Goal: Task Accomplishment & Management: Manage account settings

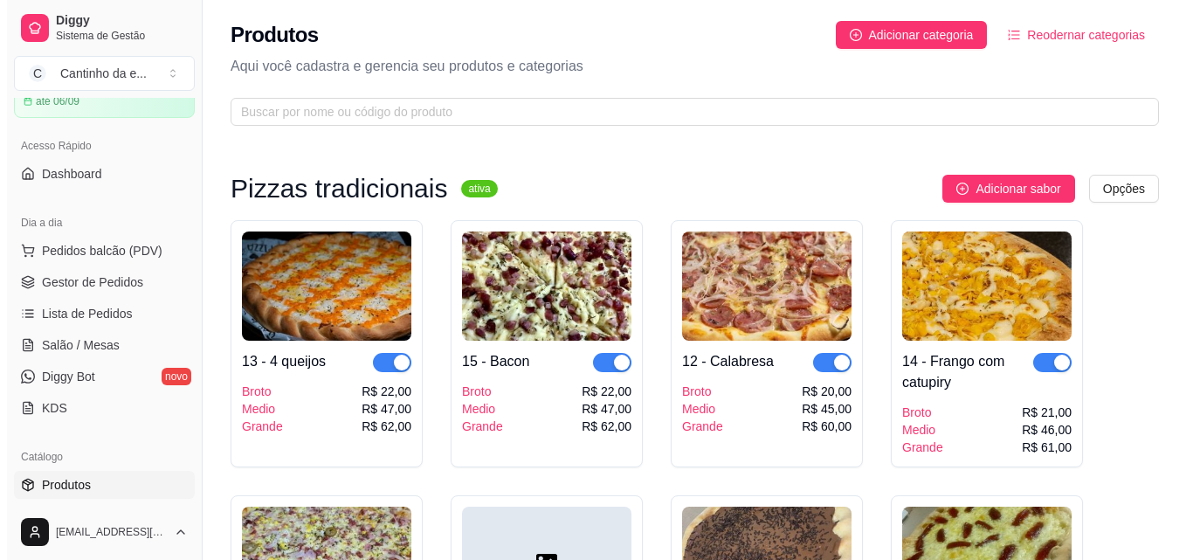
scroll to position [437, 0]
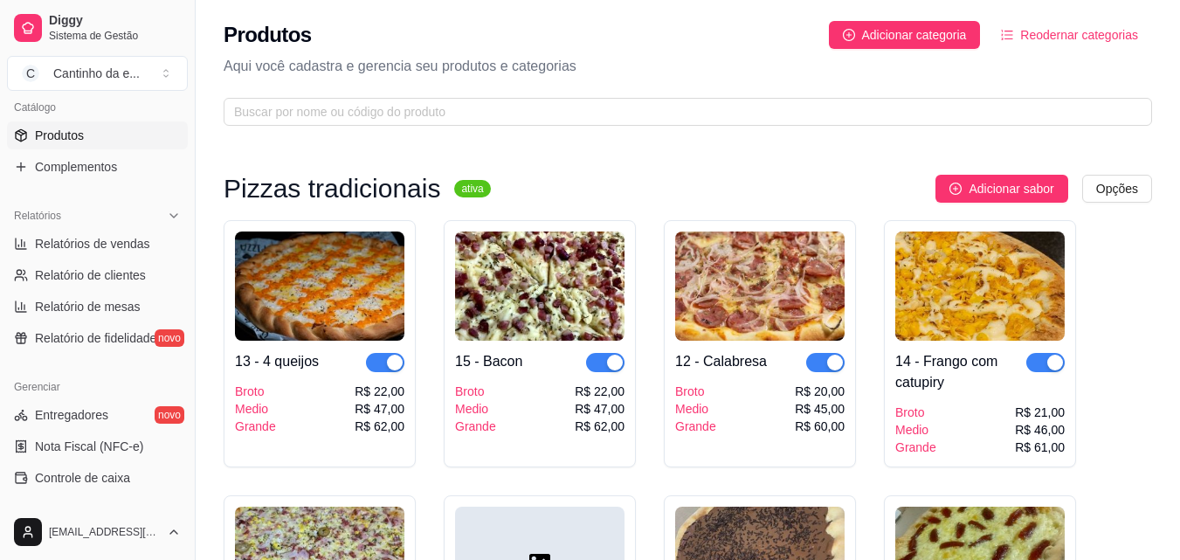
click at [114, 137] on link "Produtos" at bounding box center [97, 135] width 181 height 28
click at [854, 37] on icon "plus-circle" at bounding box center [849, 35] width 12 height 12
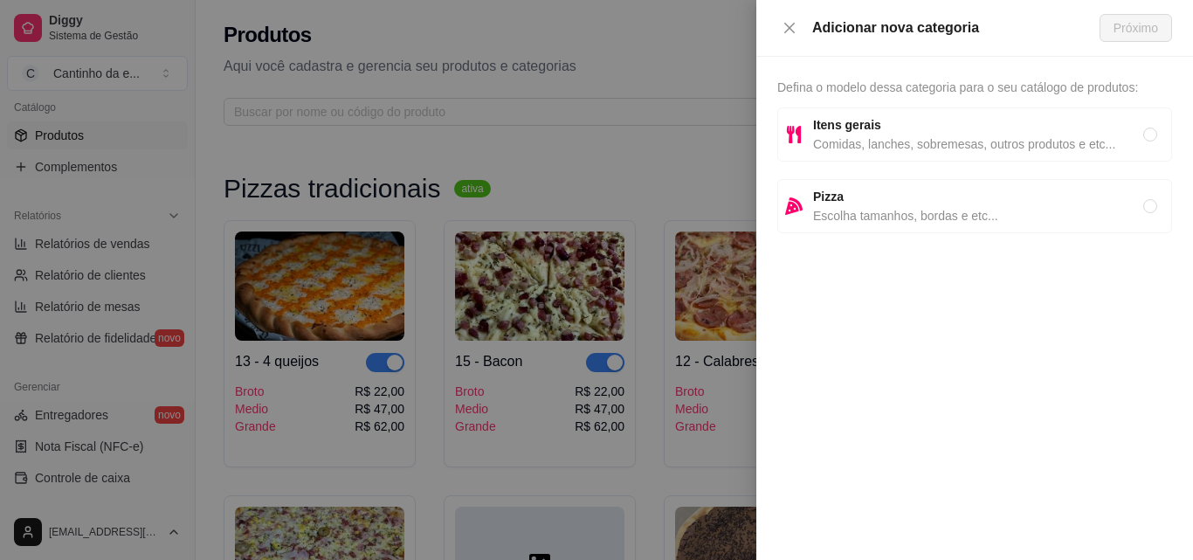
click at [854, 205] on span "Pizza" at bounding box center [978, 196] width 330 height 19
radio input "true"
click at [1110, 23] on button "Próximo" at bounding box center [1136, 28] width 73 height 28
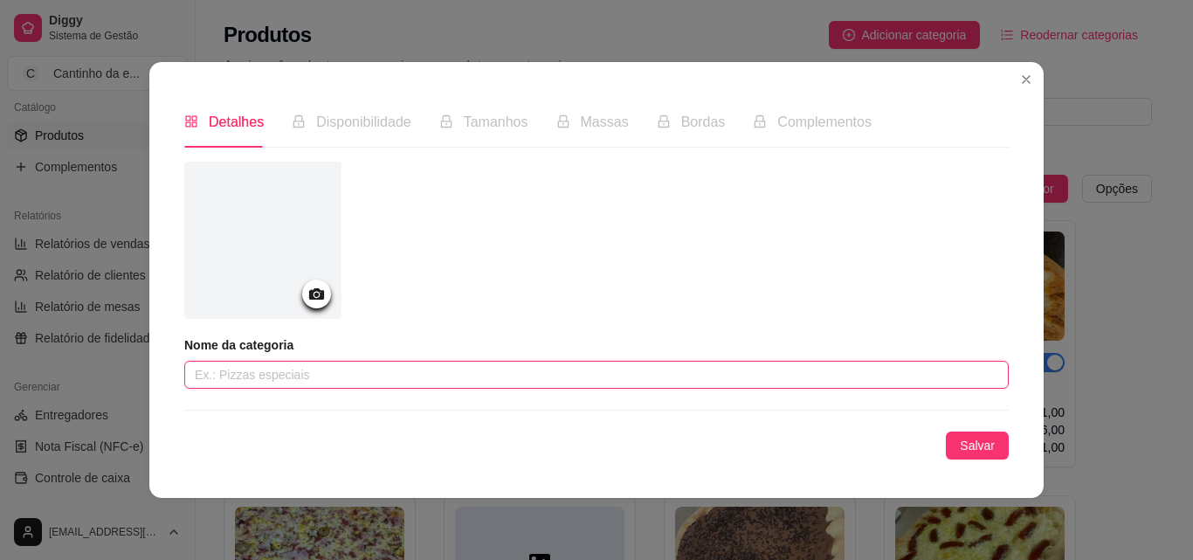
click at [628, 386] on input "text" at bounding box center [596, 375] width 825 height 28
type input "b"
click at [300, 382] on input "combo de esfihas" at bounding box center [596, 375] width 825 height 28
type input "combo de esfihas"
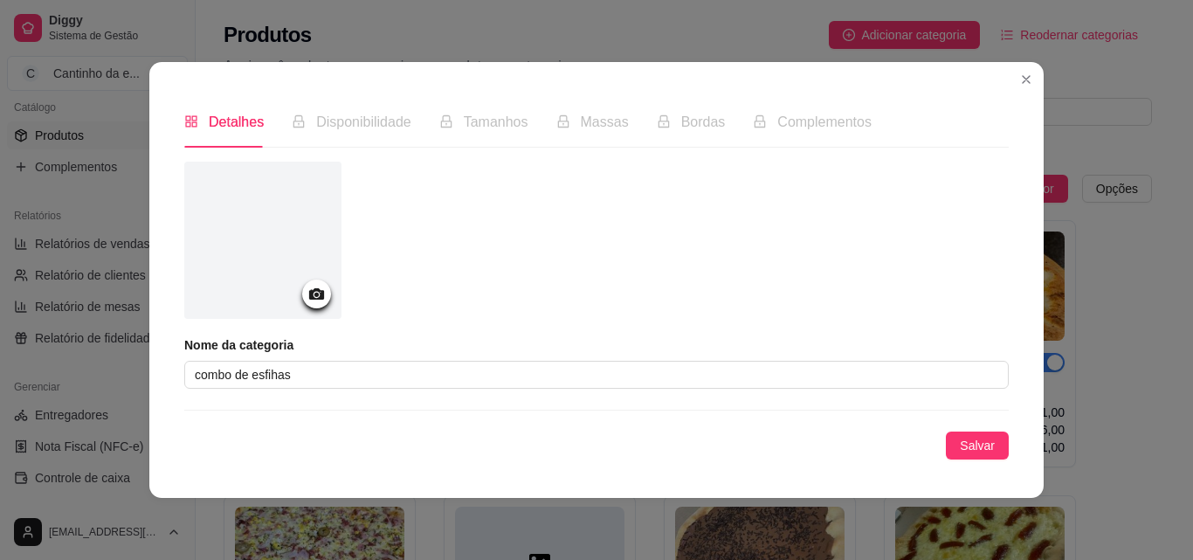
click at [324, 299] on icon at bounding box center [317, 294] width 20 height 20
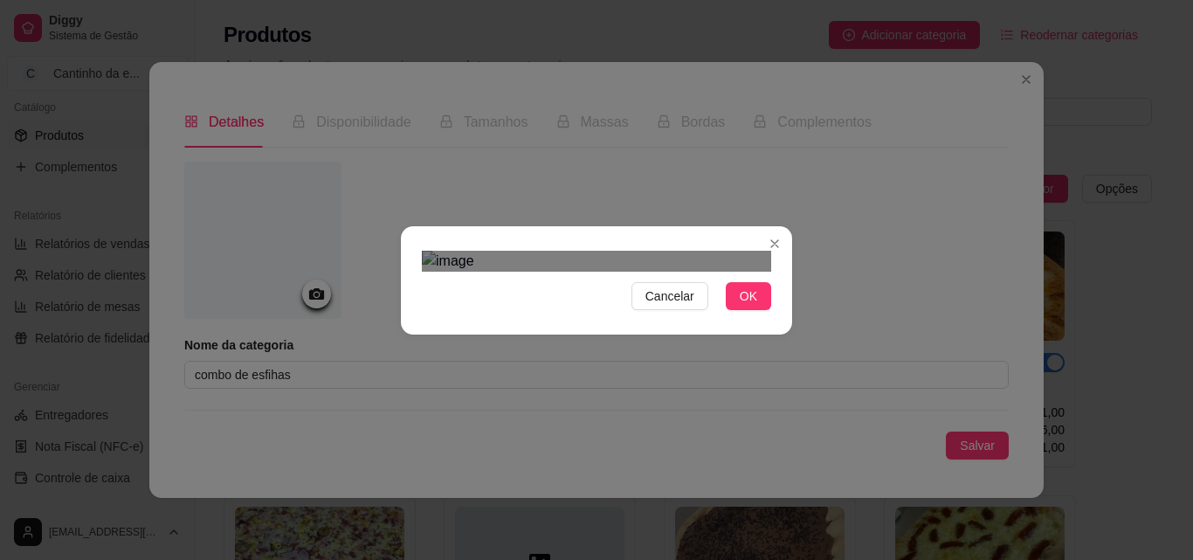
click at [542, 251] on div at bounding box center [596, 261] width 349 height 21
click at [439, 251] on img at bounding box center [596, 261] width 349 height 21
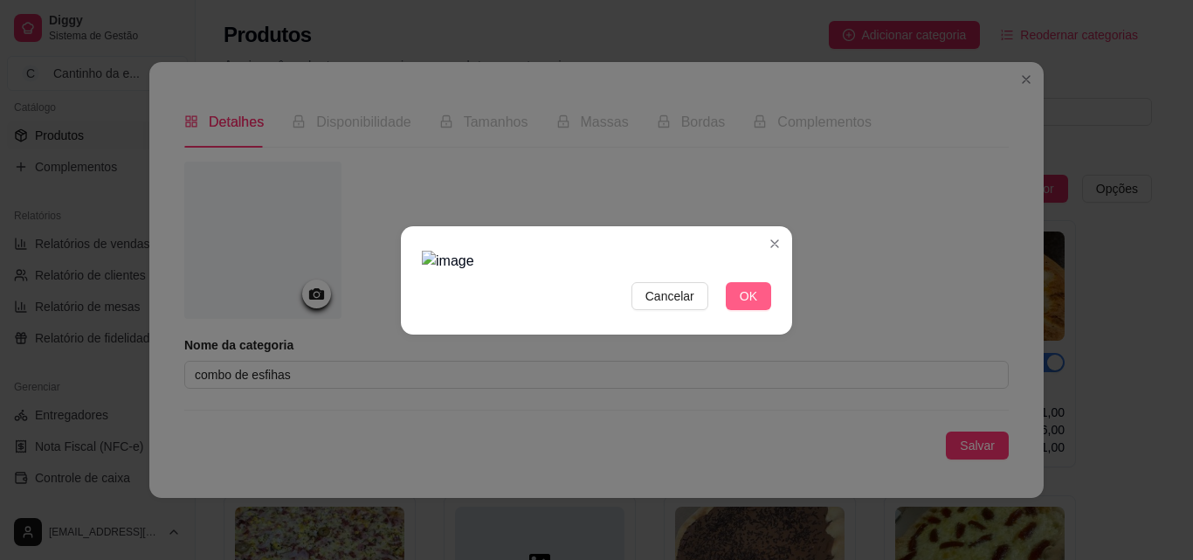
click at [744, 306] on span "OK" at bounding box center [748, 296] width 17 height 19
click at [505, 254] on img at bounding box center [596, 261] width 349 height 21
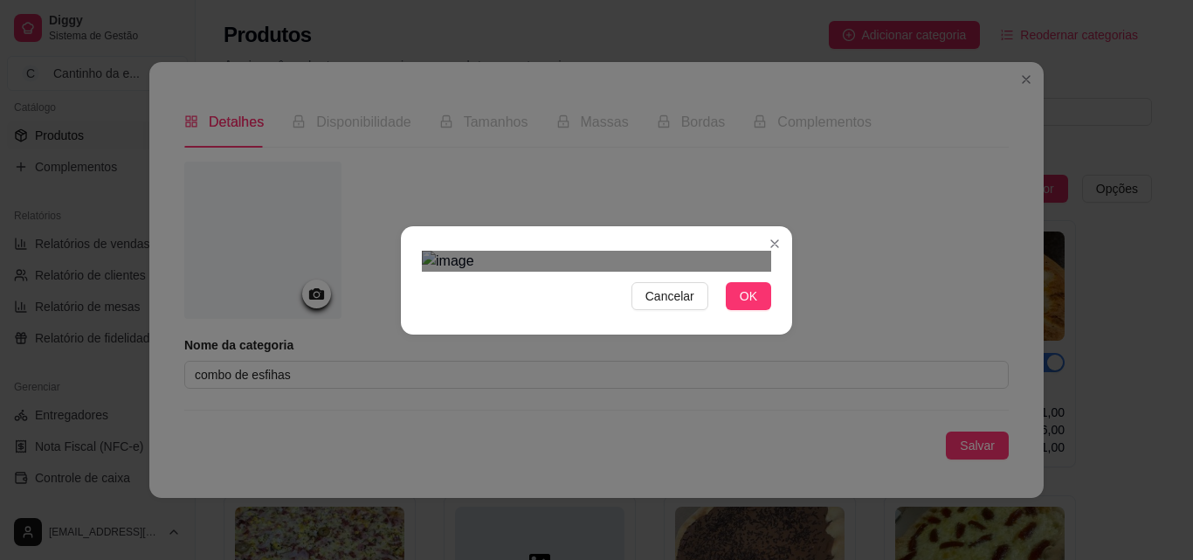
click at [527, 251] on img at bounding box center [596, 261] width 349 height 21
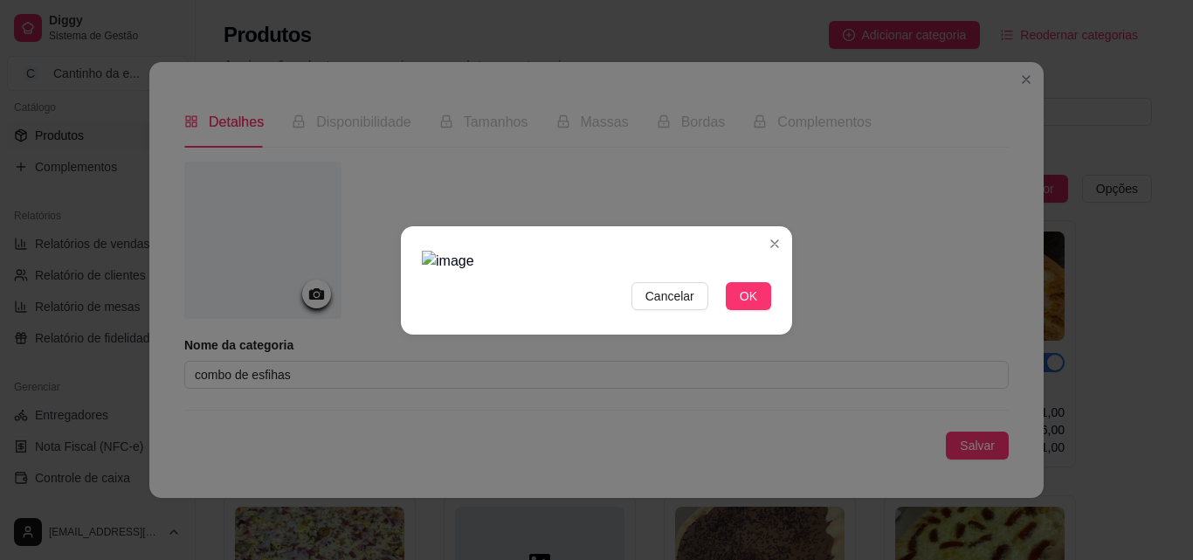
click at [525, 251] on img at bounding box center [596, 261] width 349 height 21
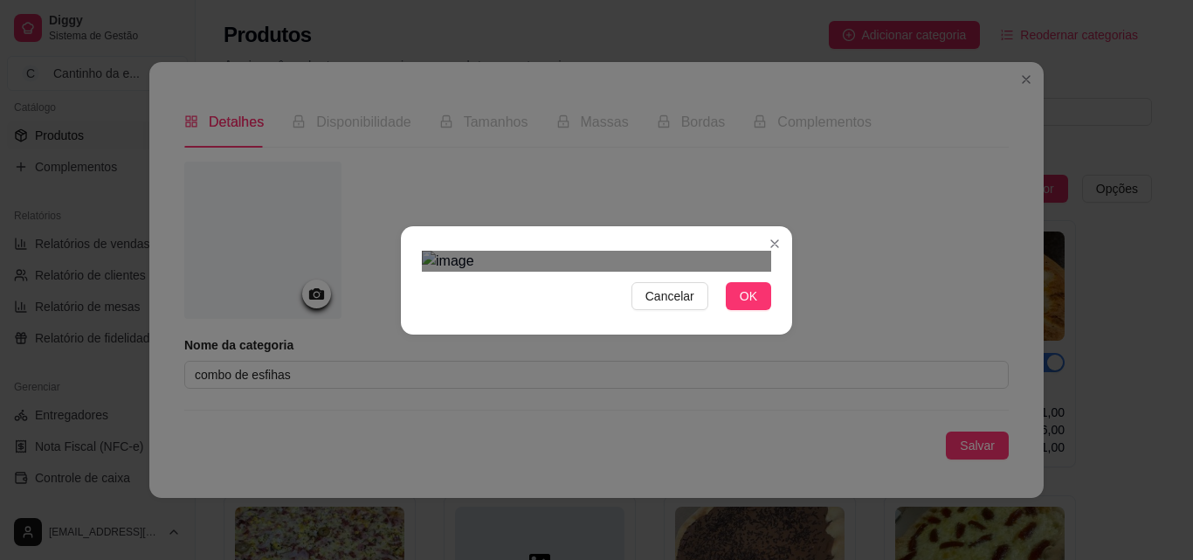
click at [516, 272] on img at bounding box center [596, 261] width 349 height 21
click at [569, 317] on div "Cancelar OK" at bounding box center [596, 280] width 391 height 73
click at [416, 226] on section "Cancelar OK" at bounding box center [596, 280] width 391 height 108
click at [466, 304] on div "Use the arrow keys to move the crop selection area" at bounding box center [485, 367] width 127 height 127
click at [598, 244] on div "Cancelar OK" at bounding box center [596, 280] width 391 height 73
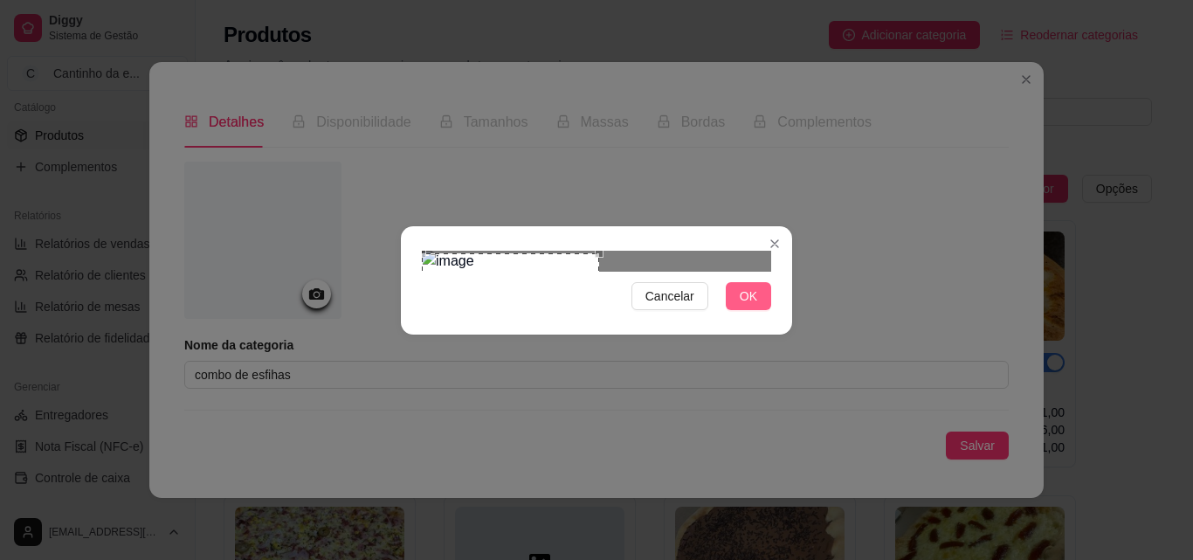
click at [745, 306] on span "OK" at bounding box center [748, 296] width 17 height 19
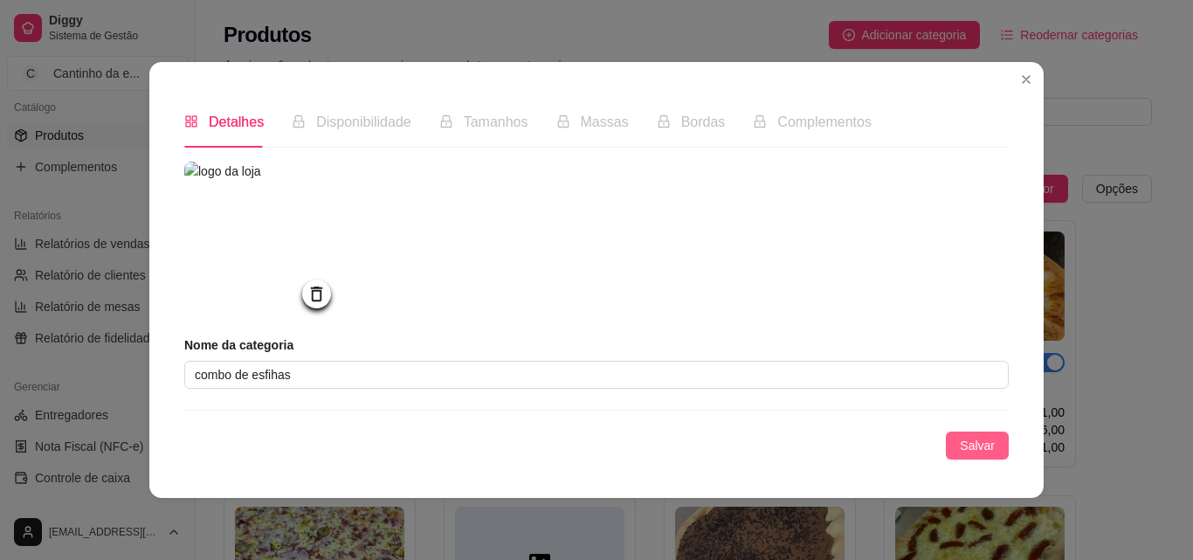
click at [999, 448] on button "Salvar" at bounding box center [977, 446] width 63 height 28
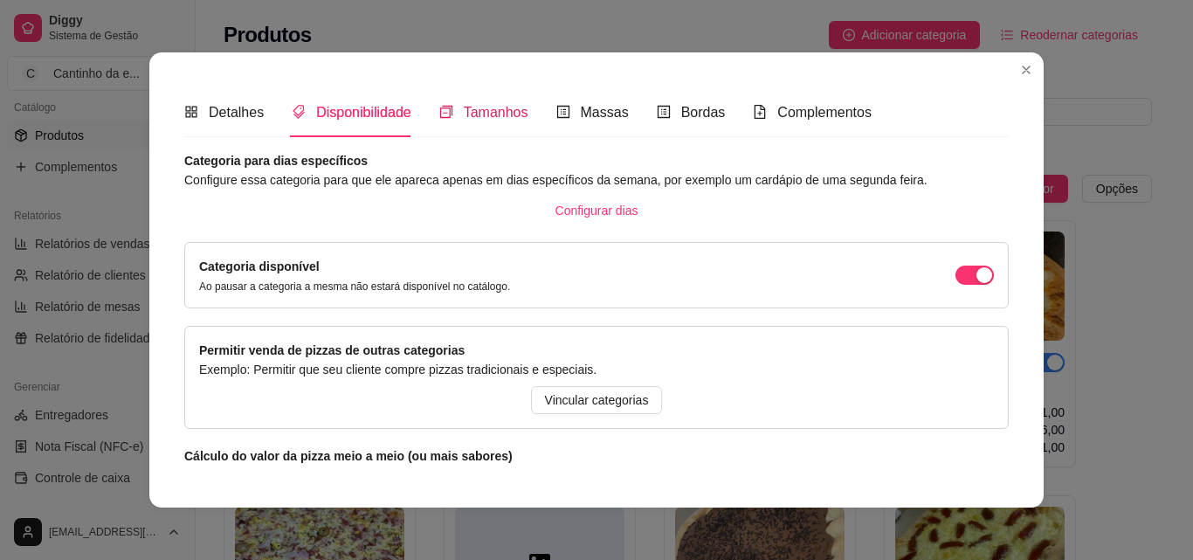
click at [499, 115] on span "Tamanhos" at bounding box center [496, 112] width 65 height 15
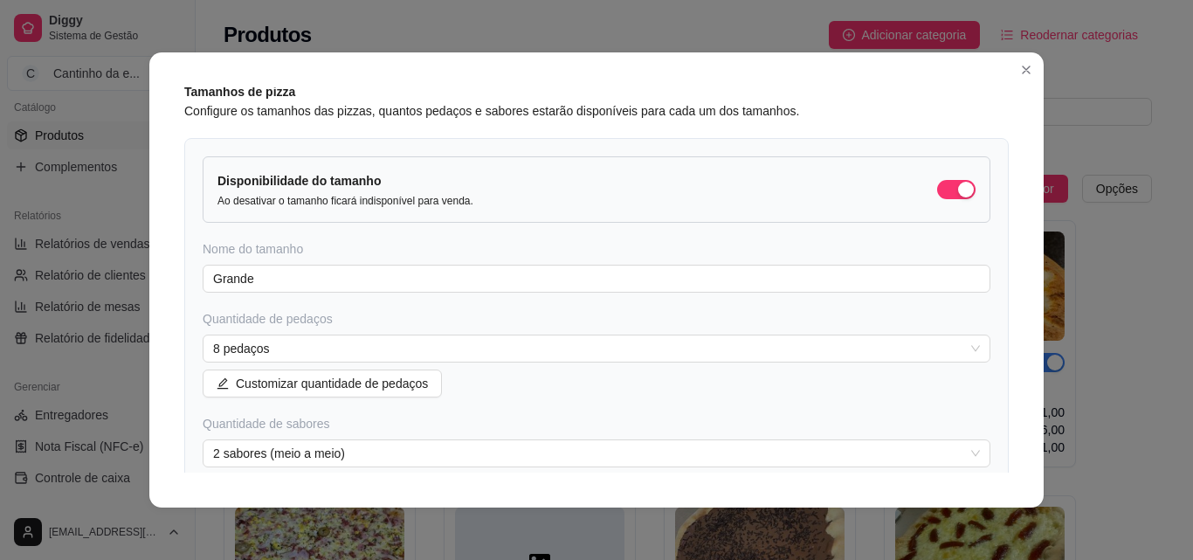
scroll to position [87, 0]
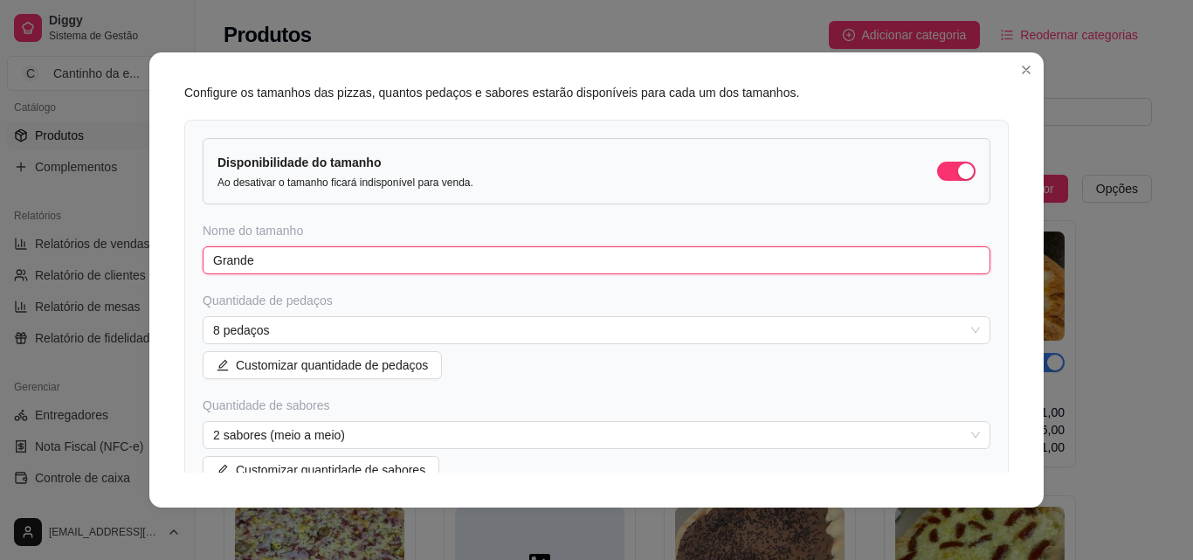
click at [419, 264] on input "Grande" at bounding box center [597, 260] width 788 height 28
type input "G"
click at [257, 334] on span "8 pedaços" at bounding box center [596, 330] width 767 height 26
type input "combo 10 esfihas M"
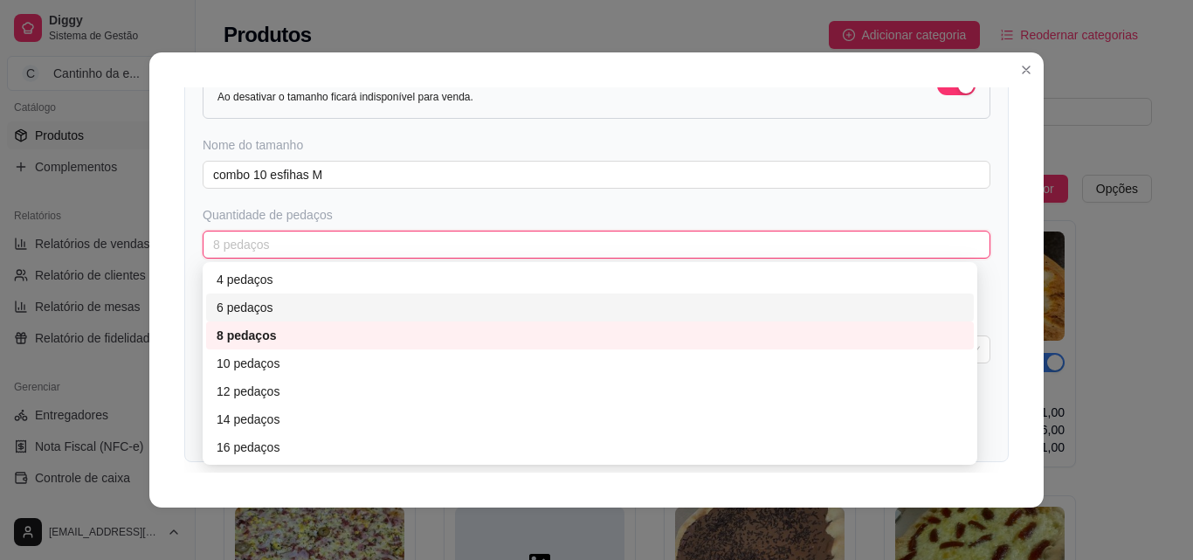
scroll to position [175, 0]
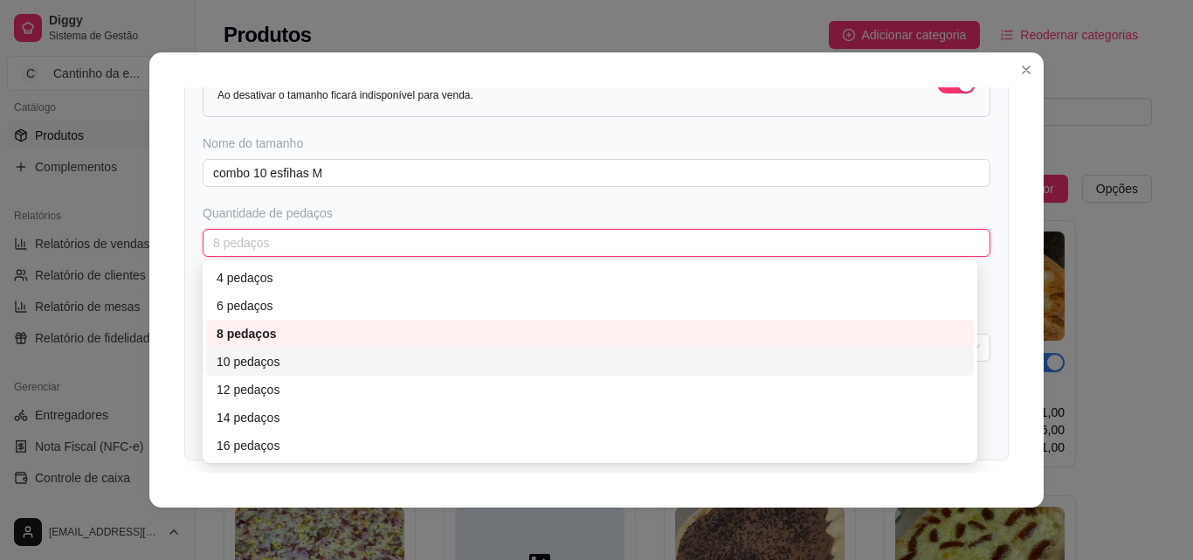
click at [569, 368] on div "10 pedaços" at bounding box center [590, 361] width 747 height 19
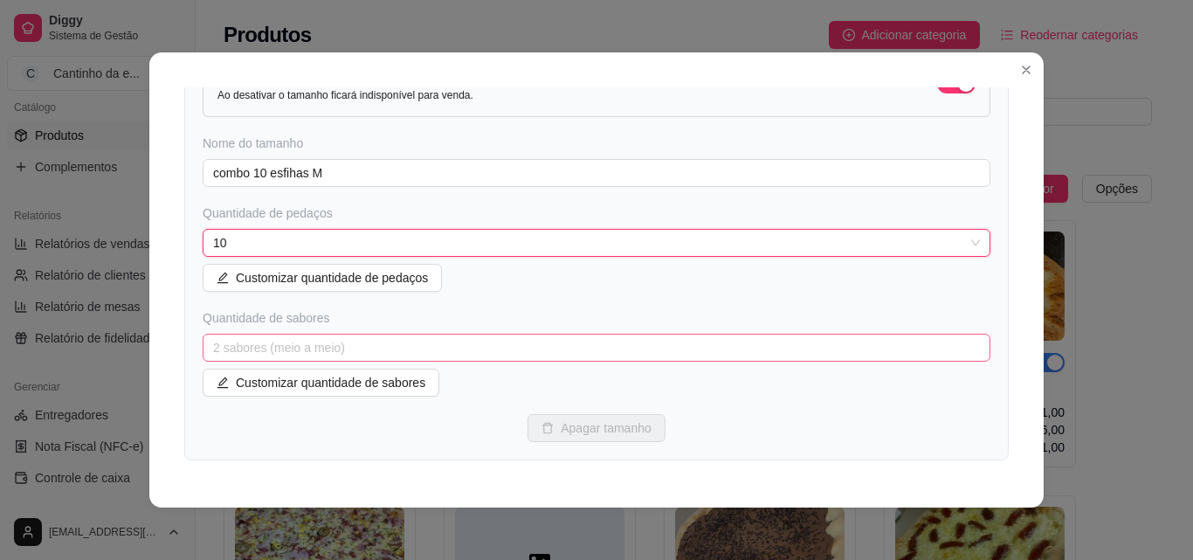
click at [958, 351] on span "2 sabores (meio a meio)" at bounding box center [596, 348] width 767 height 26
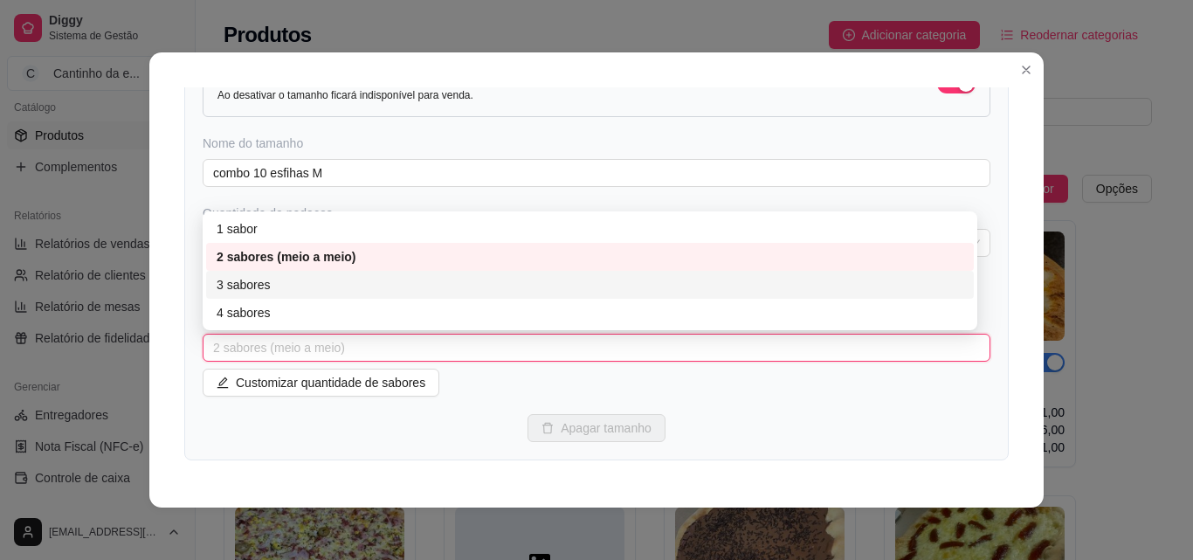
click at [293, 280] on div "3 sabores" at bounding box center [590, 284] width 747 height 19
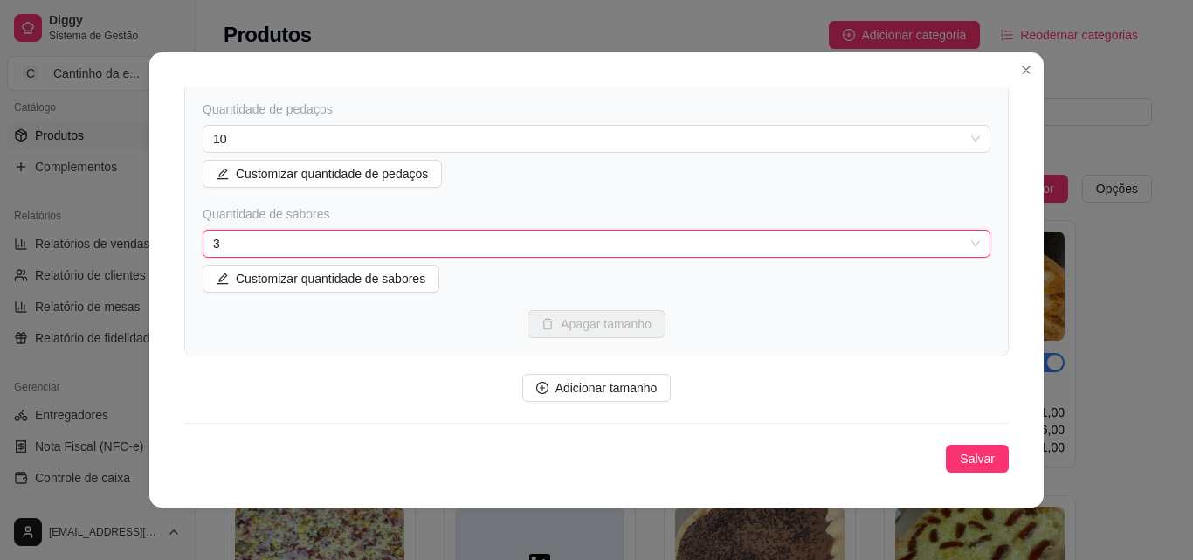
scroll to position [3, 0]
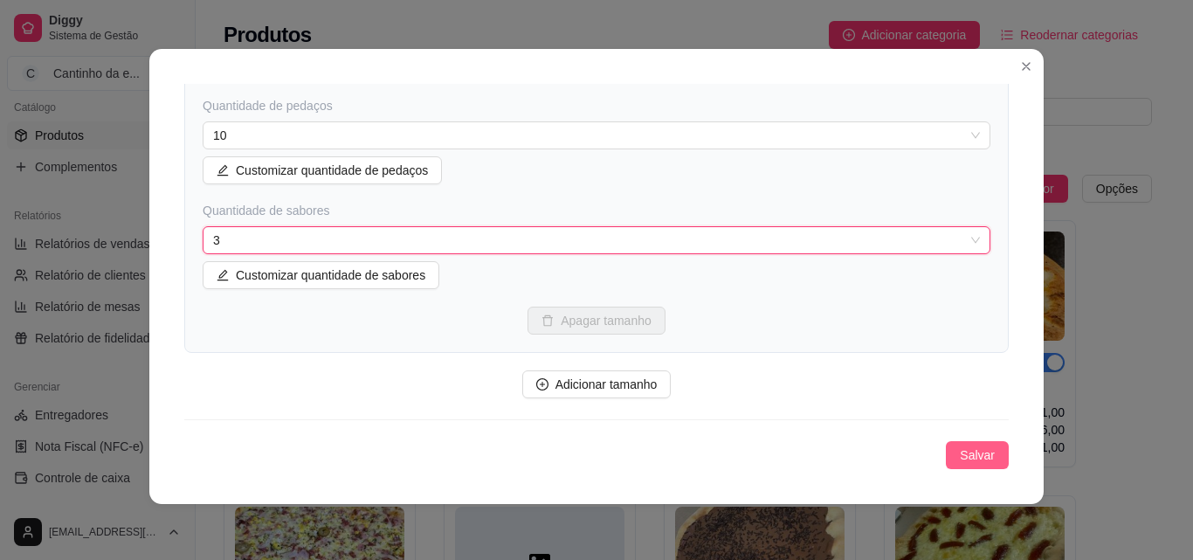
click at [972, 457] on span "Salvar" at bounding box center [977, 455] width 35 height 19
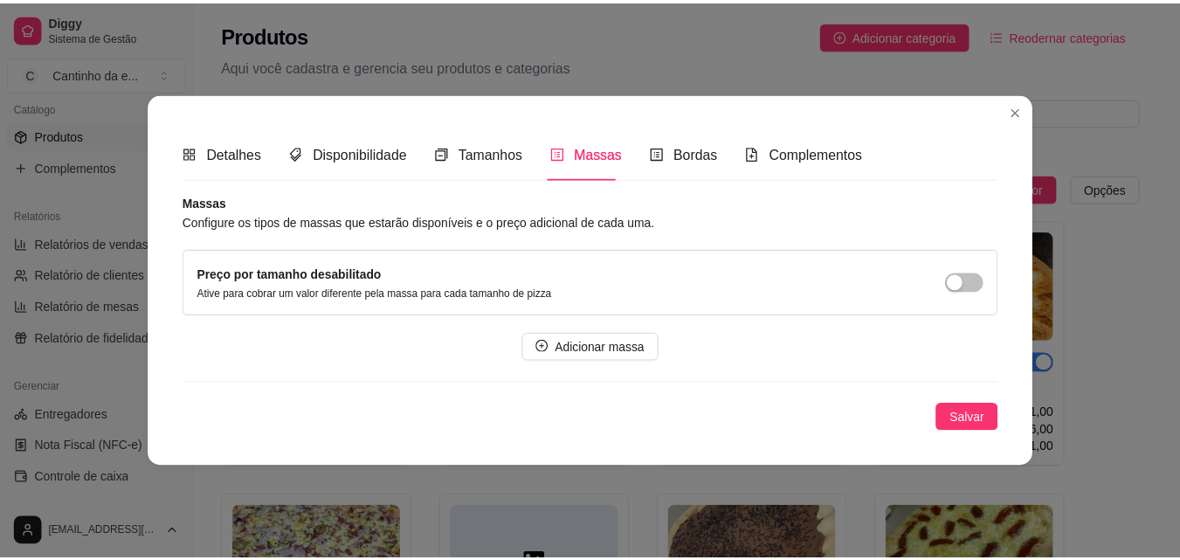
scroll to position [0, 0]
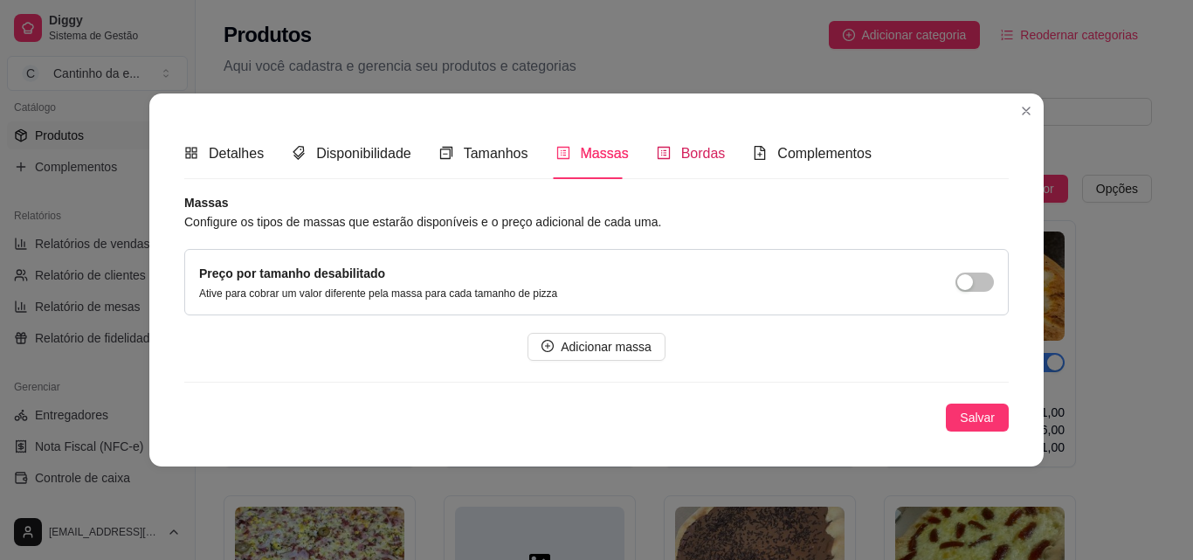
click at [703, 160] on span "Bordas" at bounding box center [703, 153] width 45 height 15
click at [778, 153] on span "Complementos" at bounding box center [825, 153] width 94 height 15
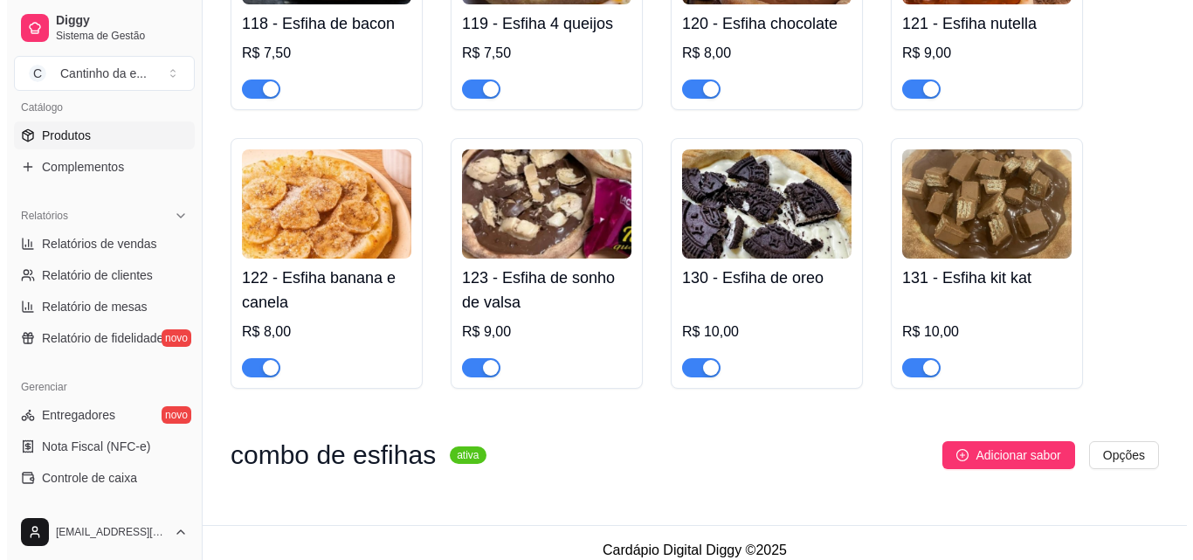
scroll to position [1808, 0]
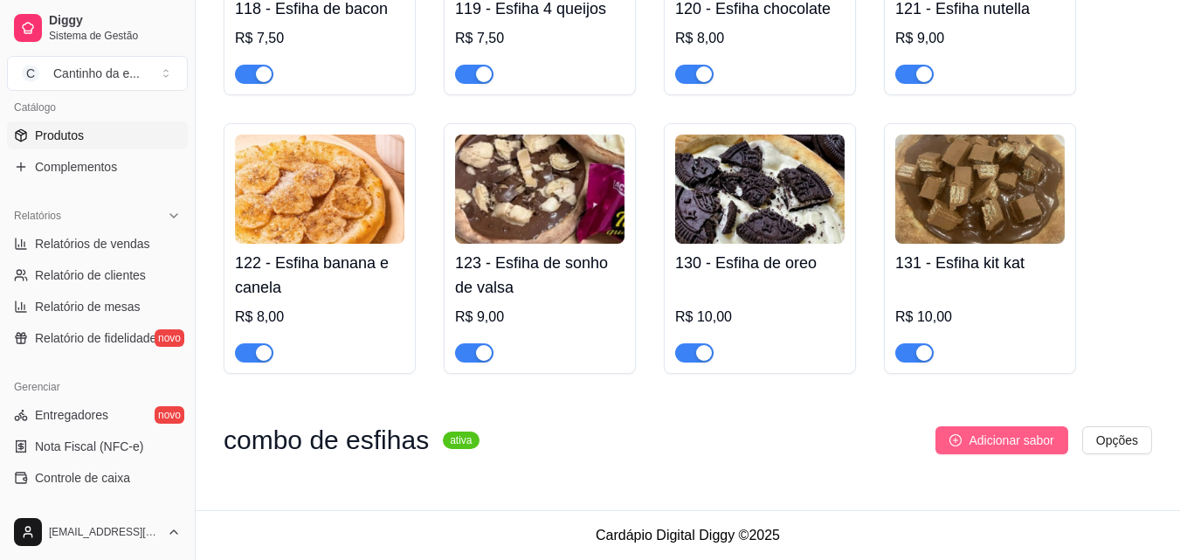
click at [999, 438] on span "Adicionar sabor" at bounding box center [1011, 440] width 85 height 19
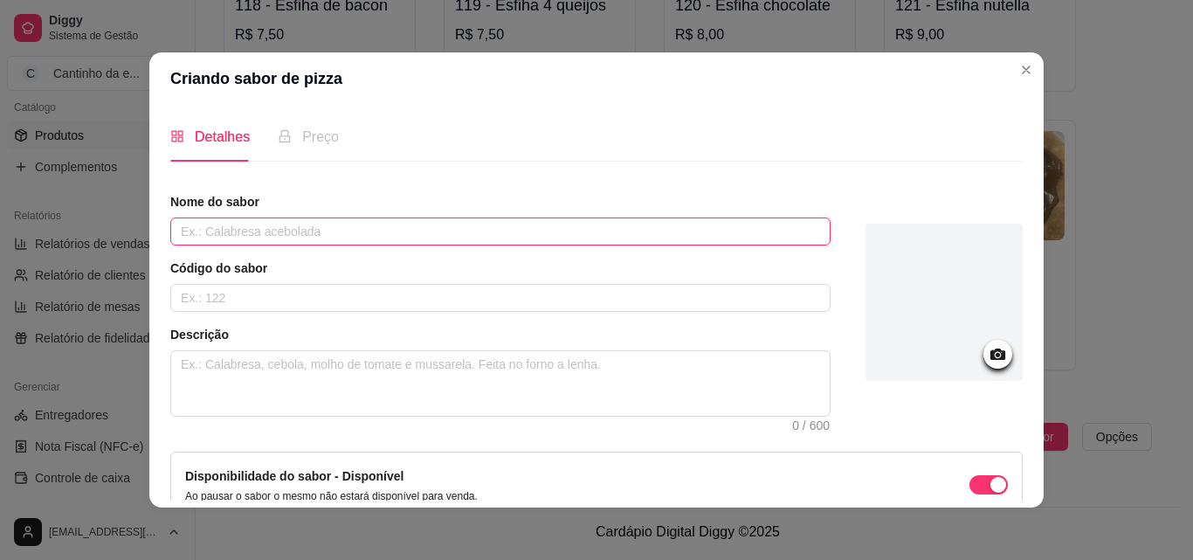
click at [249, 234] on input "text" at bounding box center [500, 232] width 661 height 28
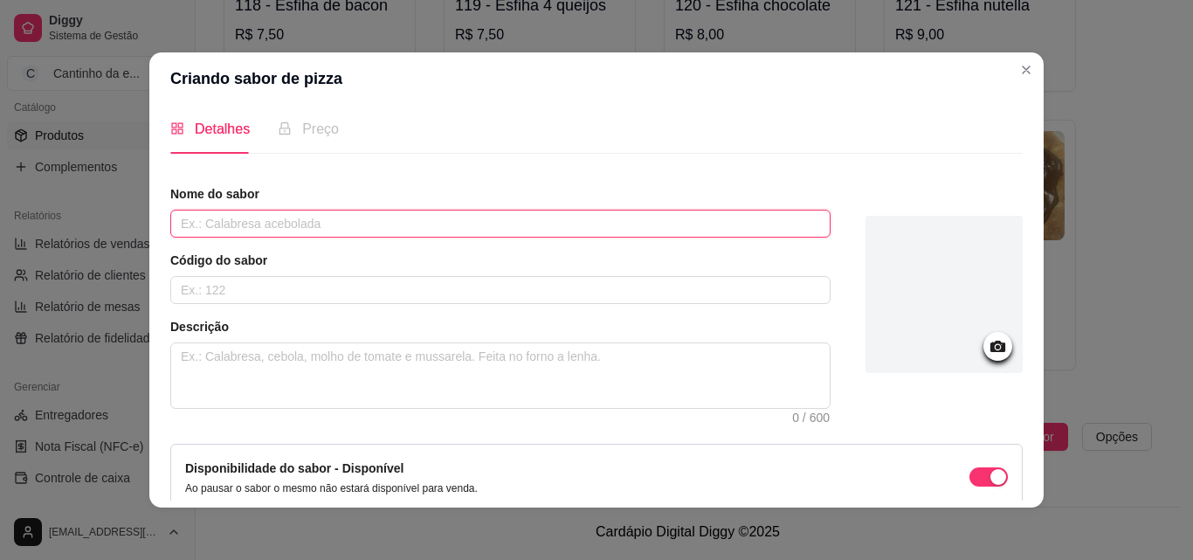
scroll to position [0, 0]
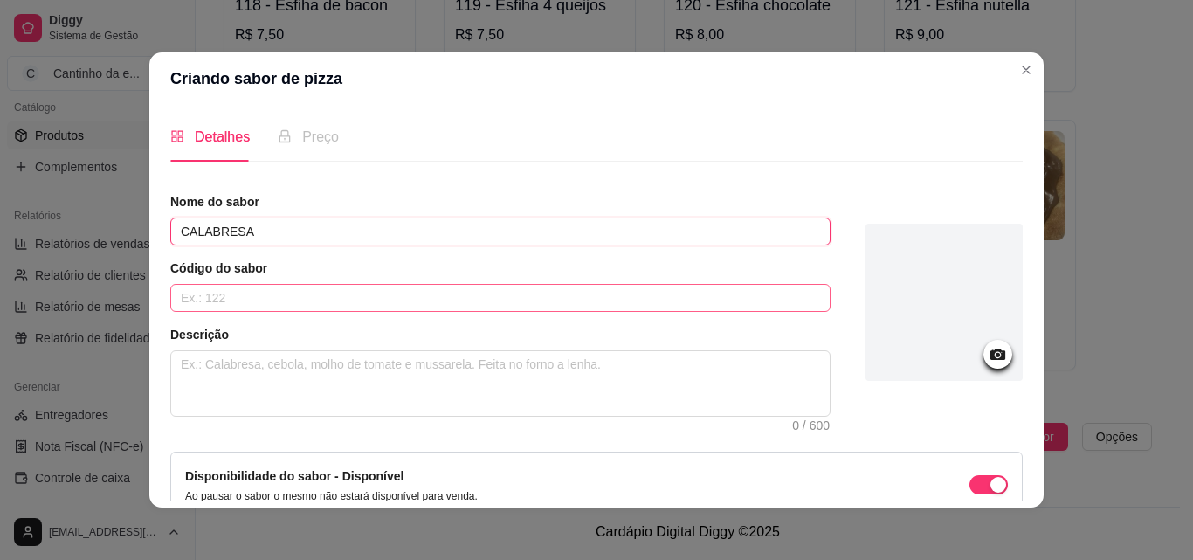
type input "CALABRESA"
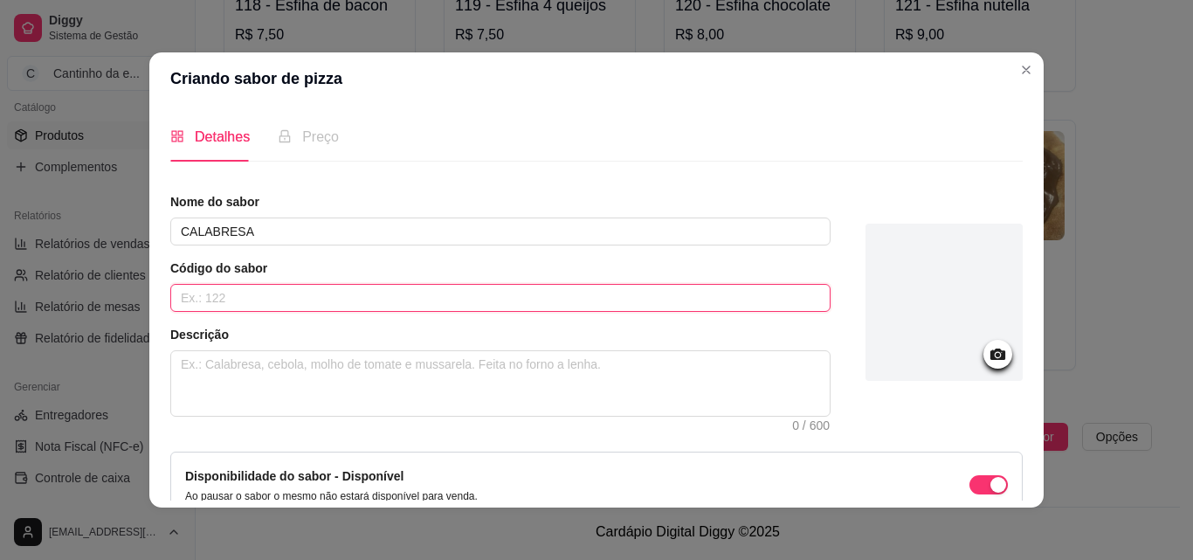
click at [262, 307] on input "text" at bounding box center [500, 298] width 661 height 28
type input "510"
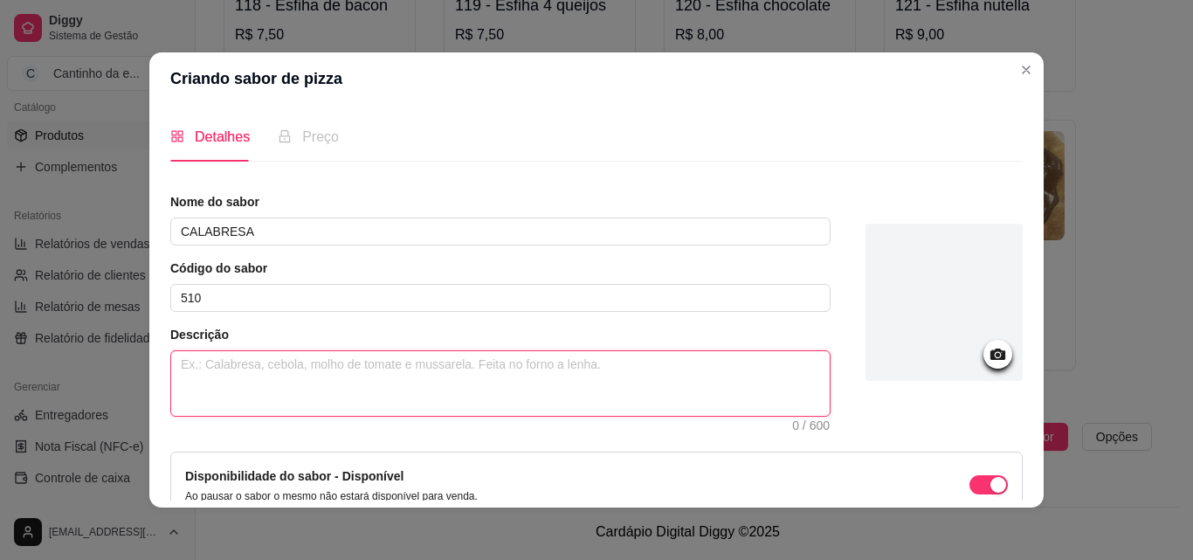
drag, startPoint x: 458, startPoint y: 398, endPoint x: 469, endPoint y: 404, distance: 12.5
click at [456, 409] on textarea at bounding box center [500, 383] width 659 height 65
type textarea "Q"
type textarea "QU"
type textarea "QUE"
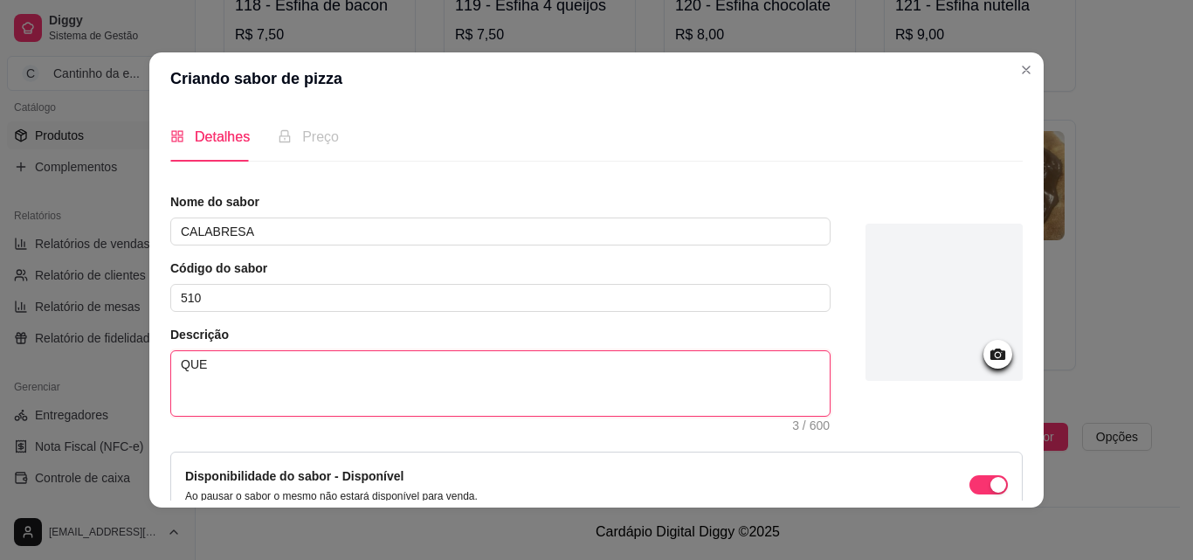
type textarea "QU"
type textarea "Q"
type textarea "m"
type textarea "M"
type textarea "MA"
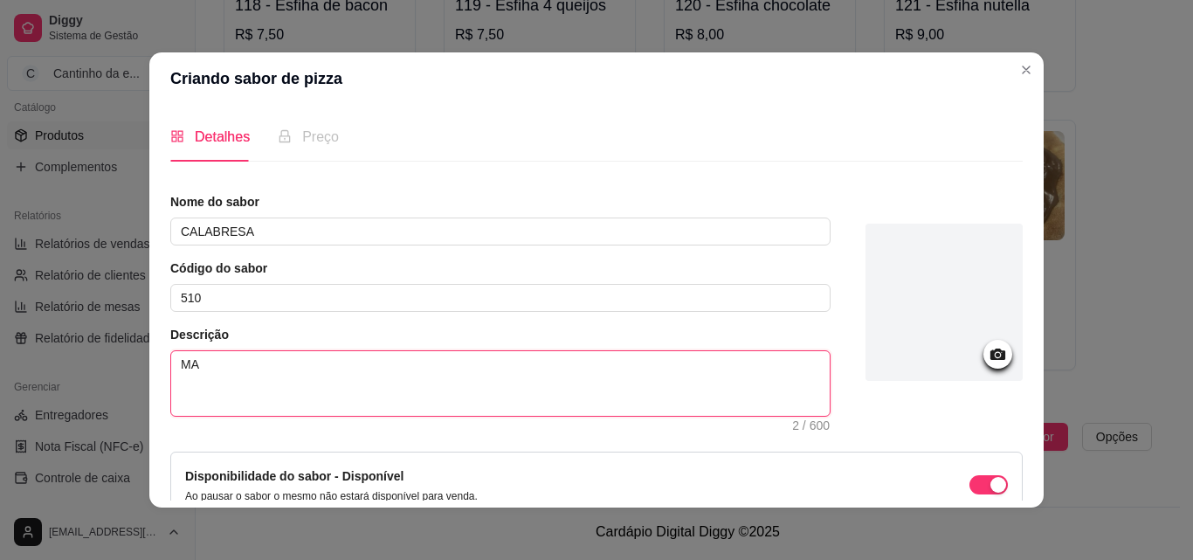
type textarea "MAS"
type textarea "MASS"
type textarea "MASSA"
type textarea "MASS"
type textarea "MAS"
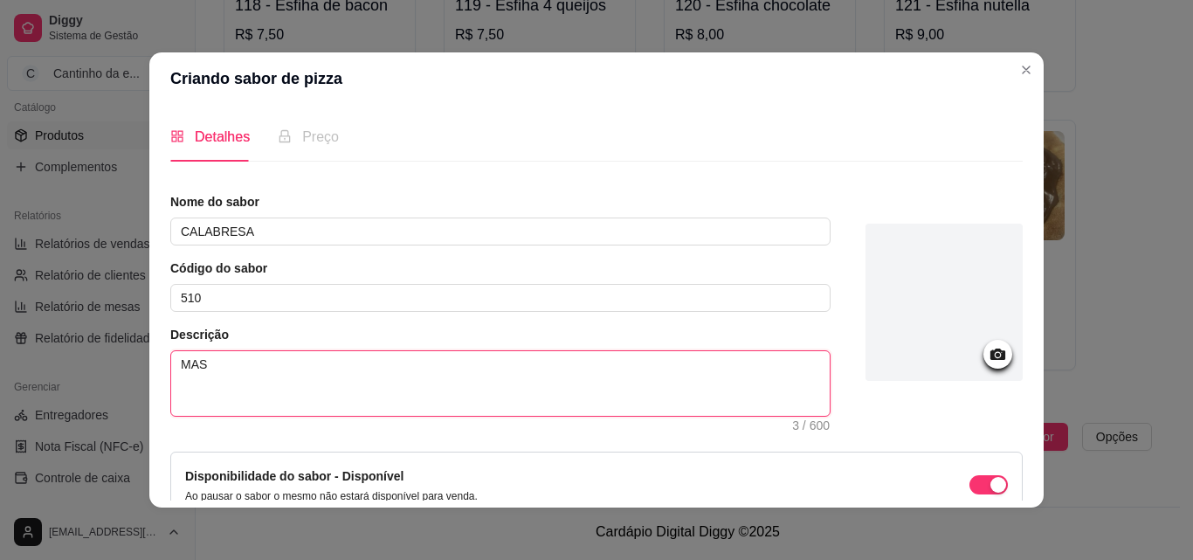
type textarea "MA"
type textarea "M"
type textarea "Ma"
type textarea "Mas"
type textarea "Mass"
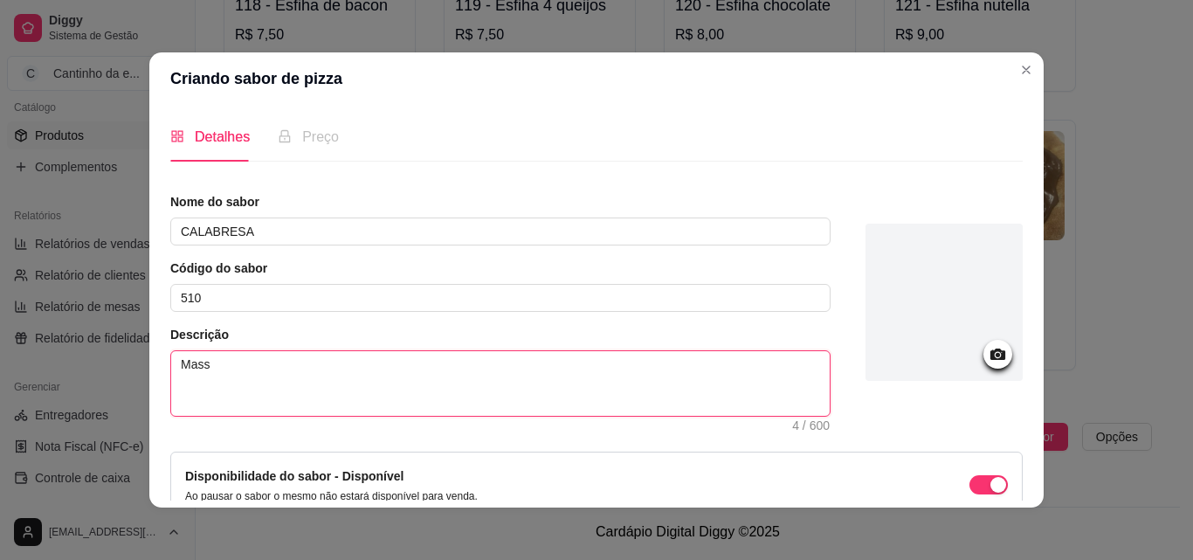
type textarea "Massa"
type textarea "Massa,"
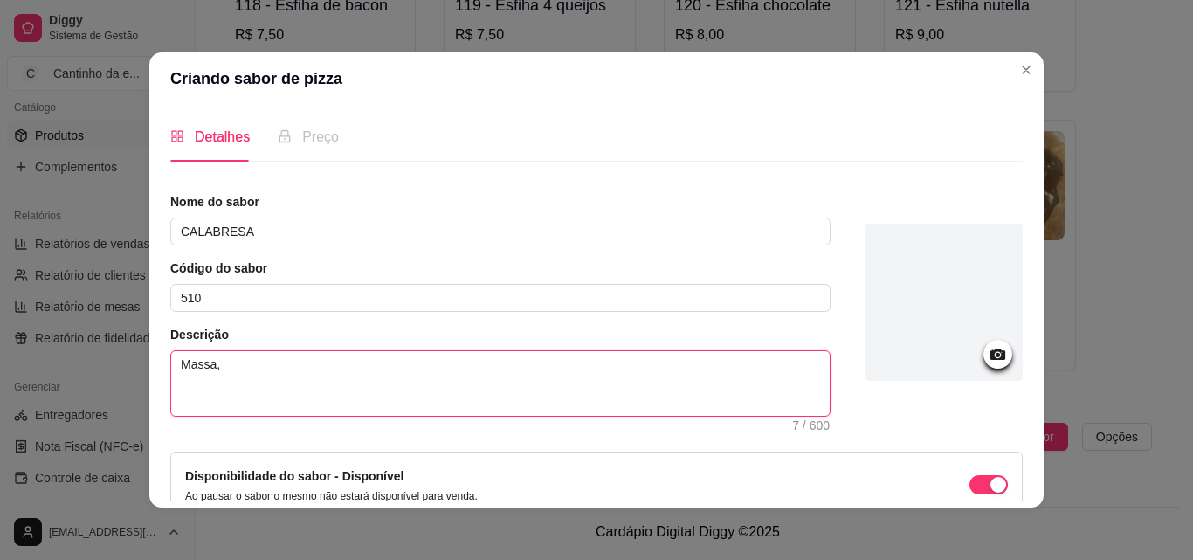
type textarea "Massa, q"
type textarea "Massa, qu"
type textarea "Massa, que"
type textarea "Massa, quei"
type textarea "Massa, queij"
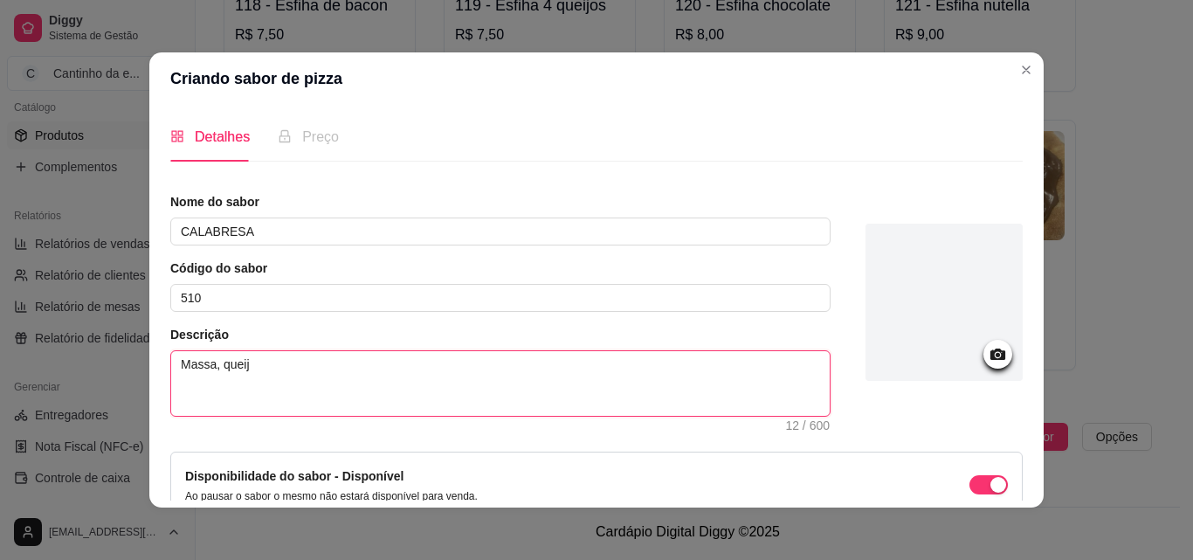
type textarea "Massa, queijo"
type textarea "Massa, queijo e"
type textarea "Massa, queijo e c"
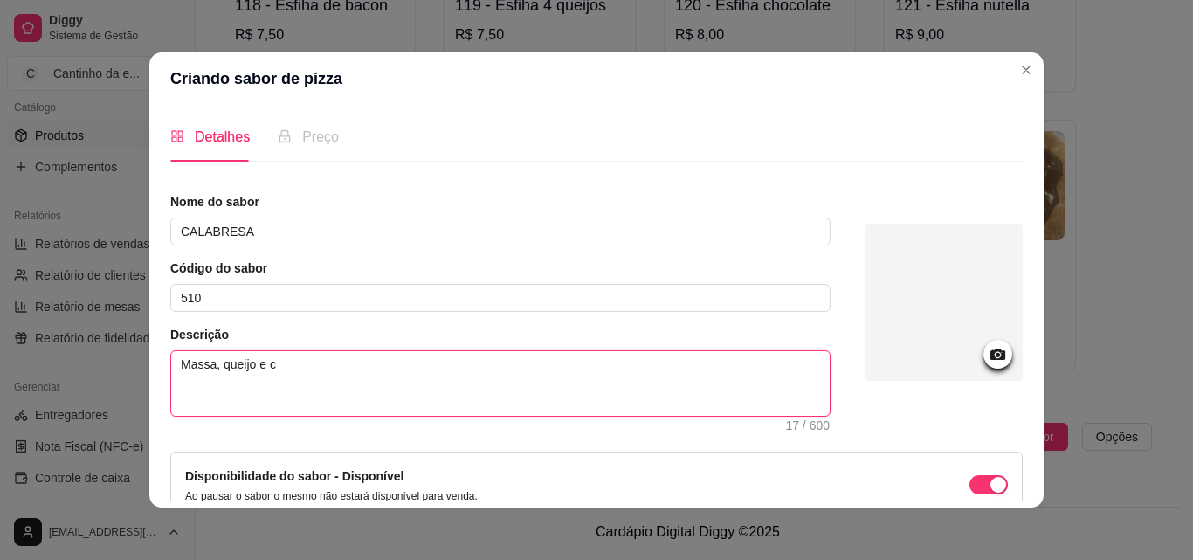
type textarea "Massa, queijo e cl"
type textarea "Massa, queijo e cla"
type textarea "Massa, queijo e clab"
type textarea "Massa, queijo e clabr"
type textarea "Massa, queijo e clabre"
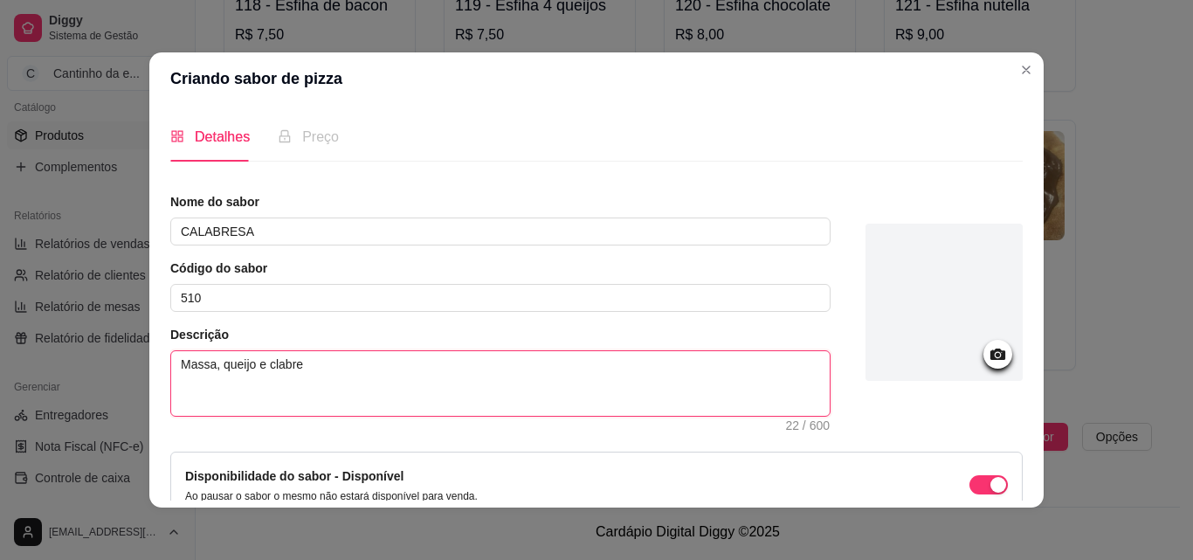
type textarea "Massa, queijo e clabres"
type textarea "Massa, queijo e clabresa"
type textarea "Massa, queijo e clabresa r"
type textarea "Massa, queijo e clabresa ra"
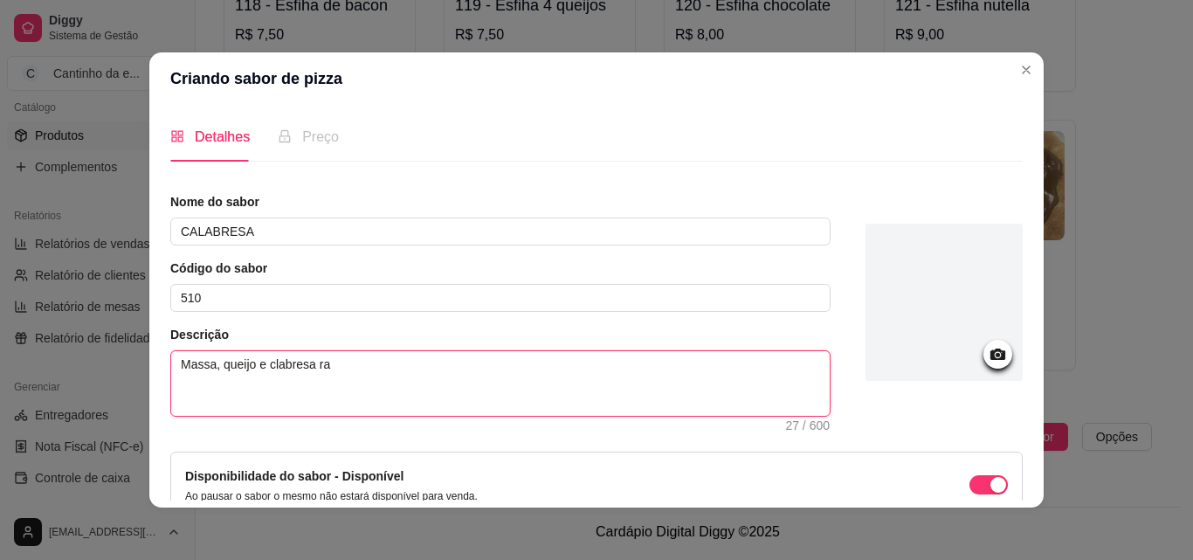
type textarea "Massa, queijo e clabresa ral"
type textarea "Massa, queijo e clabresa rala"
type textarea "Massa, queijo e clabresa ralad"
type textarea "Massa, queijo e clabresa ralada"
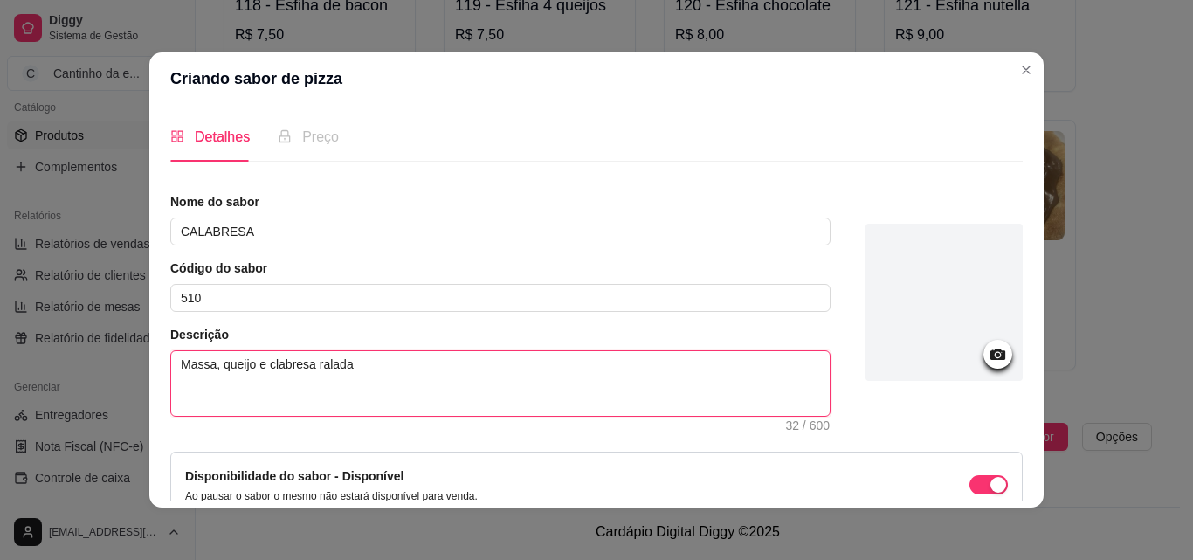
type textarea "Massa, queijo e calabresa ralada"
type textarea "Massa, queijo e calabresa ralada."
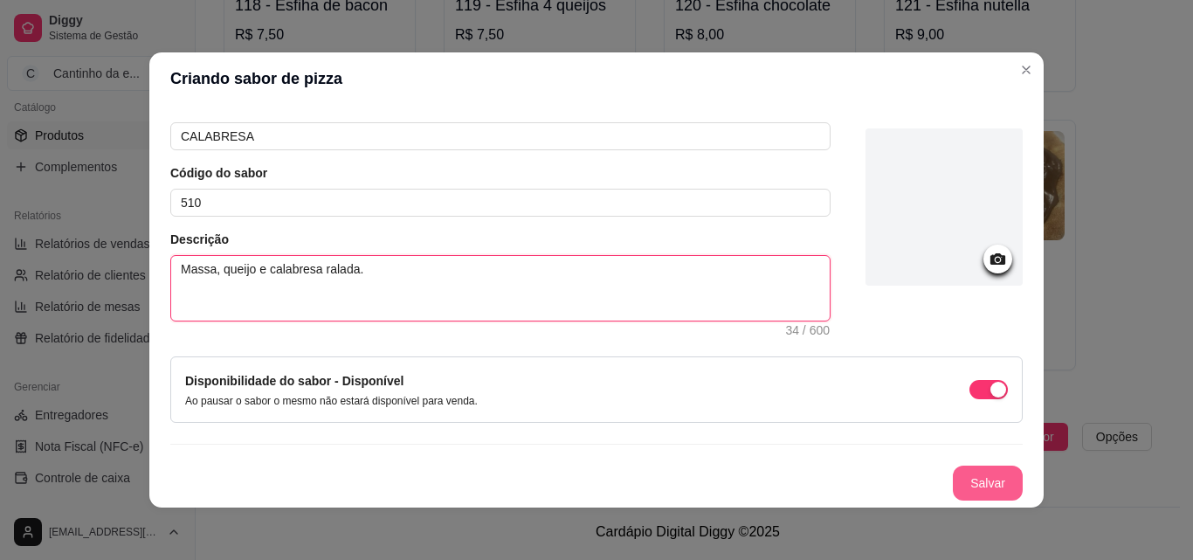
type textarea "Massa, queijo e calabresa ralada."
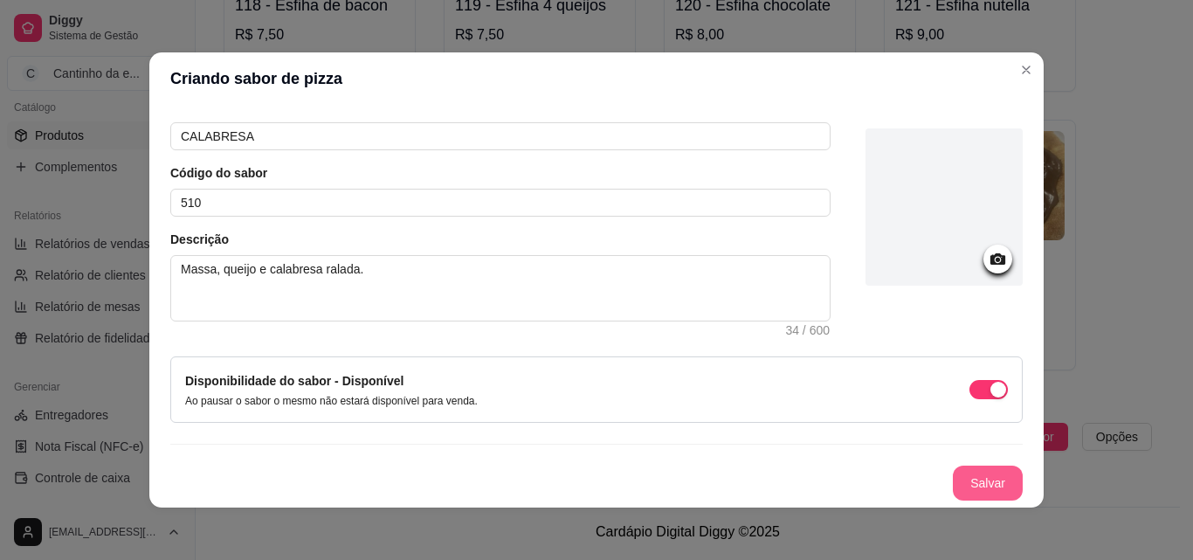
click at [983, 470] on button "Salvar" at bounding box center [988, 483] width 70 height 35
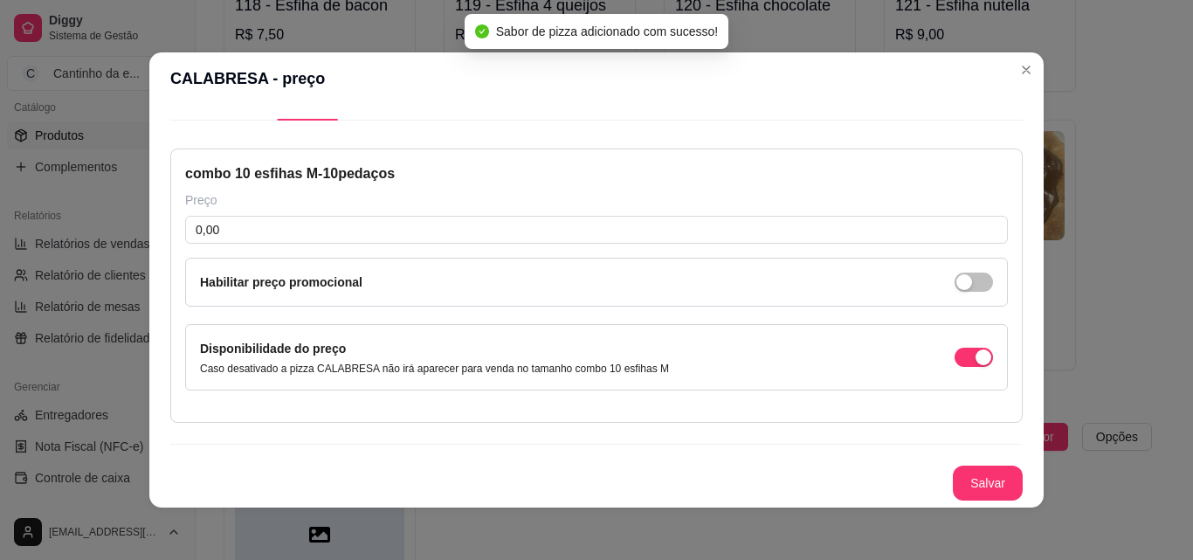
scroll to position [41, 0]
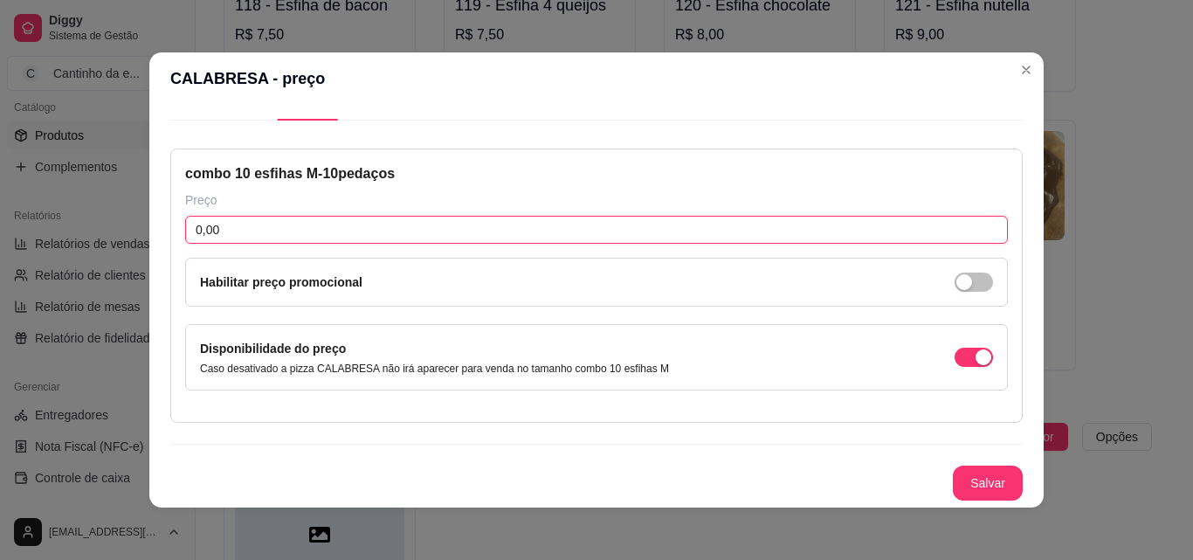
click at [225, 229] on input "0,00" at bounding box center [596, 230] width 823 height 28
type input "40,00"
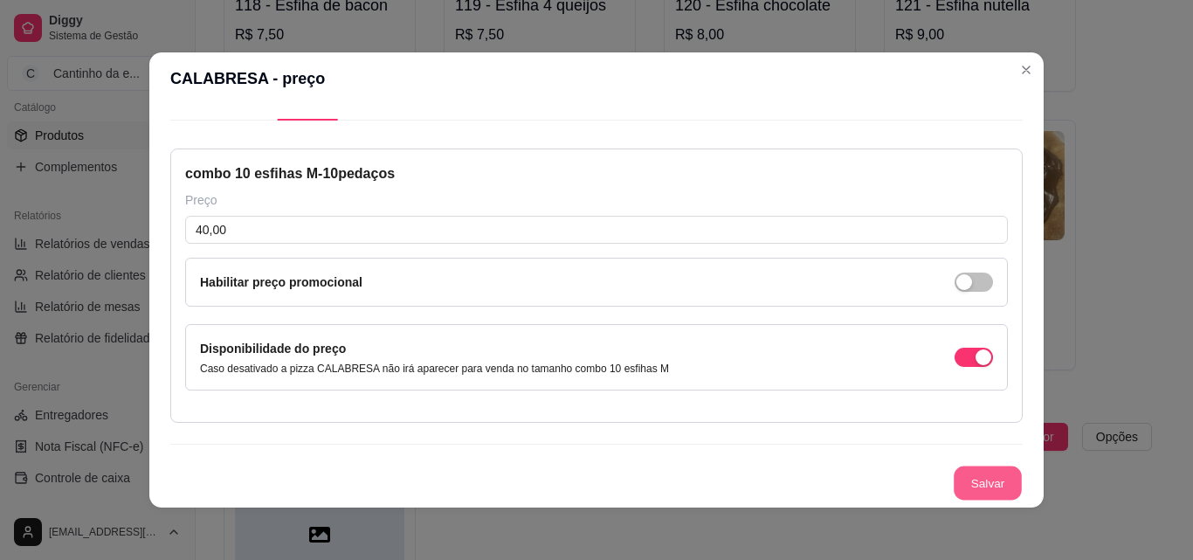
click at [964, 490] on button "Salvar" at bounding box center [988, 484] width 68 height 34
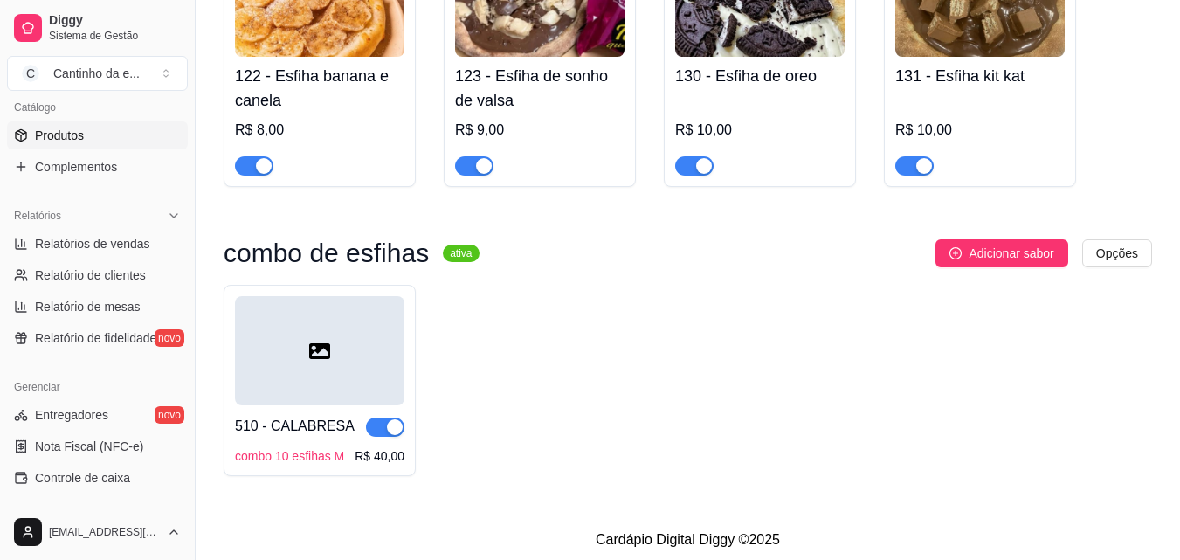
scroll to position [2000, 0]
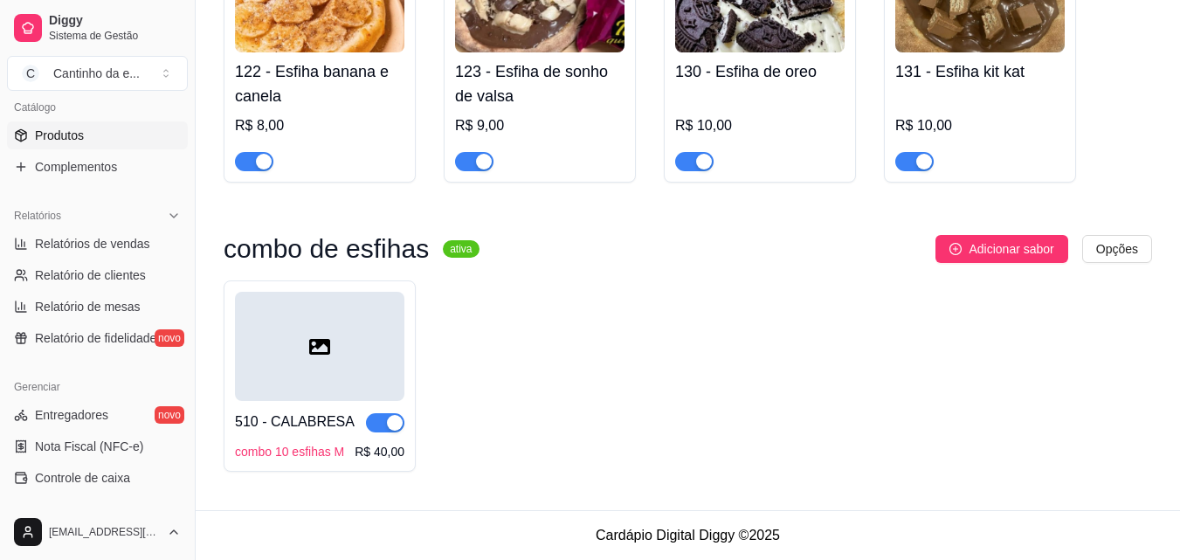
click at [537, 336] on div "510 - CALABRESA combo 10 esfihas M R$ 40,00" at bounding box center [688, 375] width 929 height 191
click at [116, 131] on link "Produtos" at bounding box center [97, 135] width 181 height 28
click at [360, 327] on div at bounding box center [319, 346] width 169 height 109
click at [384, 349] on div at bounding box center [319, 346] width 169 height 109
click at [1018, 251] on span "Adicionar sabor" at bounding box center [1011, 248] width 85 height 19
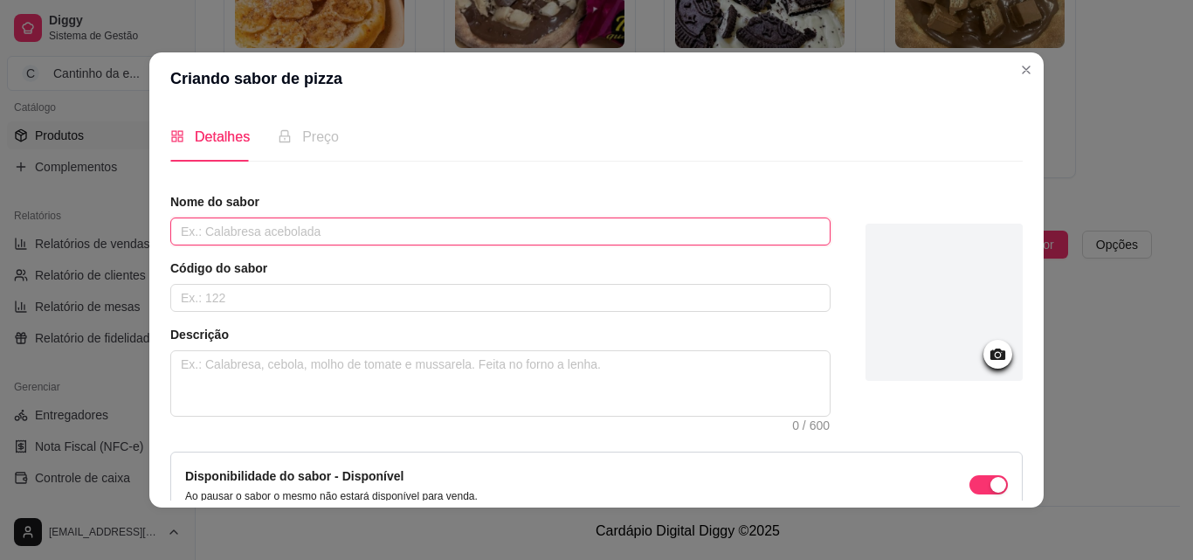
click at [438, 239] on input "text" at bounding box center [500, 232] width 661 height 28
type input "queijo"
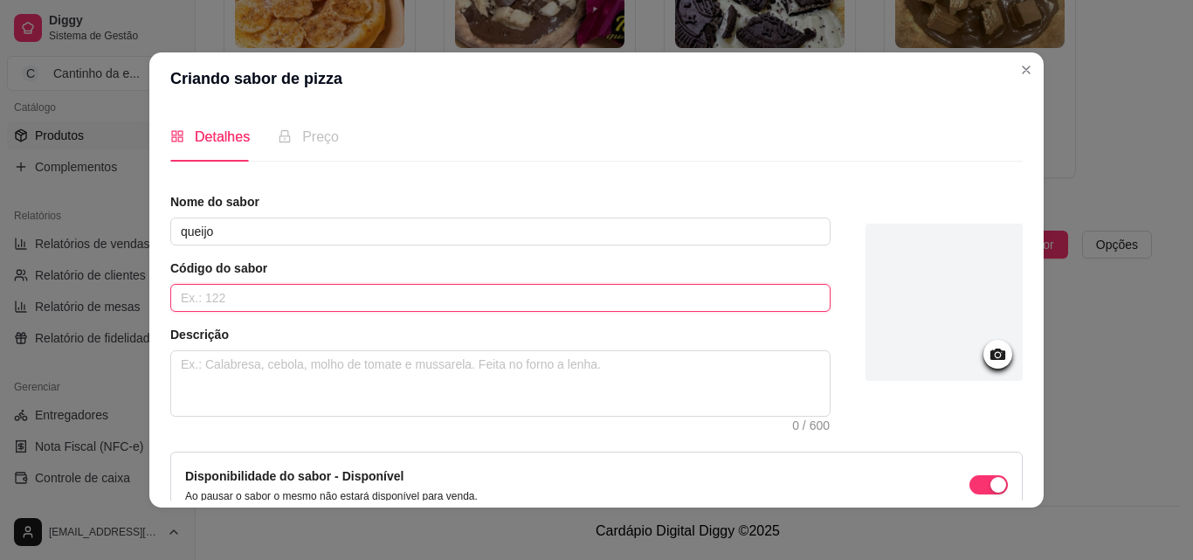
click at [197, 298] on input "text" at bounding box center [500, 298] width 661 height 28
type input "511"
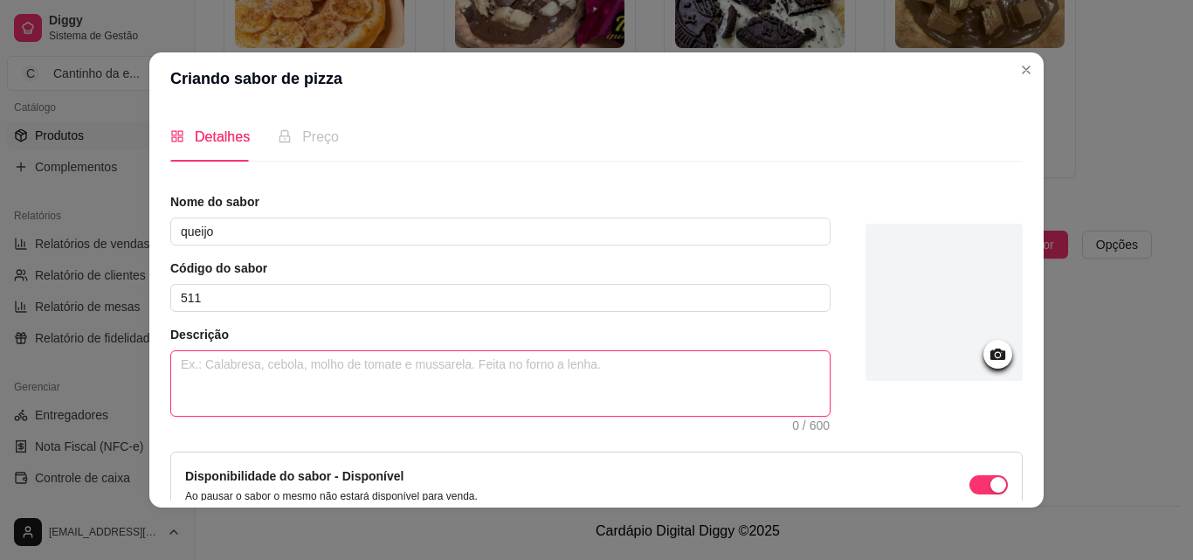
click at [412, 377] on textarea at bounding box center [500, 383] width 659 height 65
type textarea "m"
type textarea "ma"
type textarea "mas"
type textarea "mass"
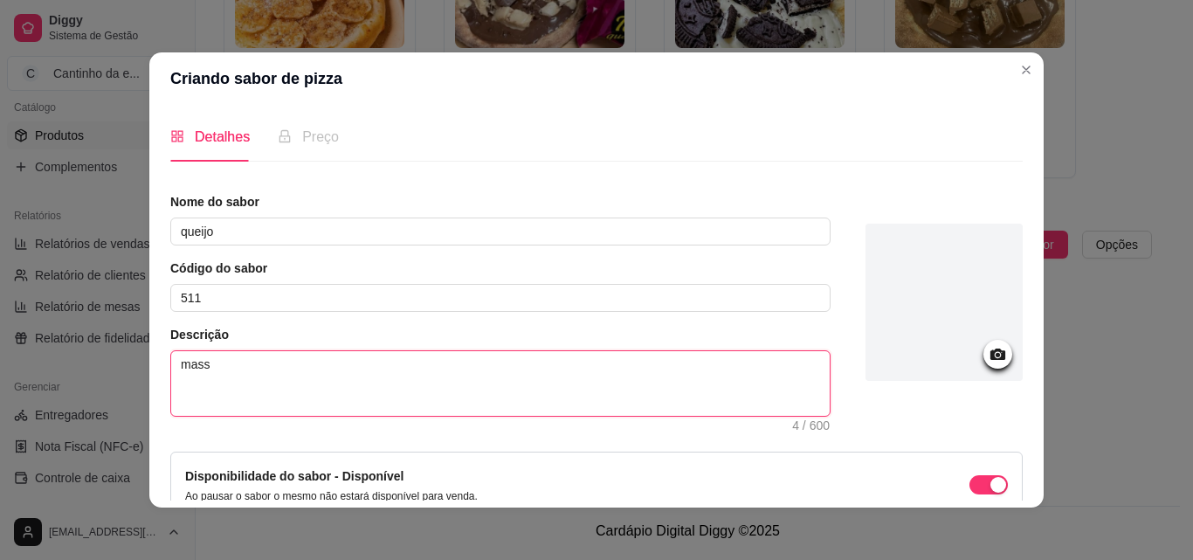
type textarea "massa"
type textarea "massa,"
type textarea "massa, q"
type textarea "massa, qu"
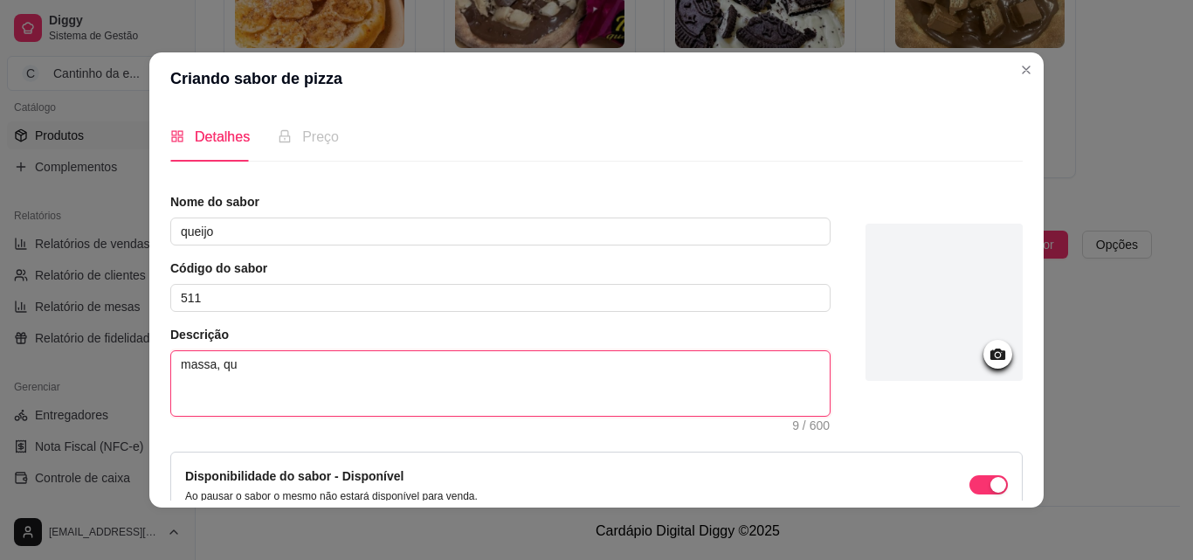
type textarea "massa, que"
type textarea "massa, qu"
type textarea "massa, q"
type textarea "massa,"
type textarea "massa, c"
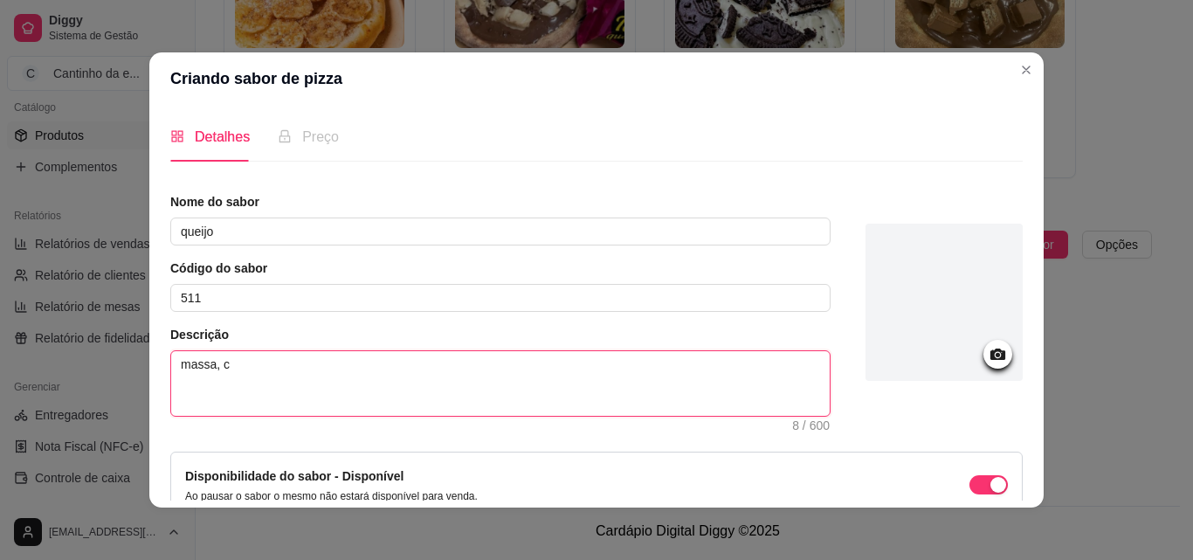
type textarea "massa, [GEOGRAPHIC_DATA]"
type textarea "massa, cat"
type textarea "massa, catu"
type textarea "massa, catup"
type textarea "massa, catupi"
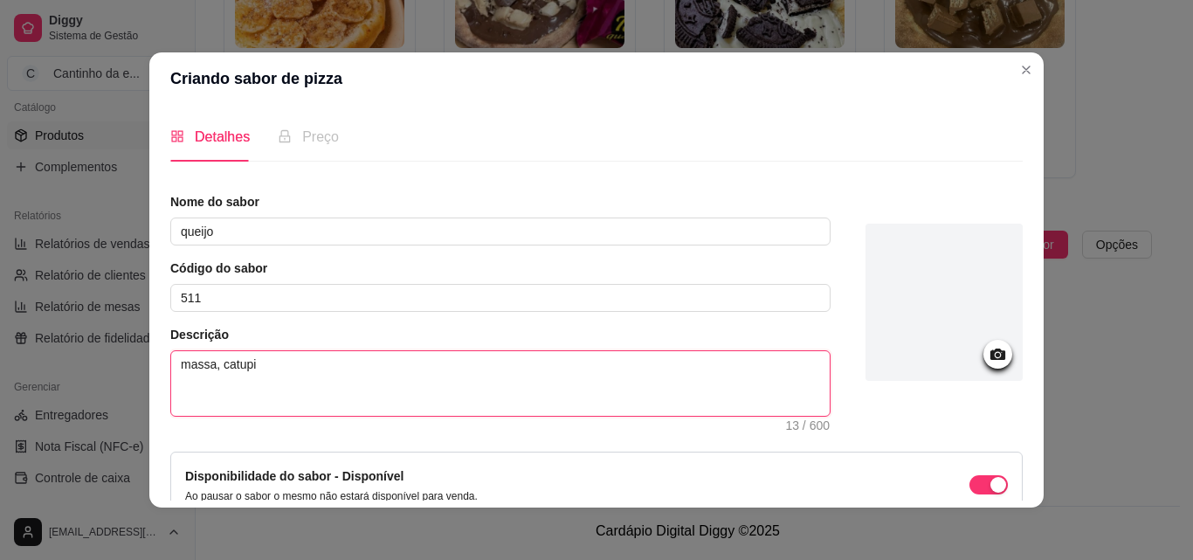
type textarea "massa, catupir"
type textarea "massa, catupiry"
type textarea "massa, catupiry e"
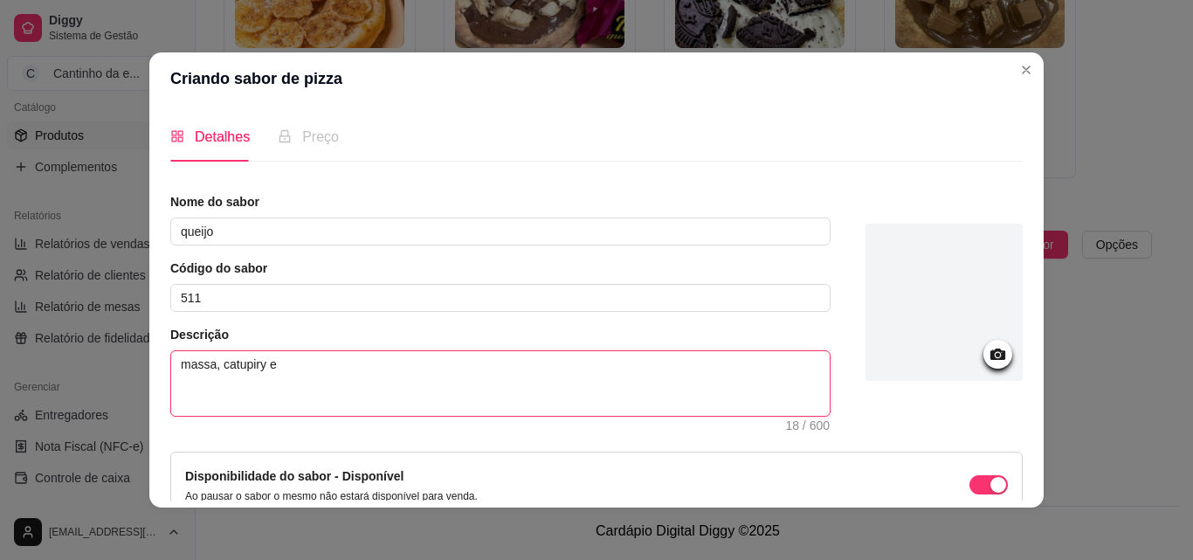
type textarea "massa, catupiry e q"
type textarea "massa, catupiry e qu"
type textarea "massa, catupiry e que"
type textarea "massa, catupiry e quei"
type textarea "massa, catupiry e queijo"
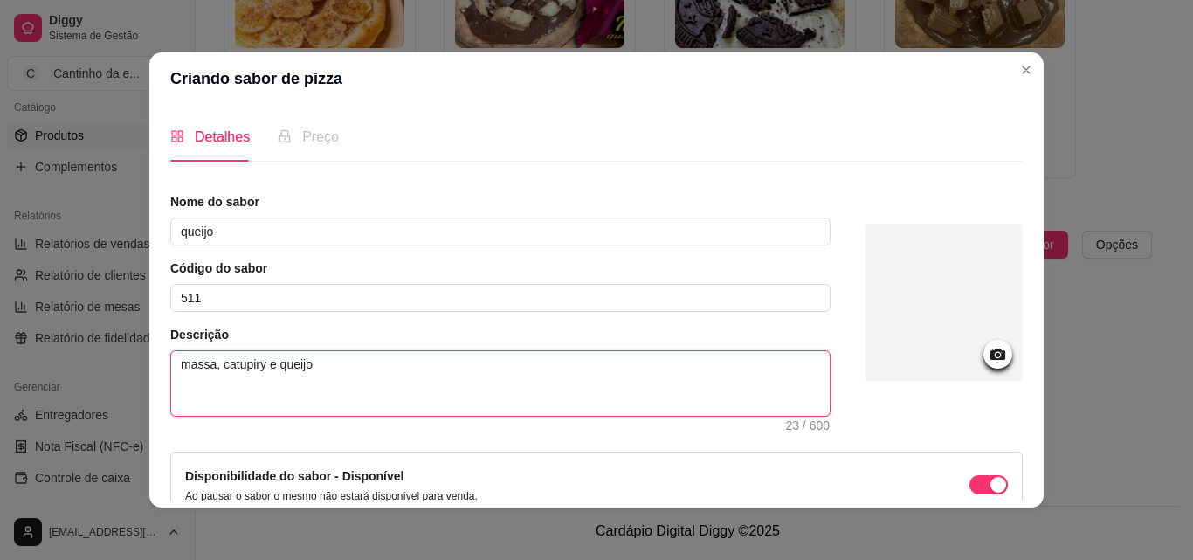
type textarea "massa, catupiry e queijoi"
type textarea "massa, catupiry e queijo"
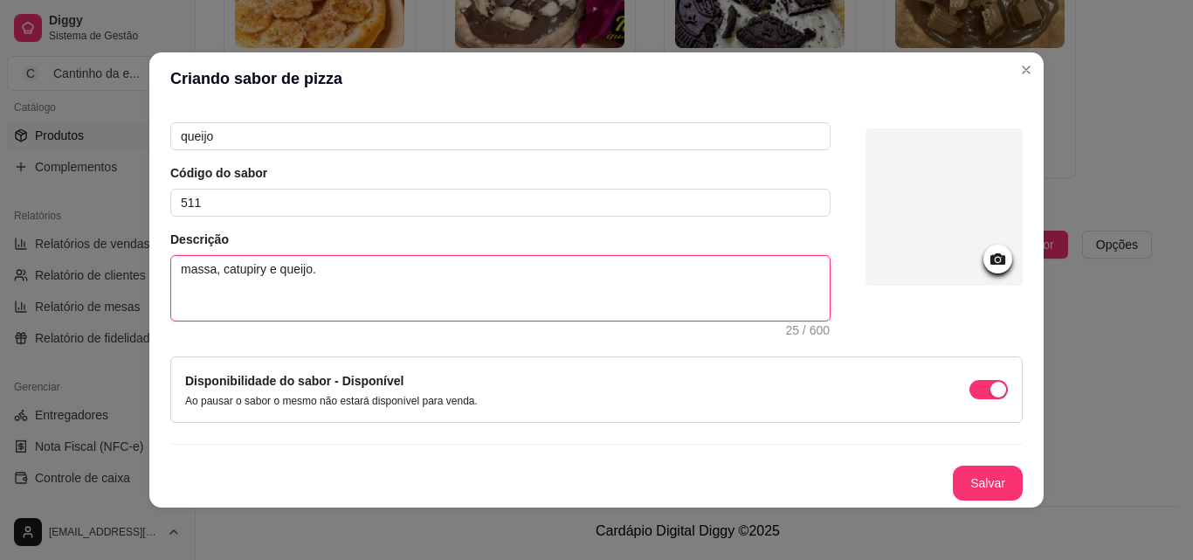
scroll to position [3, 0]
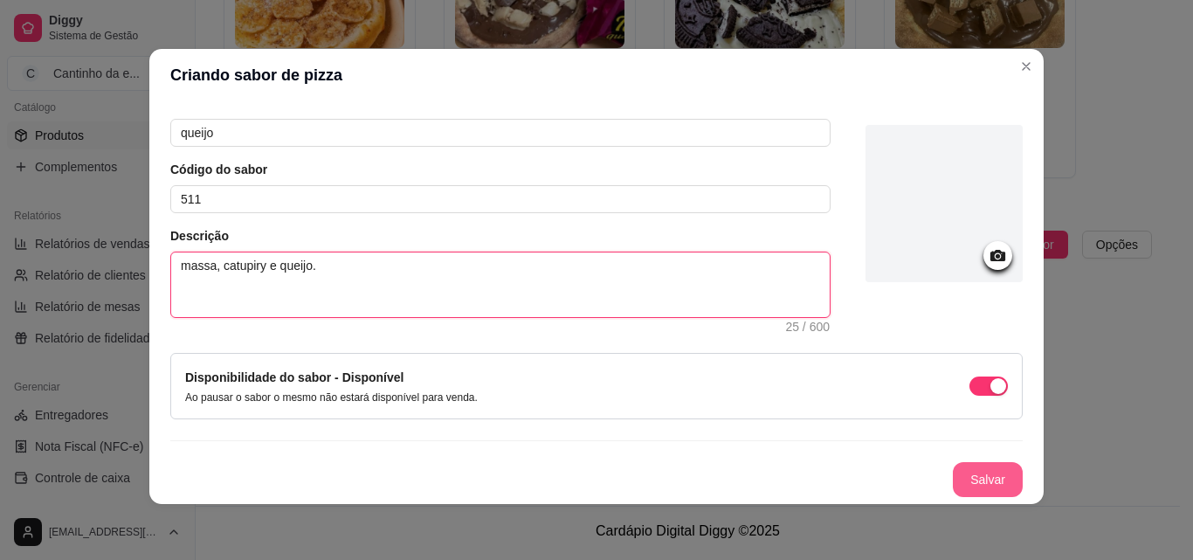
type textarea "massa, catupiry e queijo."
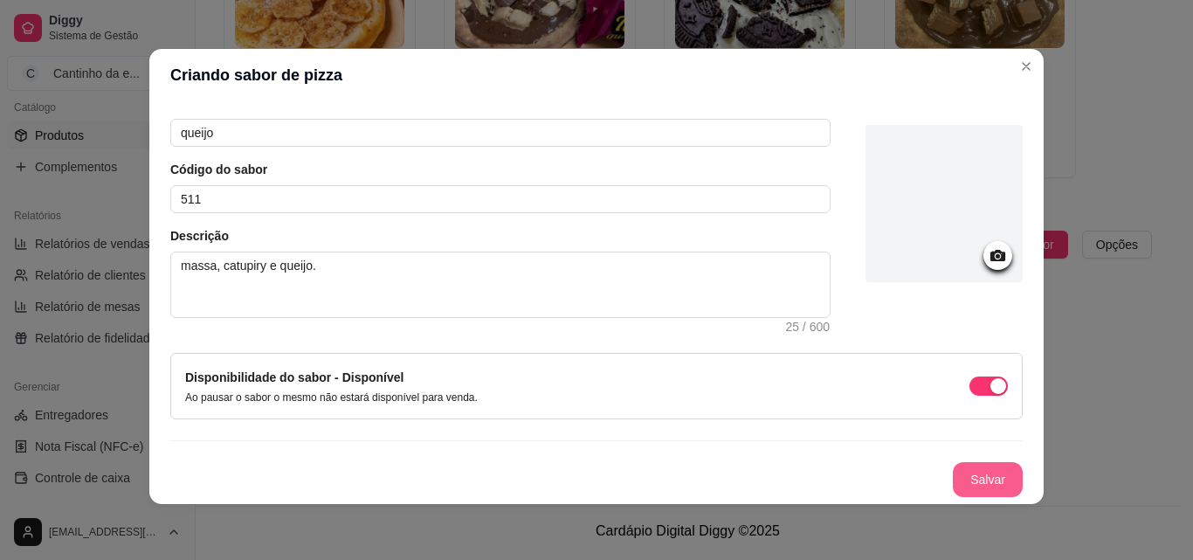
click at [960, 474] on button "Salvar" at bounding box center [988, 479] width 70 height 35
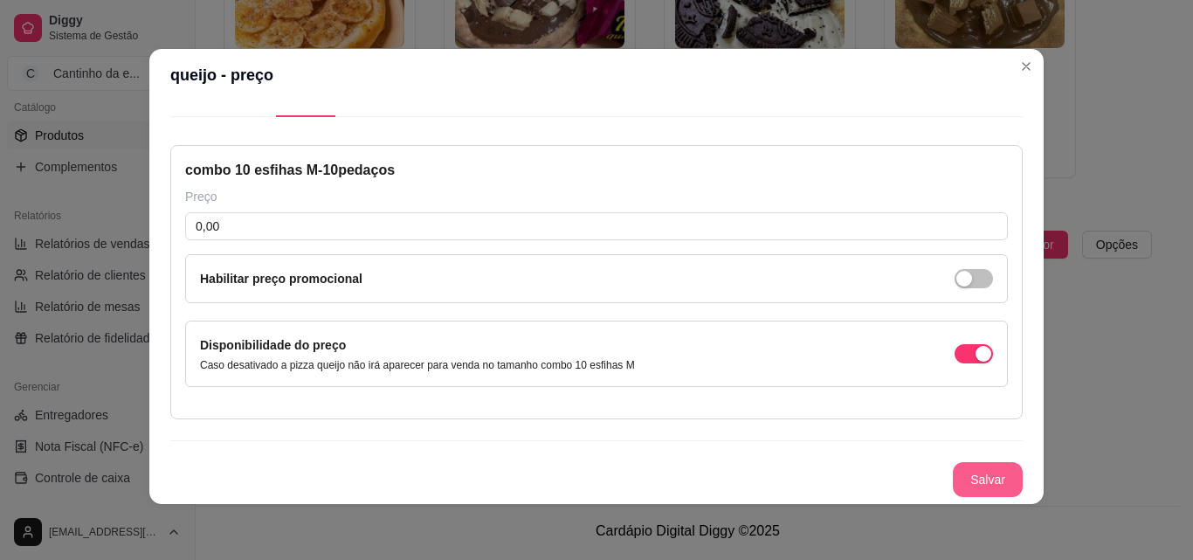
scroll to position [41, 0]
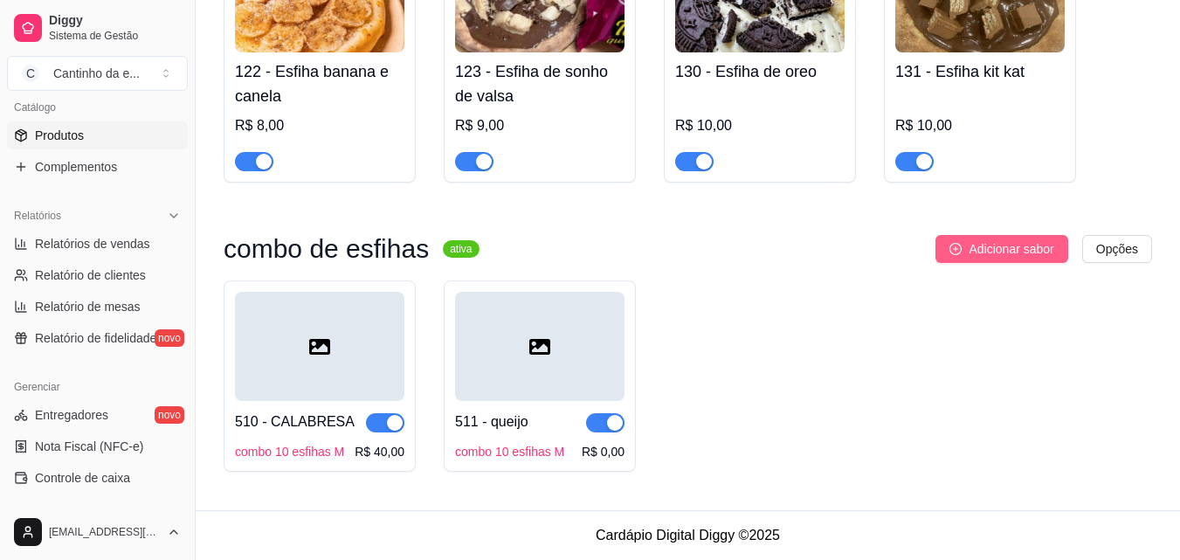
click at [975, 253] on span "Adicionar sabor" at bounding box center [1011, 248] width 85 height 19
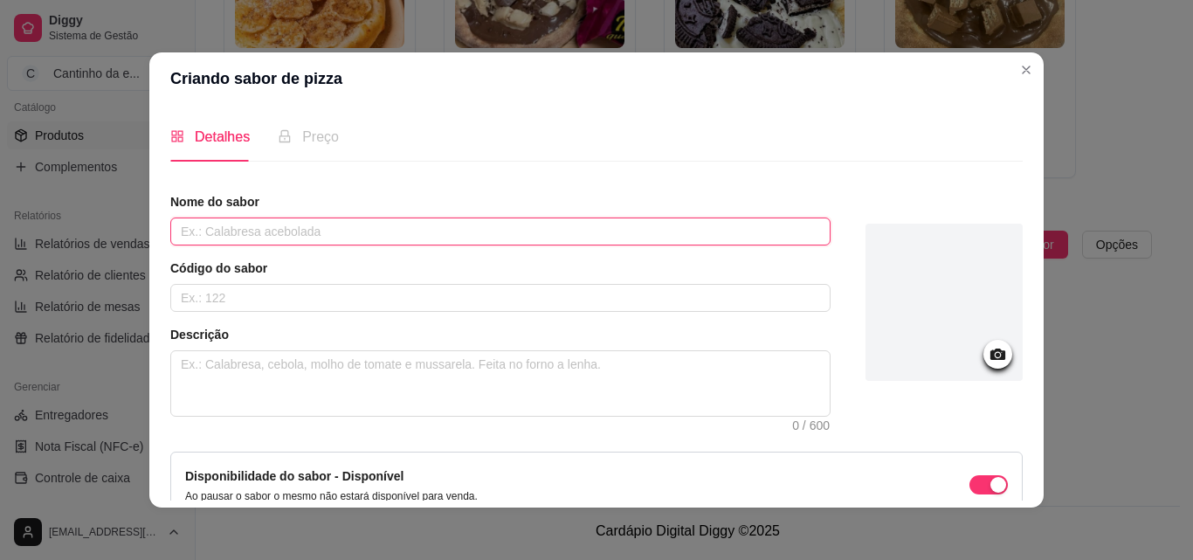
click at [210, 226] on input "text" at bounding box center [500, 232] width 661 height 28
type input "carne"
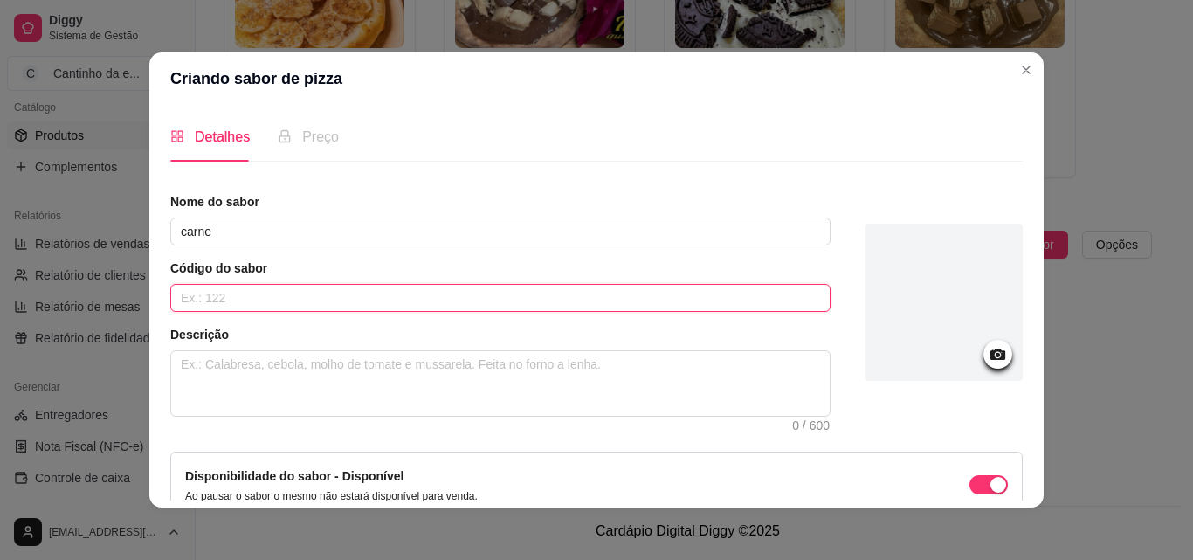
click at [251, 298] on input "text" at bounding box center [500, 298] width 661 height 28
type input "512"
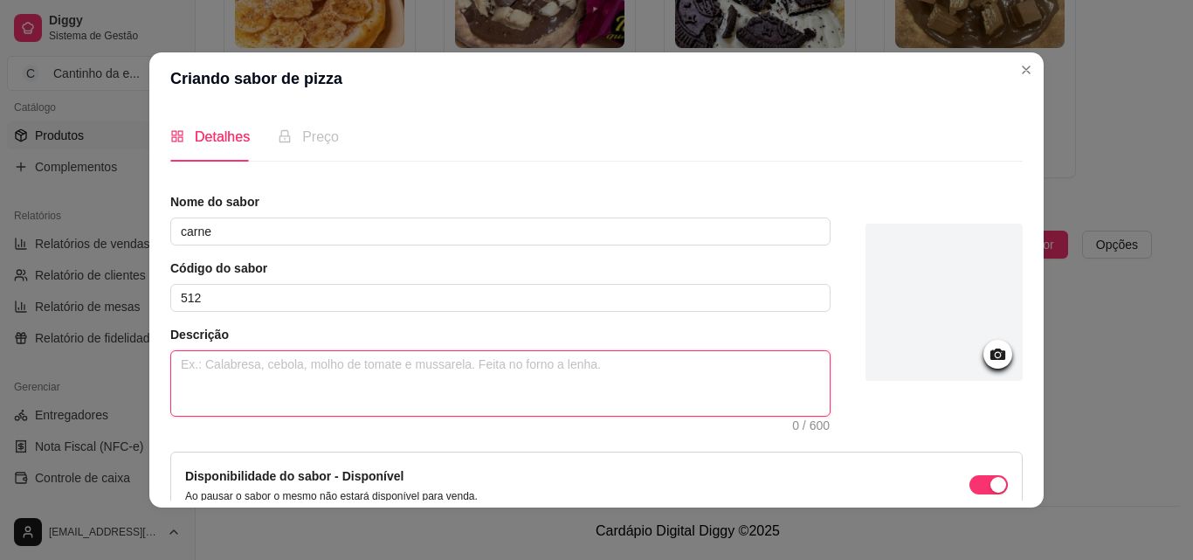
click at [421, 397] on textarea at bounding box center [500, 383] width 659 height 65
type textarea "m"
type textarea "ma"
type textarea "mas"
type textarea "mass"
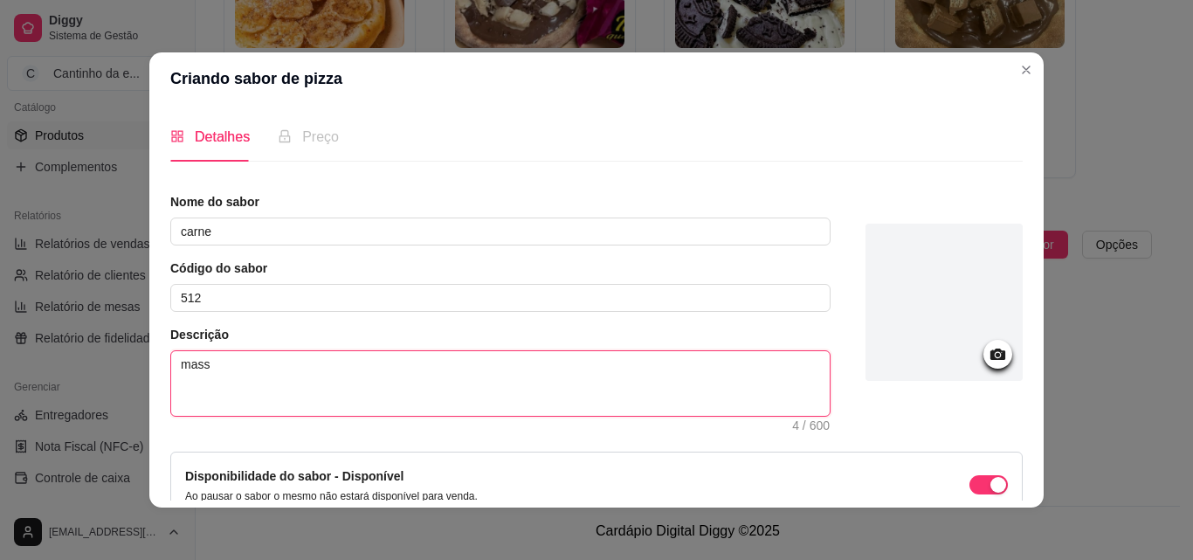
type textarea "massa"
type textarea "massa,"
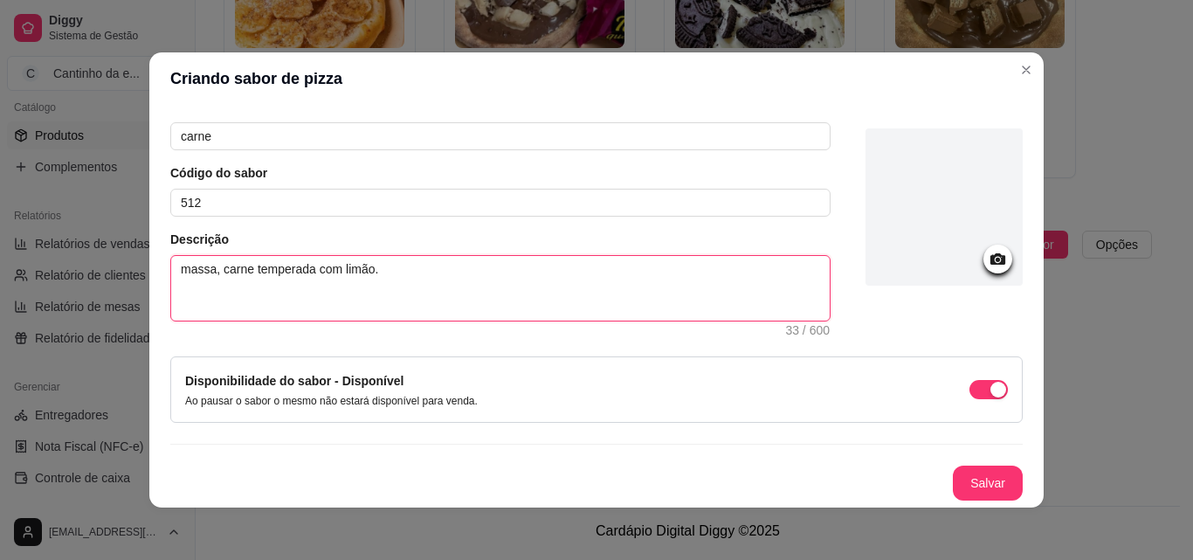
scroll to position [3, 0]
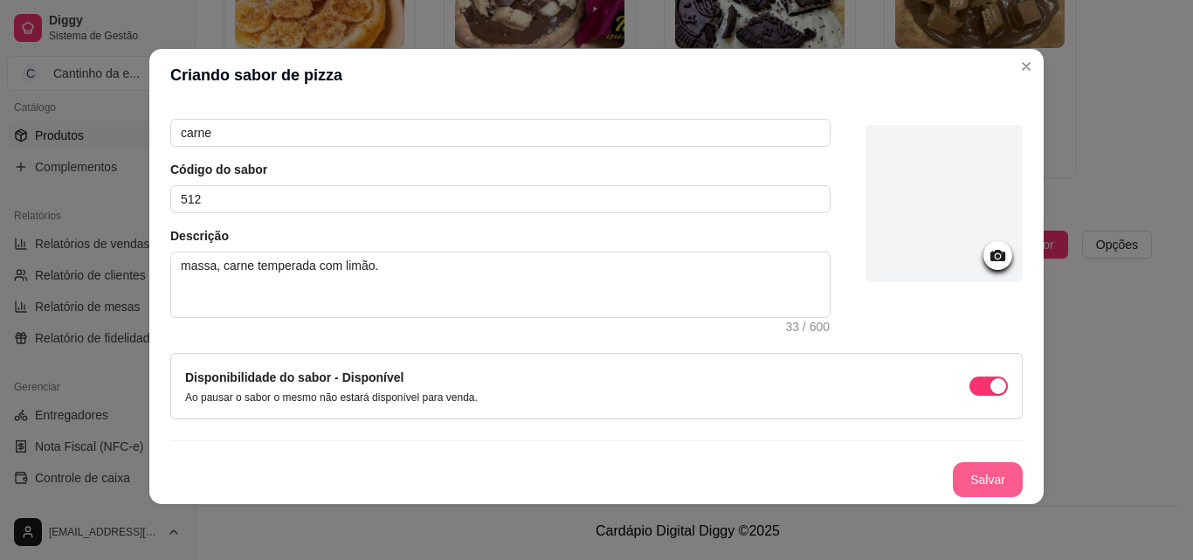
click at [981, 484] on button "Salvar" at bounding box center [988, 479] width 70 height 35
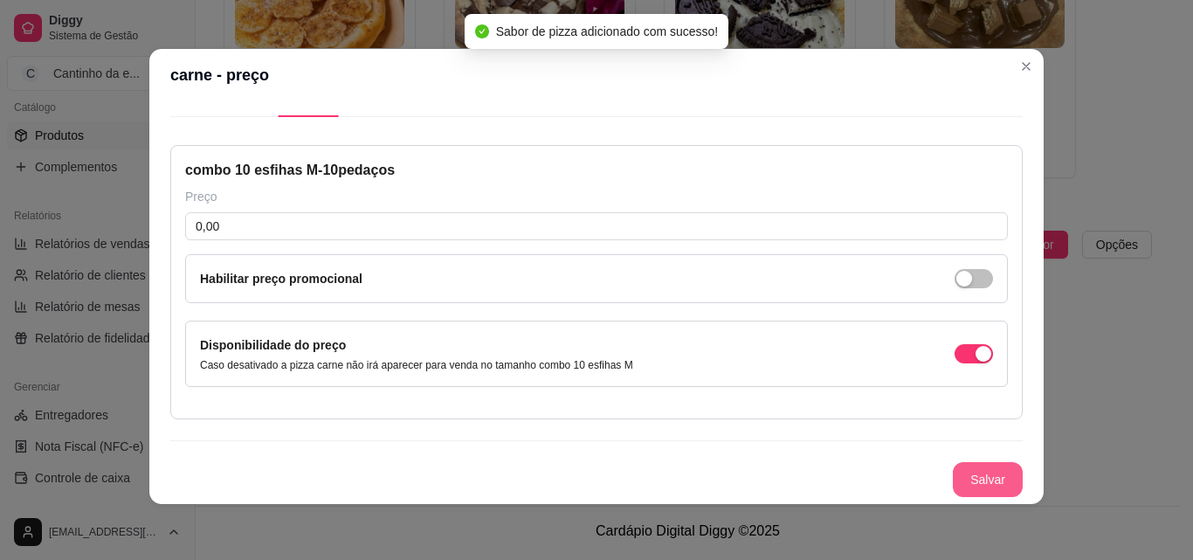
scroll to position [41, 0]
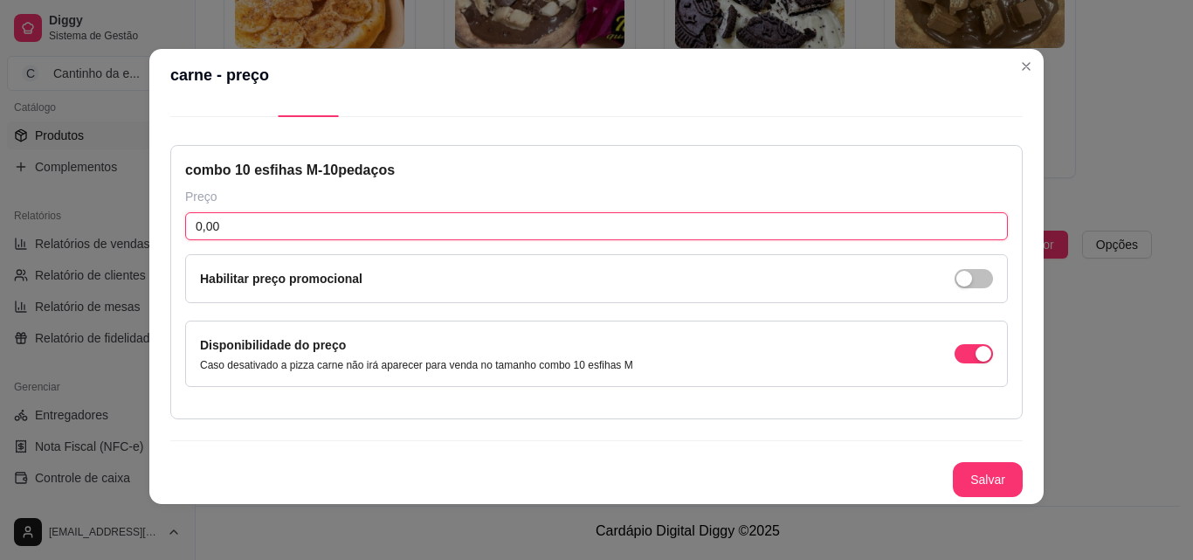
click at [232, 232] on input "0,00" at bounding box center [596, 226] width 823 height 28
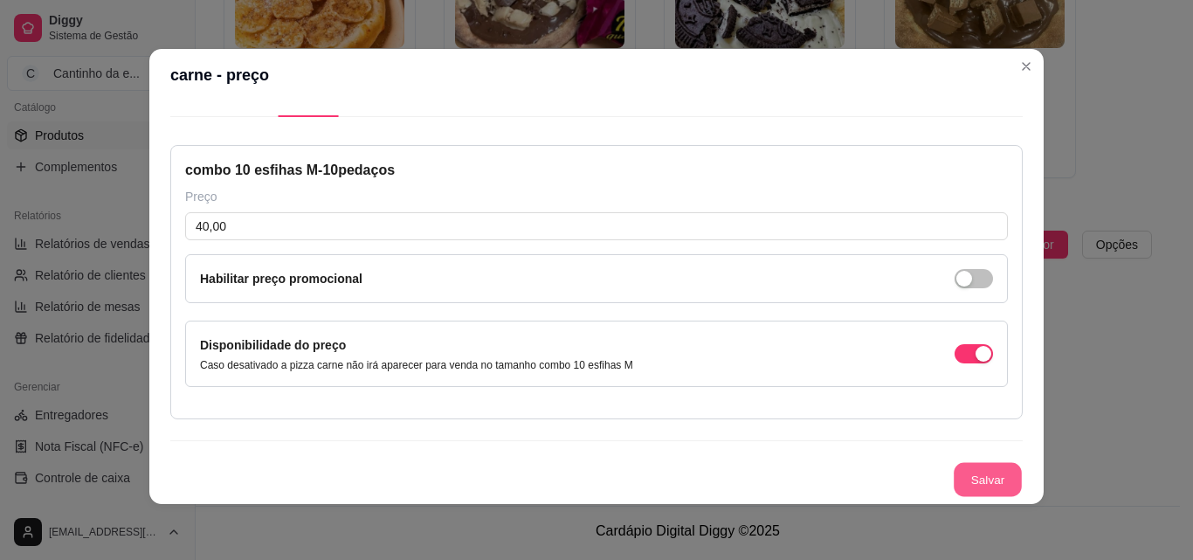
click at [956, 472] on button "Salvar" at bounding box center [988, 480] width 68 height 34
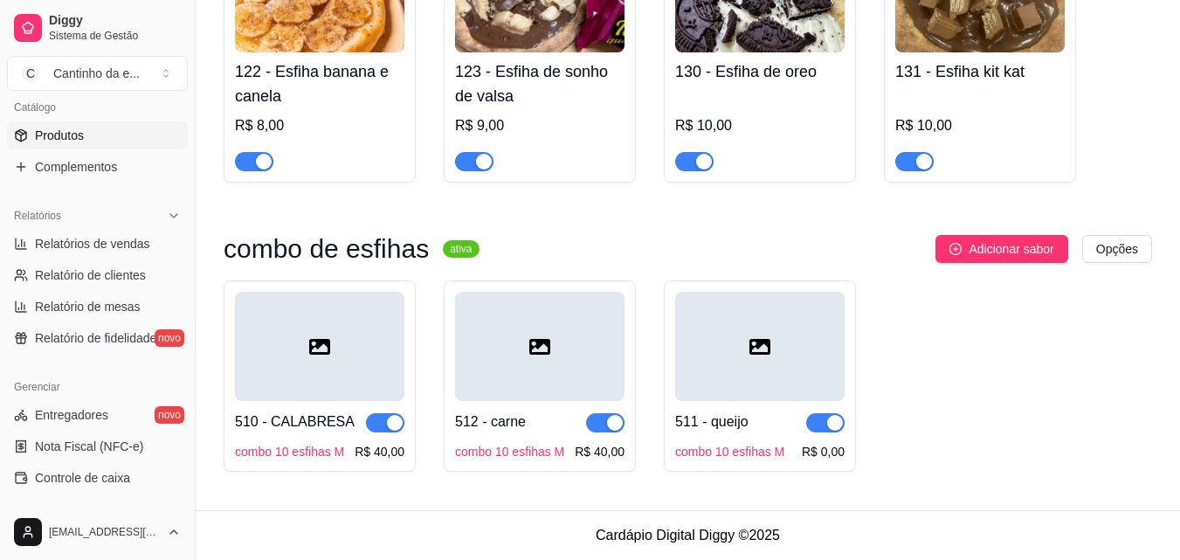
click at [757, 393] on div at bounding box center [759, 346] width 169 height 109
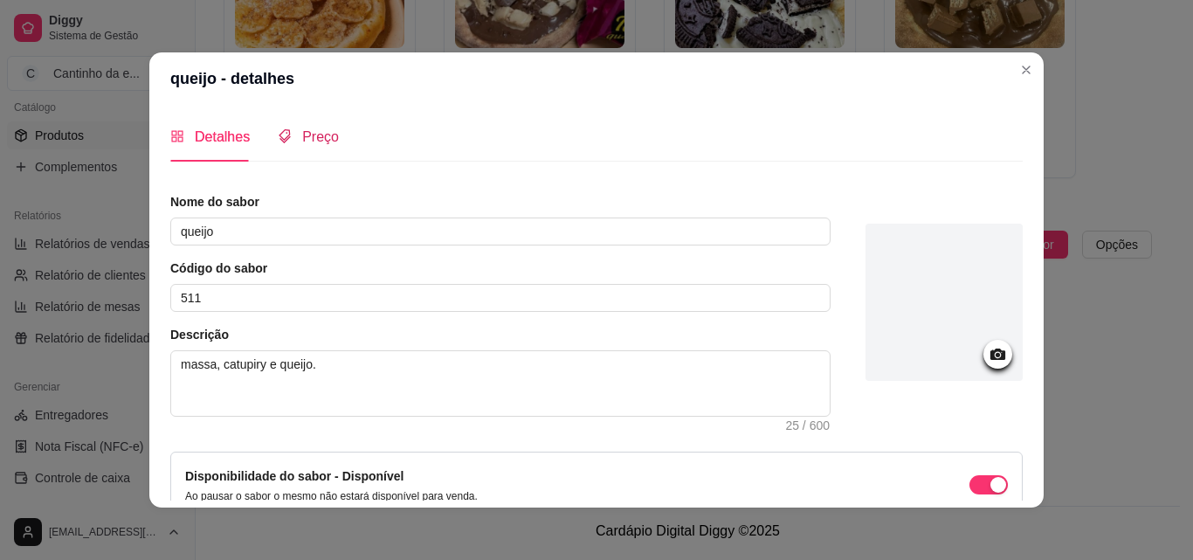
click at [302, 137] on span "Preço" at bounding box center [320, 136] width 37 height 15
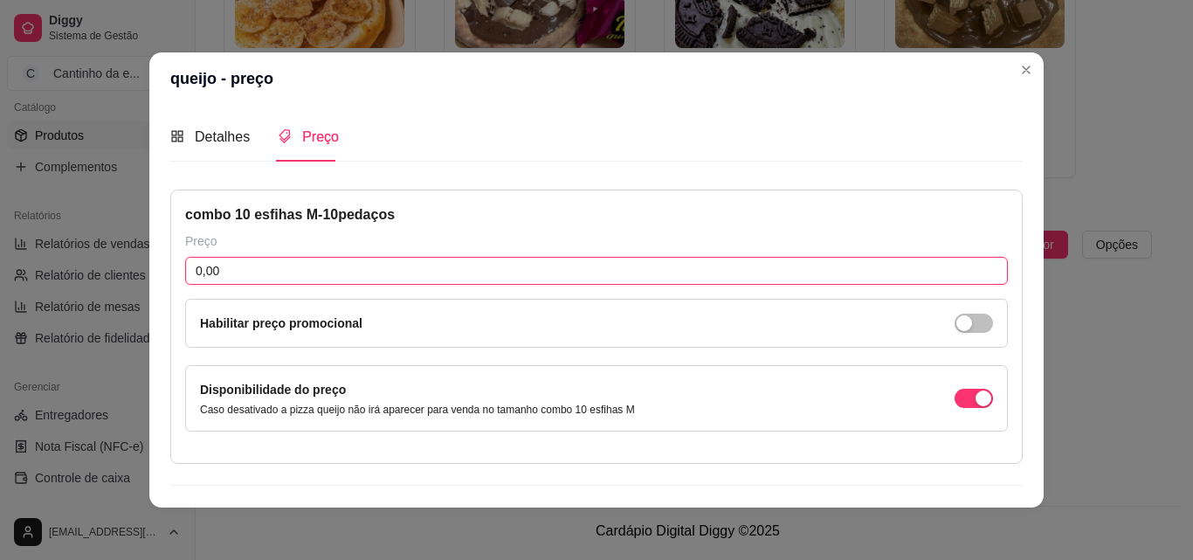
click at [290, 263] on input "0,00" at bounding box center [596, 271] width 823 height 28
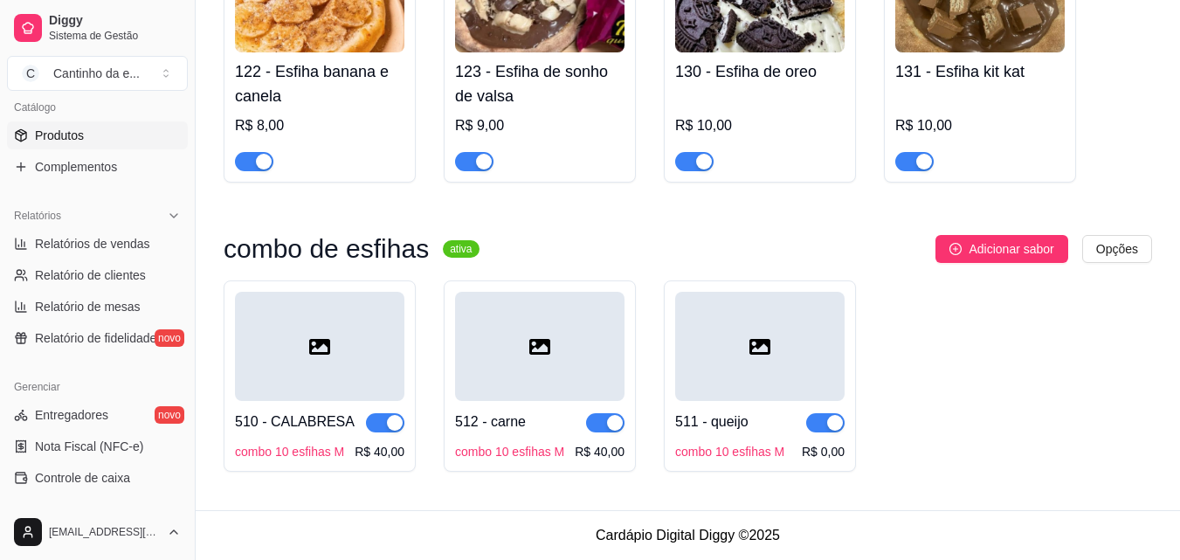
click at [788, 407] on div "511 - queijo combo 10 esfihas M R$ 0,00" at bounding box center [759, 430] width 169 height 59
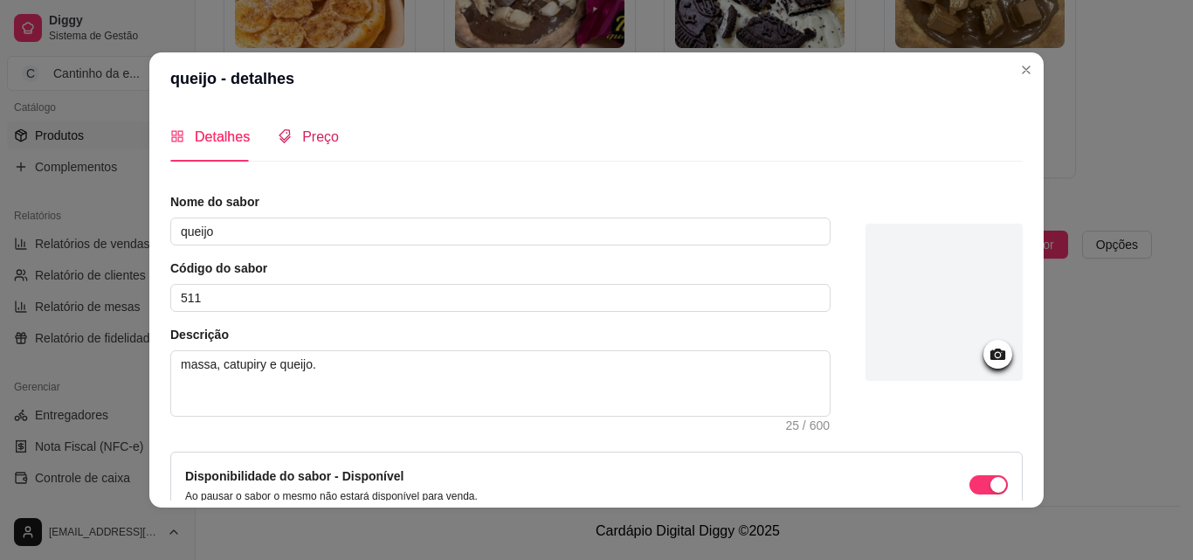
click at [307, 133] on span "Preço" at bounding box center [320, 136] width 37 height 15
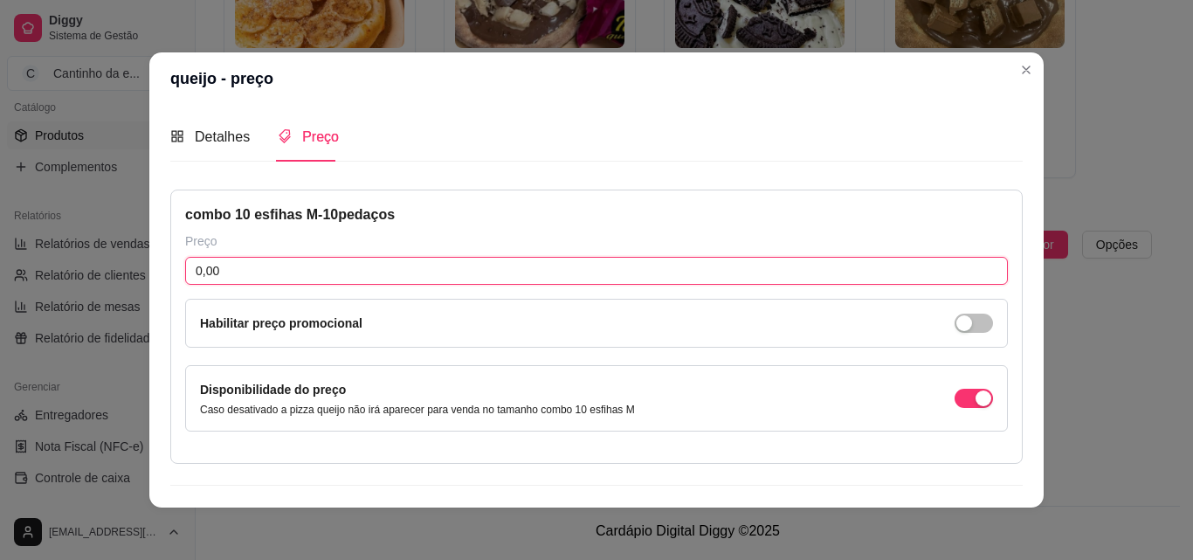
click at [259, 263] on input "0,00" at bounding box center [596, 271] width 823 height 28
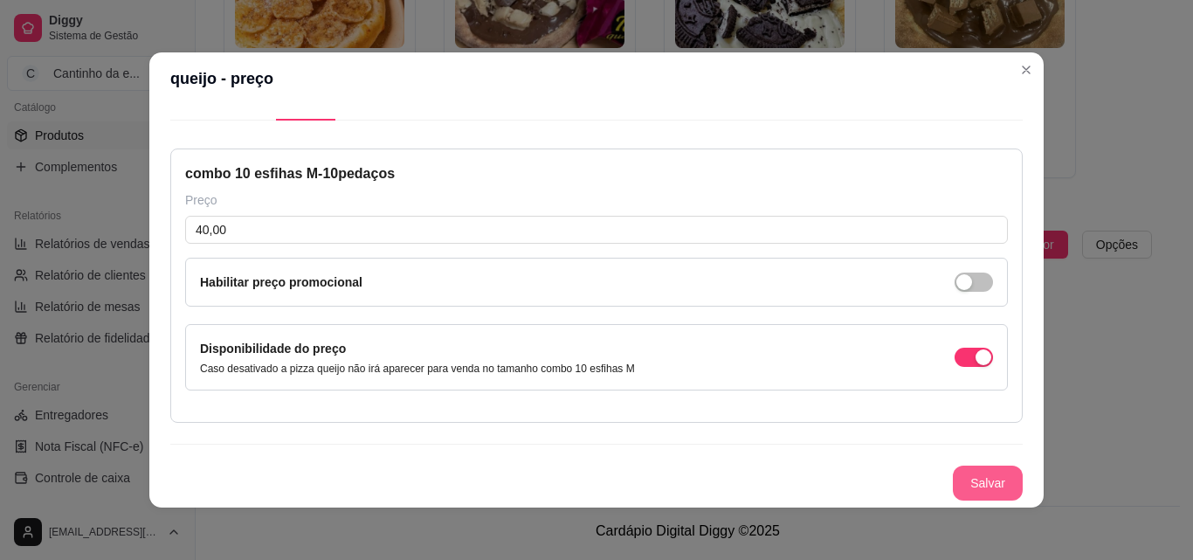
click at [963, 481] on button "Salvar" at bounding box center [988, 483] width 70 height 35
click at [976, 477] on button "Salvar" at bounding box center [988, 483] width 70 height 35
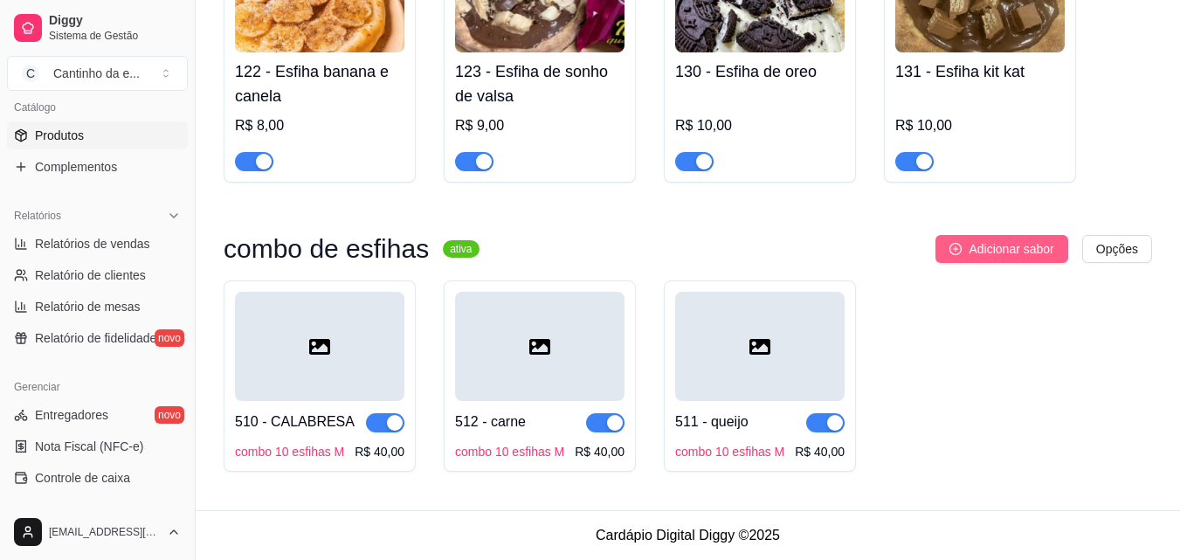
click at [979, 247] on span "Adicionar sabor" at bounding box center [1011, 248] width 85 height 19
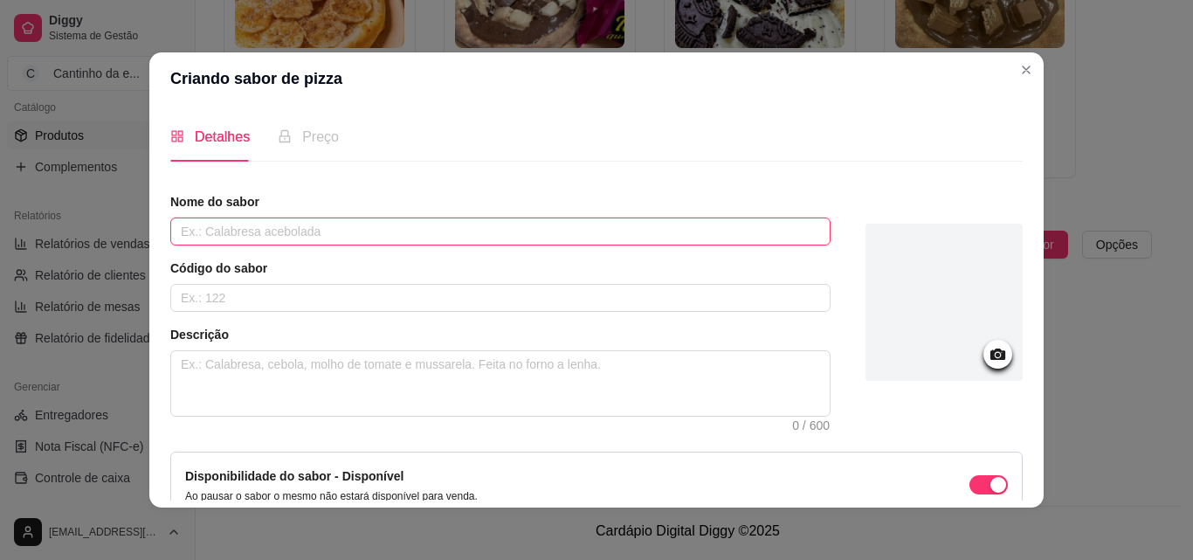
click at [604, 238] on input "text" at bounding box center [500, 232] width 661 height 28
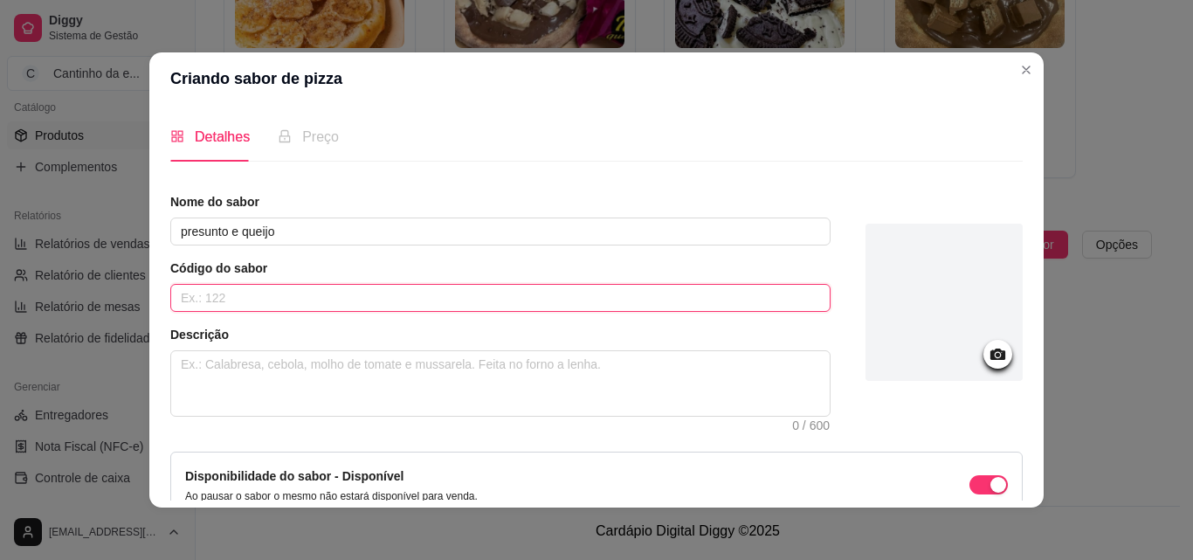
click at [252, 299] on input "text" at bounding box center [500, 298] width 661 height 28
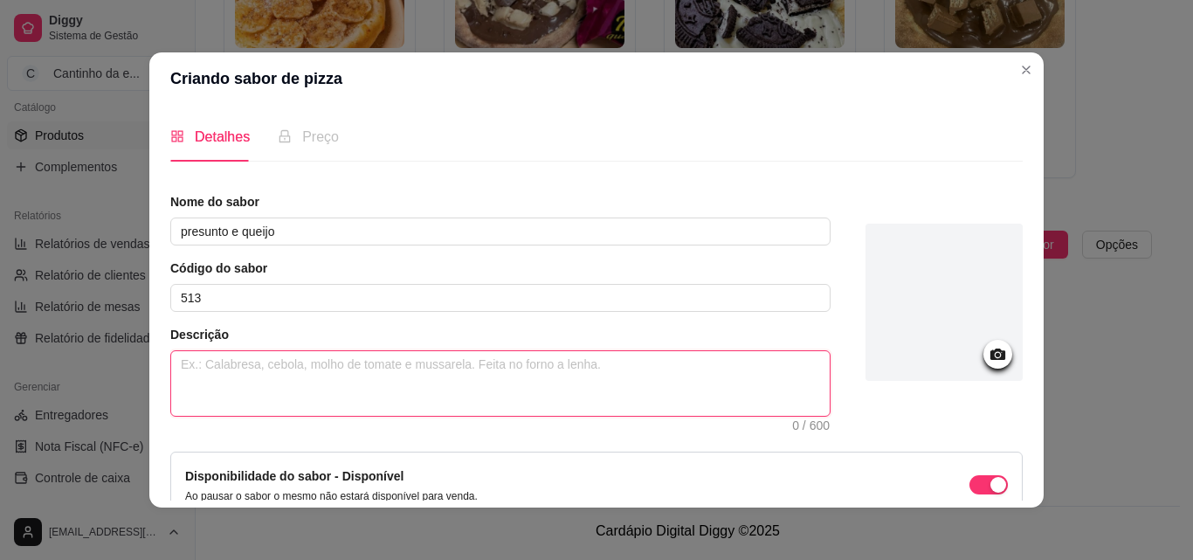
click at [467, 365] on textarea at bounding box center [500, 383] width 659 height 65
click at [303, 364] on textarea "massa, queijo, presunto oregano." at bounding box center [500, 383] width 659 height 65
click at [481, 384] on textarea "massa, queijo, presunto e oregano." at bounding box center [500, 383] width 659 height 65
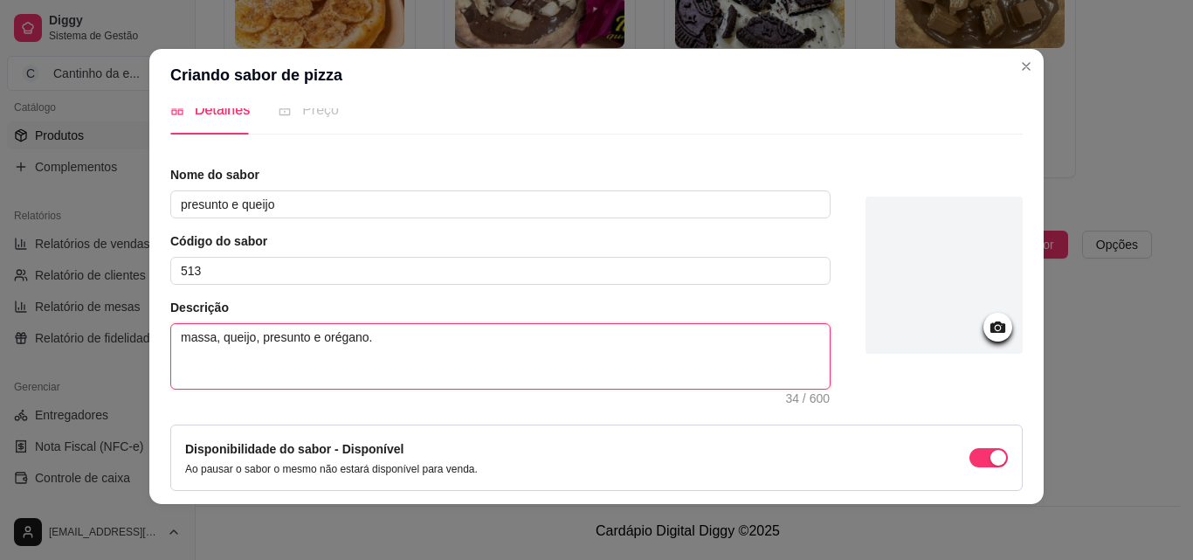
scroll to position [0, 0]
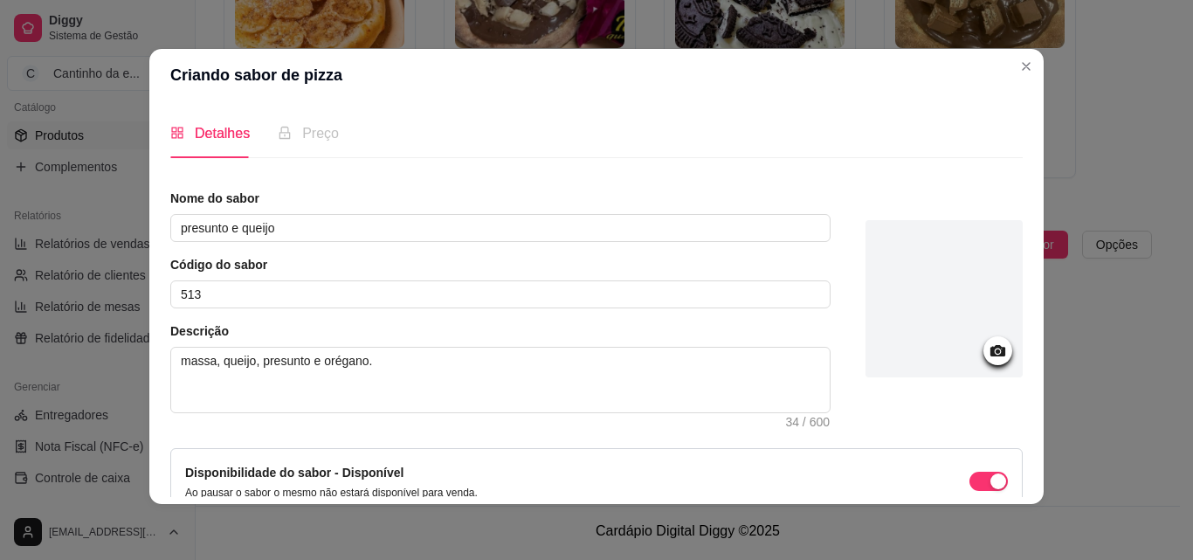
click at [941, 412] on div at bounding box center [944, 302] width 157 height 224
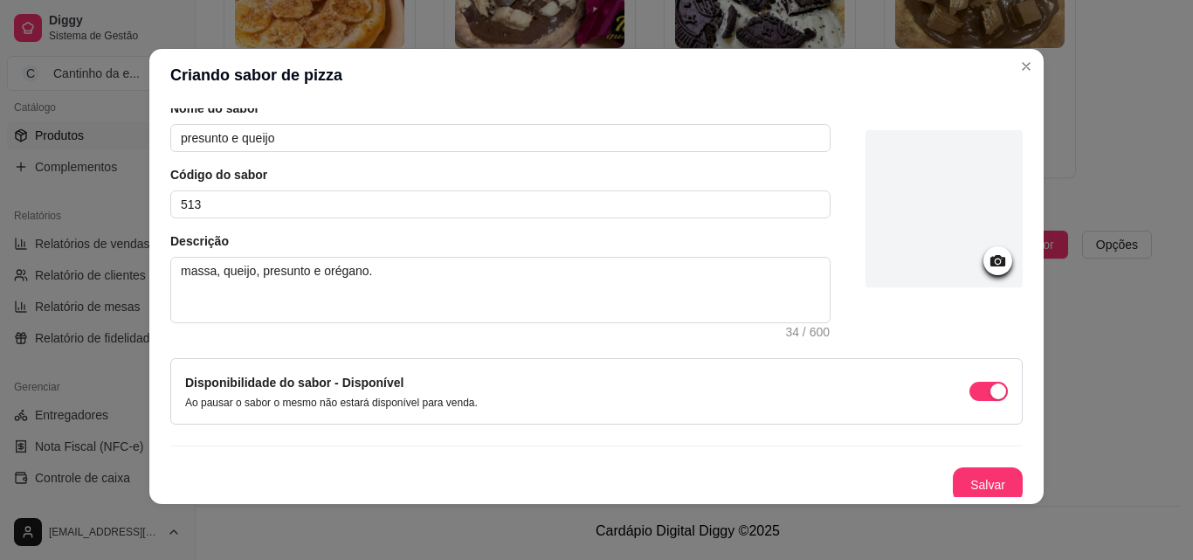
scroll to position [95, 0]
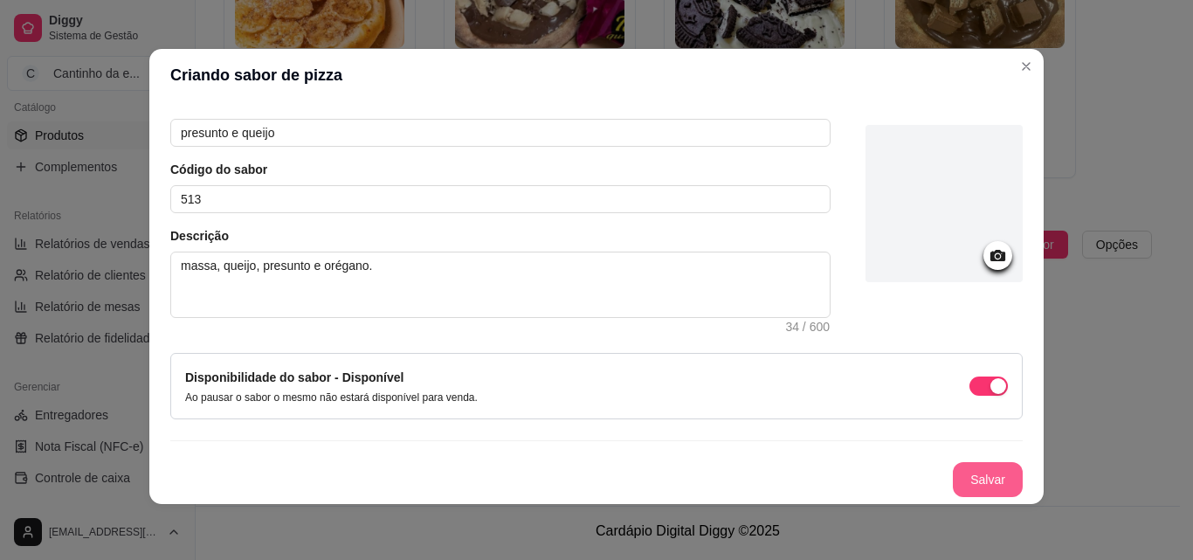
click at [987, 472] on button "Salvar" at bounding box center [988, 479] width 70 height 35
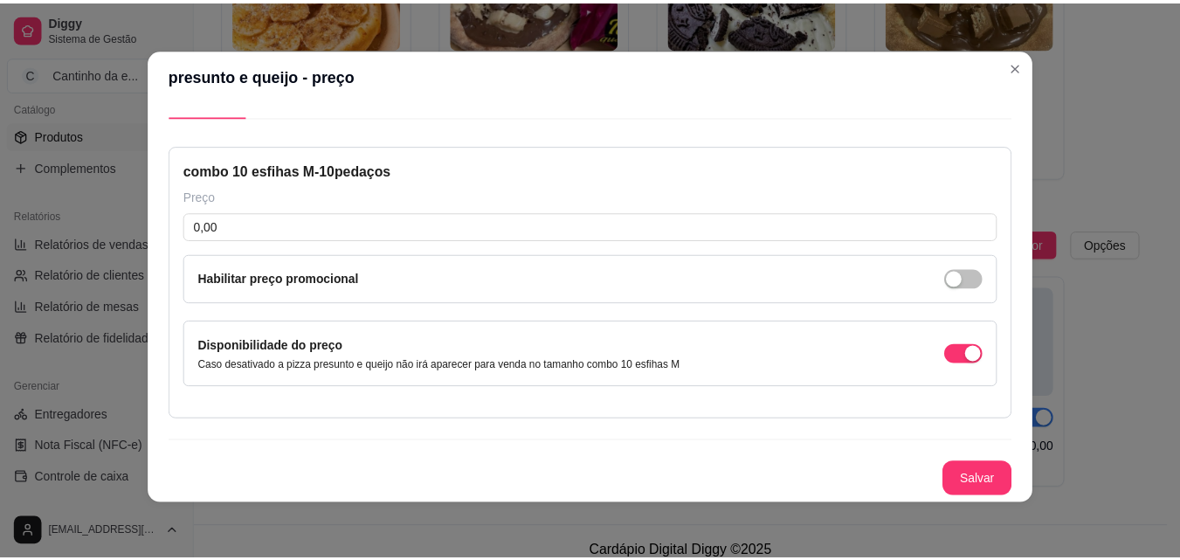
scroll to position [41, 0]
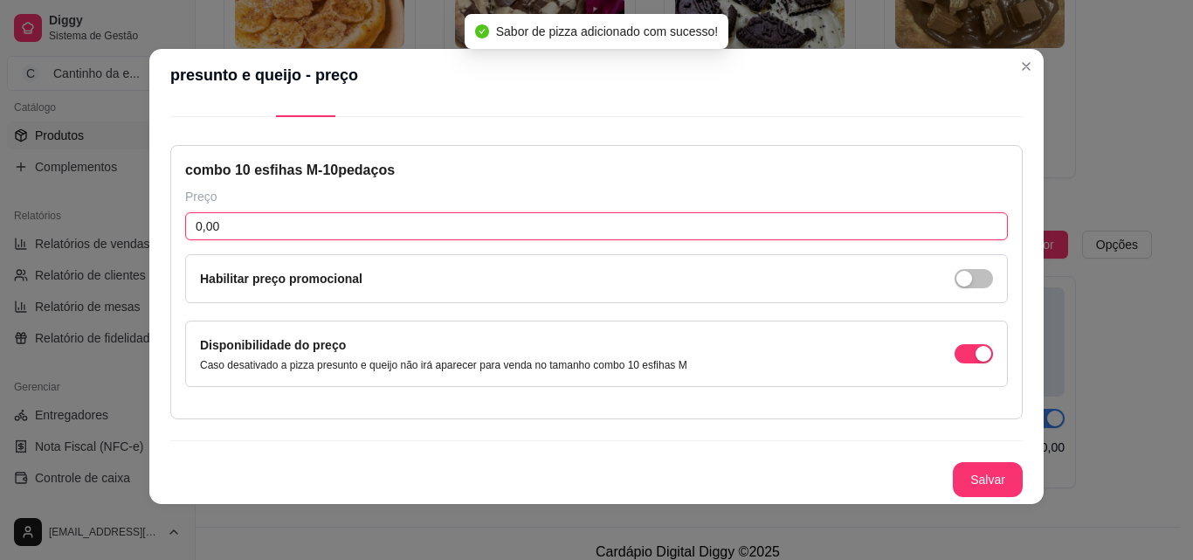
click at [363, 226] on input "0,00" at bounding box center [596, 226] width 823 height 28
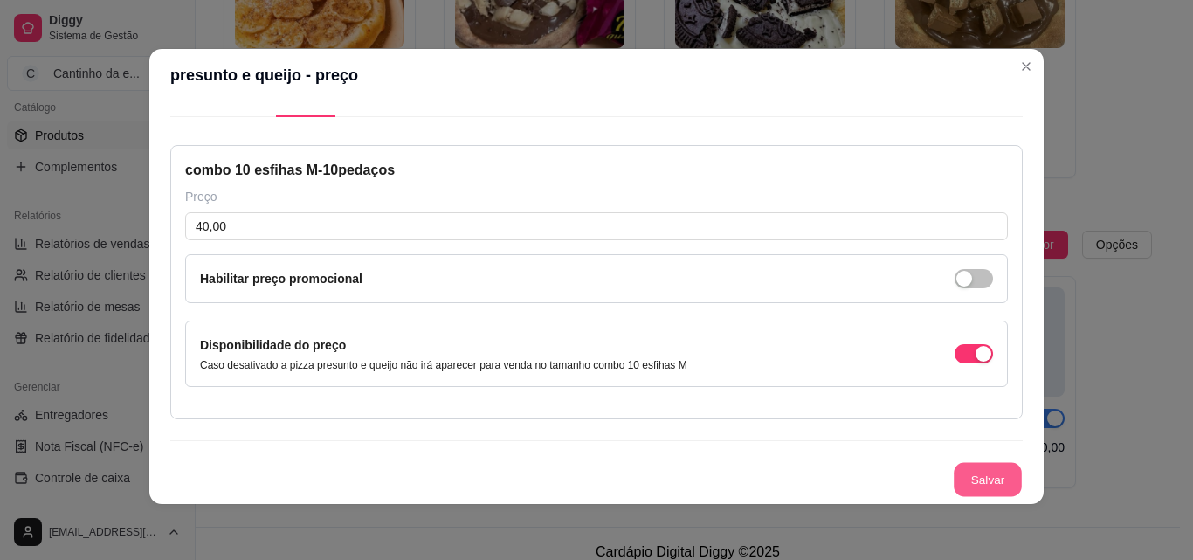
click at [987, 481] on button "Salvar" at bounding box center [988, 480] width 68 height 34
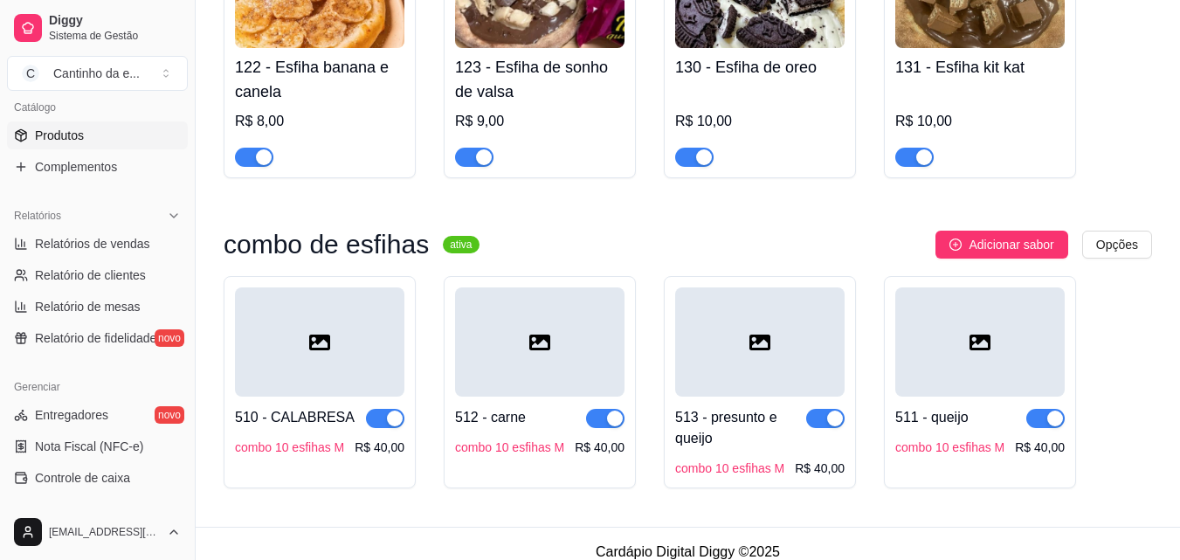
click at [406, 255] on h3 "combo de esfihas" at bounding box center [326, 244] width 205 height 21
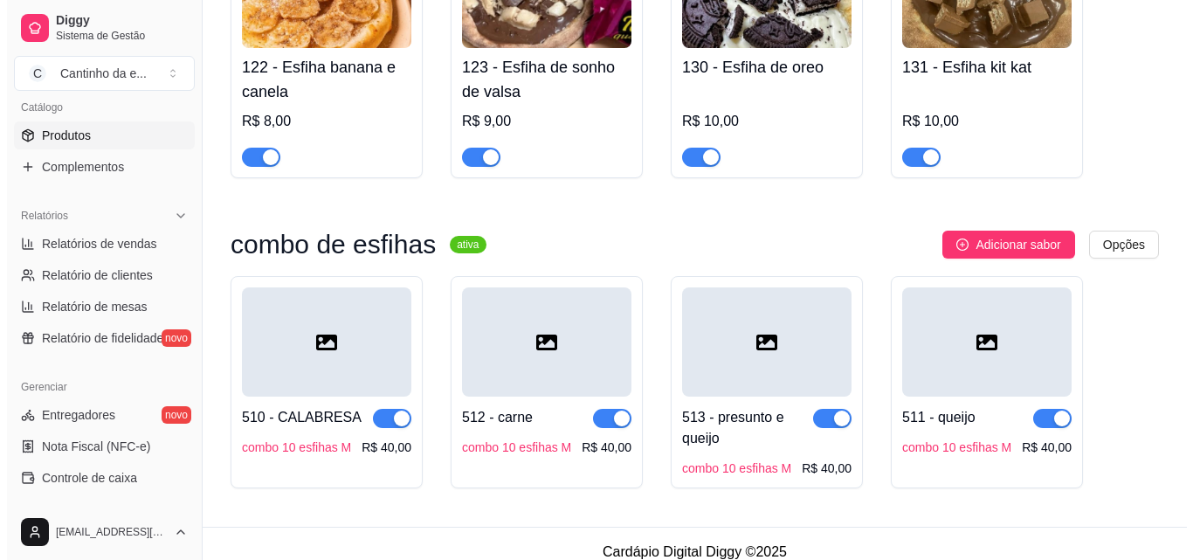
scroll to position [2020, 0]
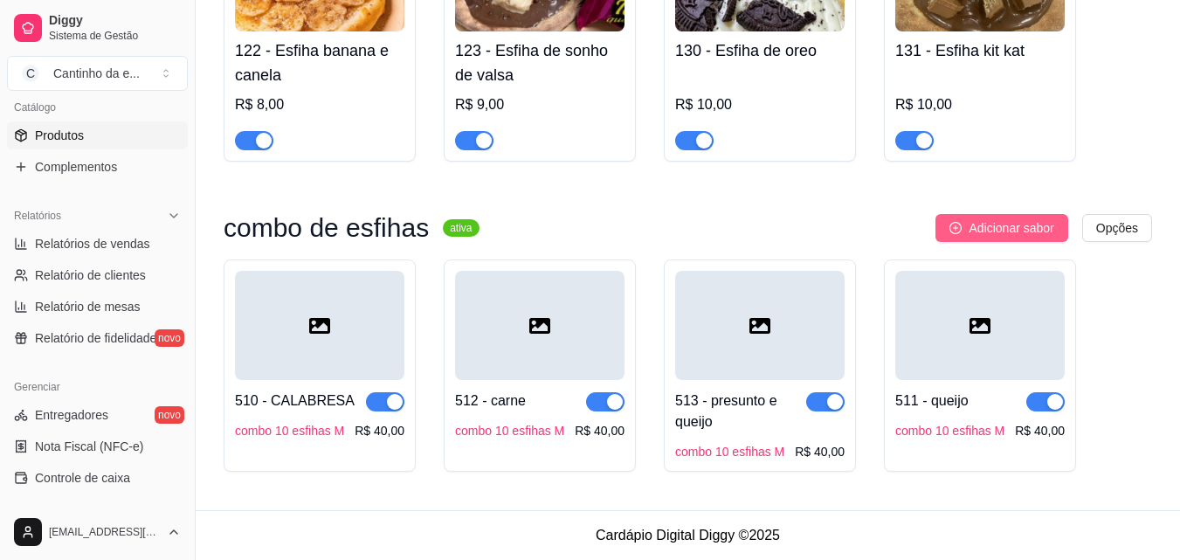
click at [965, 222] on button "Adicionar sabor" at bounding box center [1002, 228] width 132 height 28
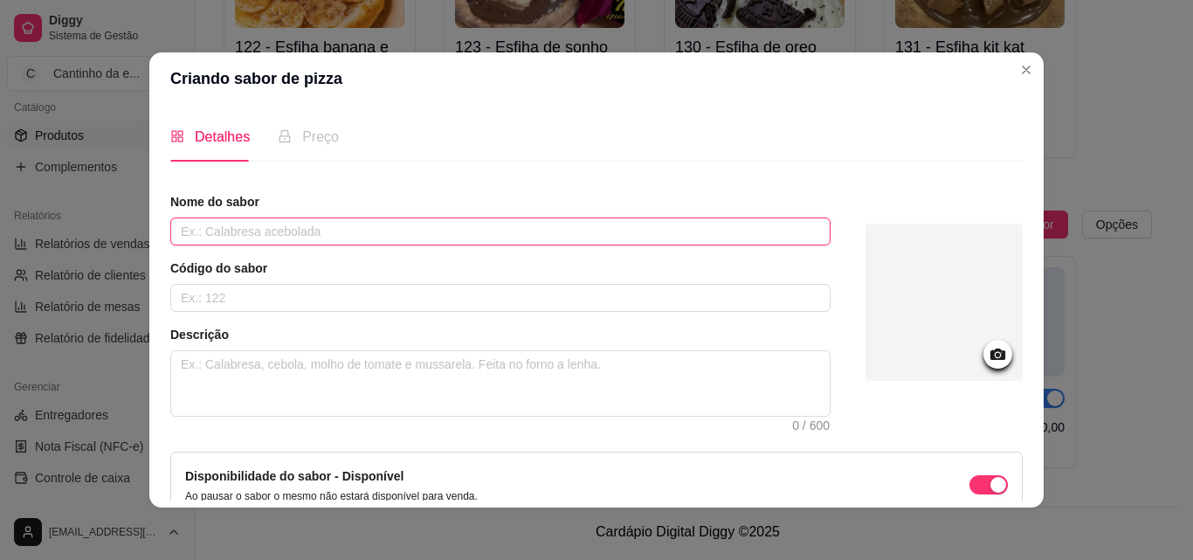
click at [515, 239] on input "text" at bounding box center [500, 232] width 661 height 28
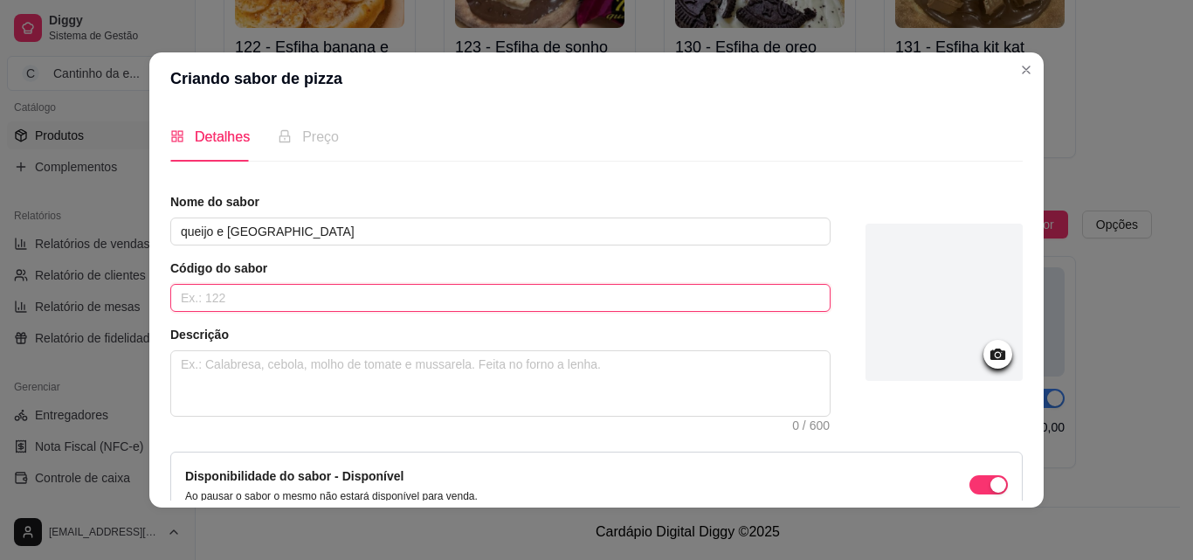
click at [381, 303] on input "text" at bounding box center [500, 298] width 661 height 28
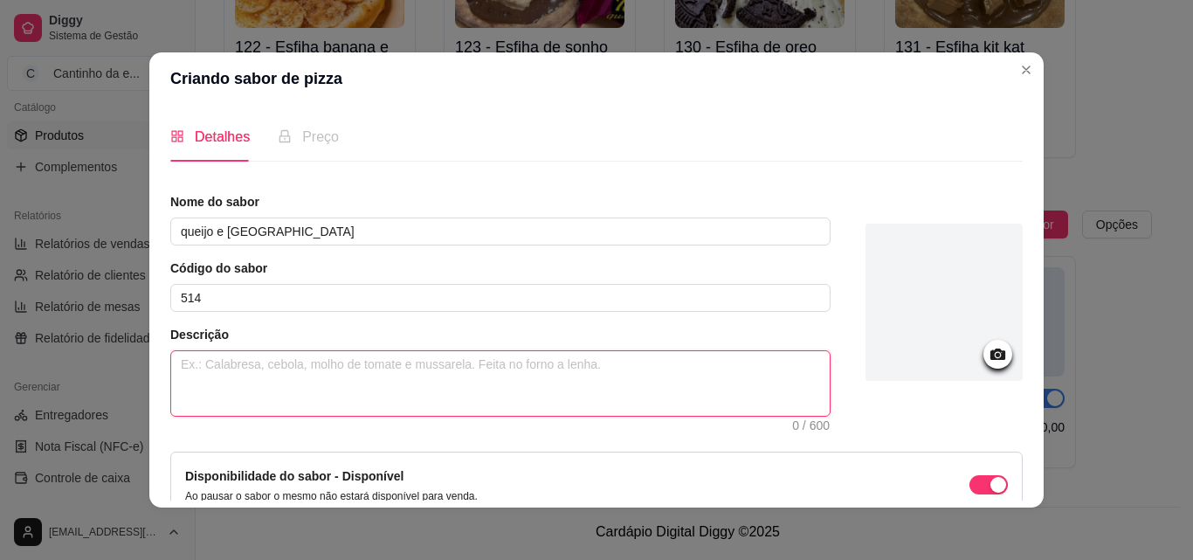
click at [436, 384] on textarea at bounding box center [500, 383] width 659 height 65
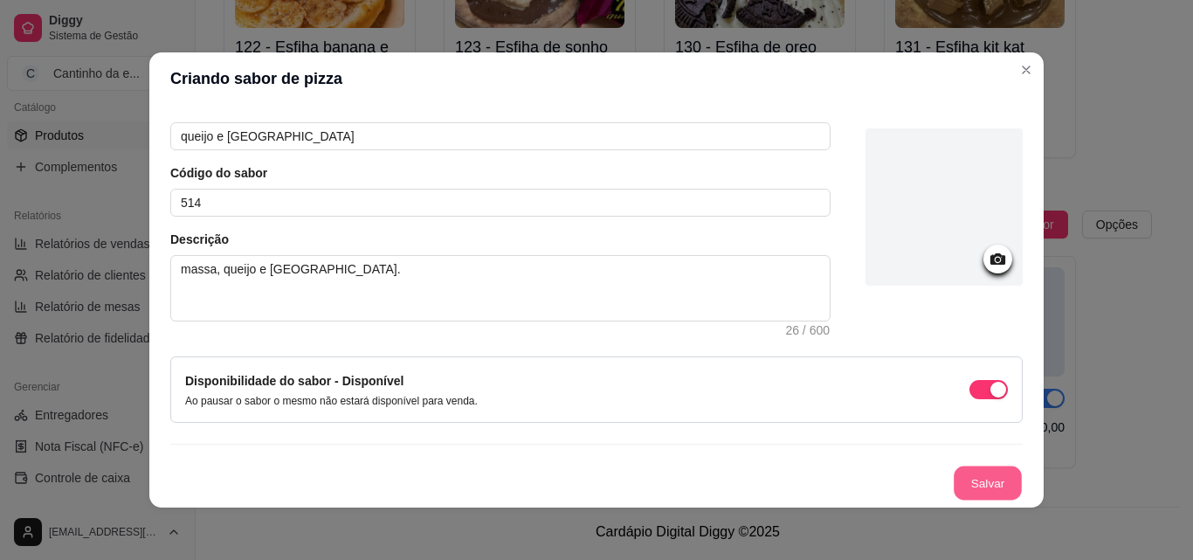
click at [965, 491] on button "Salvar" at bounding box center [988, 484] width 68 height 34
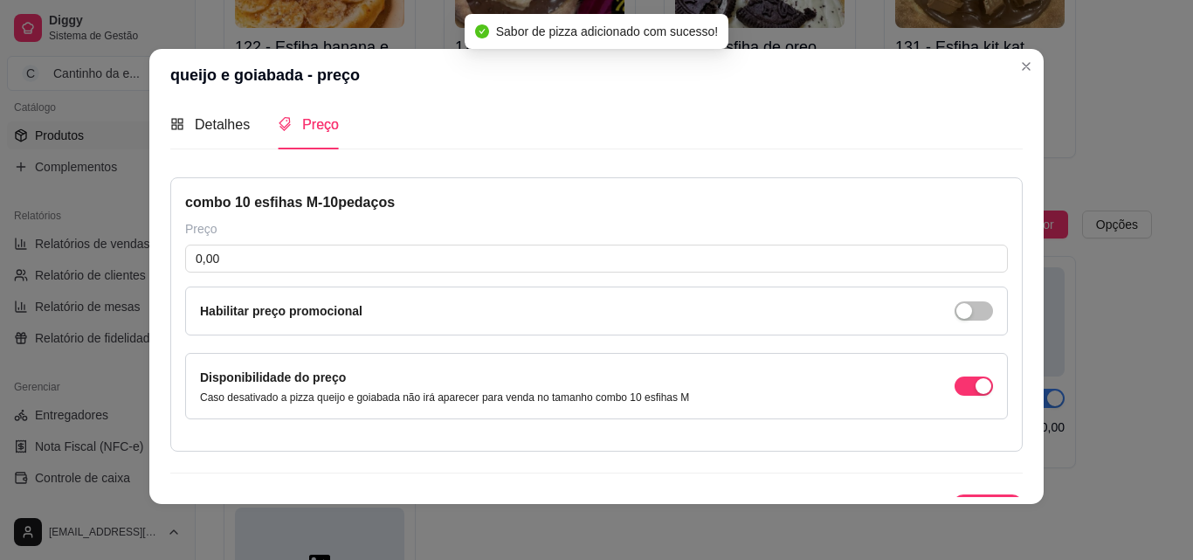
scroll to position [0, 0]
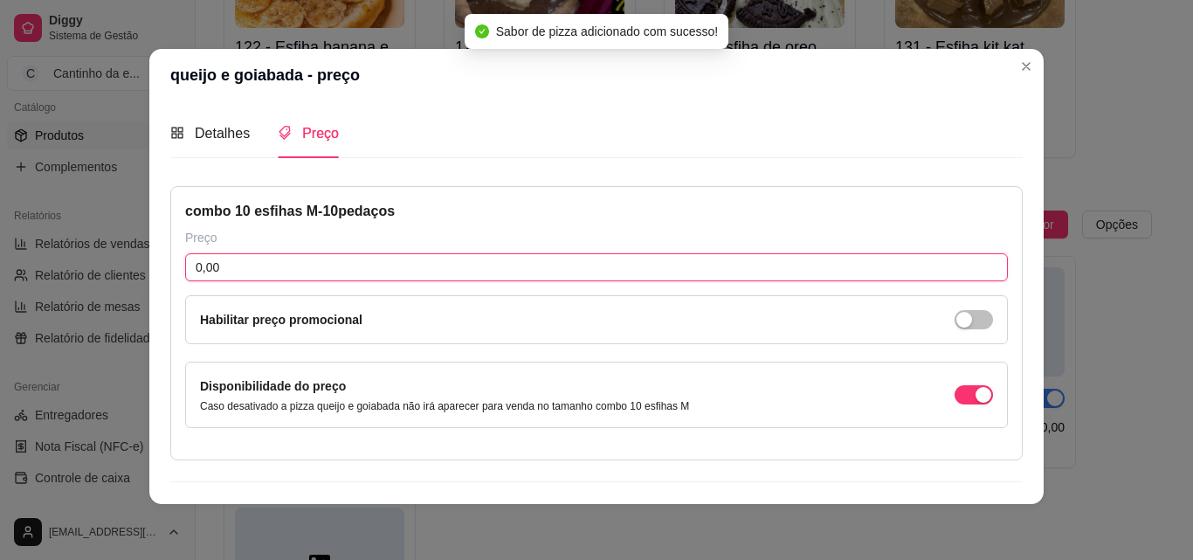
click at [337, 273] on input "0,00" at bounding box center [596, 267] width 823 height 28
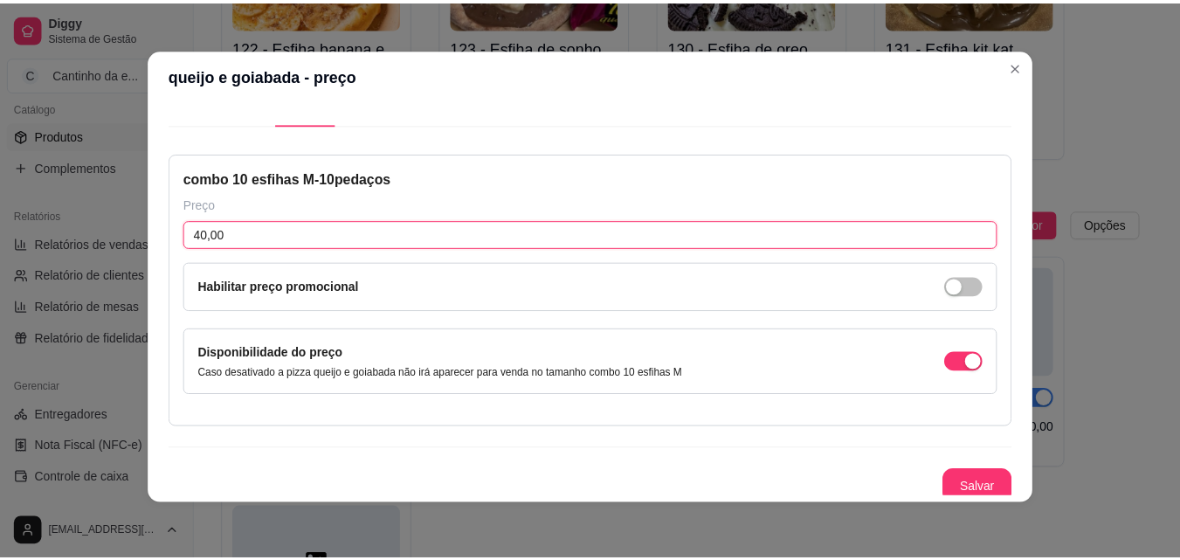
scroll to position [41, 0]
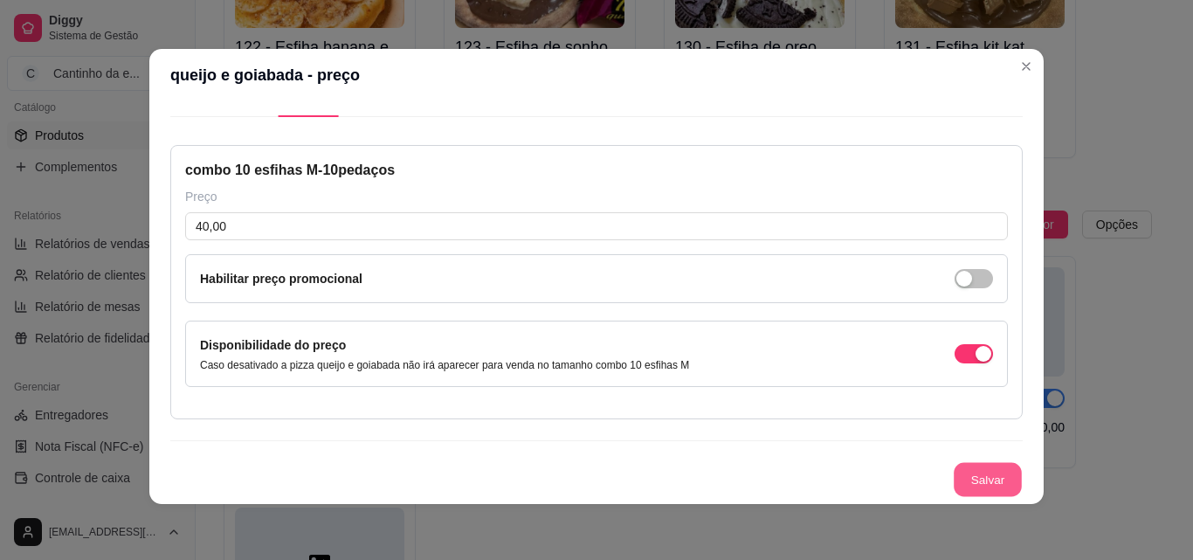
click at [954, 480] on button "Salvar" at bounding box center [988, 480] width 68 height 34
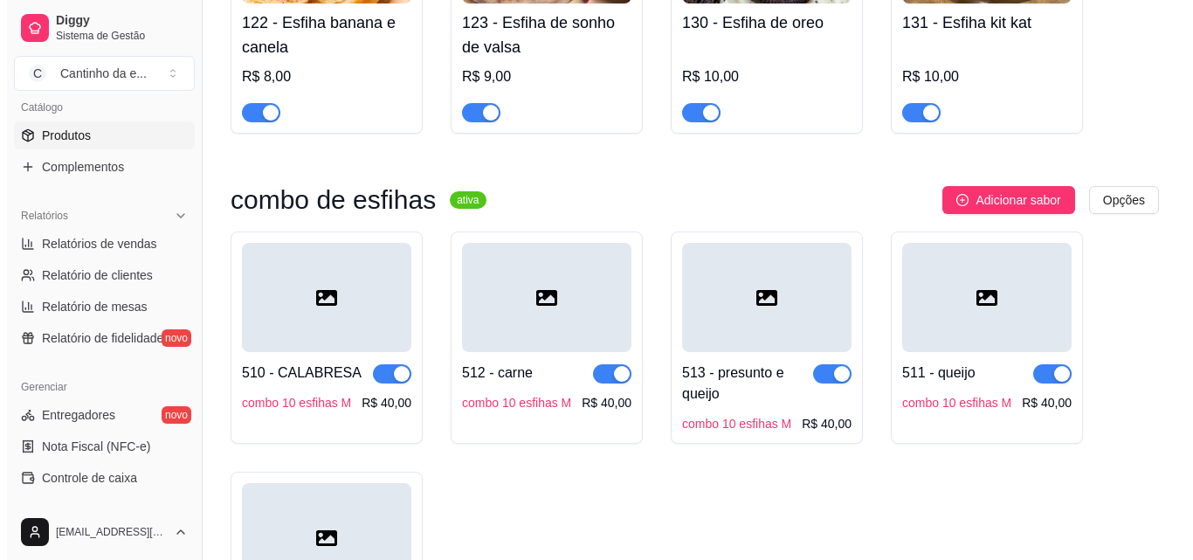
scroll to position [2086, 0]
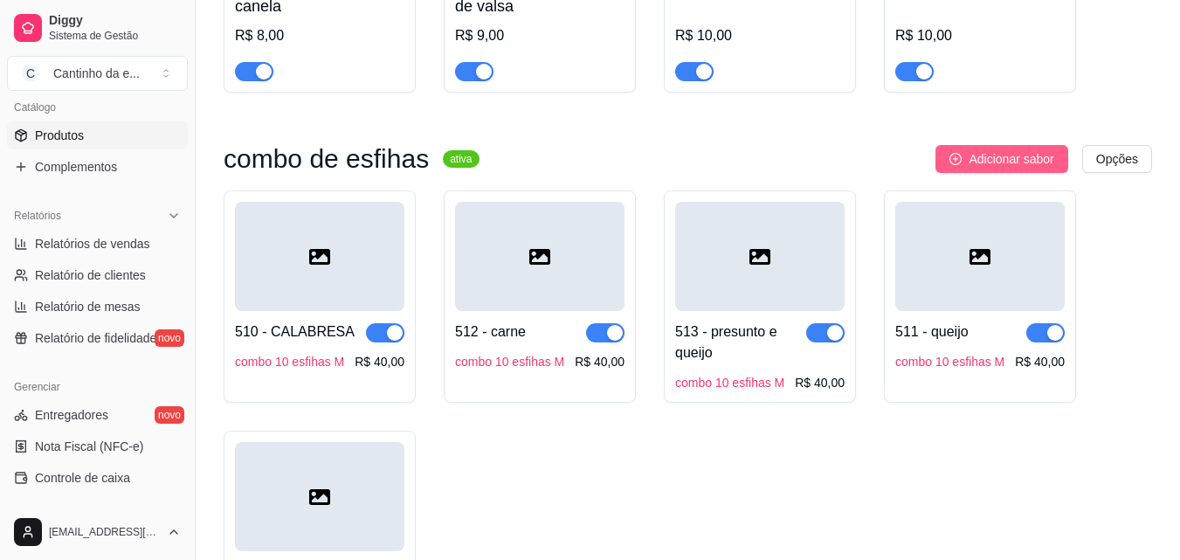
click at [1034, 166] on span "Adicionar sabor" at bounding box center [1011, 158] width 85 height 19
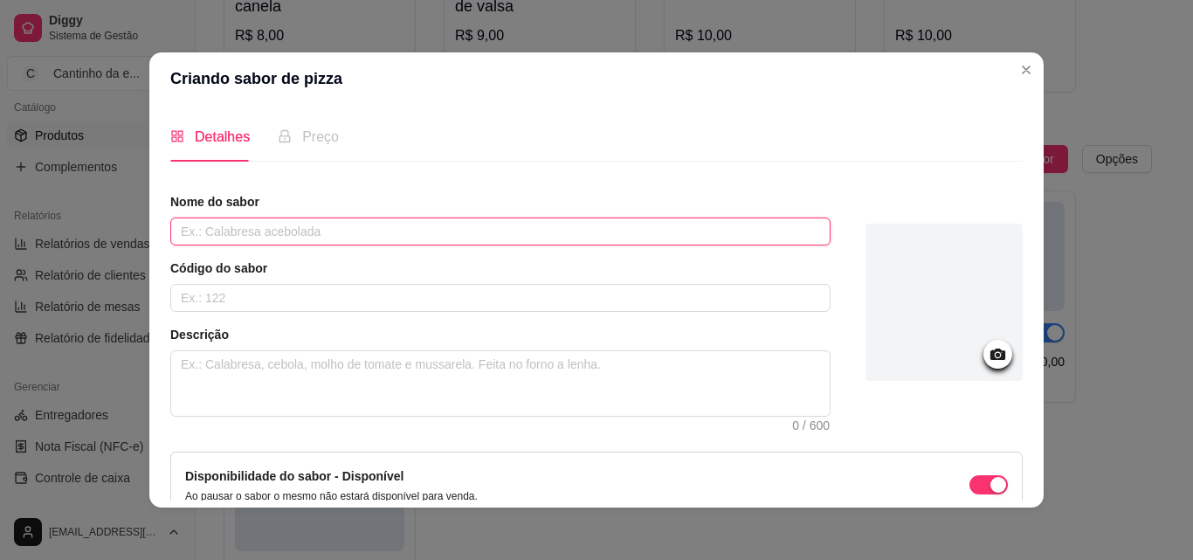
drag, startPoint x: 694, startPoint y: 230, endPoint x: 688, endPoint y: 239, distance: 11.4
click at [688, 239] on input "text" at bounding box center [500, 232] width 661 height 28
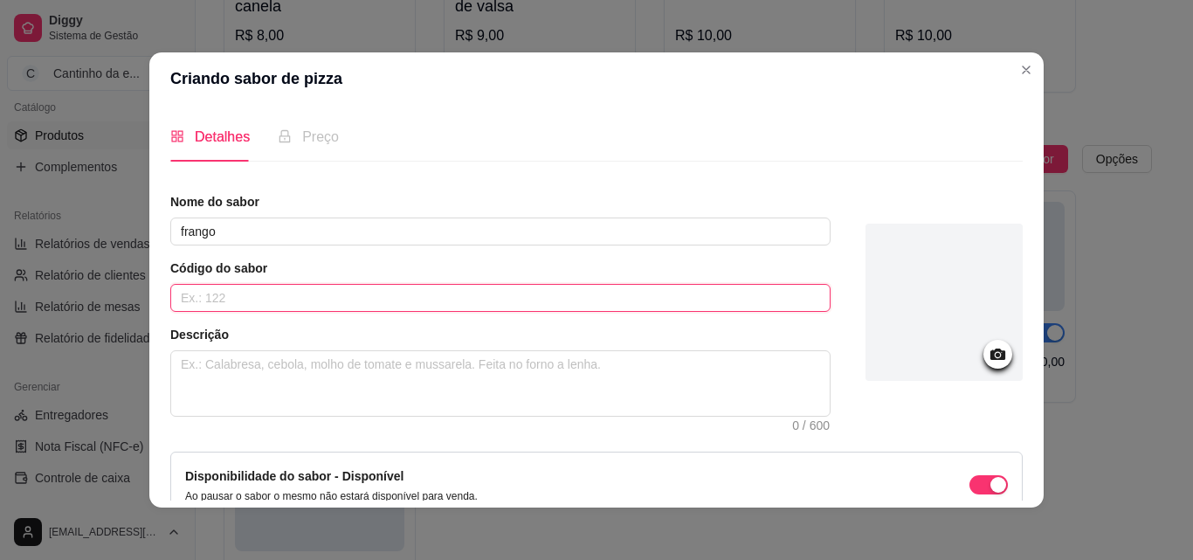
click at [587, 298] on input "text" at bounding box center [500, 298] width 661 height 28
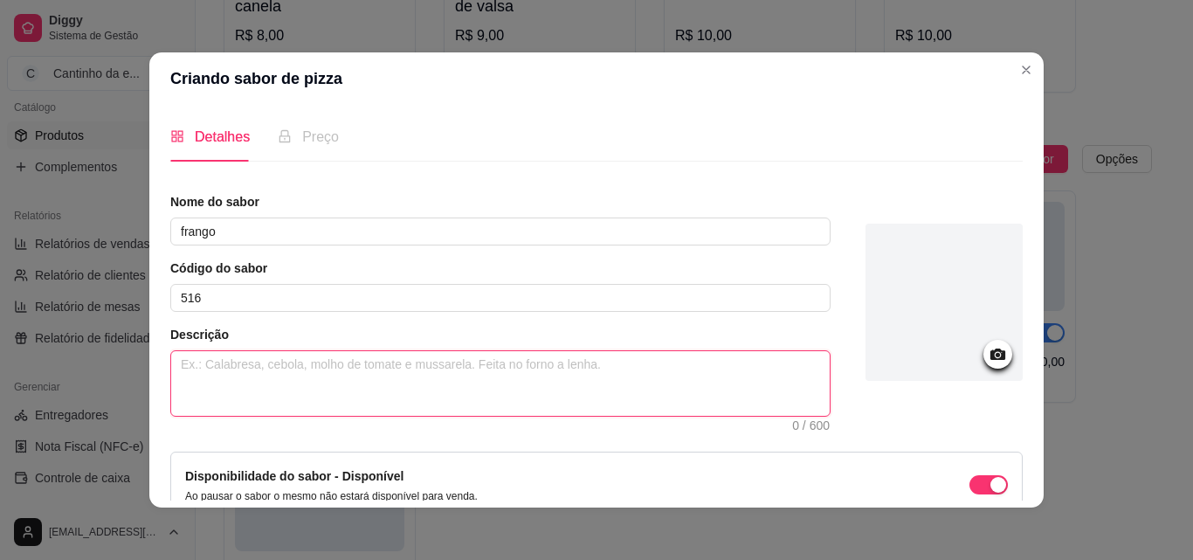
click at [559, 409] on textarea at bounding box center [500, 383] width 659 height 65
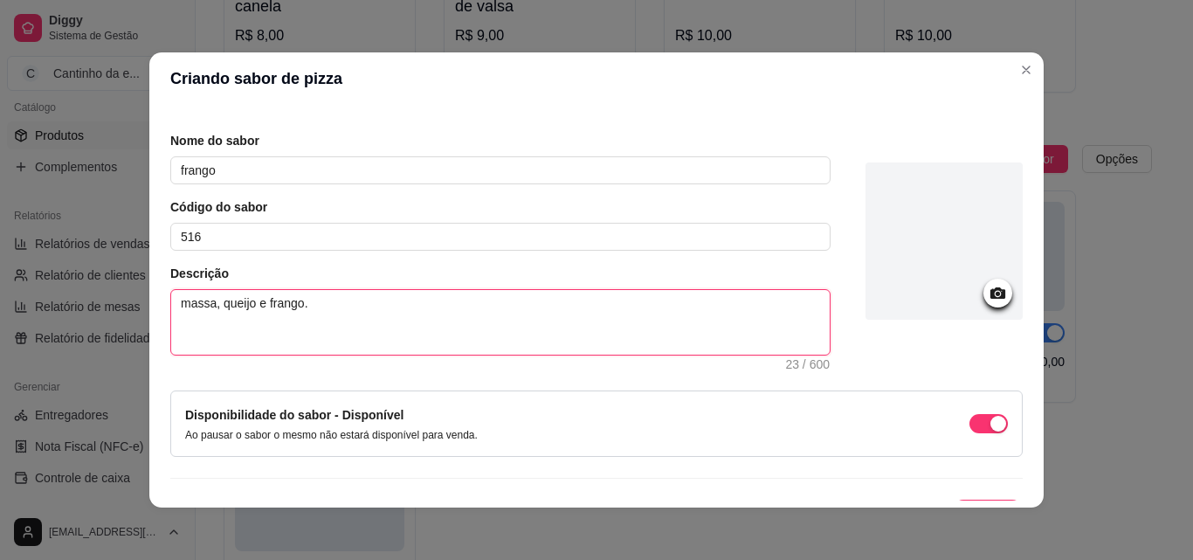
scroll to position [95, 0]
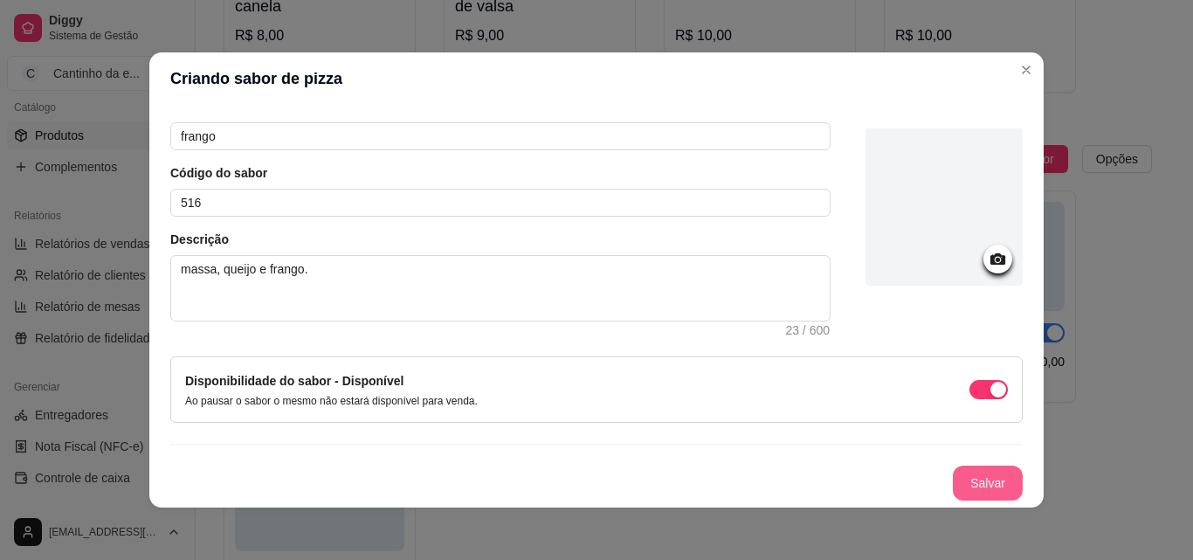
click at [983, 477] on button "Salvar" at bounding box center [988, 483] width 70 height 35
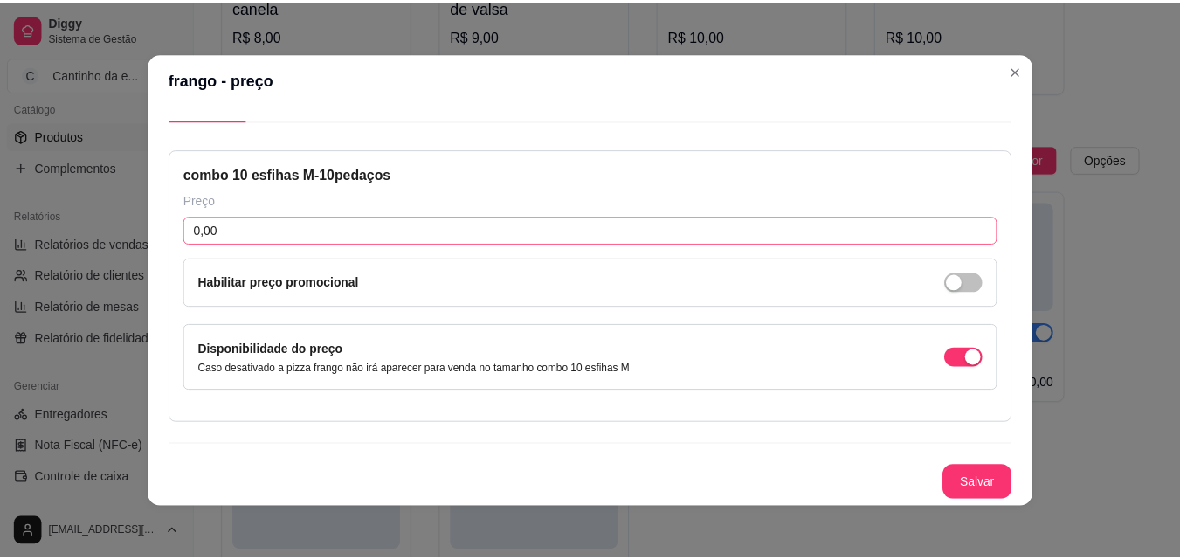
scroll to position [41, 0]
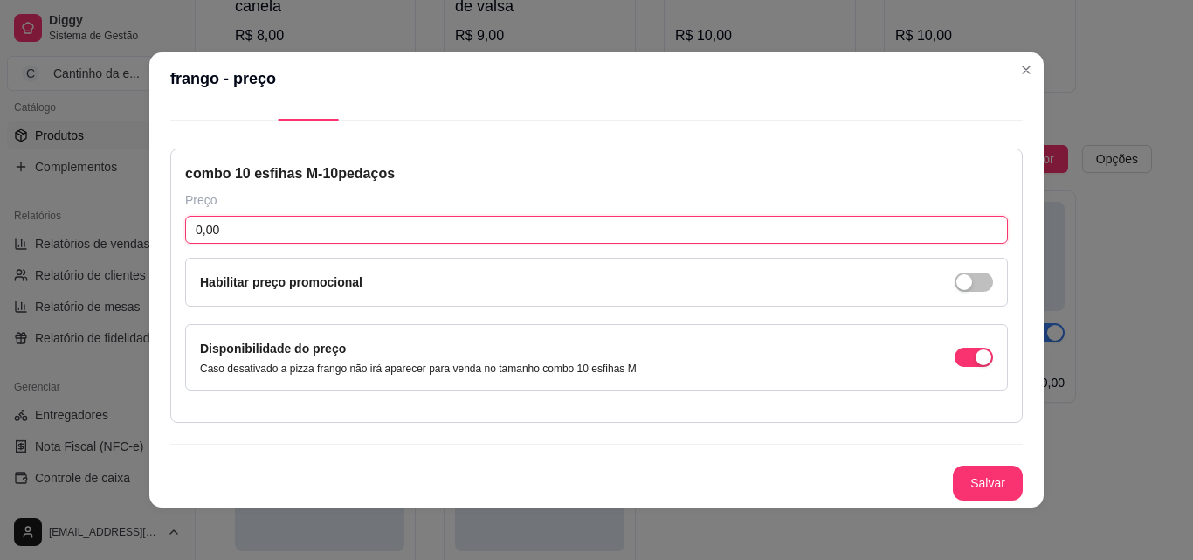
click at [701, 235] on input "0,00" at bounding box center [596, 230] width 823 height 28
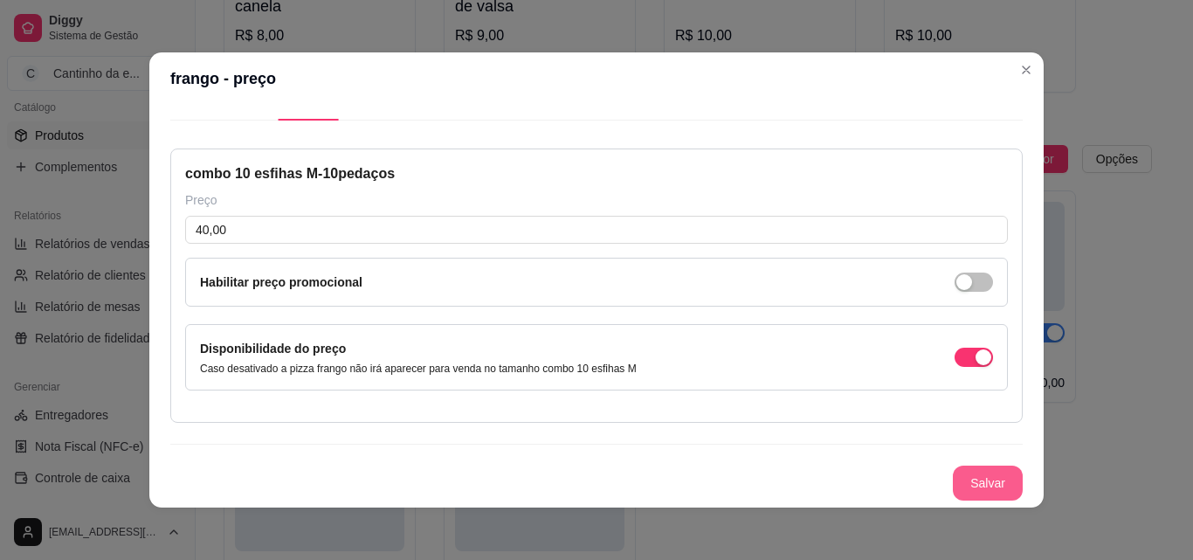
click at [953, 476] on button "Salvar" at bounding box center [988, 483] width 70 height 35
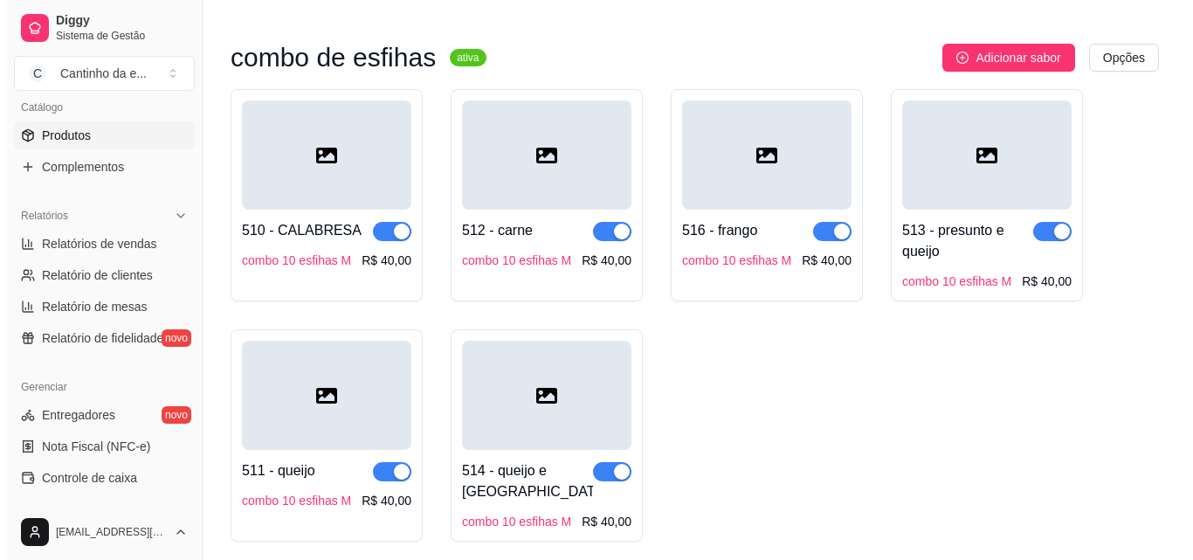
scroll to position [2086, 0]
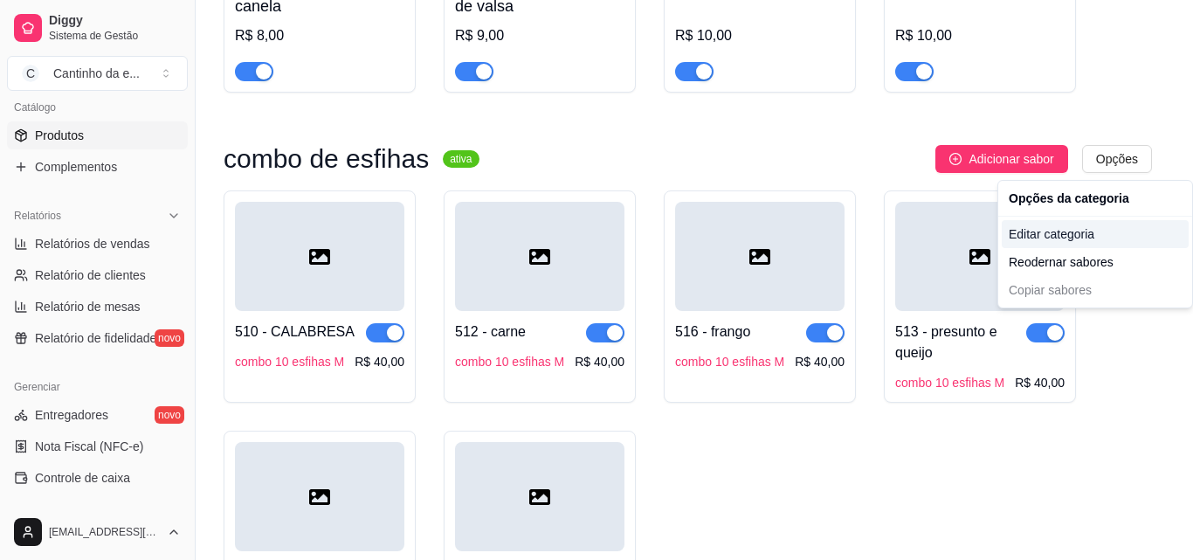
click at [1076, 241] on div "Editar categoria" at bounding box center [1095, 234] width 187 height 28
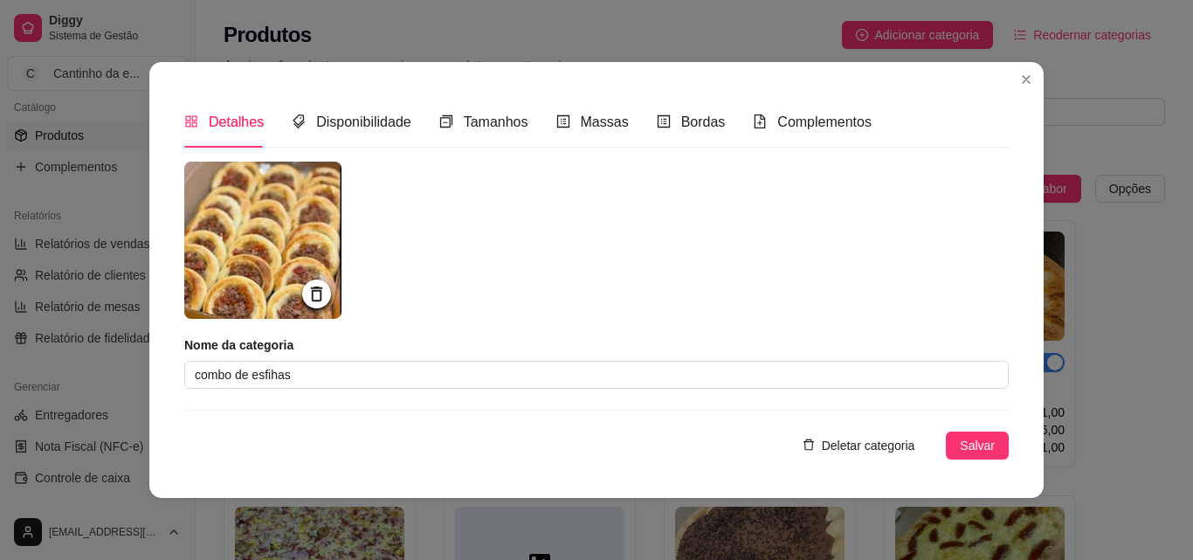
scroll to position [1968, 0]
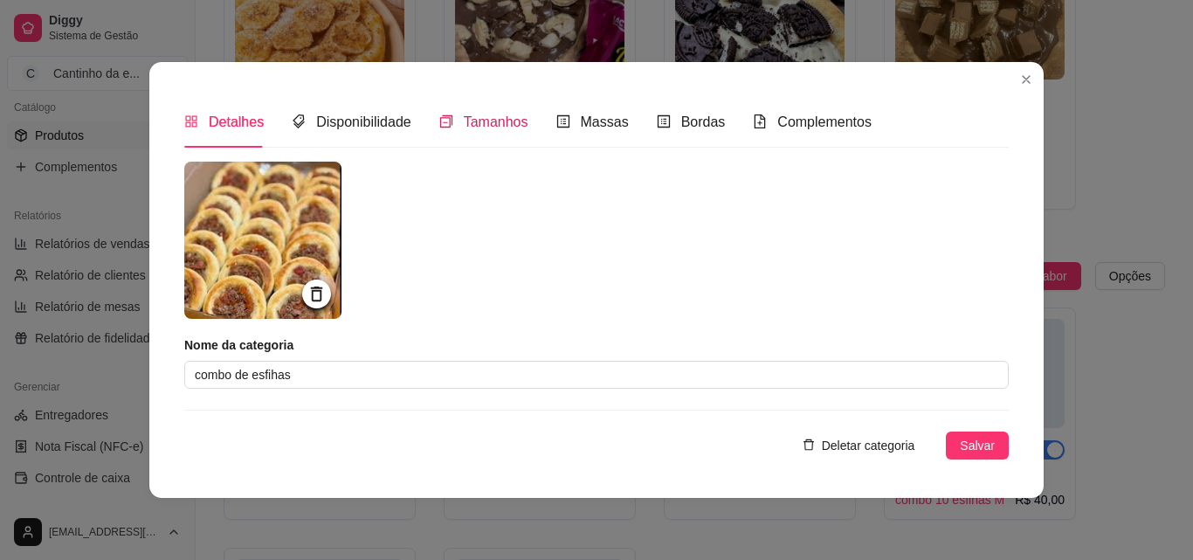
click at [449, 123] on icon "switcher" at bounding box center [446, 121] width 12 height 12
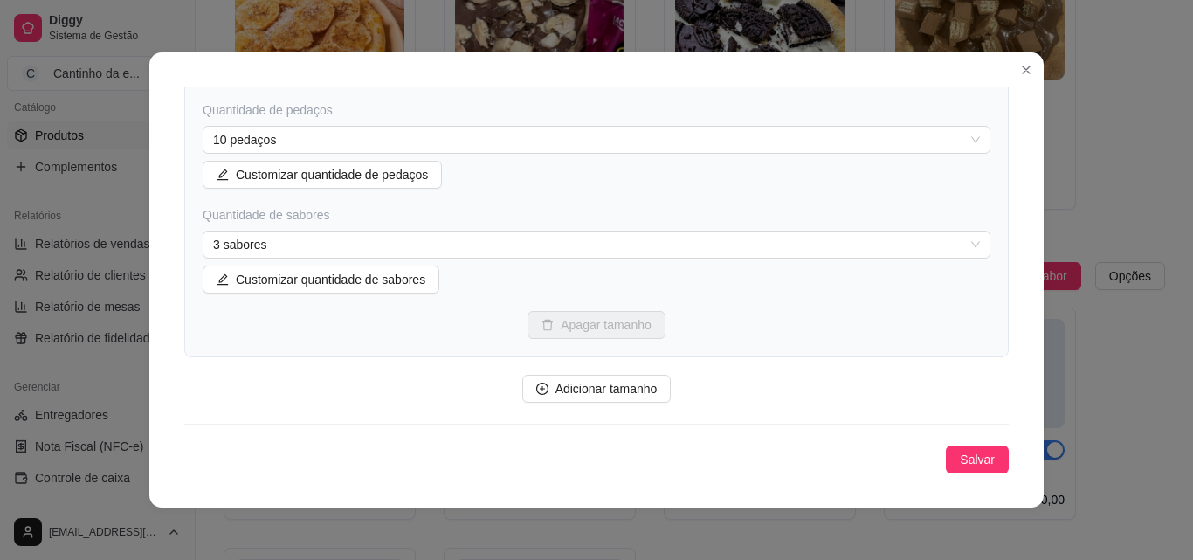
scroll to position [279, 0]
click at [536, 391] on icon "plus-circle" at bounding box center [542, 388] width 12 height 12
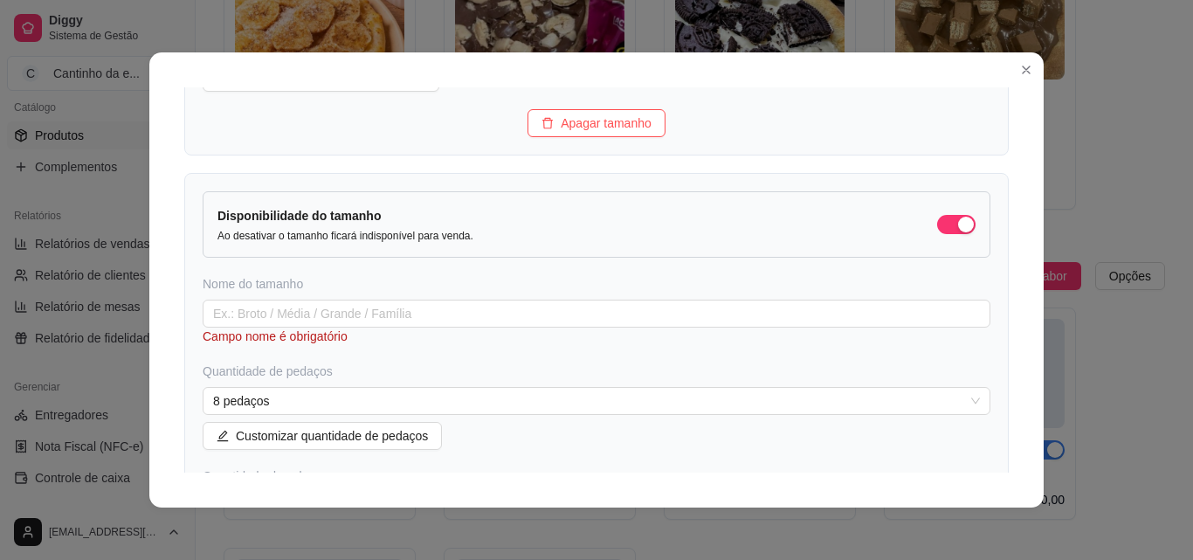
scroll to position [567, 0]
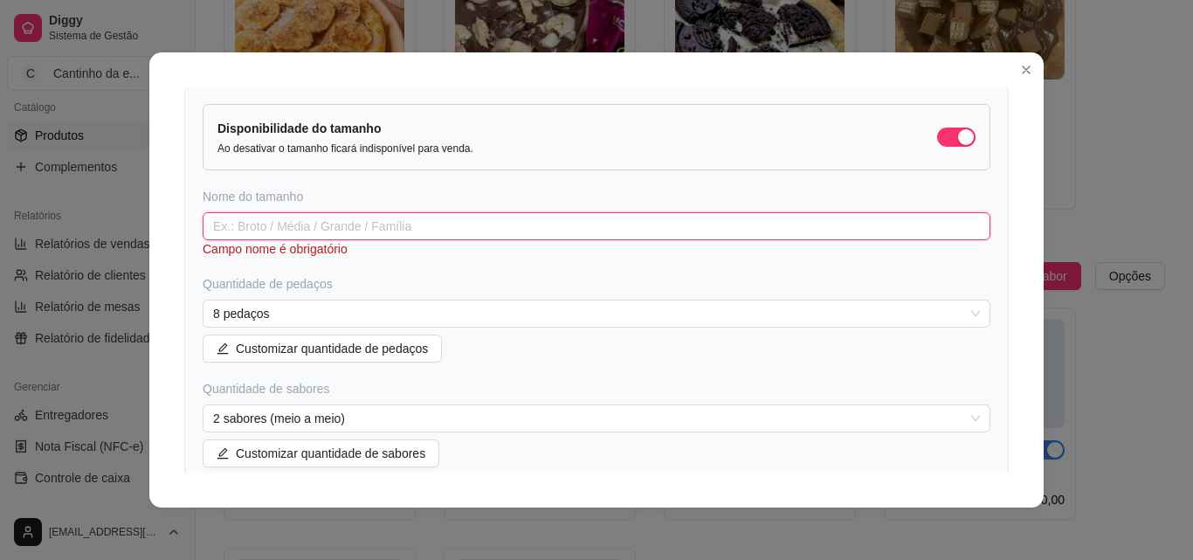
click at [363, 222] on input "text" at bounding box center [597, 226] width 788 height 28
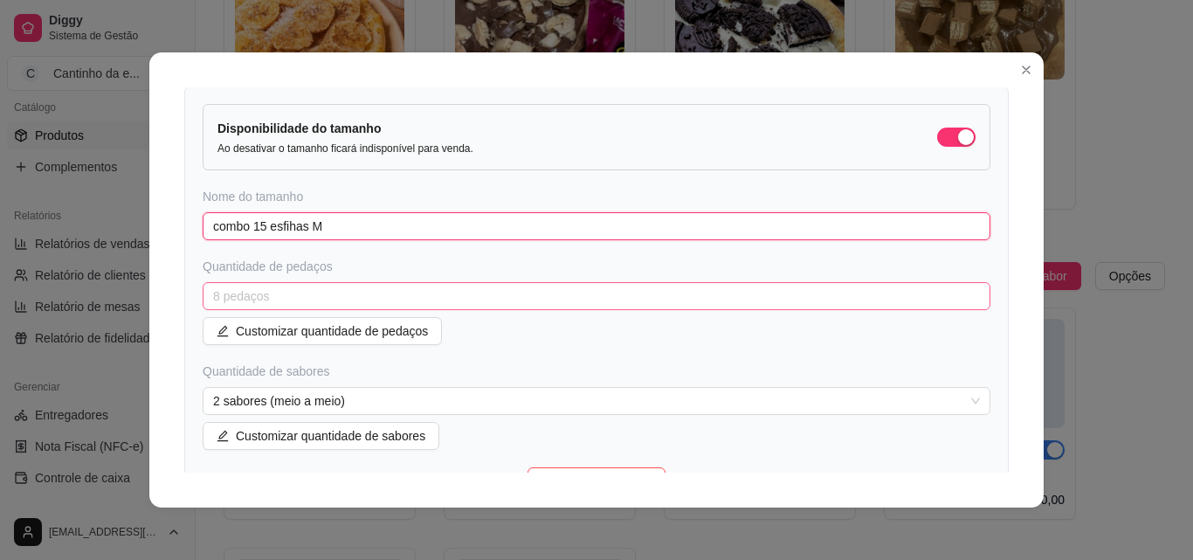
click at [349, 292] on span "8 pedaços" at bounding box center [596, 296] width 767 height 26
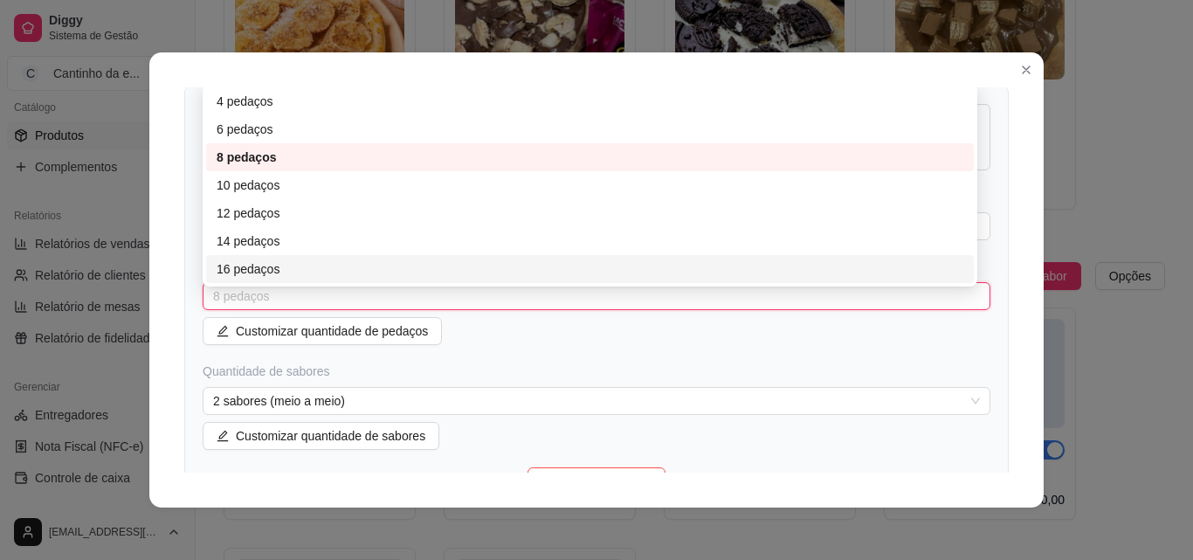
click at [262, 268] on div "16 pedaços" at bounding box center [590, 268] width 747 height 19
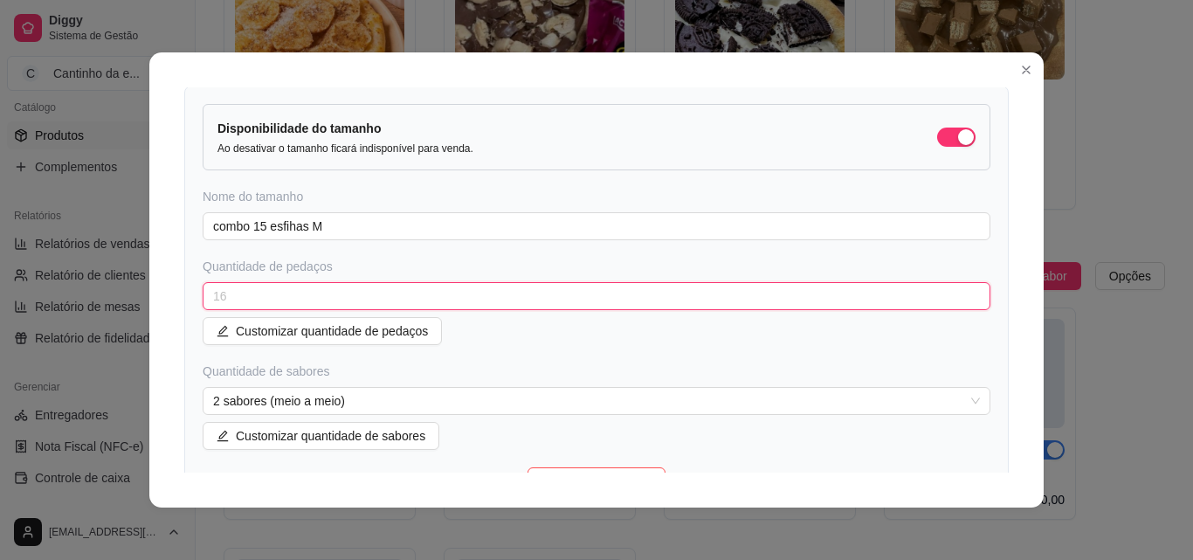
click at [272, 288] on span "16" at bounding box center [596, 296] width 767 height 26
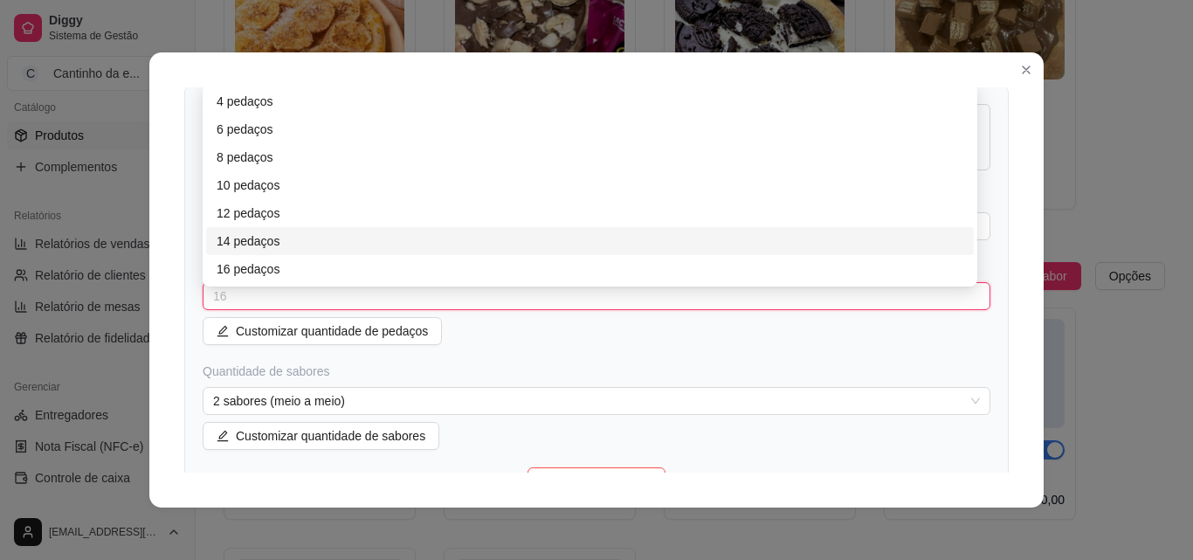
click at [270, 236] on div "14 pedaços" at bounding box center [590, 241] width 747 height 19
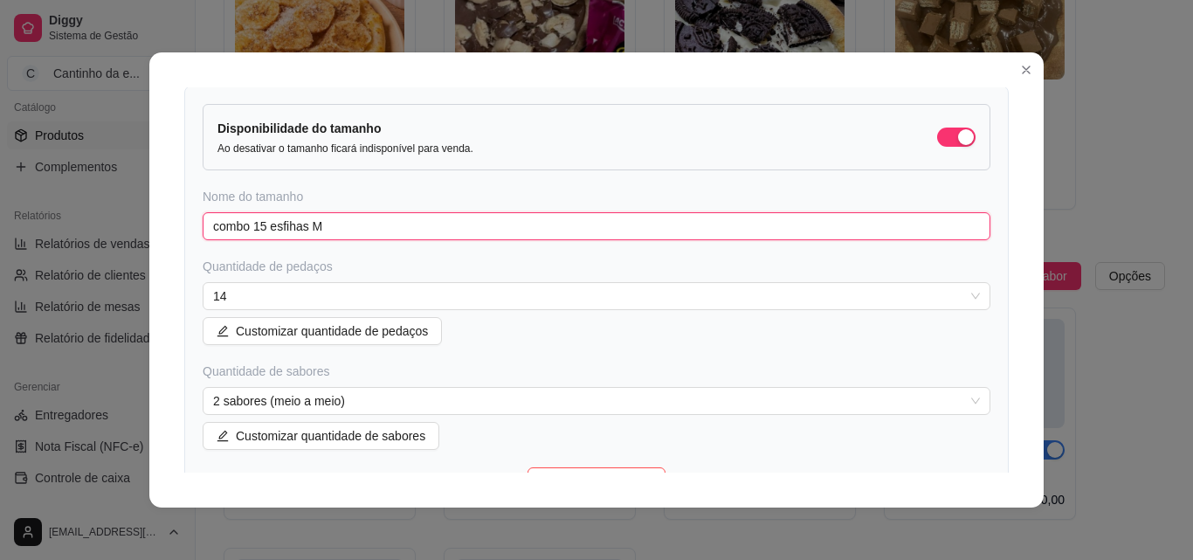
click at [262, 223] on input "combo 15 esfihas M" at bounding box center [597, 226] width 788 height 28
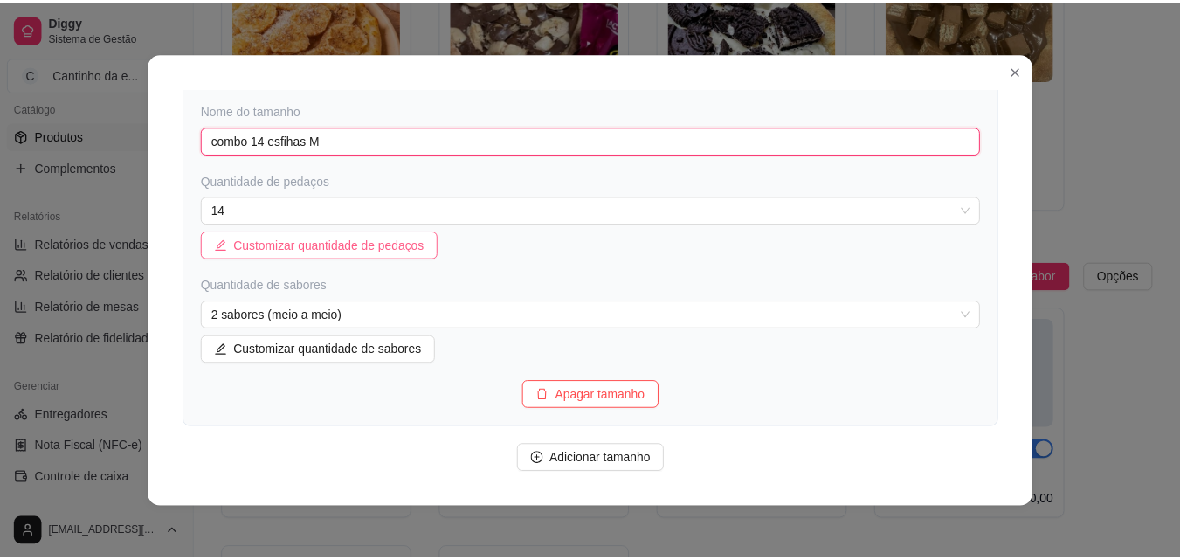
scroll to position [724, 0]
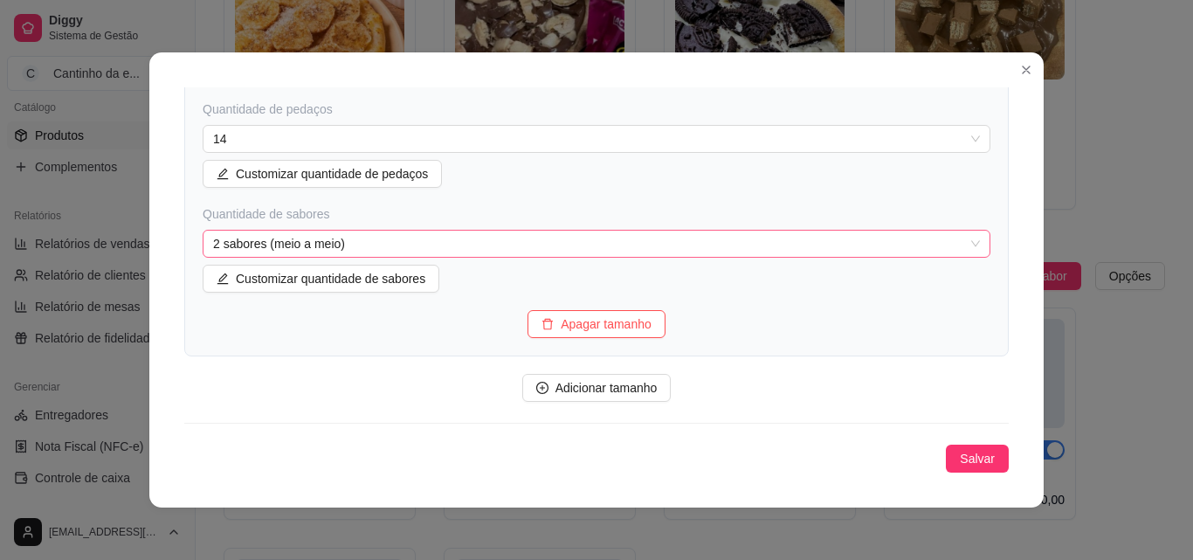
click at [331, 243] on span "2 sabores (meio a meio)" at bounding box center [596, 244] width 767 height 26
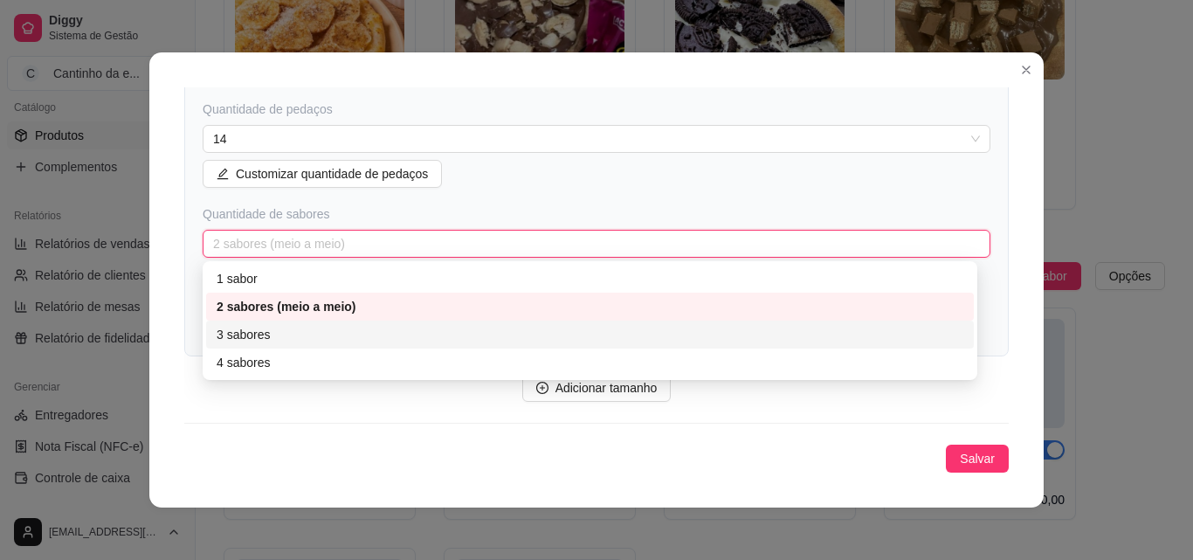
click at [325, 336] on div "3 sabores" at bounding box center [590, 334] width 747 height 19
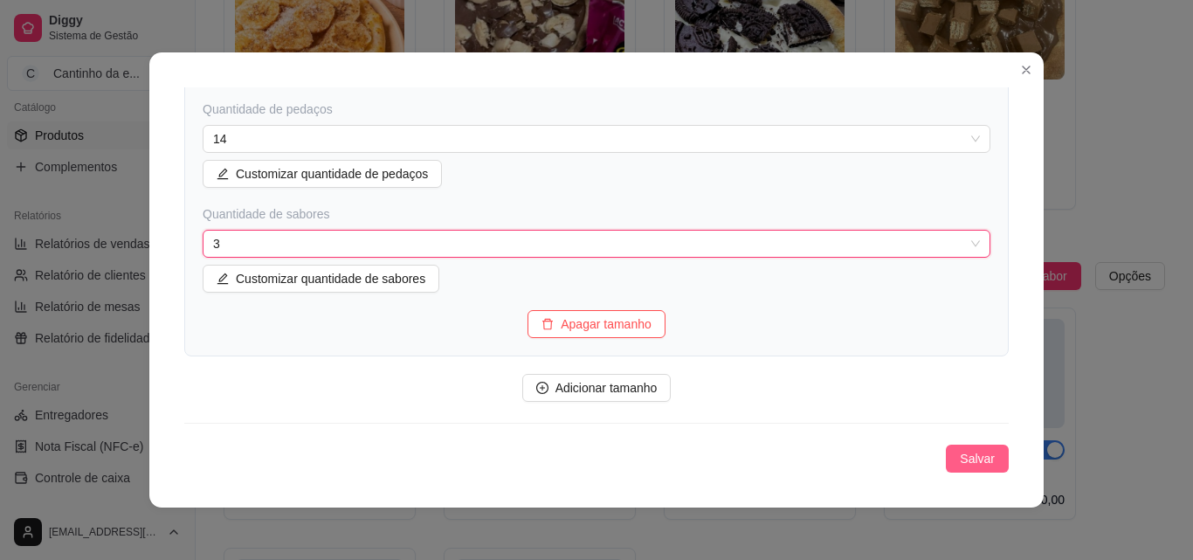
click at [960, 463] on span "Salvar" at bounding box center [977, 458] width 35 height 19
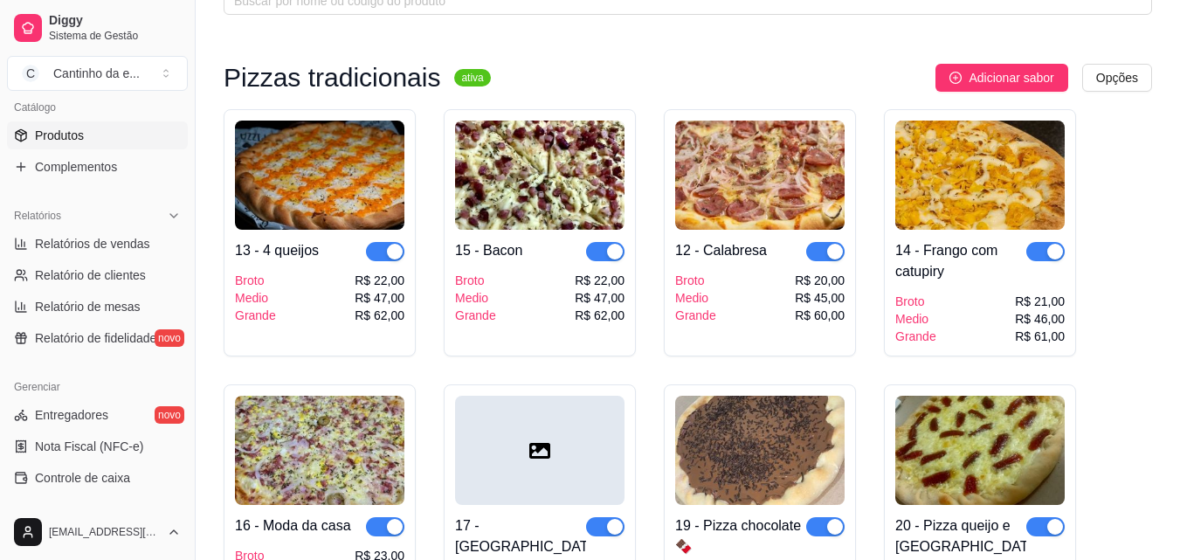
scroll to position [24, 0]
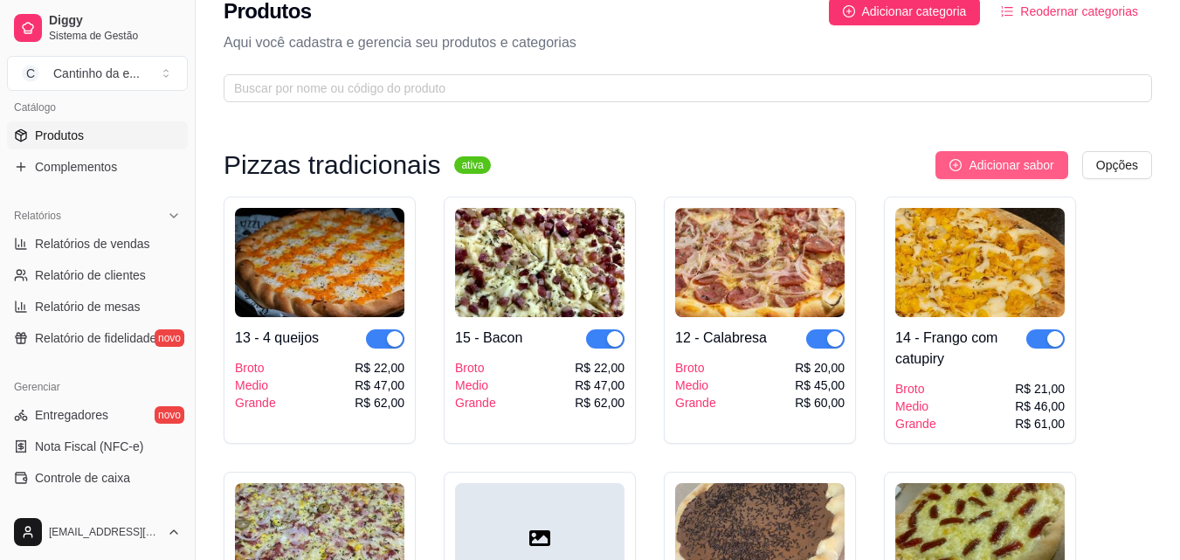
click at [954, 166] on icon "plus-circle" at bounding box center [956, 165] width 12 height 12
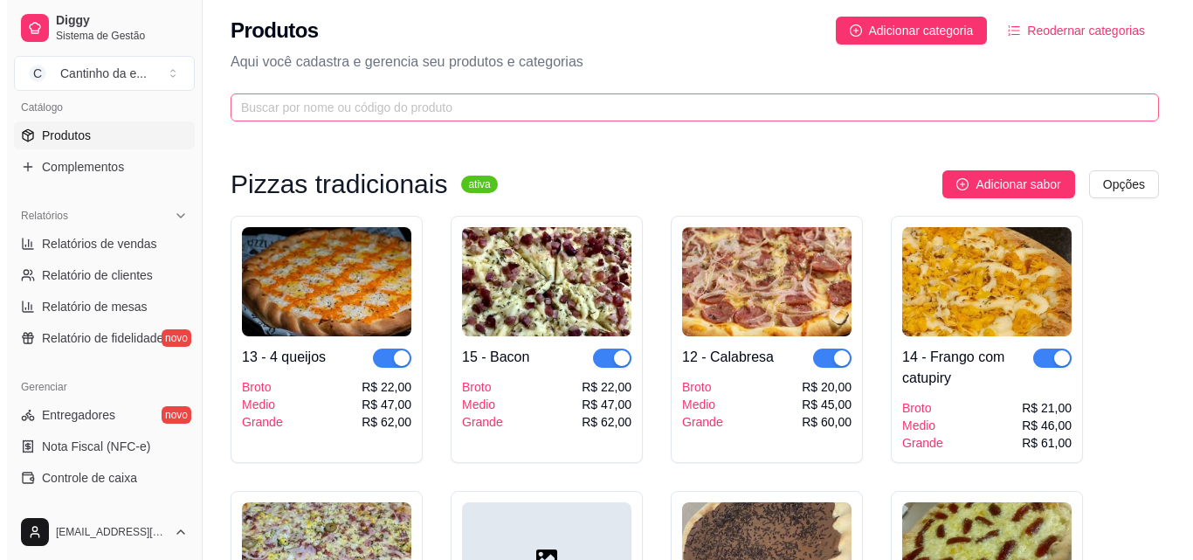
scroll to position [0, 0]
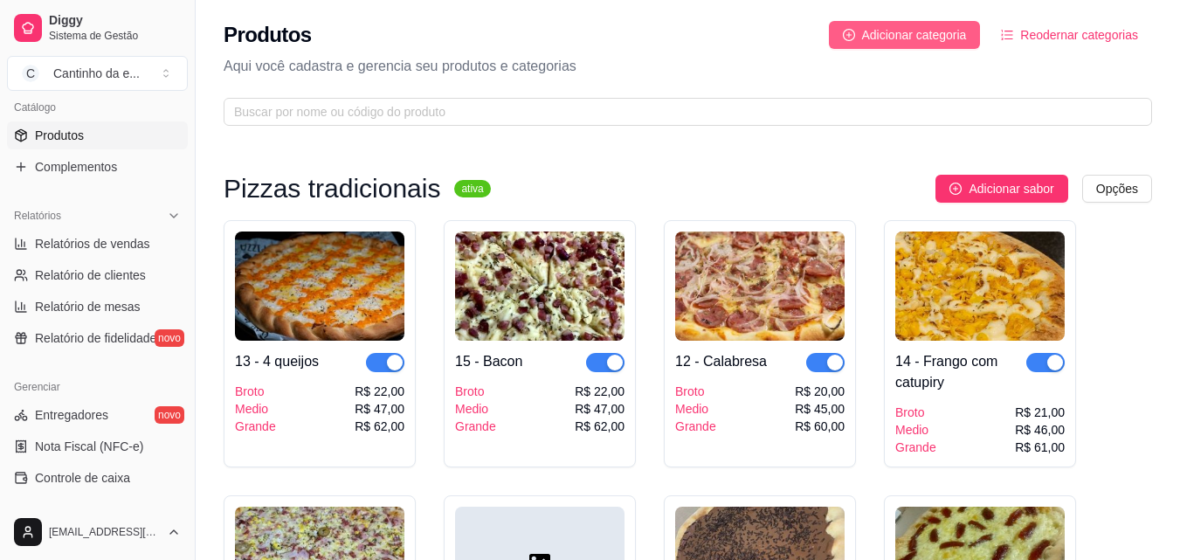
click at [901, 38] on span "Adicionar categoria" at bounding box center [914, 34] width 105 height 19
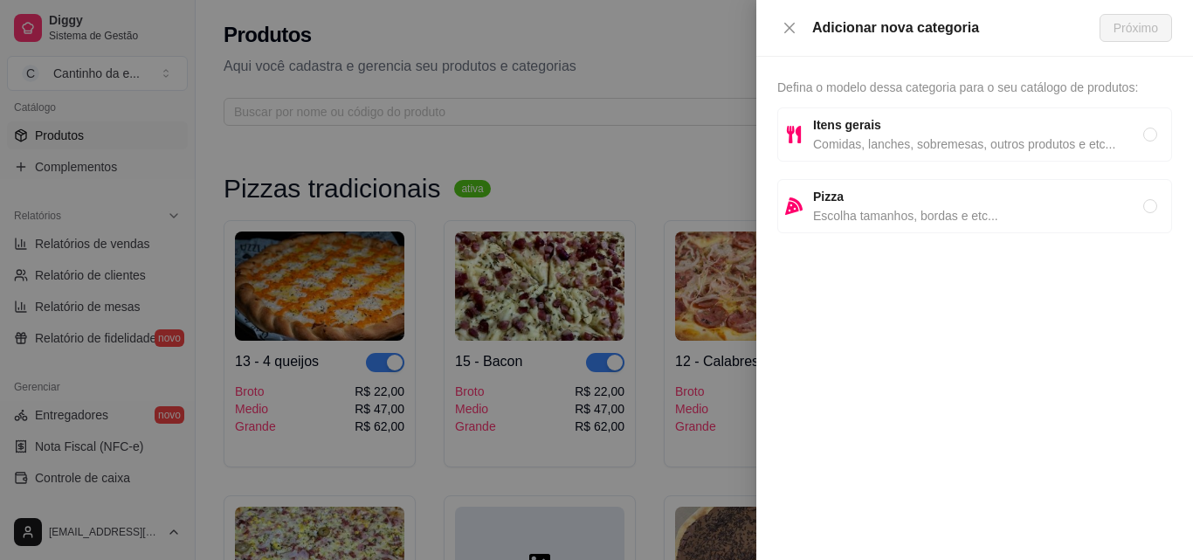
click at [911, 201] on span "Pizza" at bounding box center [978, 196] width 330 height 19
click at [1132, 27] on span "Próximo" at bounding box center [1136, 27] width 45 height 19
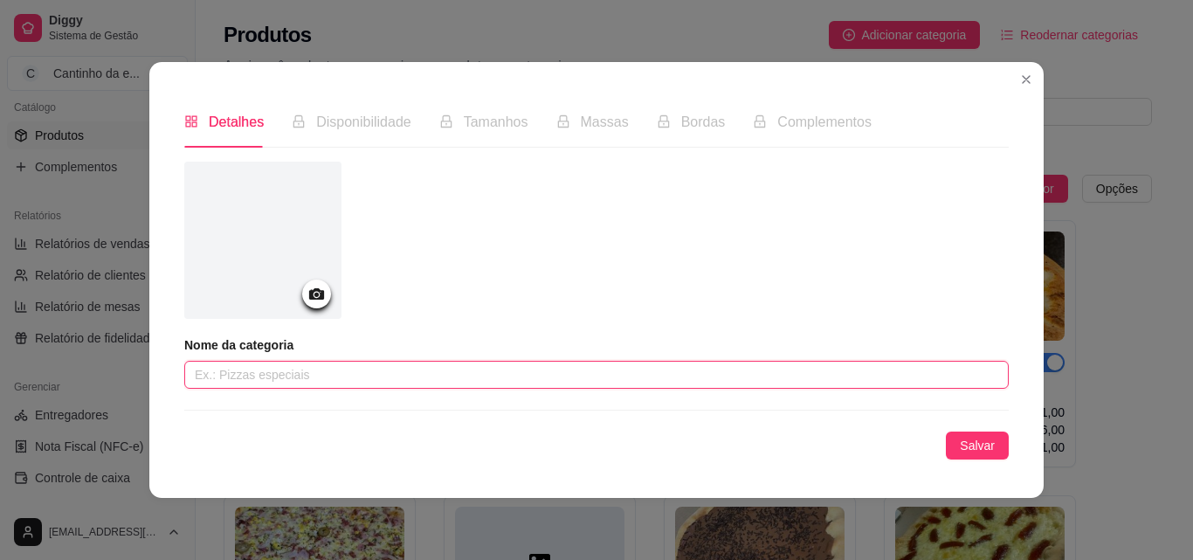
click at [306, 371] on input "text" at bounding box center [596, 375] width 825 height 28
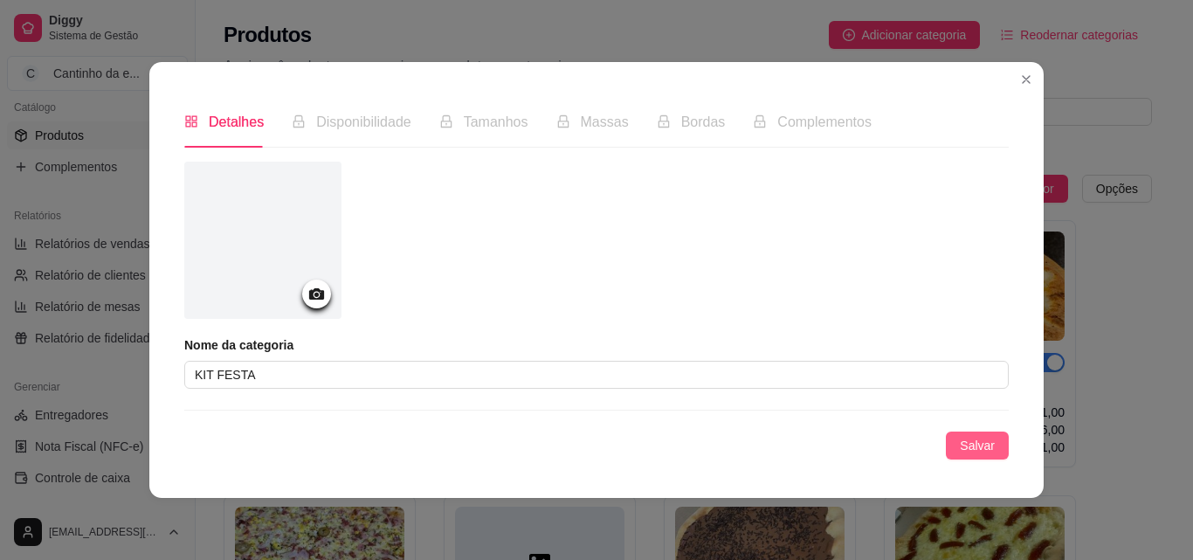
click at [976, 449] on span "Salvar" at bounding box center [977, 445] width 35 height 19
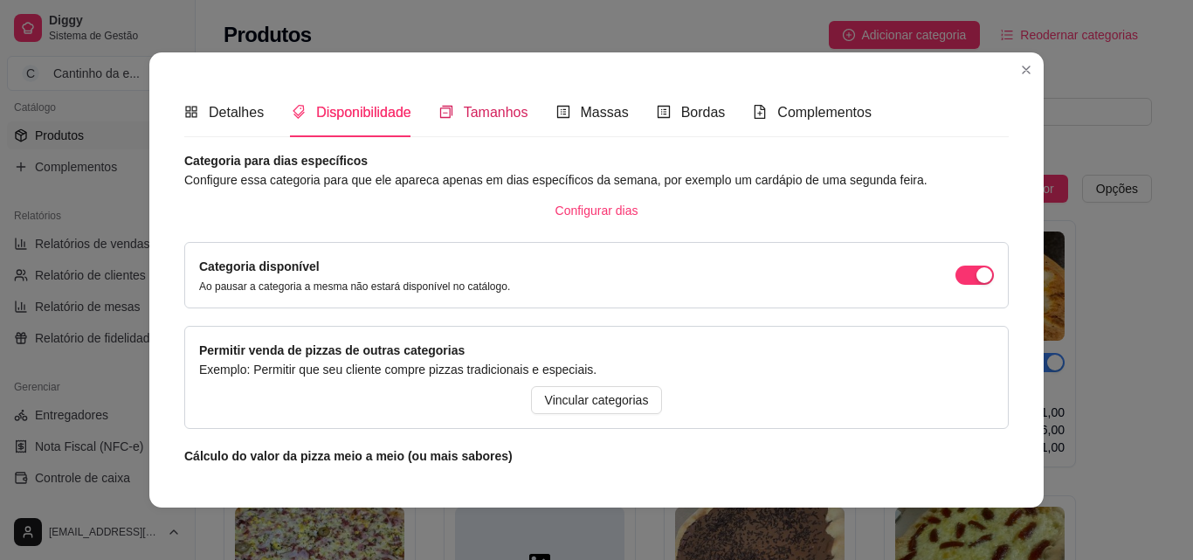
click at [495, 114] on span "Tamanhos" at bounding box center [496, 112] width 65 height 15
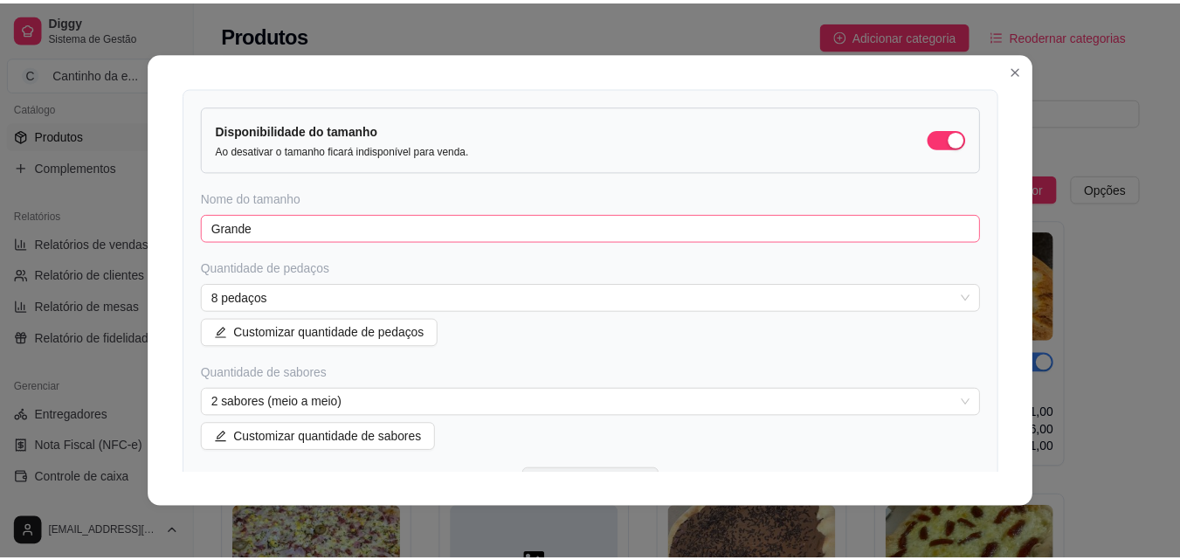
scroll to position [175, 0]
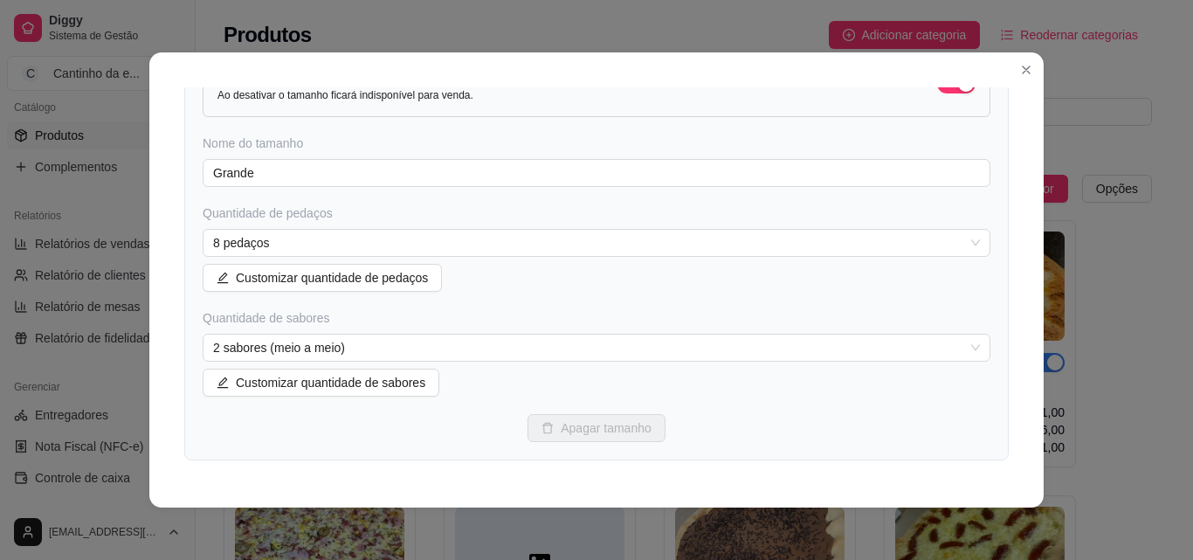
click at [330, 155] on div "Disponibilidade do tamanho Ao desativar o tamanho ficará indisponível para vend…" at bounding box center [596, 246] width 825 height 428
click at [334, 166] on input "Grande" at bounding box center [597, 173] width 788 height 28
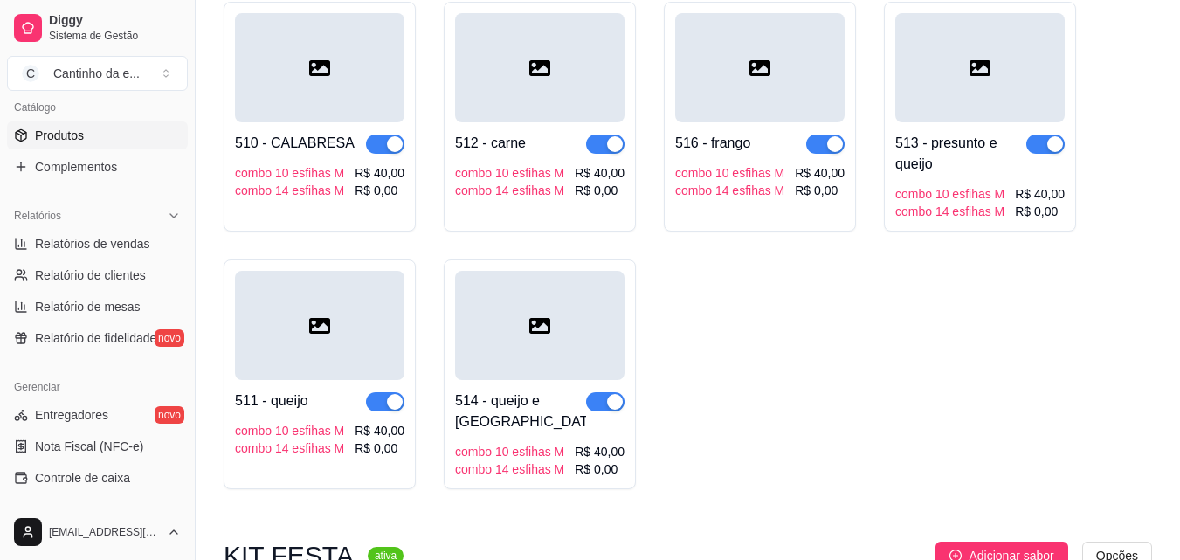
scroll to position [2393, 0]
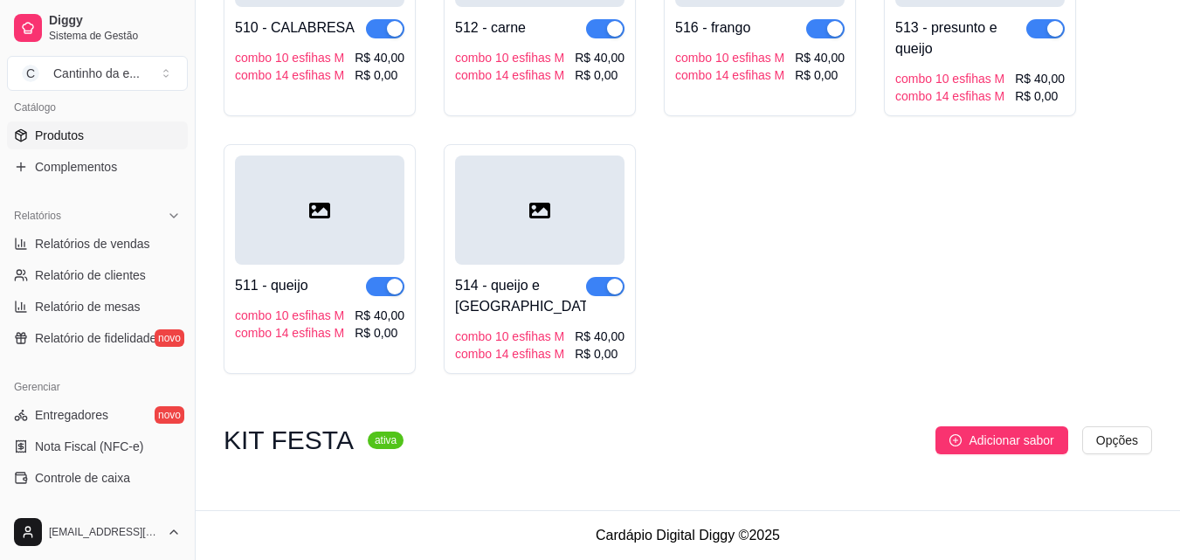
click at [320, 439] on h3 "KIT FESTA" at bounding box center [289, 440] width 130 height 21
drag, startPoint x: 320, startPoint y: 440, endPoint x: 987, endPoint y: 437, distance: 667.5
click at [987, 437] on span "Adicionar sabor" at bounding box center [1011, 440] width 85 height 19
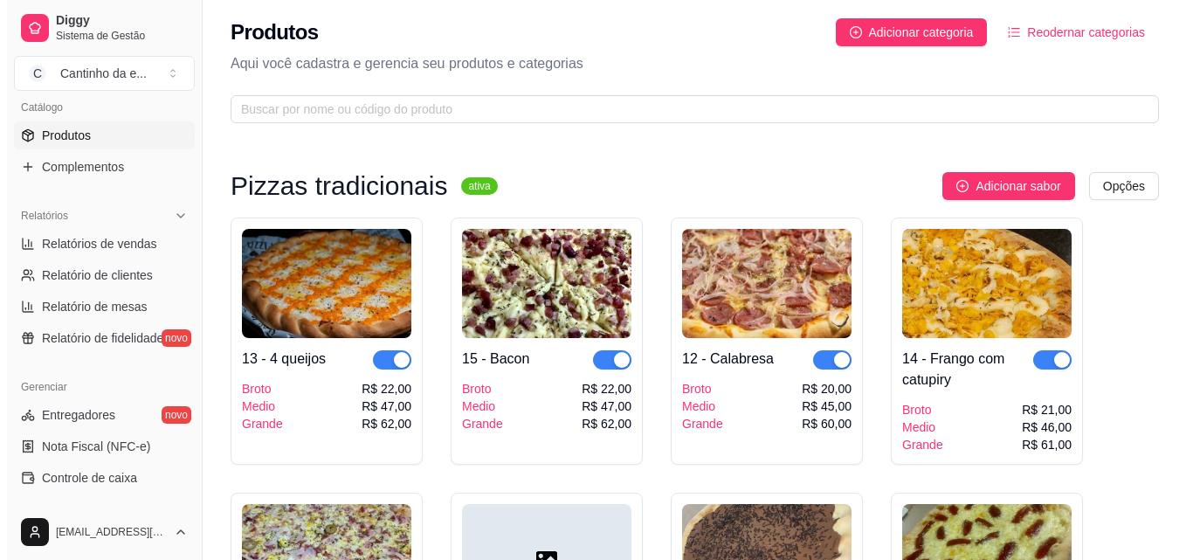
scroll to position [0, 0]
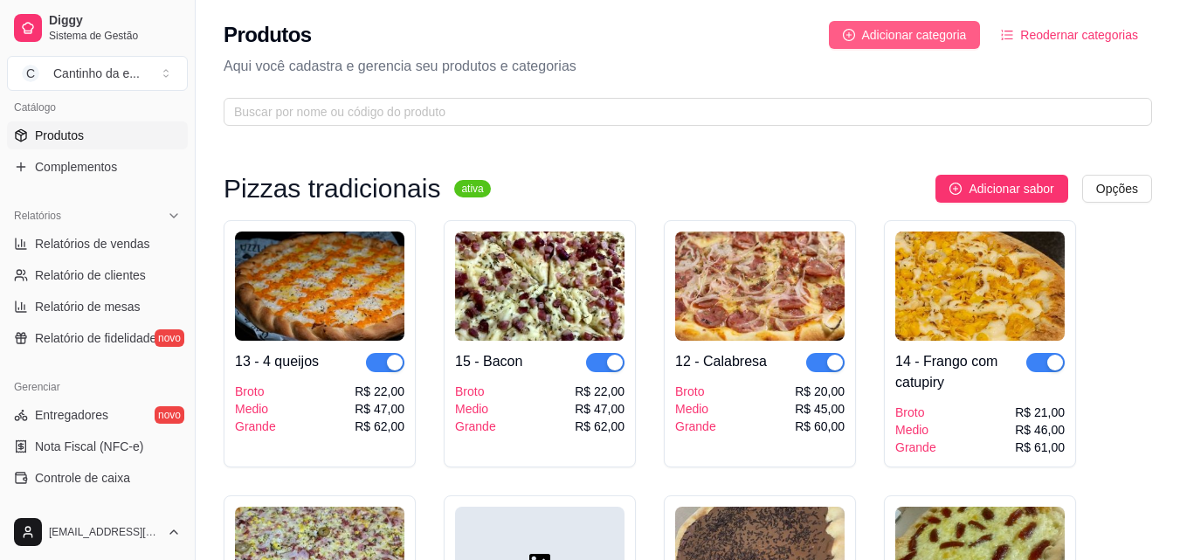
click at [963, 31] on span "Adicionar categoria" at bounding box center [914, 34] width 105 height 19
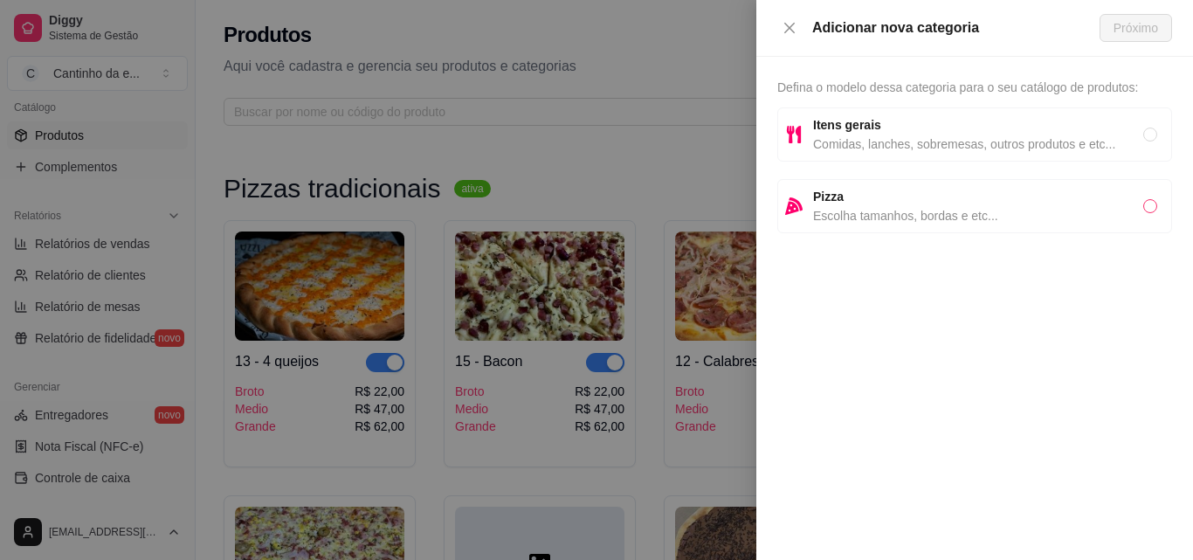
click at [1157, 211] on input "radio" at bounding box center [1151, 206] width 14 height 14
click at [1121, 22] on span "Próximo" at bounding box center [1136, 27] width 45 height 19
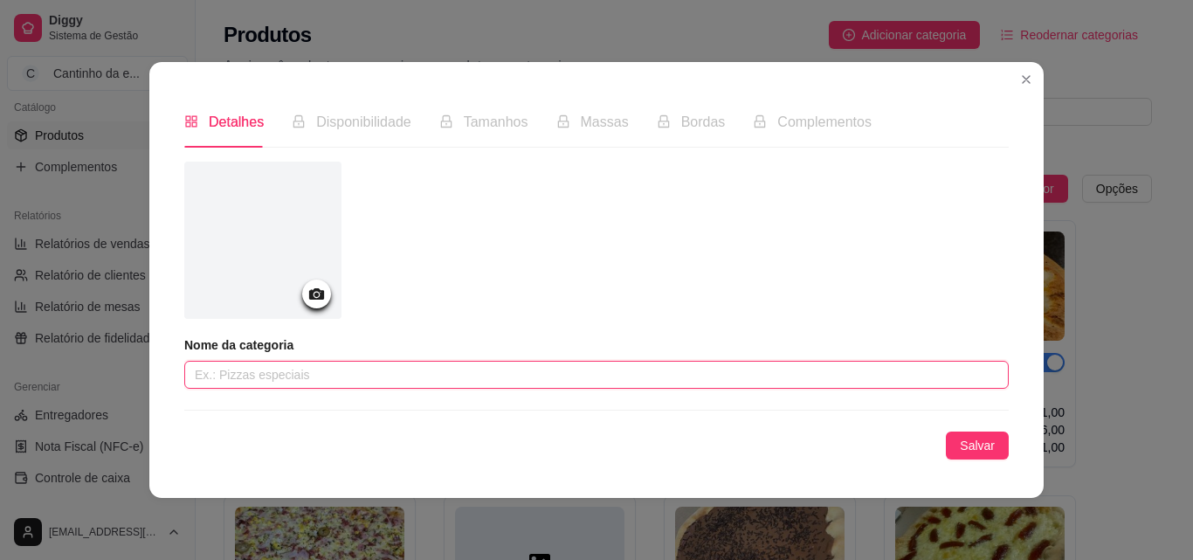
click at [336, 374] on input "text" at bounding box center [596, 375] width 825 height 28
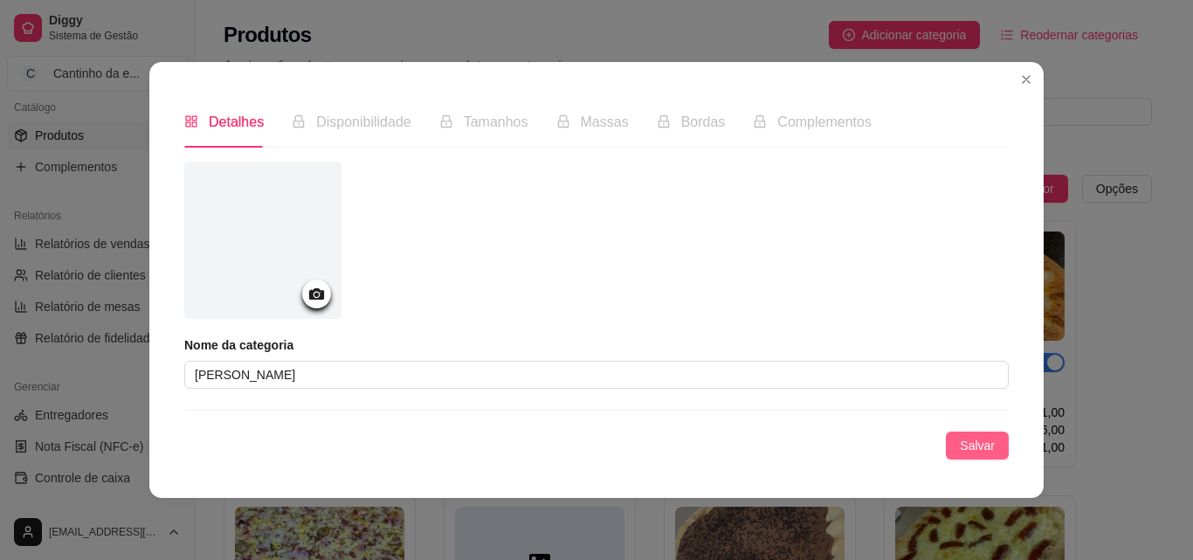
click at [959, 443] on button "Salvar" at bounding box center [977, 446] width 63 height 28
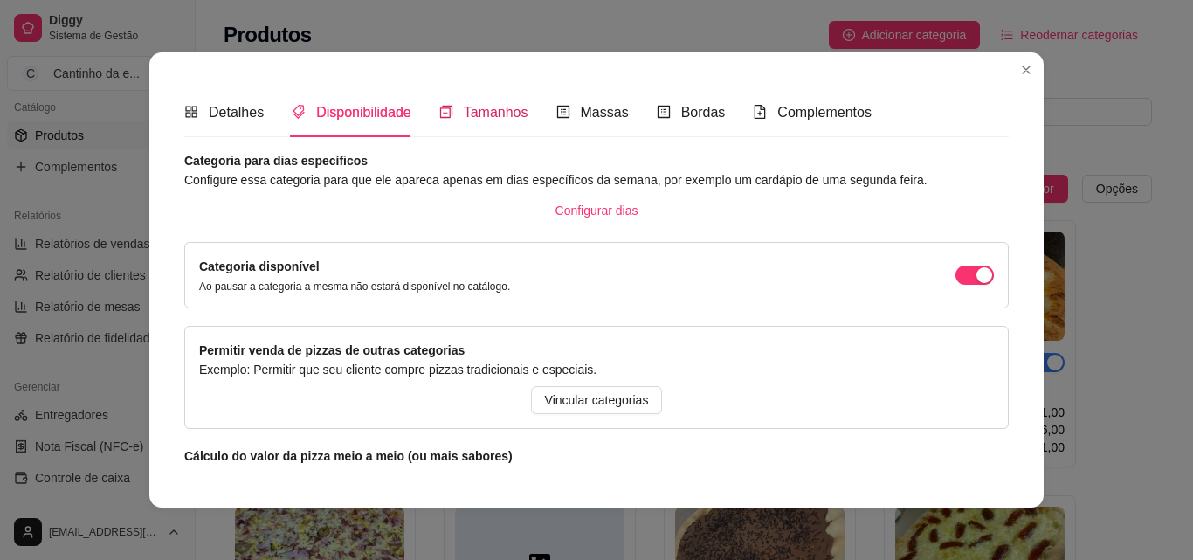
click at [449, 114] on div "Tamanhos" at bounding box center [483, 112] width 89 height 22
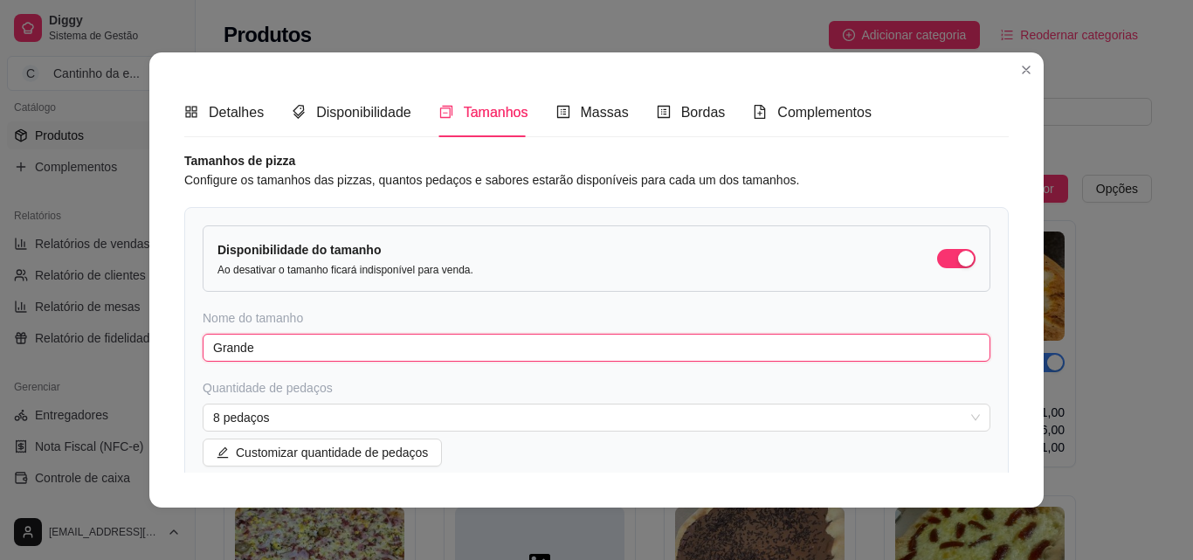
click at [345, 353] on input "Grande" at bounding box center [597, 348] width 788 height 28
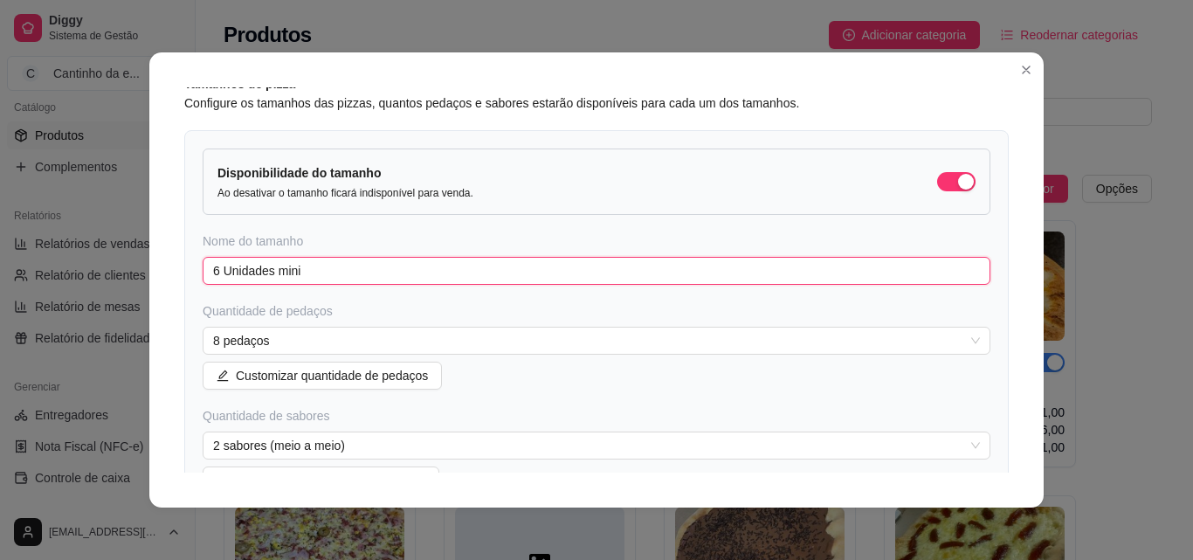
scroll to position [87, 0]
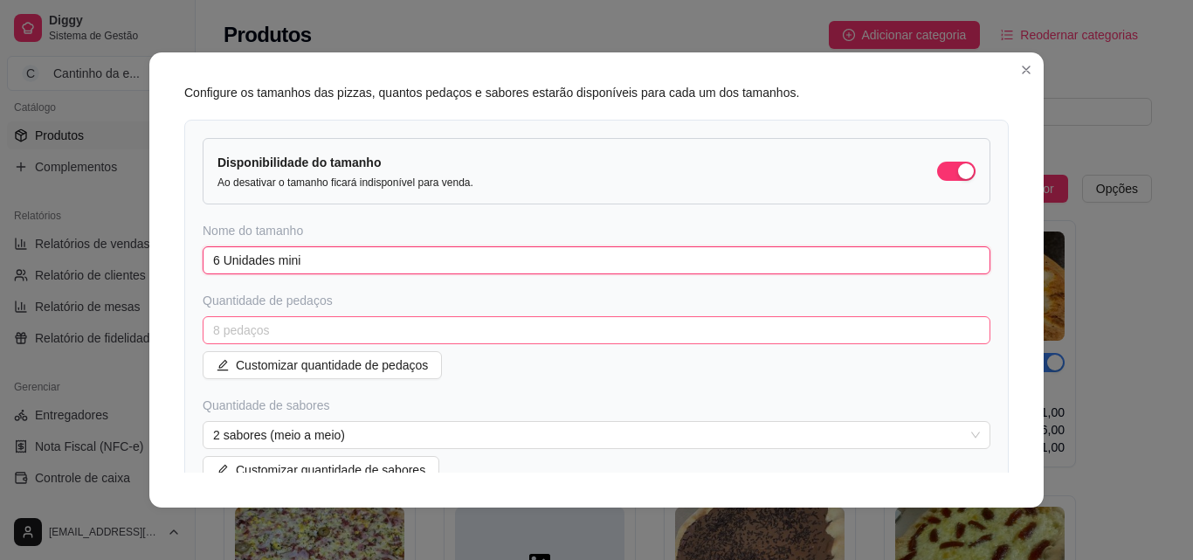
click at [304, 331] on span "8 pedaços" at bounding box center [596, 330] width 767 height 26
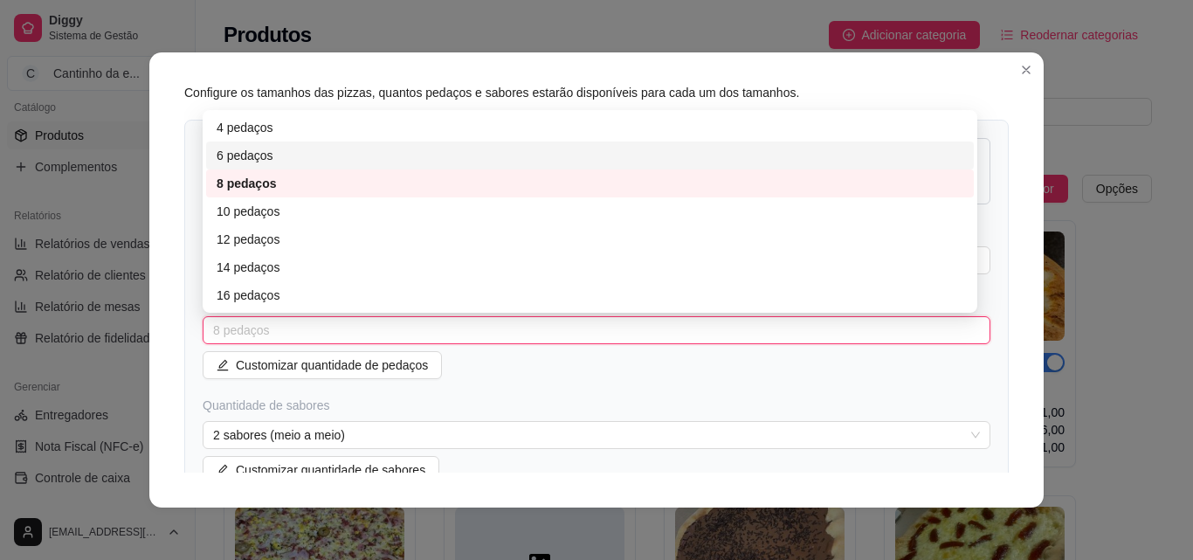
click at [314, 157] on div "6 pedaços" at bounding box center [590, 155] width 747 height 19
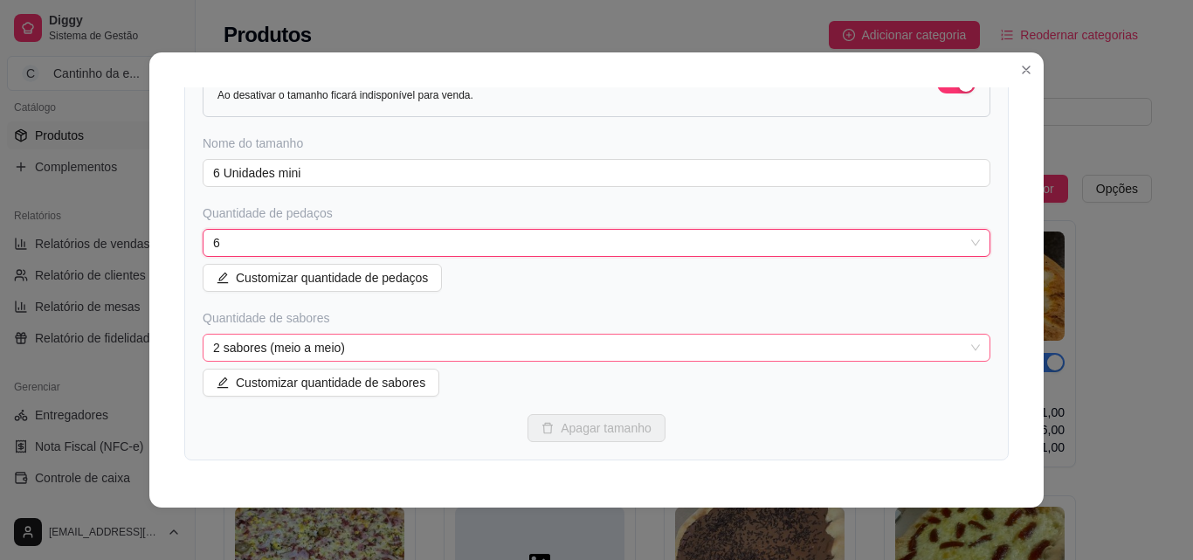
scroll to position [262, 0]
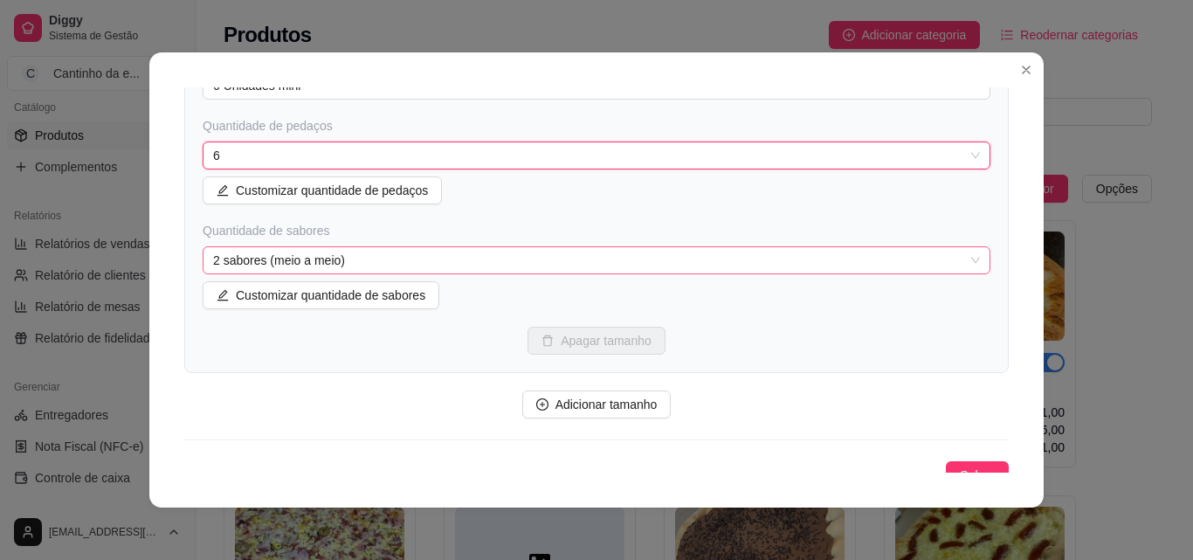
click at [962, 264] on div "2 sabores (meio a meio)" at bounding box center [597, 260] width 788 height 28
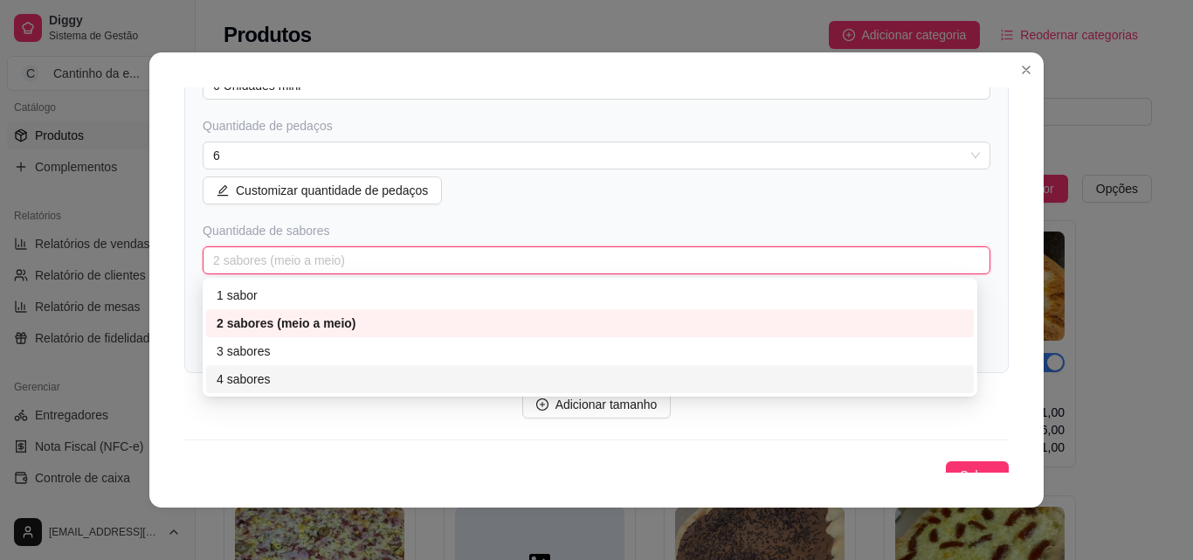
click at [349, 381] on div "4 sabores" at bounding box center [590, 379] width 747 height 19
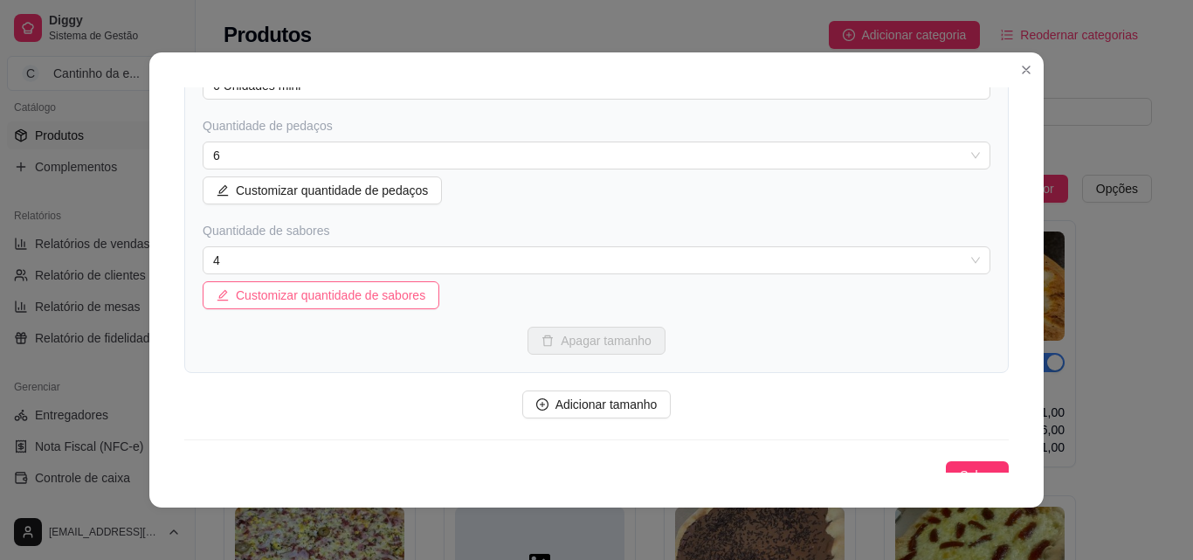
click at [407, 301] on span "Customizar quantidade de sabores" at bounding box center [331, 295] width 190 height 19
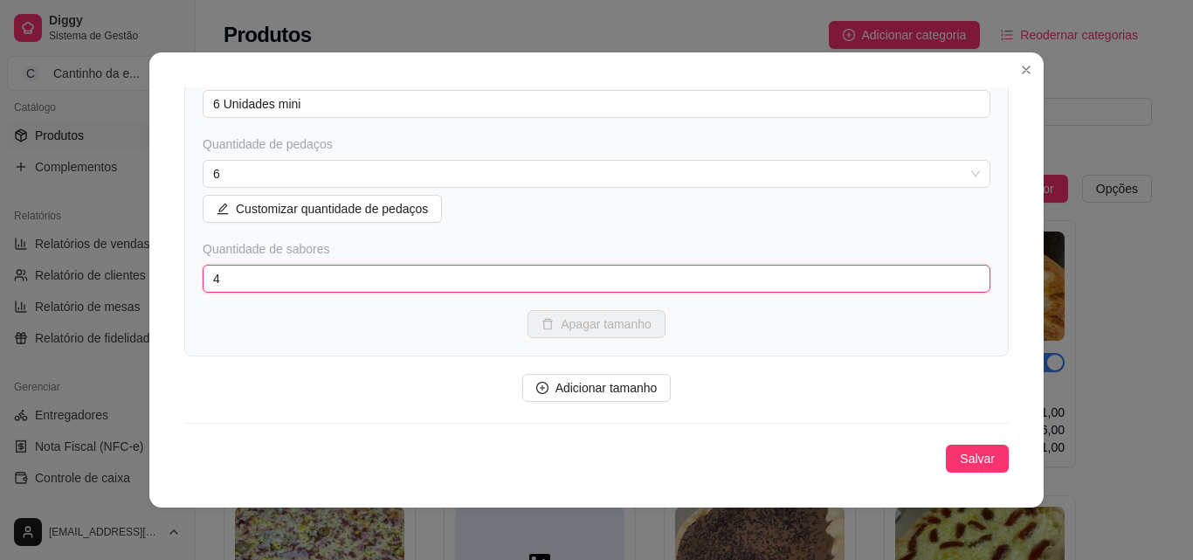
click at [412, 285] on input "4" at bounding box center [597, 279] width 788 height 28
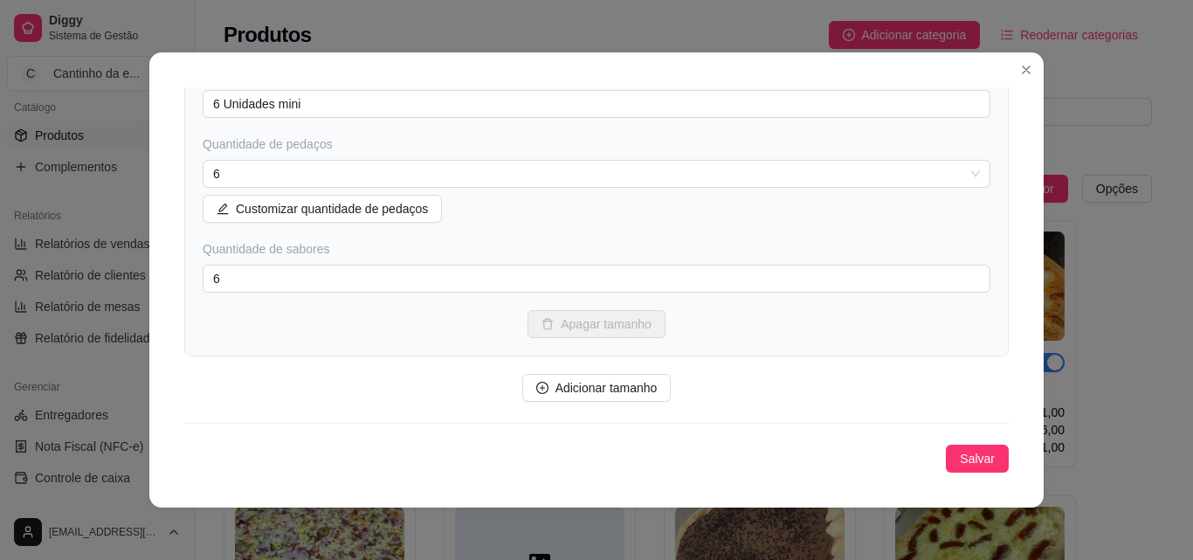
click at [475, 322] on div "Apagar tamanho" at bounding box center [597, 324] width 788 height 28
click at [960, 454] on span "Salvar" at bounding box center [977, 458] width 35 height 19
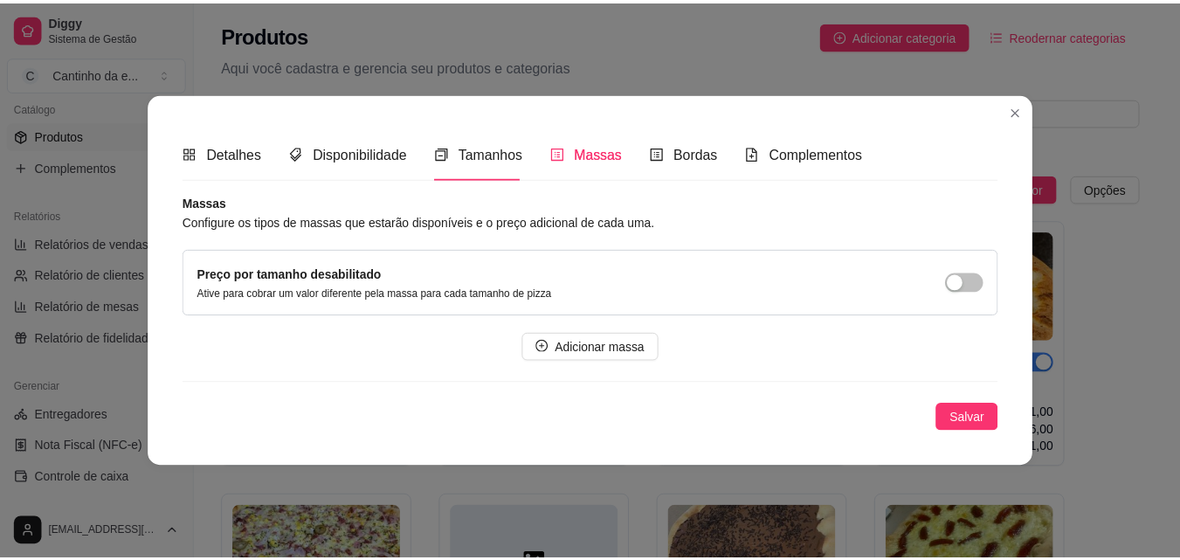
scroll to position [0, 0]
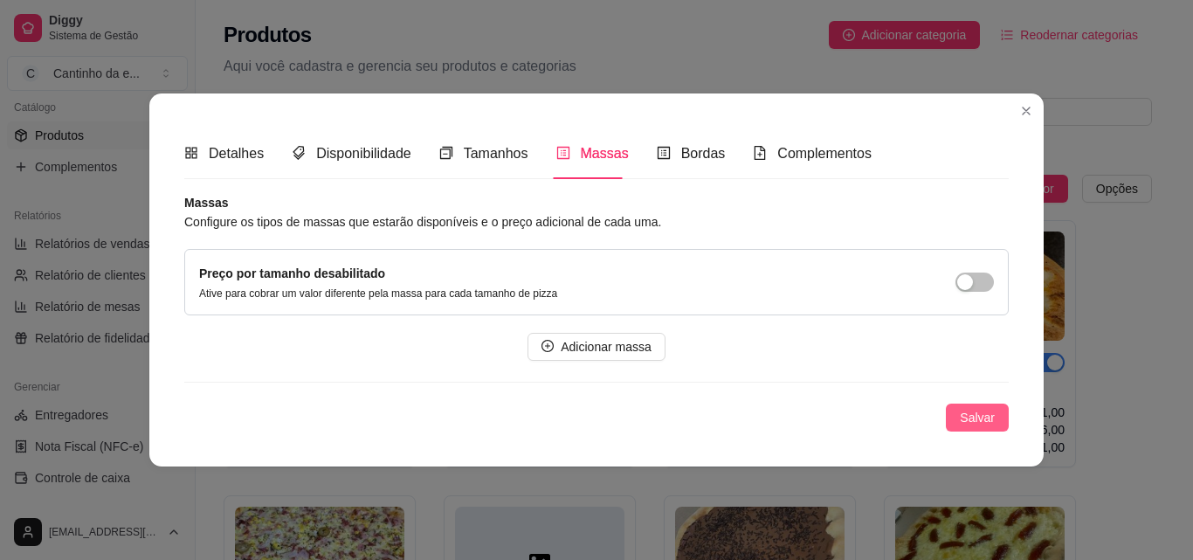
click at [979, 416] on span "Salvar" at bounding box center [977, 417] width 35 height 19
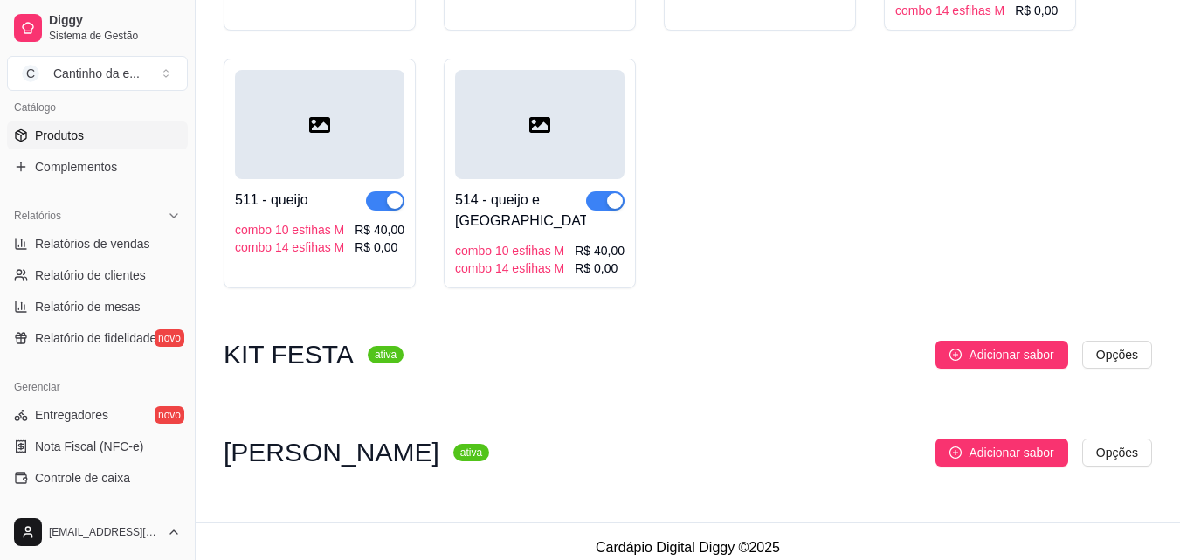
scroll to position [2491, 0]
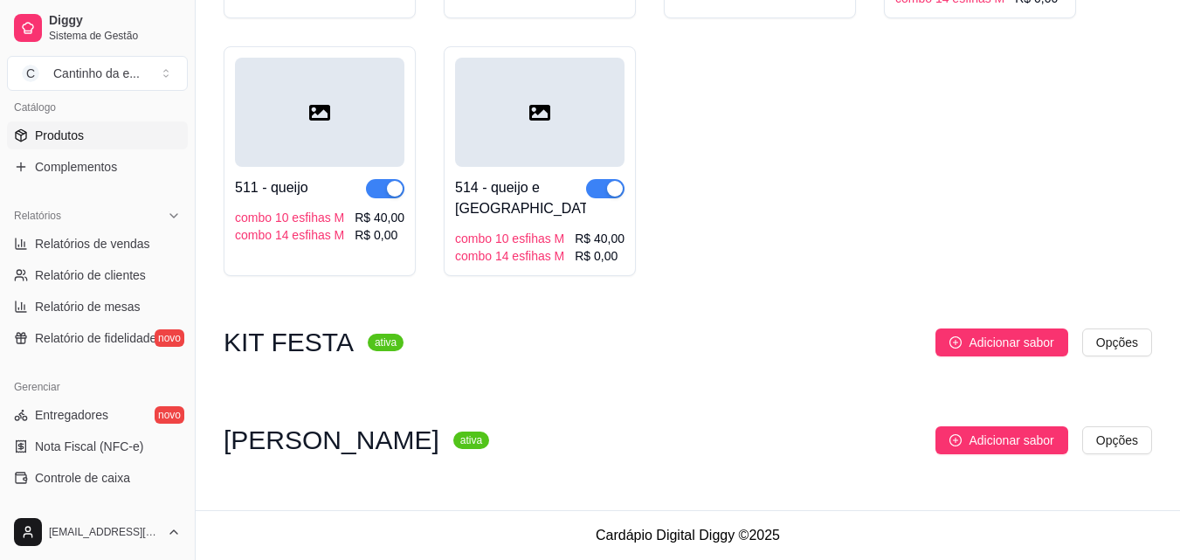
click at [342, 342] on div "KIT FESTA ativa" at bounding box center [314, 342] width 180 height 21
click at [283, 349] on h3 "KIT FESTA" at bounding box center [289, 342] width 130 height 21
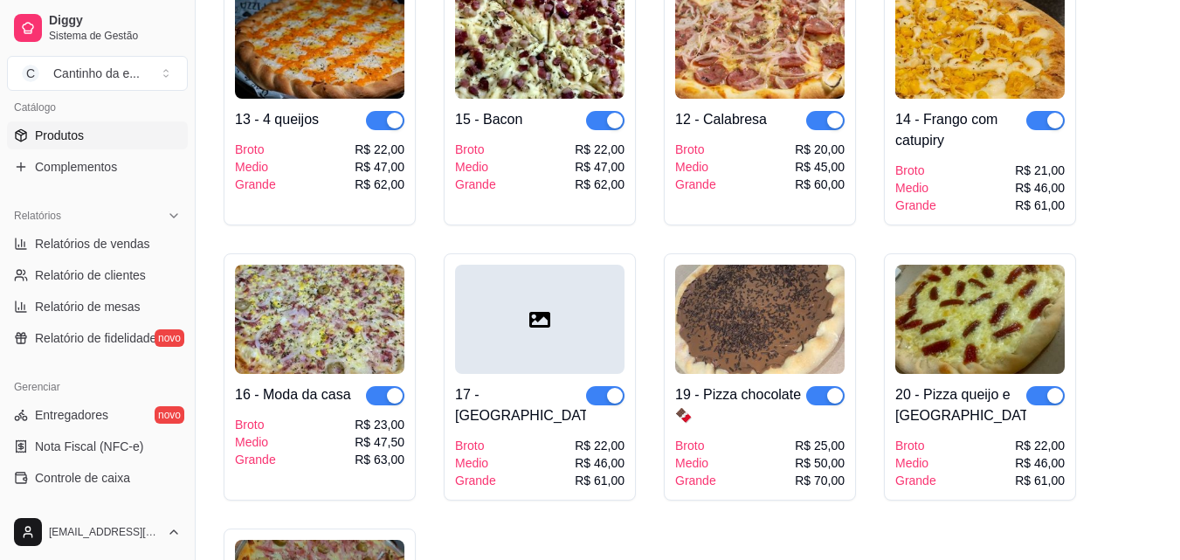
scroll to position [0, 0]
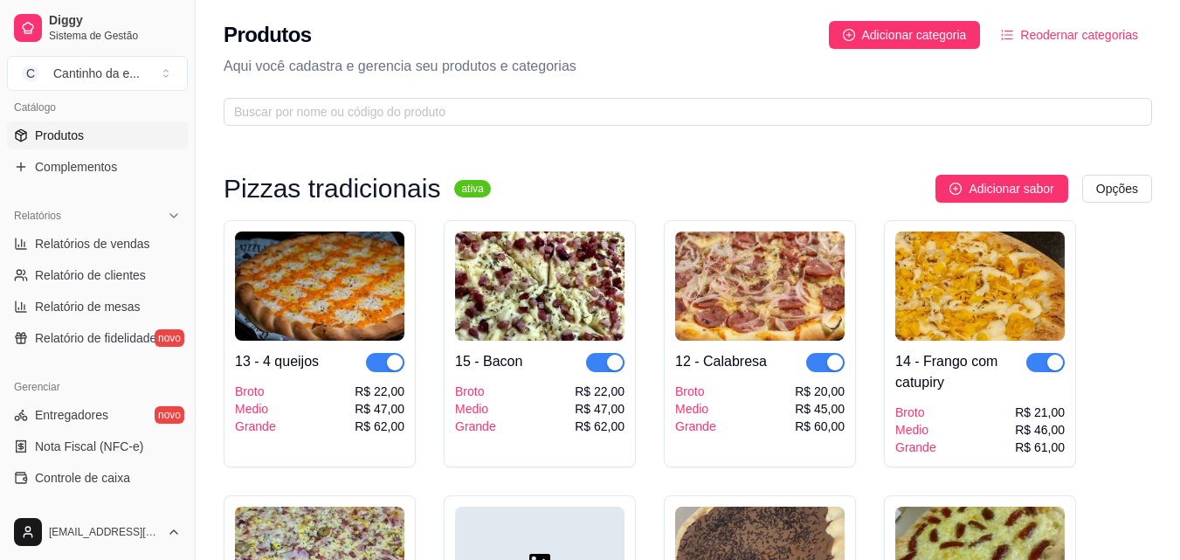
click at [1027, 31] on span "Reodernar categorias" at bounding box center [1079, 34] width 118 height 19
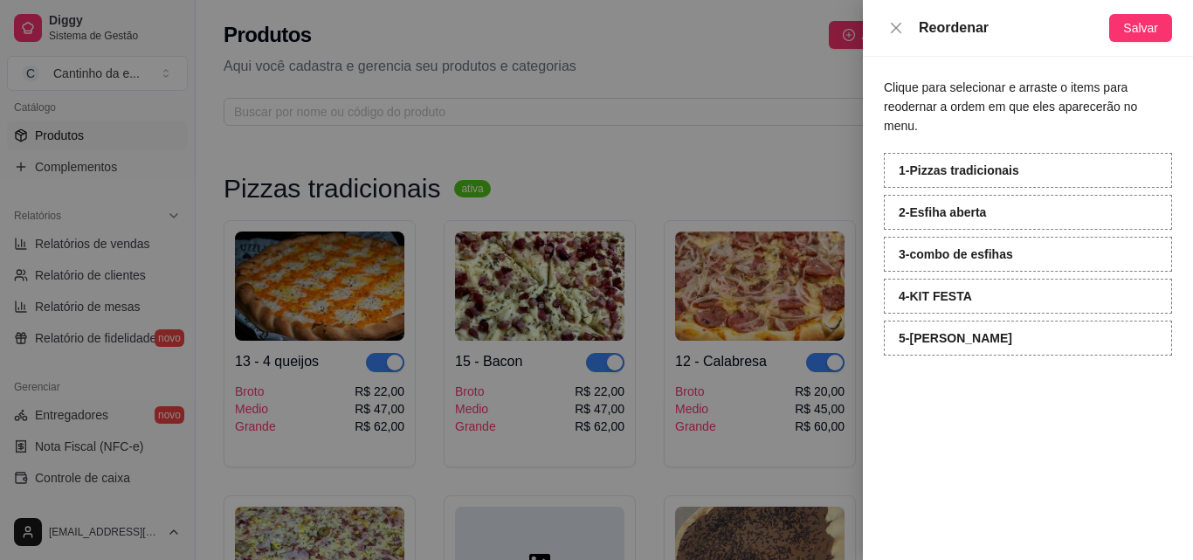
click at [1032, 279] on div "4 - KIT FESTA" at bounding box center [1028, 296] width 288 height 35
click at [1031, 284] on div "4 - KIT FESTA" at bounding box center [1028, 296] width 288 height 35
click at [911, 289] on strong "4 - KIT FESTA" at bounding box center [935, 296] width 73 height 14
drag, startPoint x: 911, startPoint y: 278, endPoint x: 1037, endPoint y: 272, distance: 126.0
click at [1037, 279] on div "4 - KIT FESTA" at bounding box center [1028, 296] width 288 height 35
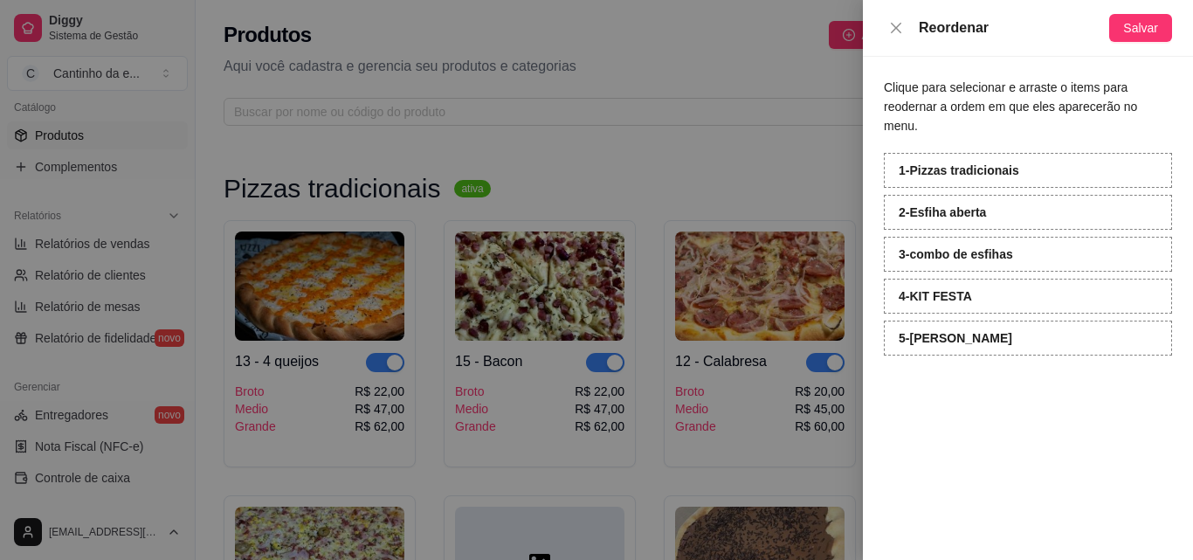
click at [923, 331] on strong "5 - [PERSON_NAME]" at bounding box center [956, 338] width 114 height 14
click at [930, 285] on div "4 - KIT FESTA" at bounding box center [1028, 296] width 288 height 35
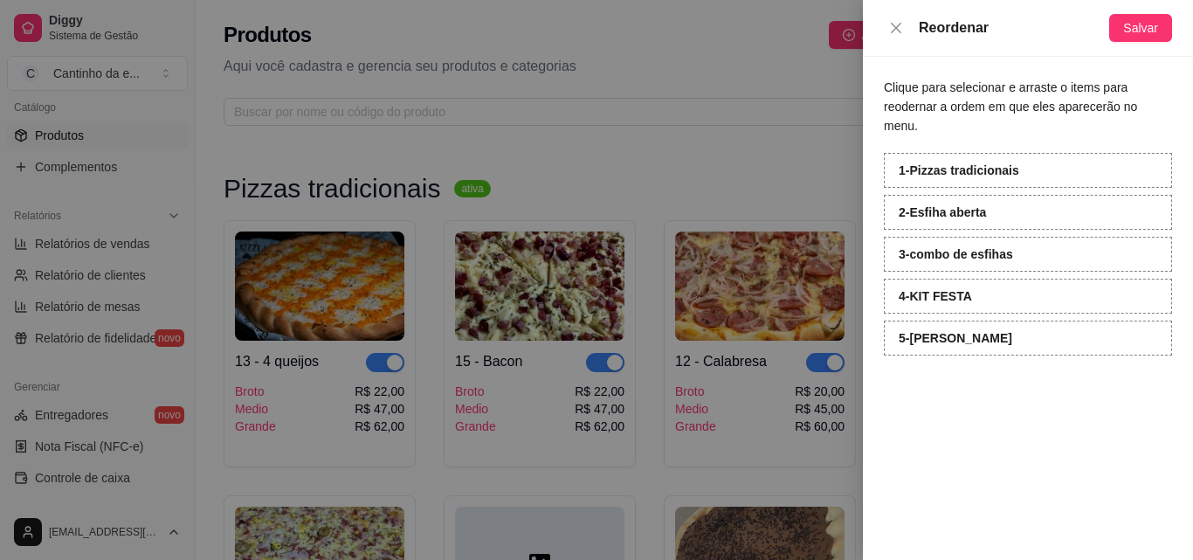
click at [930, 285] on div "4 - KIT FESTA" at bounding box center [1028, 296] width 288 height 35
click at [806, 175] on div at bounding box center [596, 280] width 1193 height 560
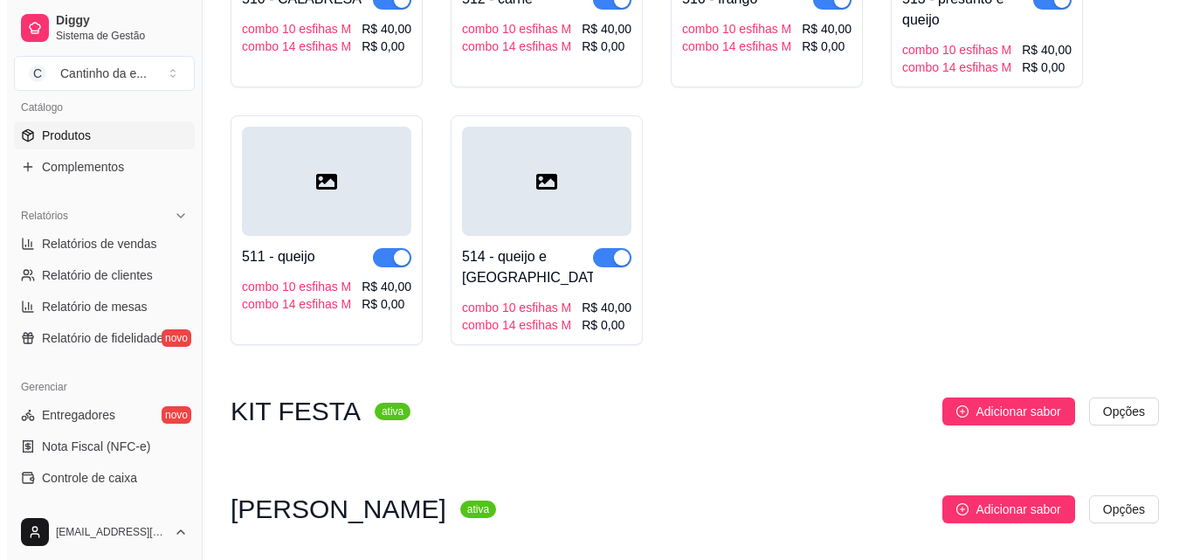
scroll to position [2491, 0]
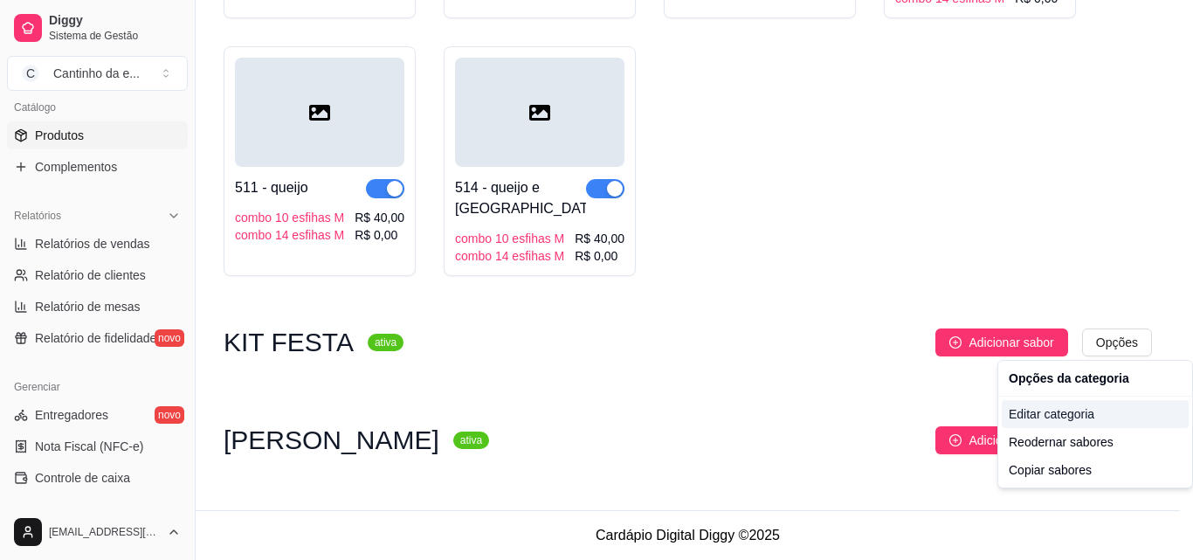
click at [1085, 412] on div "Editar categoria" at bounding box center [1095, 414] width 187 height 28
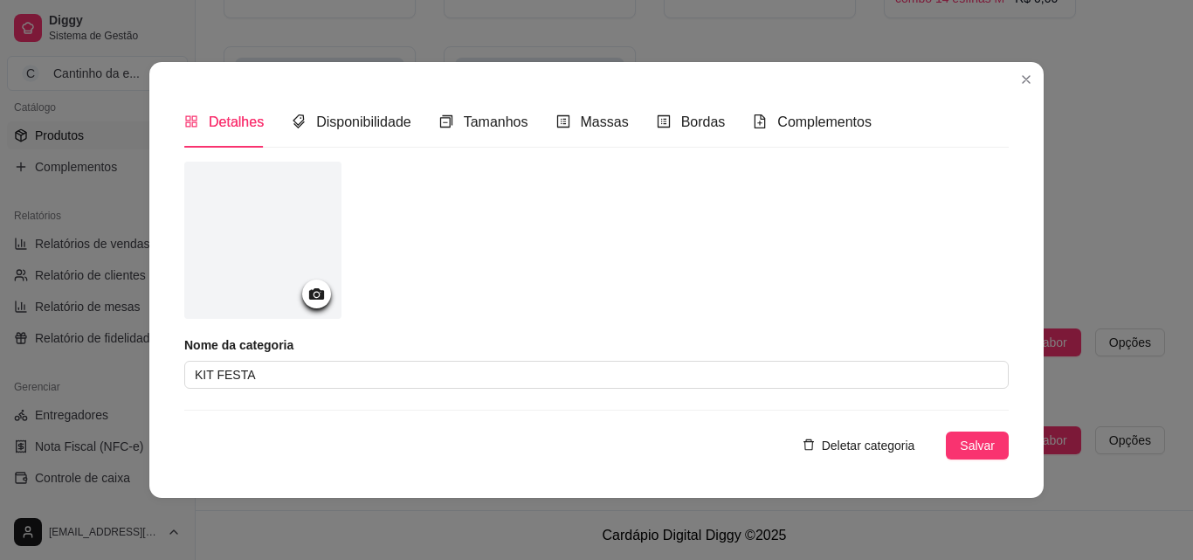
click at [897, 438] on span "Deletar categoria" at bounding box center [868, 445] width 93 height 19
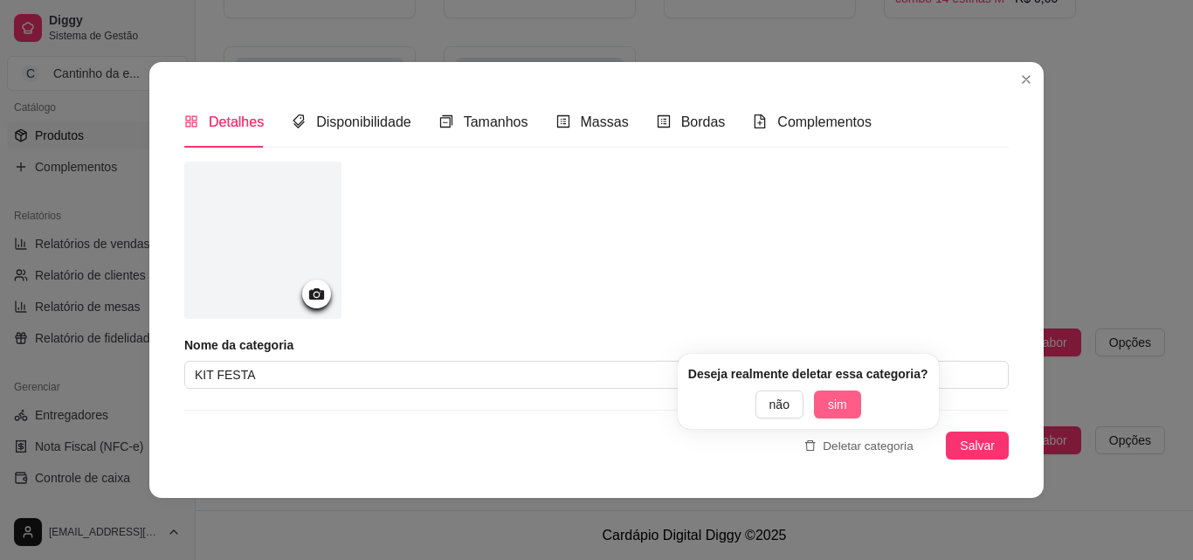
click at [834, 395] on span "sim" at bounding box center [837, 404] width 19 height 19
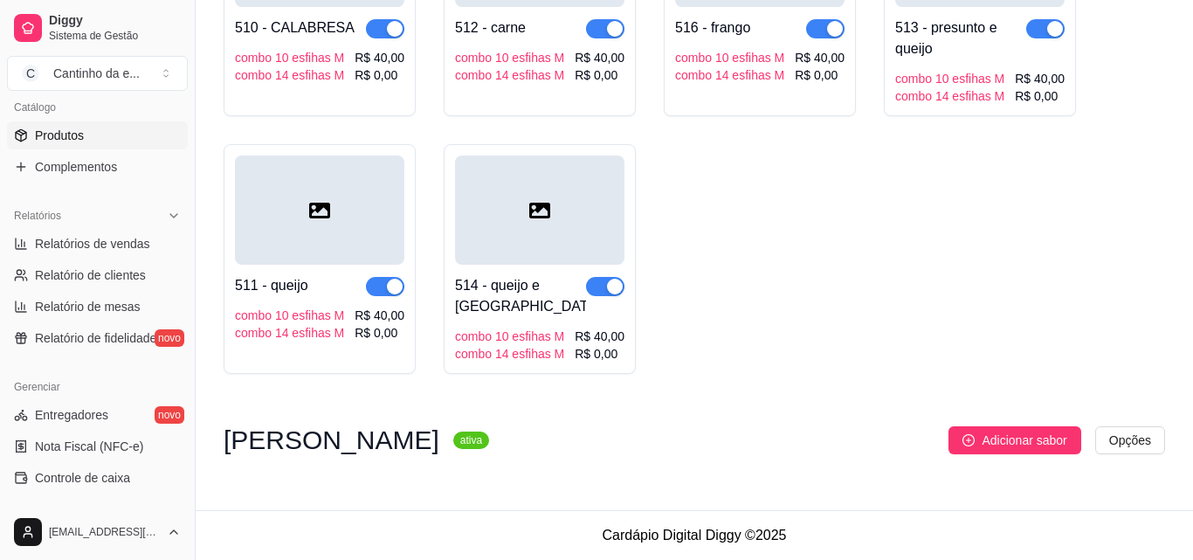
scroll to position [2393, 0]
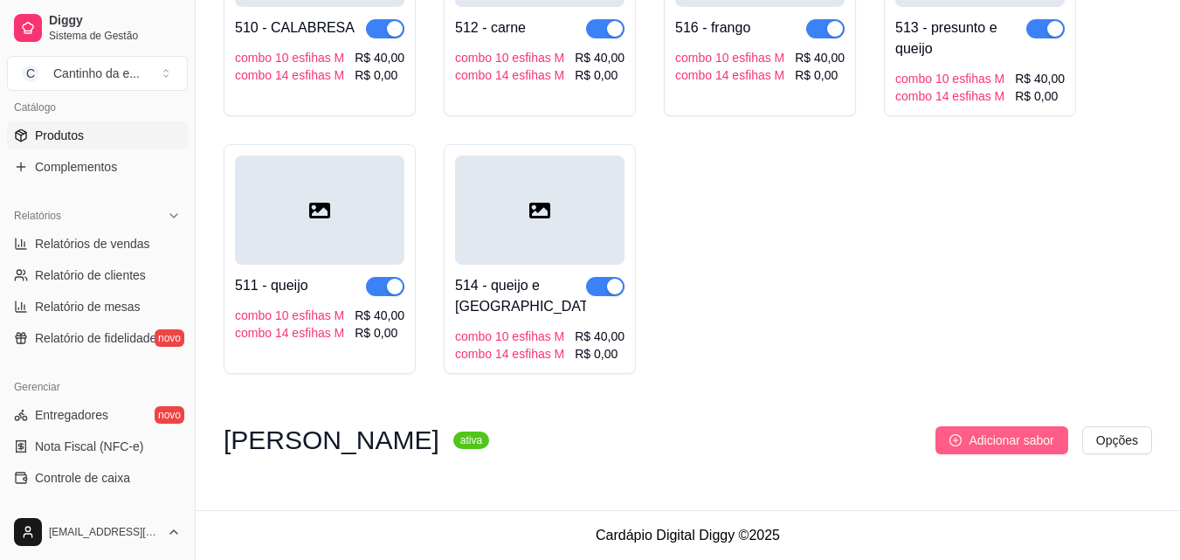
click at [978, 441] on span "Adicionar sabor" at bounding box center [1011, 440] width 85 height 19
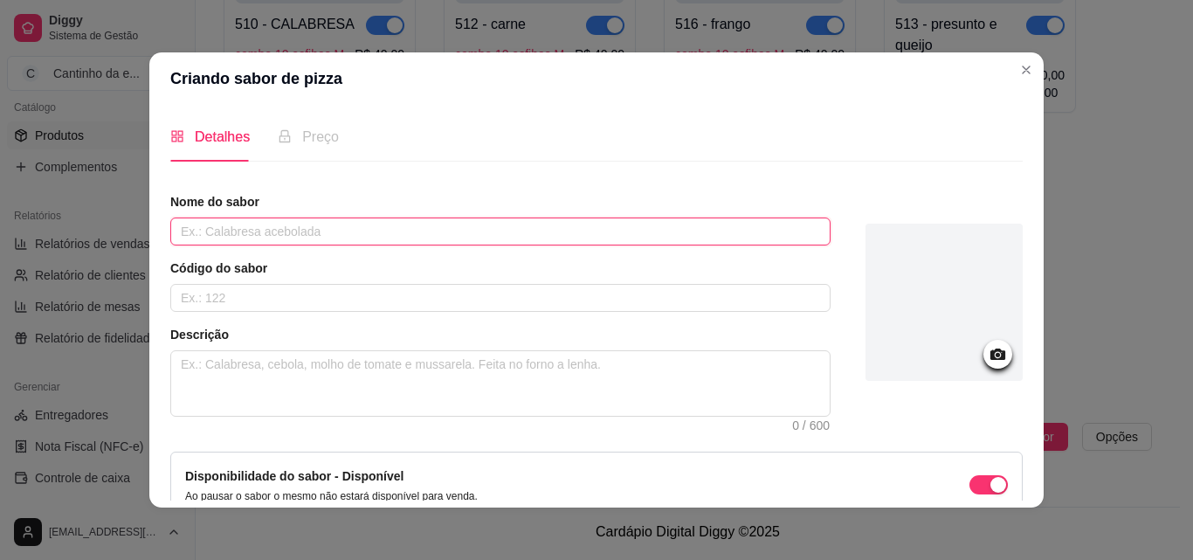
click at [361, 240] on input "text" at bounding box center [500, 232] width 661 height 28
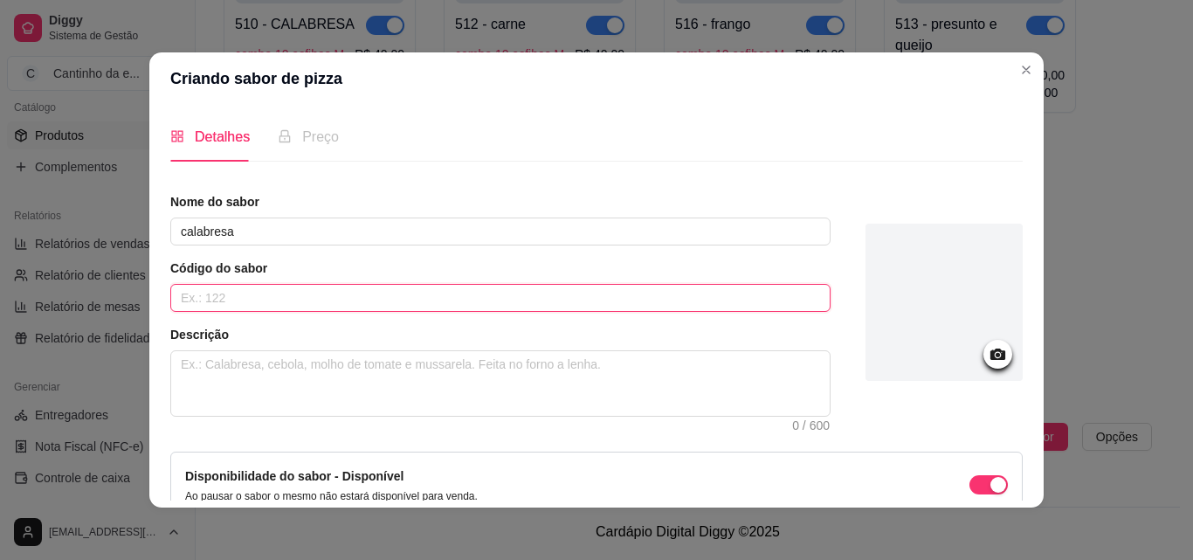
click at [474, 301] on input "text" at bounding box center [500, 298] width 661 height 28
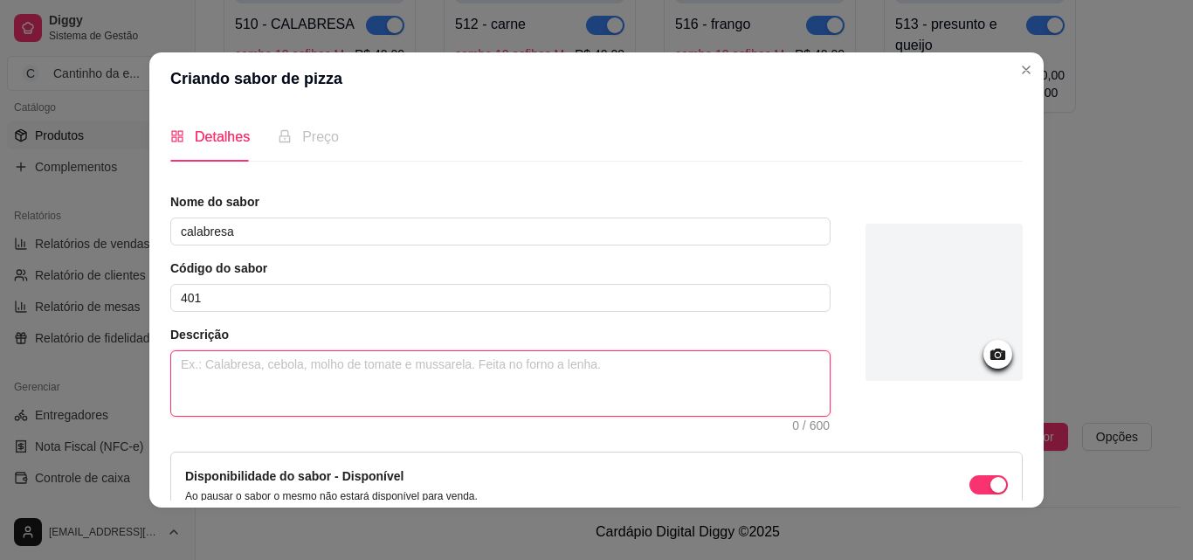
drag, startPoint x: 447, startPoint y: 364, endPoint x: 463, endPoint y: 325, distance: 42.3
click at [449, 364] on textarea at bounding box center [500, 383] width 659 height 65
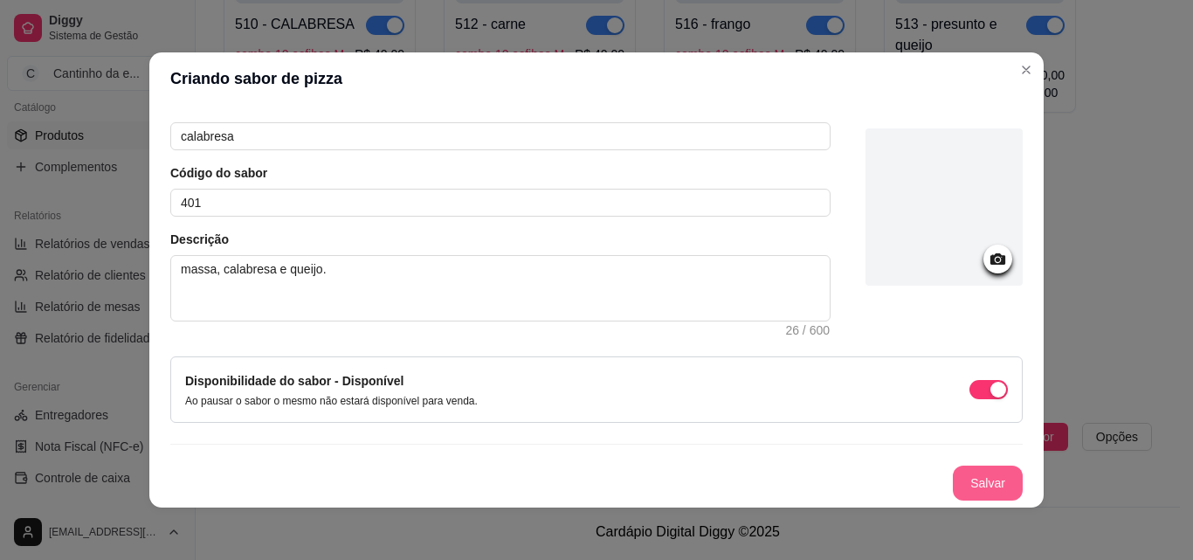
click at [953, 489] on button "Salvar" at bounding box center [988, 483] width 70 height 35
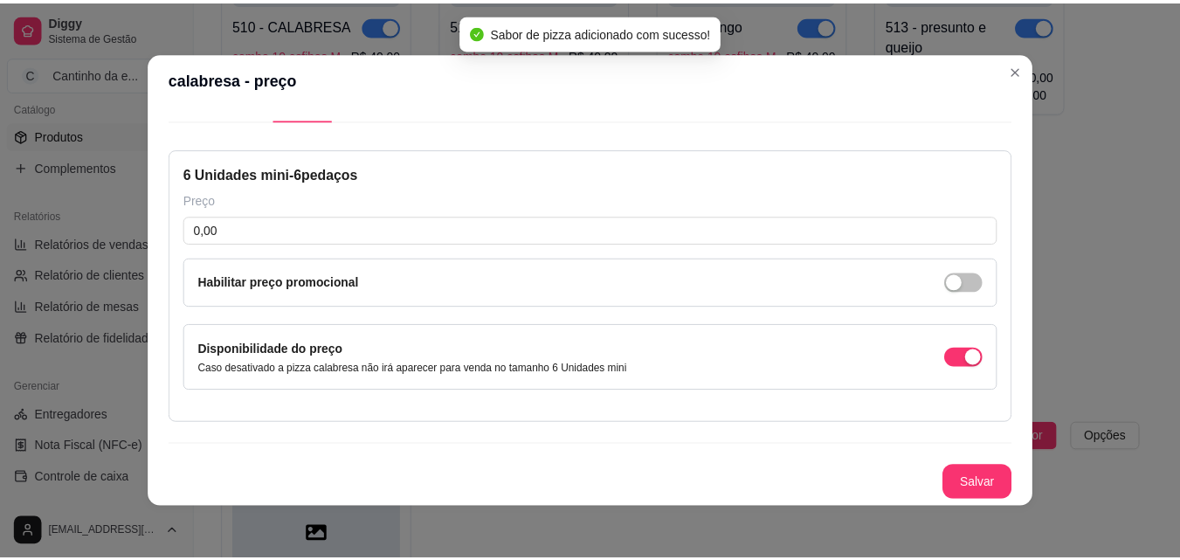
scroll to position [41, 0]
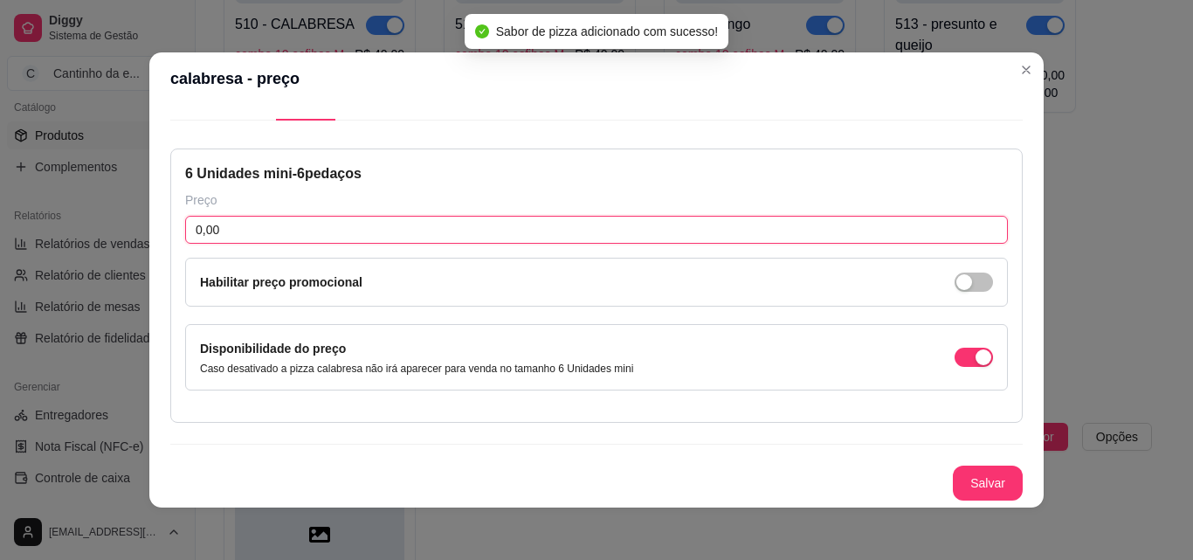
click at [278, 241] on input "0,00" at bounding box center [596, 230] width 823 height 28
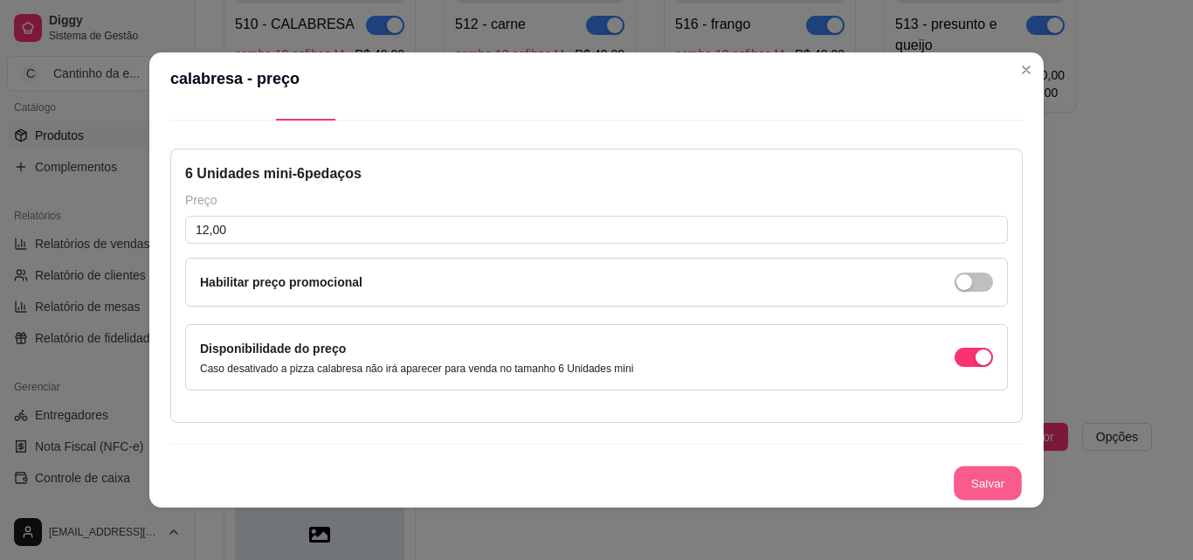
click at [964, 482] on button "Salvar" at bounding box center [988, 484] width 68 height 34
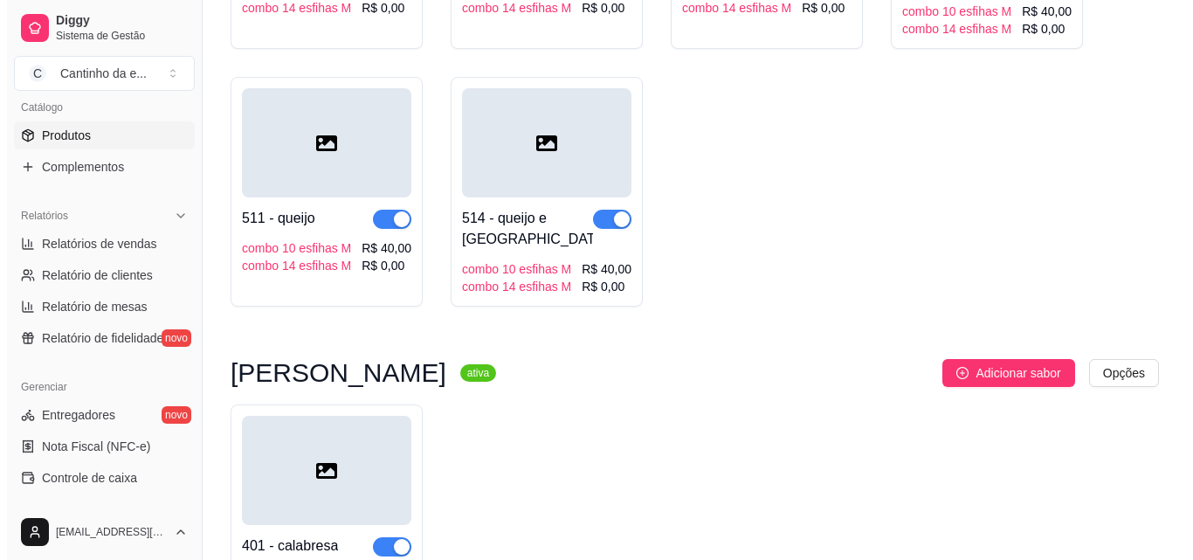
scroll to position [2585, 0]
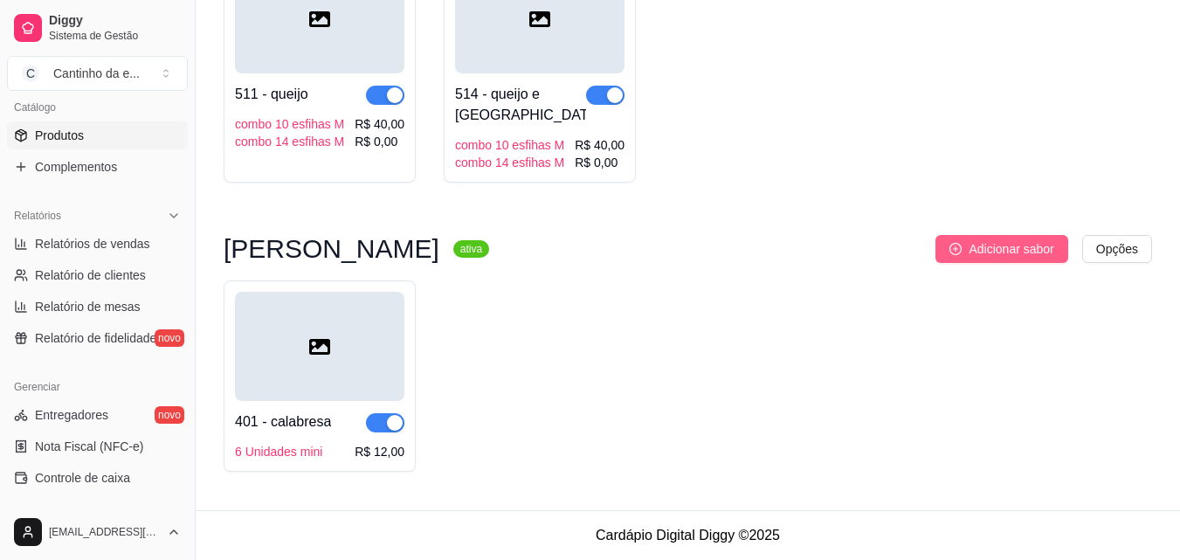
click at [983, 251] on span "Adicionar sabor" at bounding box center [1011, 248] width 85 height 19
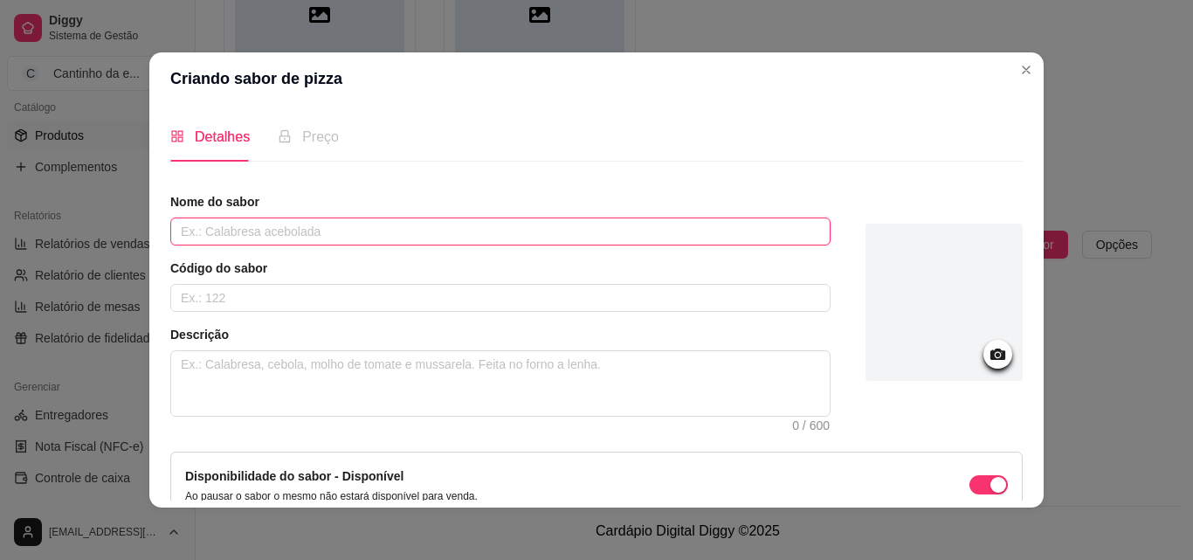
click at [362, 225] on input "text" at bounding box center [500, 232] width 661 height 28
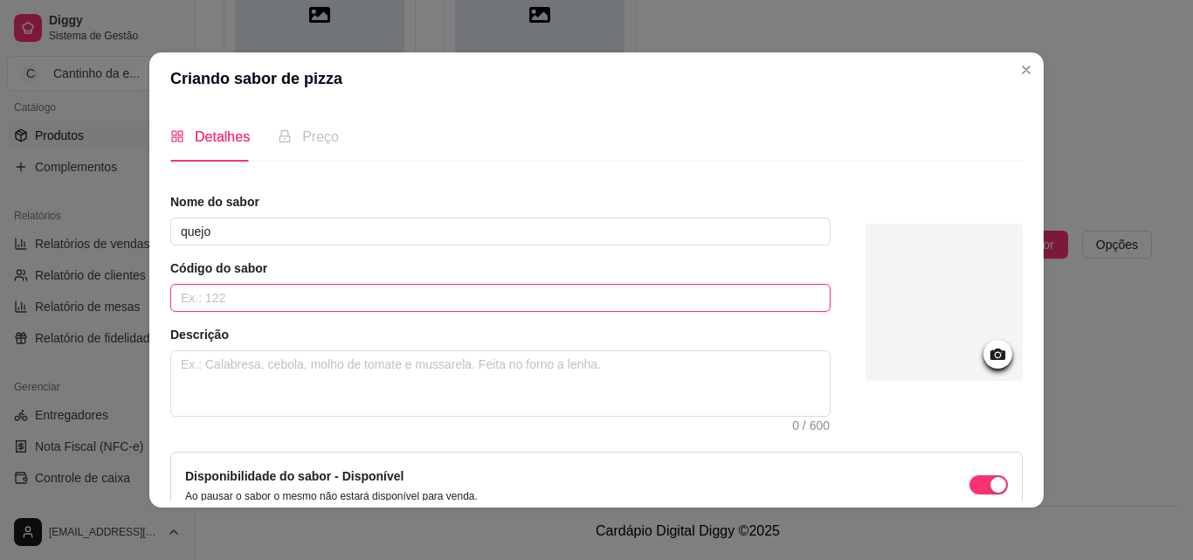
click at [342, 299] on input "text" at bounding box center [500, 298] width 661 height 28
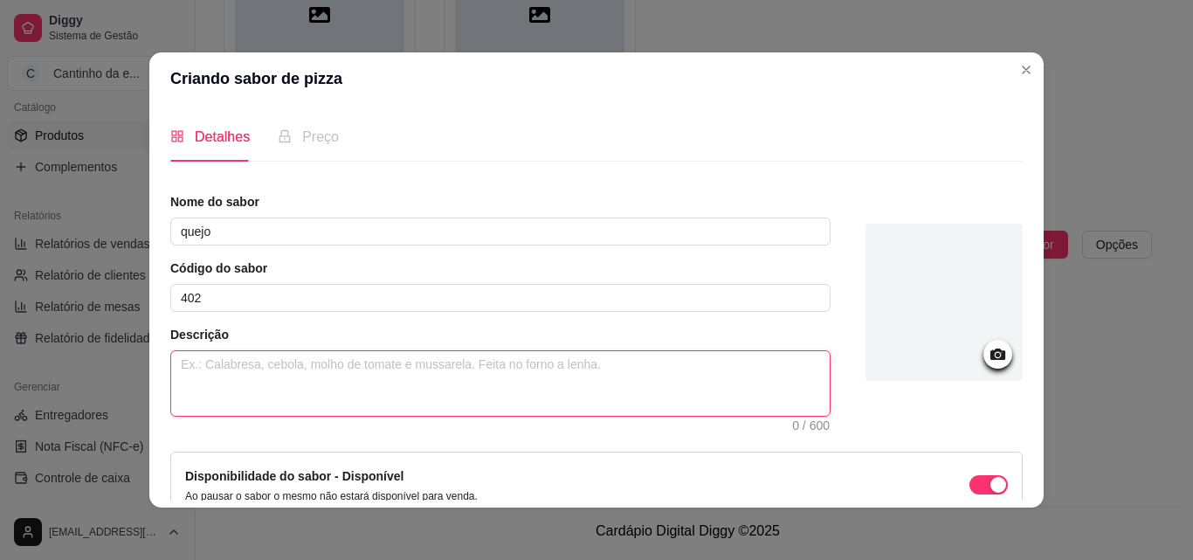
click at [362, 377] on textarea at bounding box center [500, 383] width 659 height 65
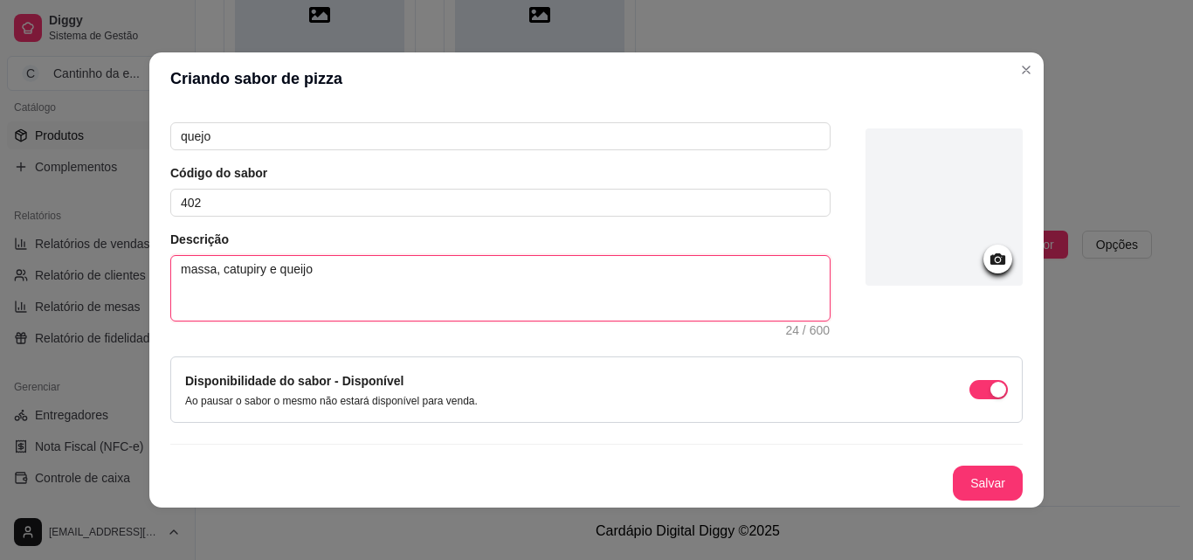
scroll to position [3, 0]
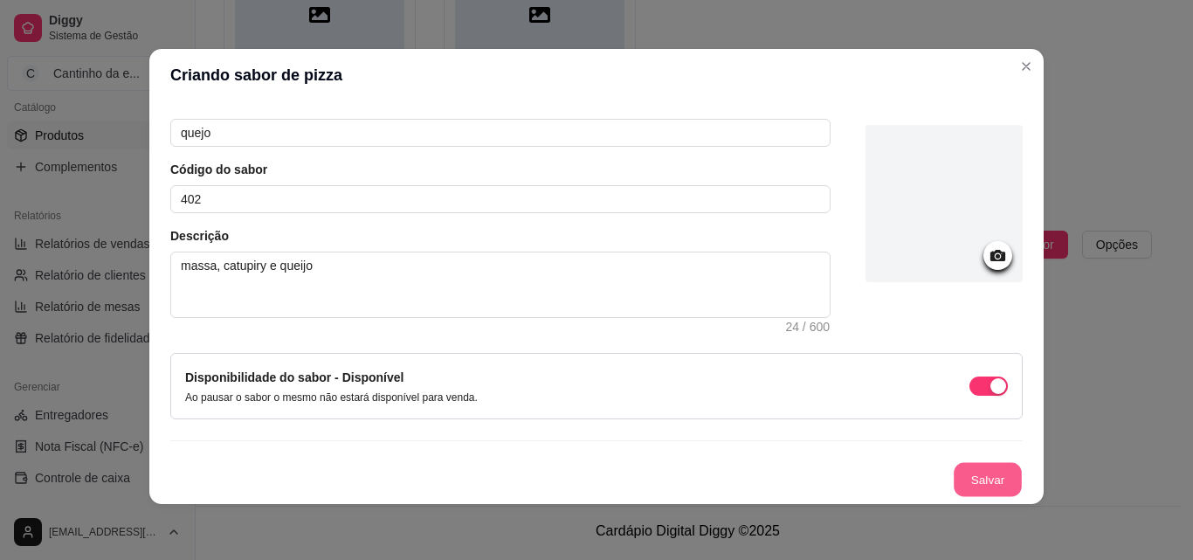
click at [954, 478] on button "Salvar" at bounding box center [988, 480] width 68 height 34
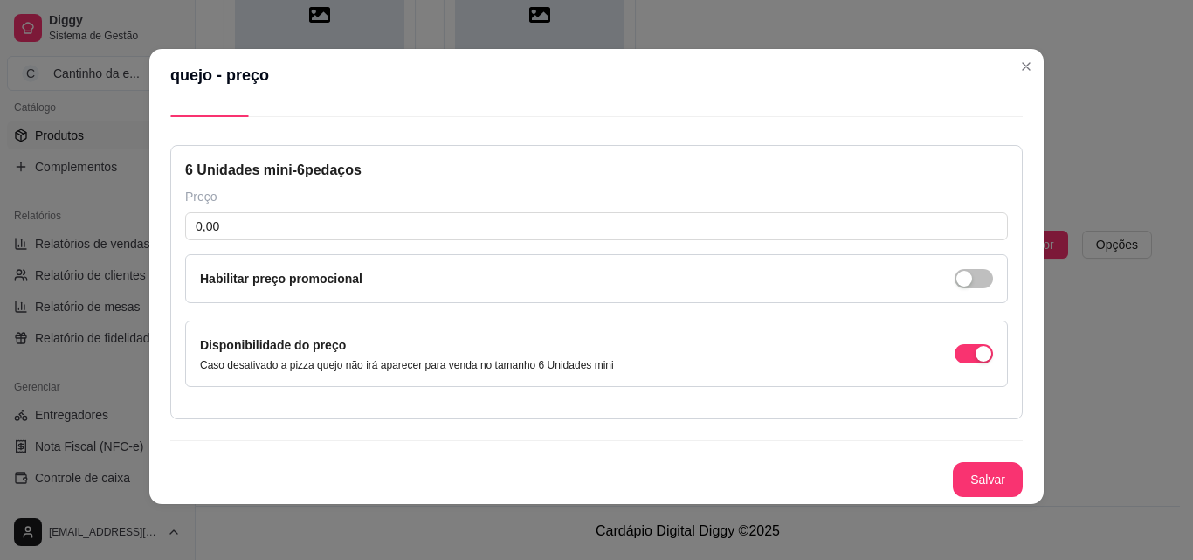
scroll to position [41, 0]
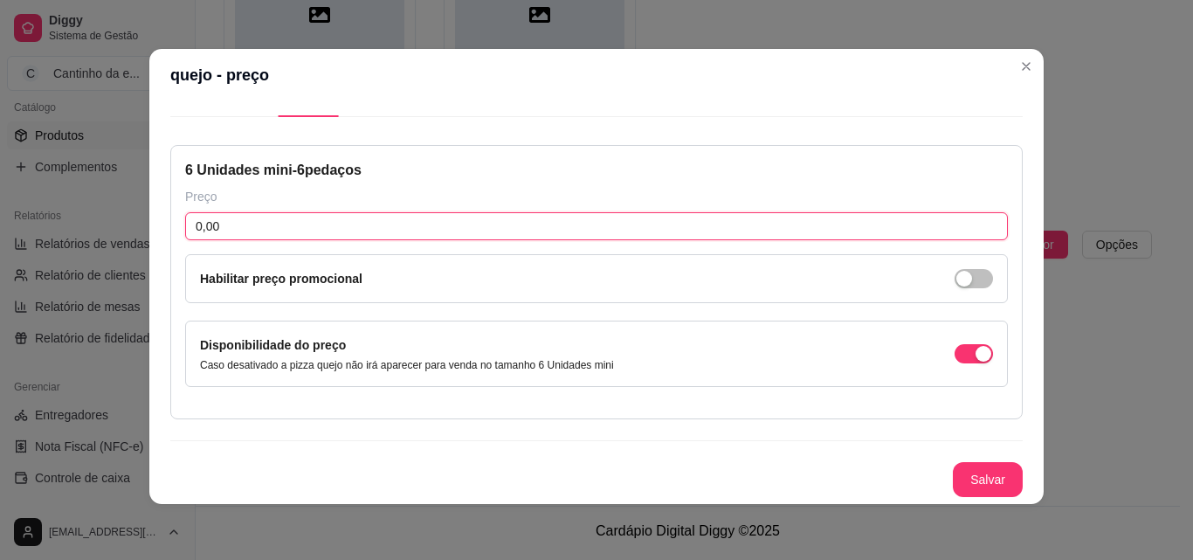
click at [419, 236] on input "0,00" at bounding box center [596, 226] width 823 height 28
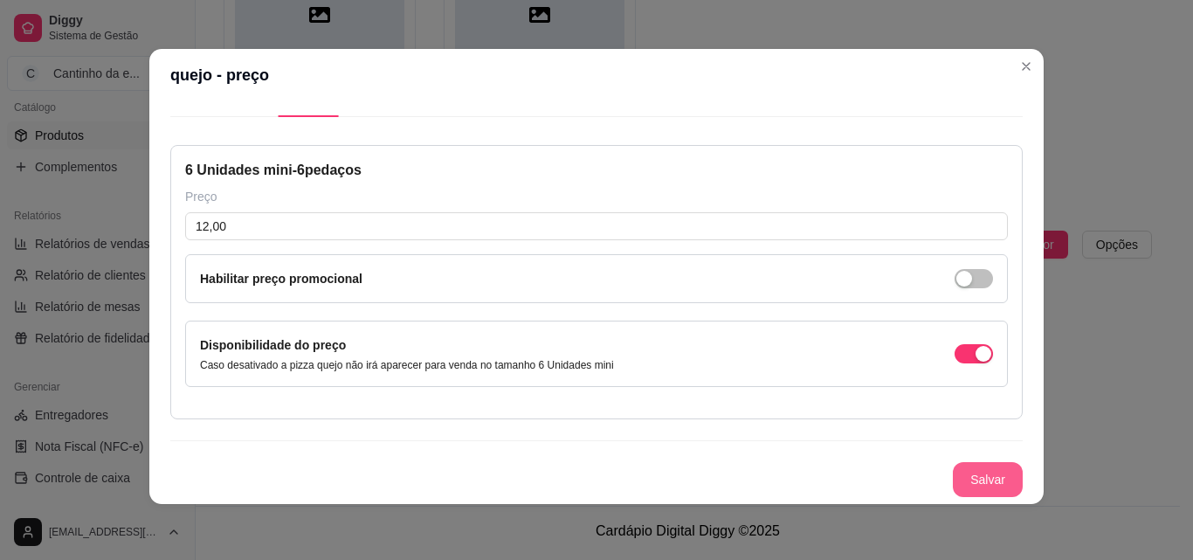
click at [977, 487] on button "Salvar" at bounding box center [988, 479] width 70 height 35
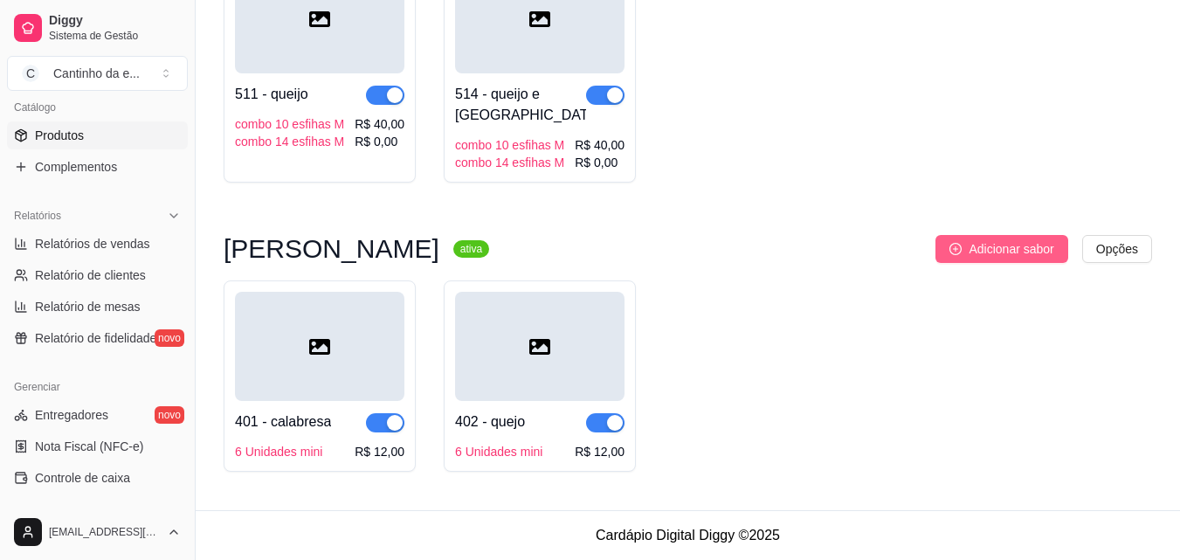
click at [967, 247] on button "Adicionar sabor" at bounding box center [1002, 249] width 132 height 28
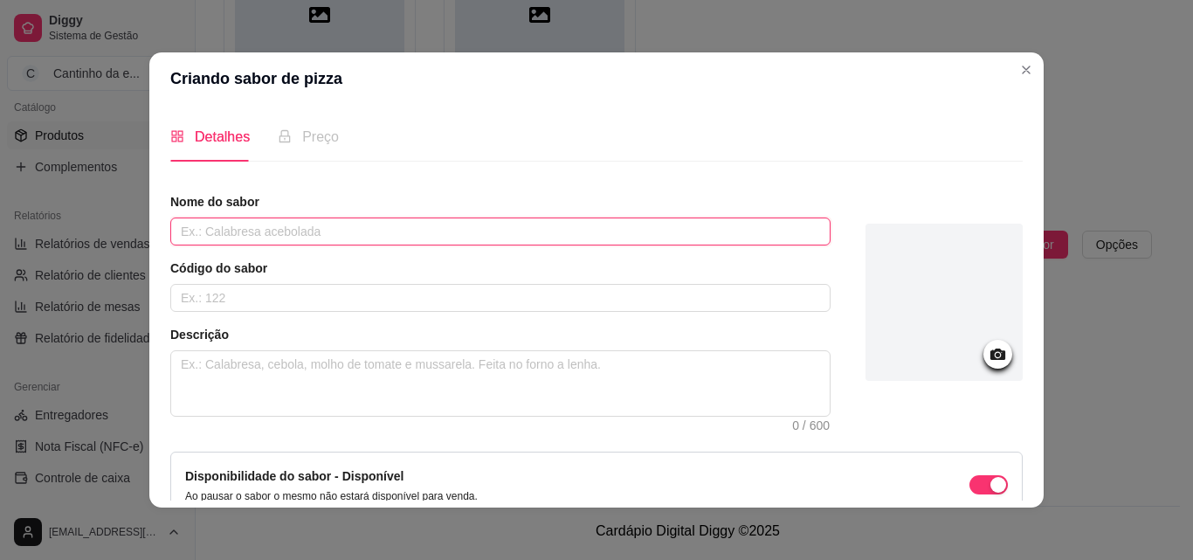
click at [513, 221] on input "text" at bounding box center [500, 232] width 661 height 28
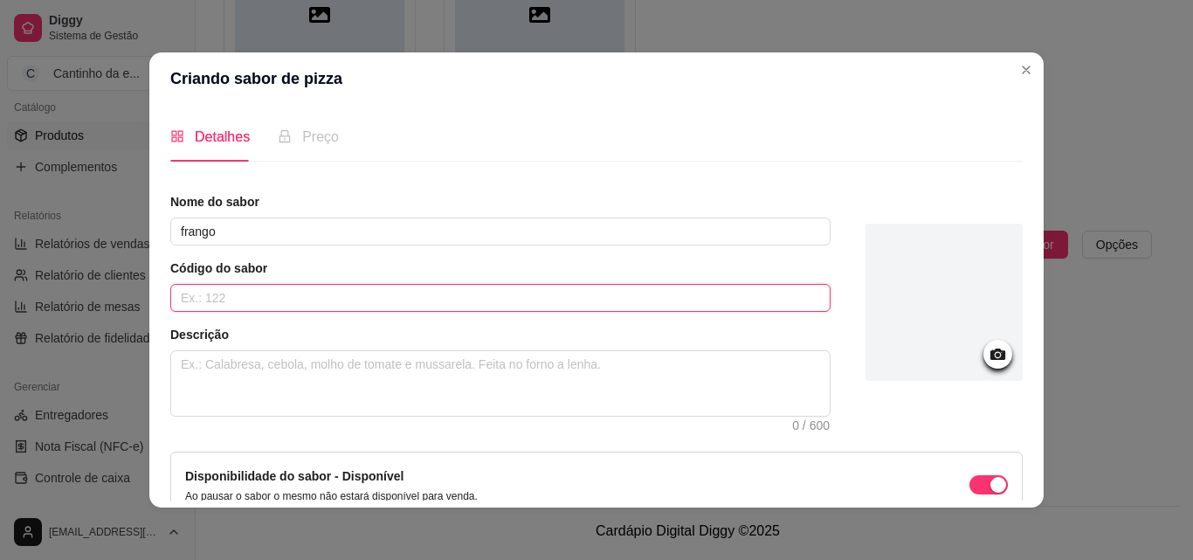
click at [353, 301] on input "text" at bounding box center [500, 298] width 661 height 28
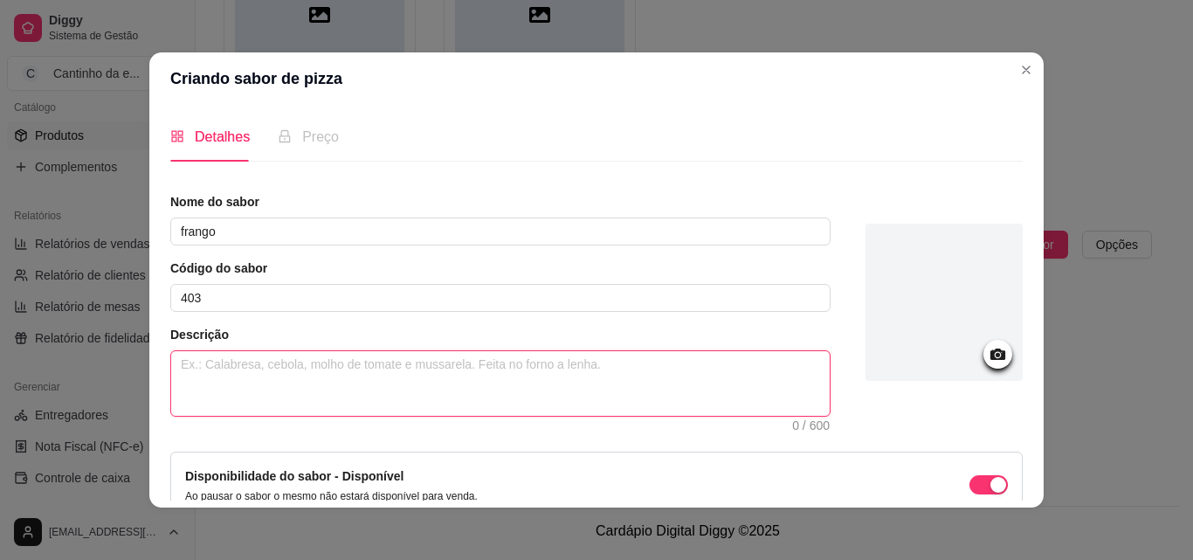
click at [357, 387] on textarea at bounding box center [500, 383] width 659 height 65
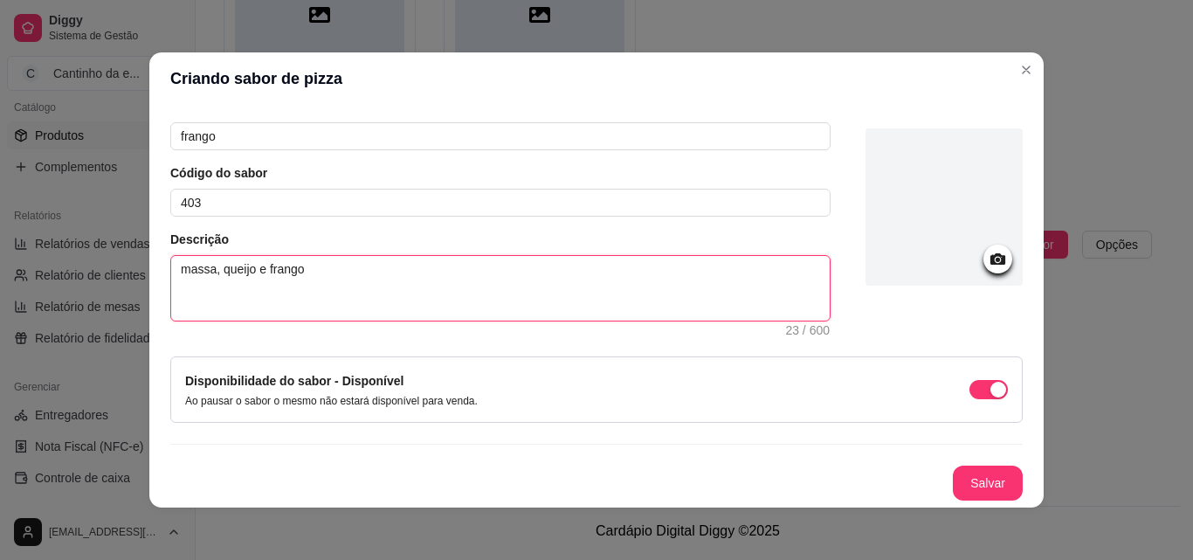
scroll to position [3, 0]
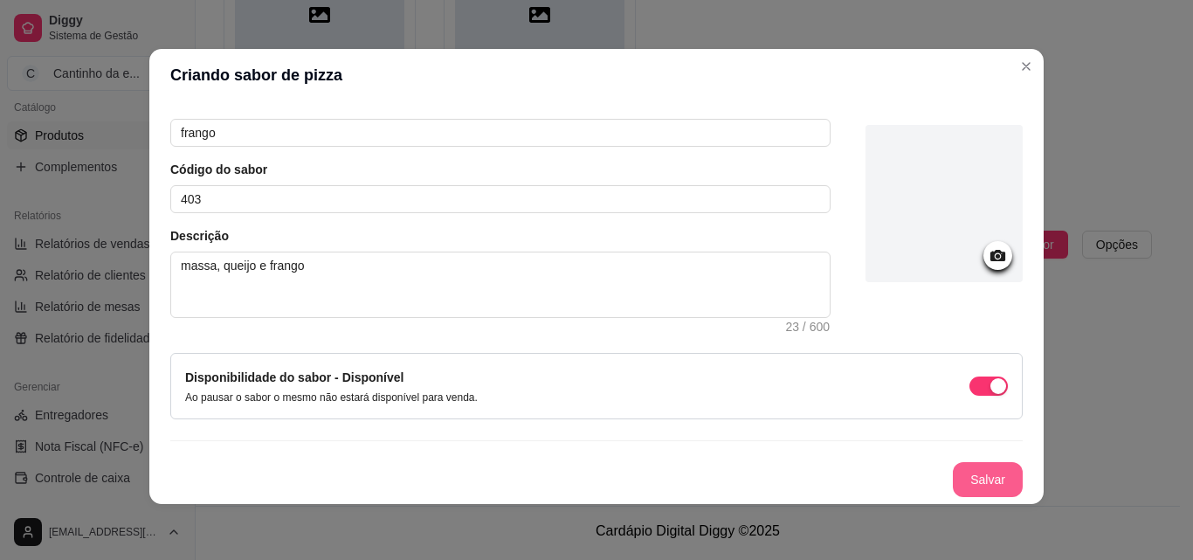
click at [977, 484] on button "Salvar" at bounding box center [988, 479] width 70 height 35
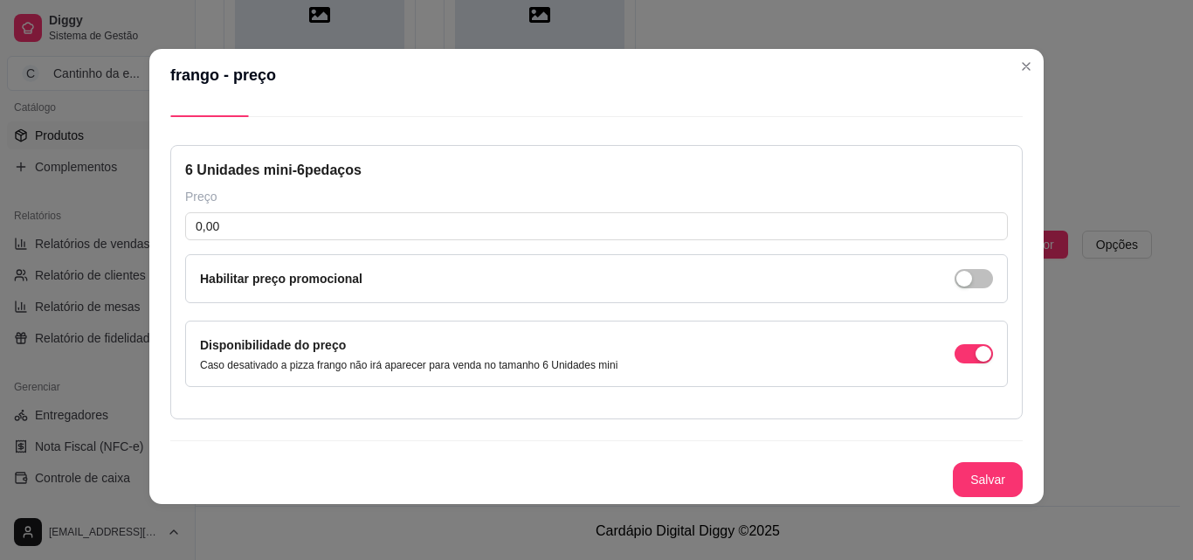
scroll to position [41, 0]
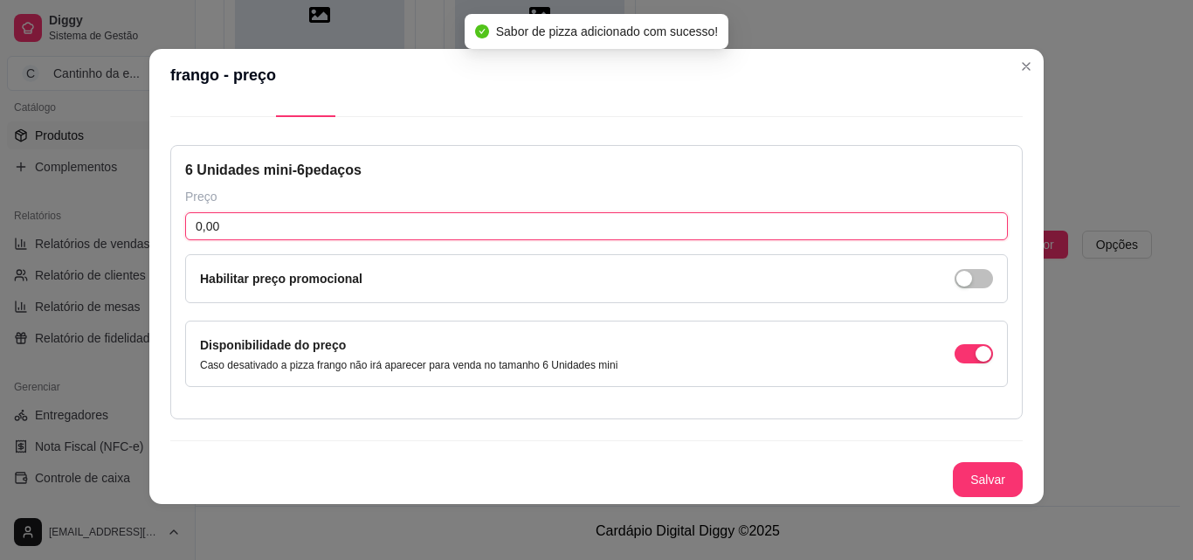
click at [374, 243] on div "6 Unidades mini - 6 pedaços Preço 0,00 Habilitar preço promocional Disponibilid…" at bounding box center [596, 282] width 853 height 274
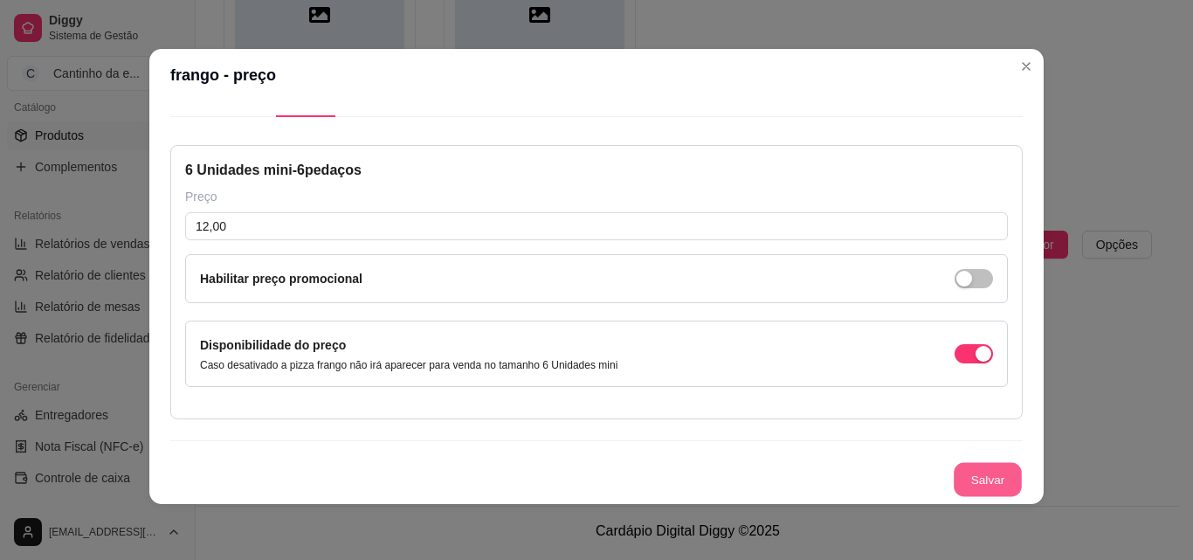
click at [954, 481] on button "Salvar" at bounding box center [988, 480] width 68 height 34
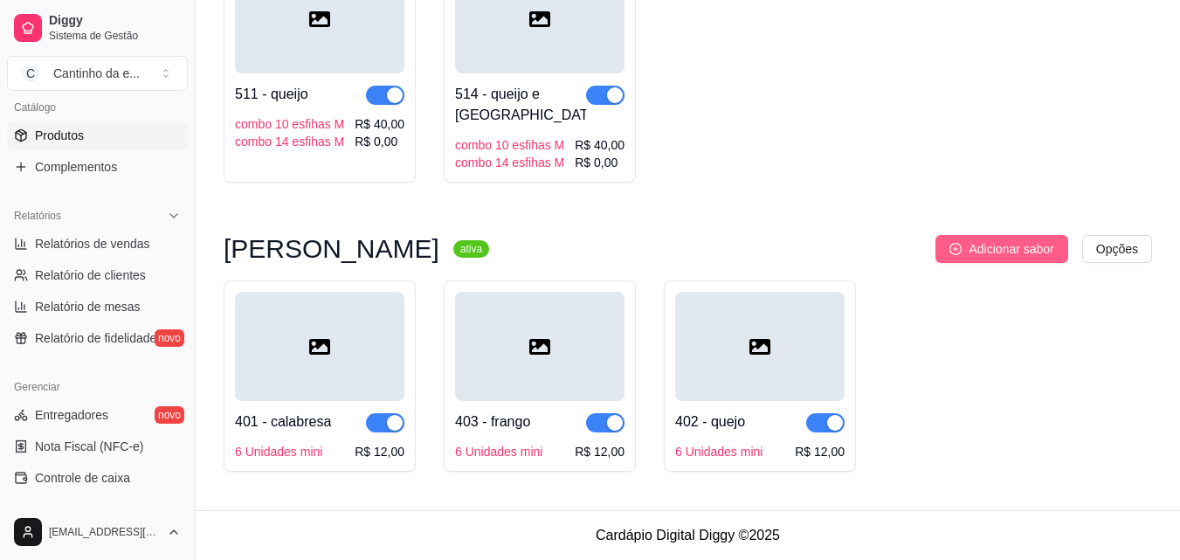
click at [983, 249] on span "Adicionar sabor" at bounding box center [1011, 248] width 85 height 19
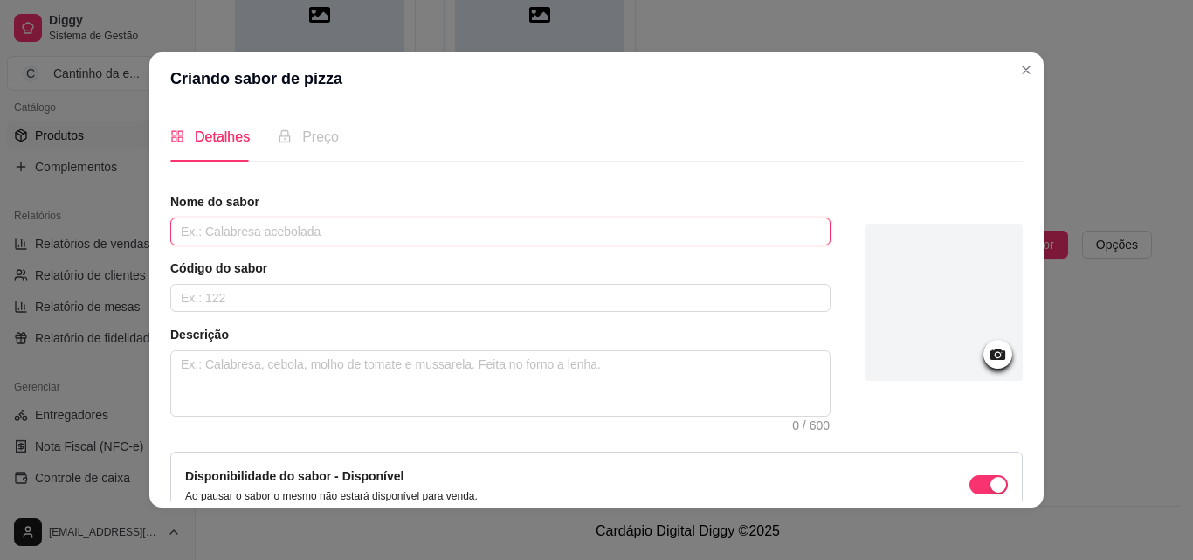
click at [508, 230] on input "text" at bounding box center [500, 232] width 661 height 28
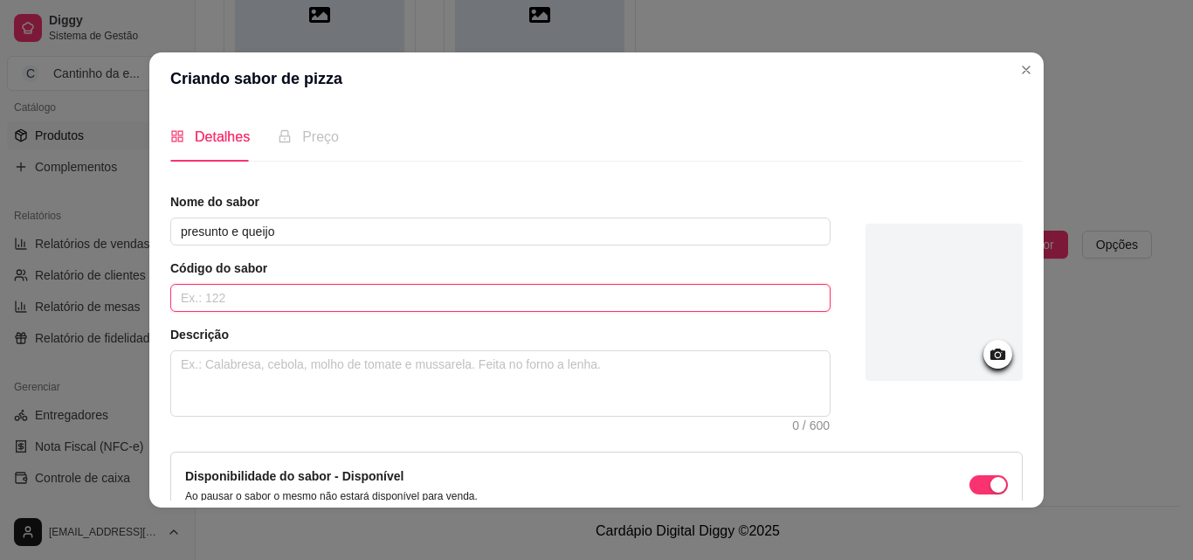
click at [623, 306] on input "text" at bounding box center [500, 298] width 661 height 28
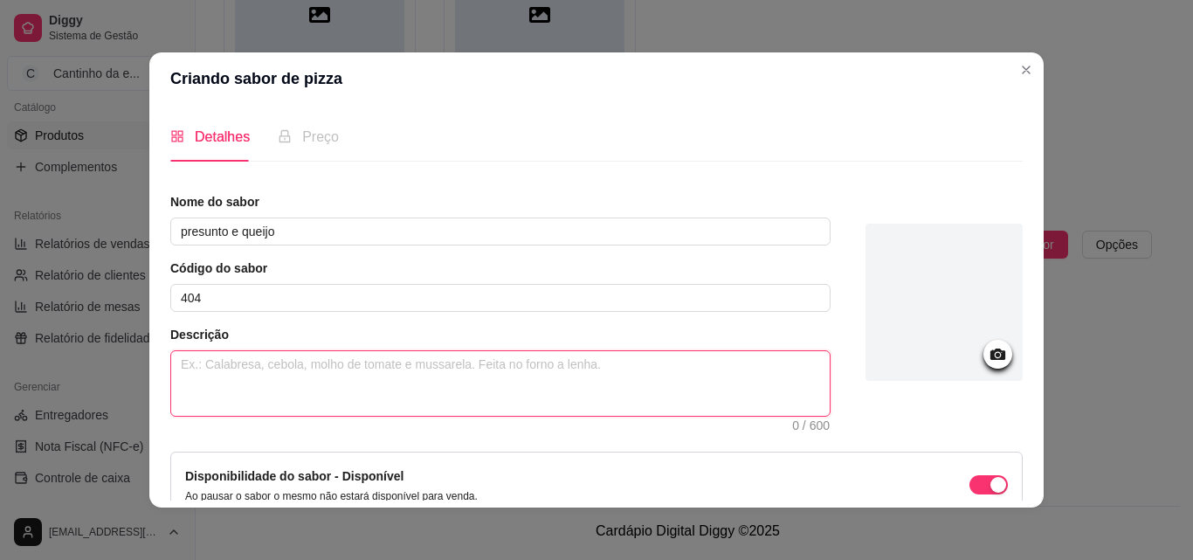
click at [654, 398] on textarea at bounding box center [500, 383] width 659 height 65
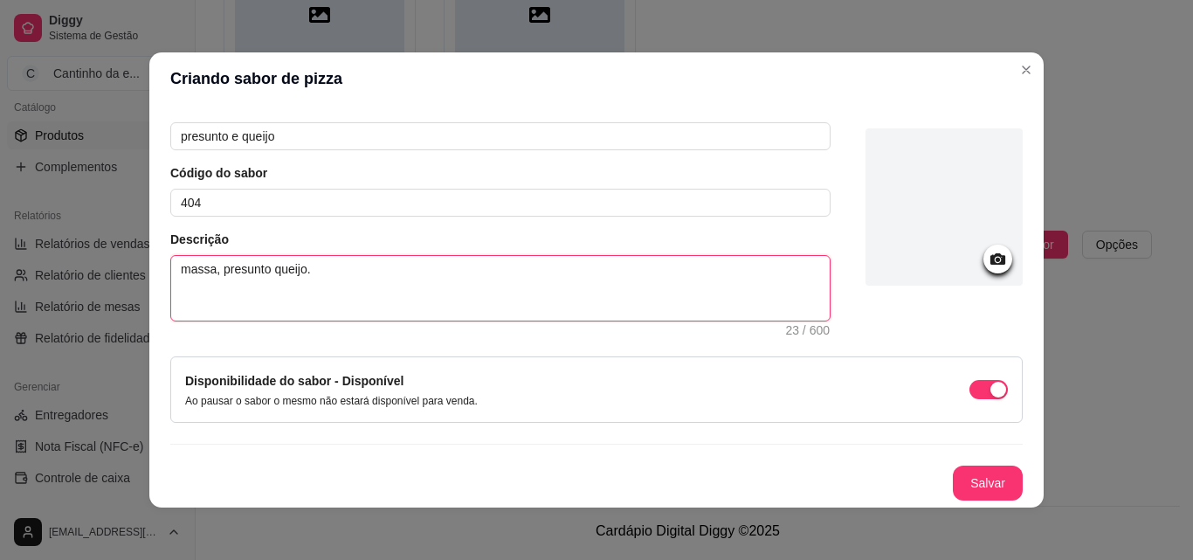
scroll to position [3, 0]
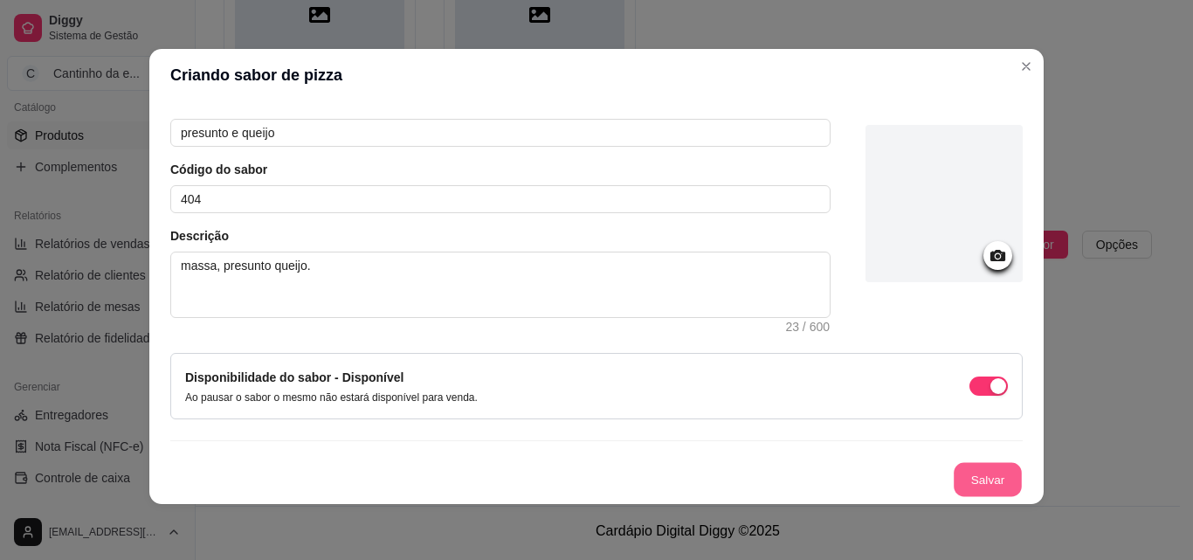
click at [954, 481] on button "Salvar" at bounding box center [988, 480] width 68 height 34
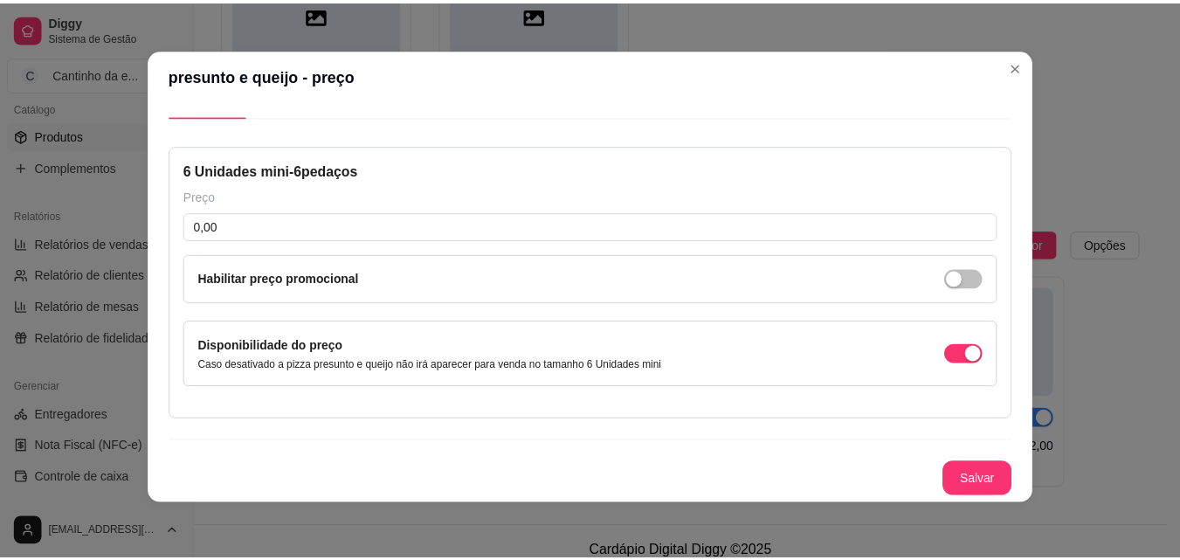
scroll to position [41, 0]
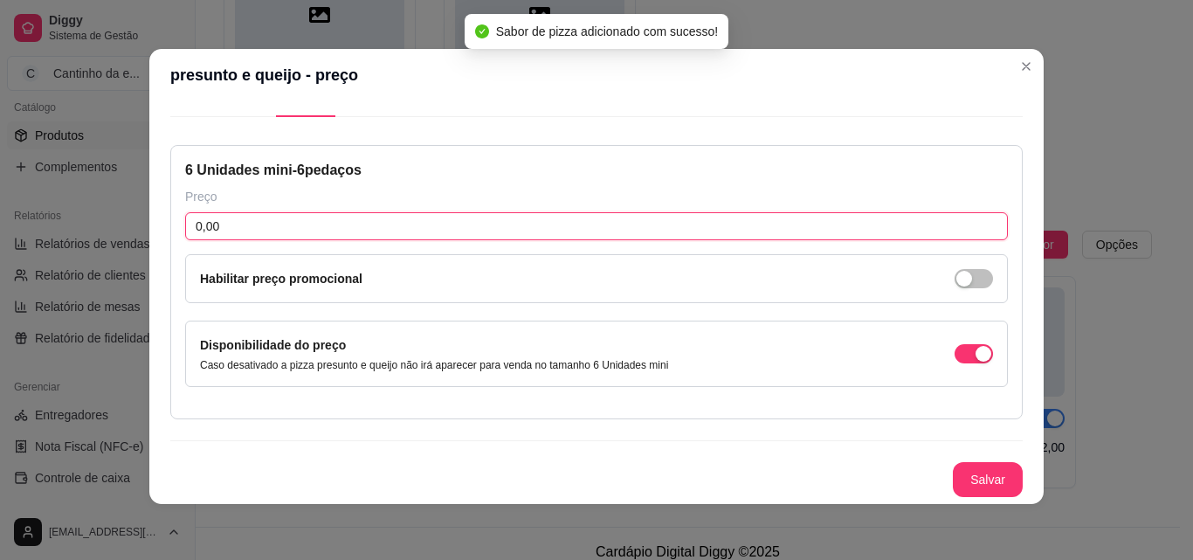
click at [640, 220] on input "0,00" at bounding box center [596, 226] width 823 height 28
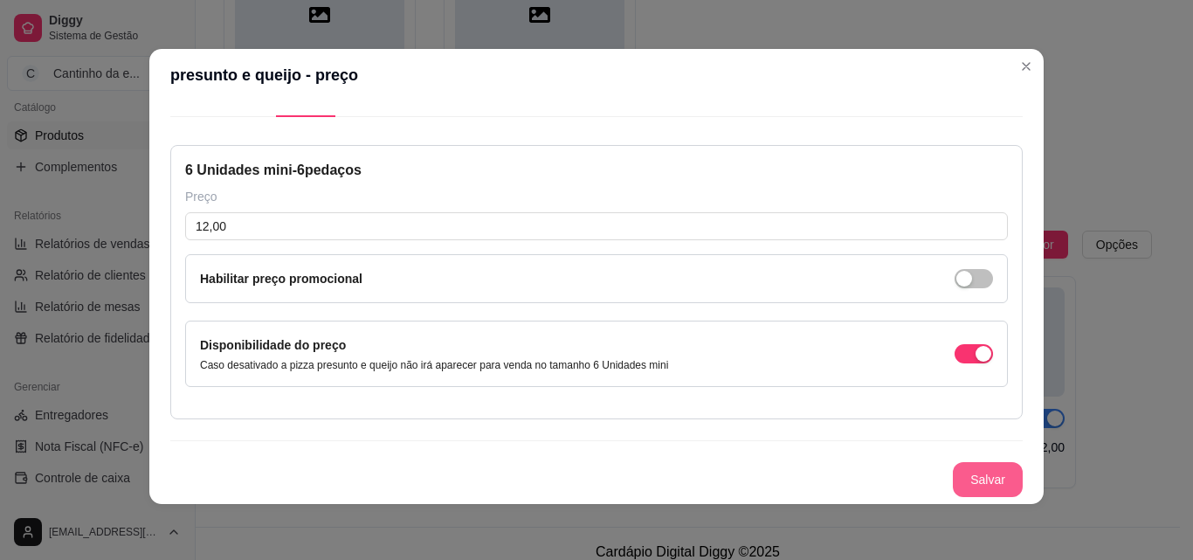
click at [960, 475] on button "Salvar" at bounding box center [988, 479] width 70 height 35
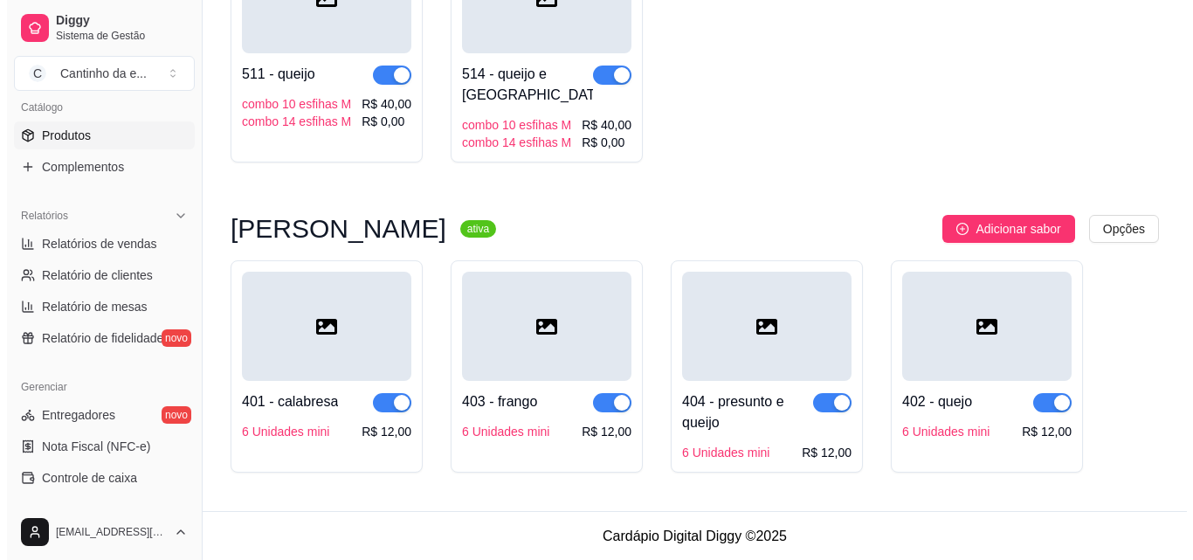
scroll to position [2605, 0]
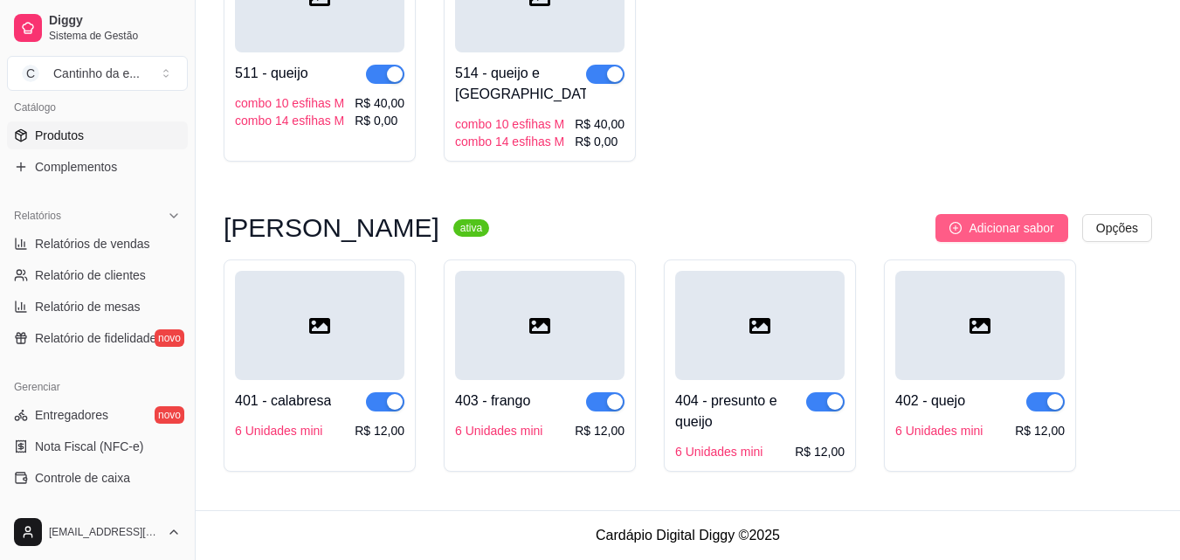
click at [1007, 223] on span "Adicionar sabor" at bounding box center [1011, 227] width 85 height 19
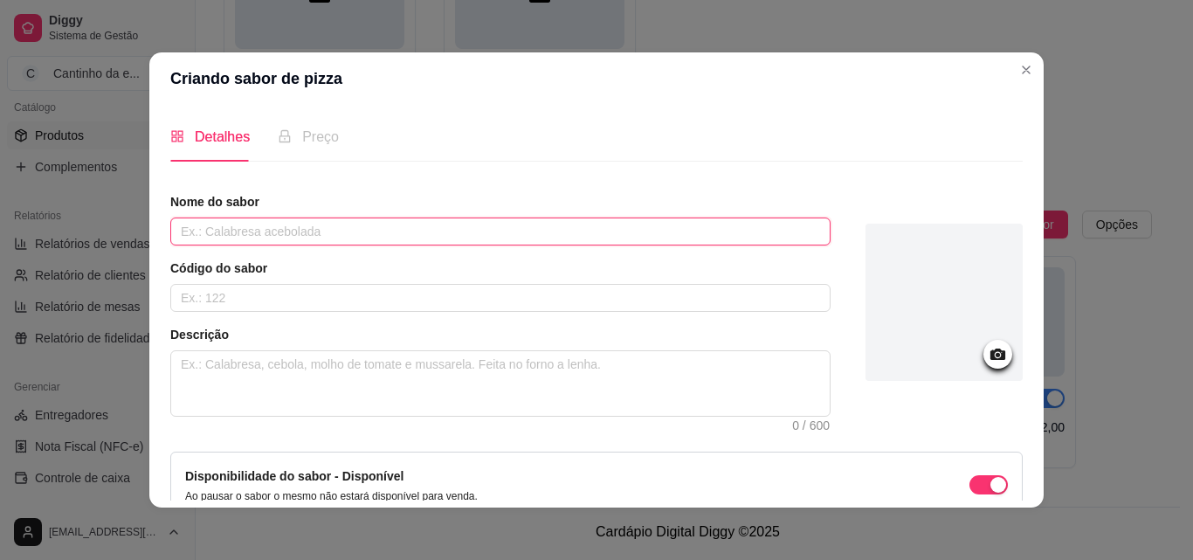
click at [517, 229] on input "text" at bounding box center [500, 232] width 661 height 28
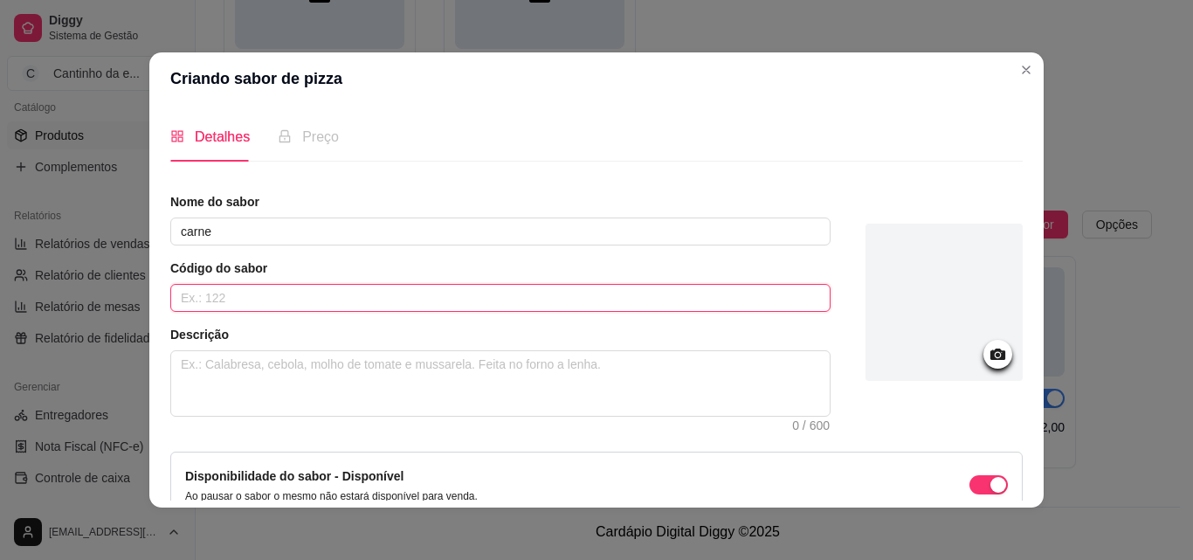
click at [417, 289] on input "text" at bounding box center [500, 298] width 661 height 28
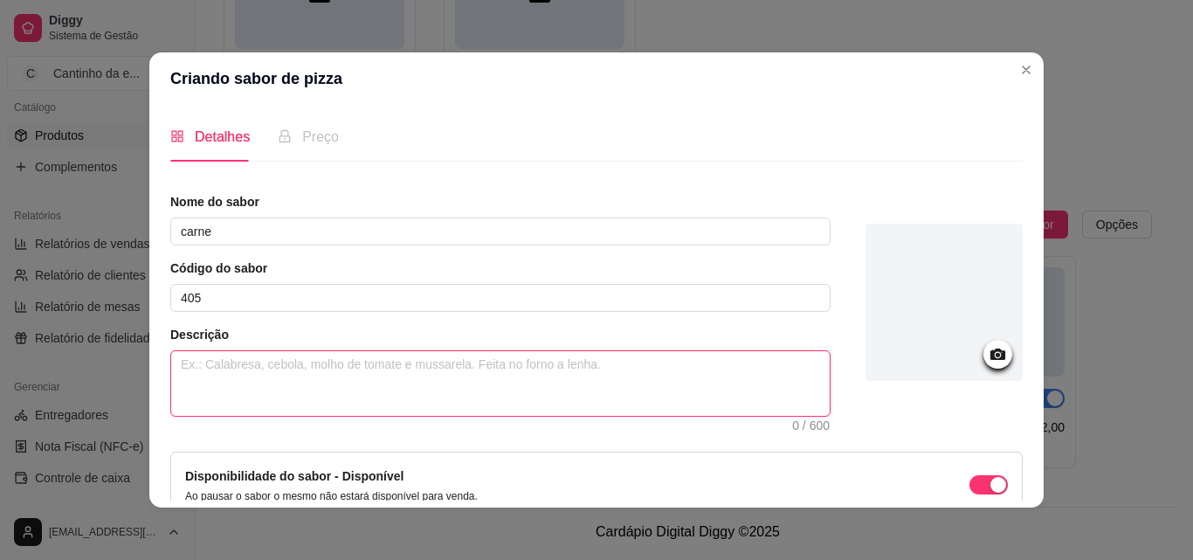
drag, startPoint x: 422, startPoint y: 381, endPoint x: 427, endPoint y: 402, distance: 21.6
click at [427, 400] on textarea at bounding box center [500, 383] width 659 height 65
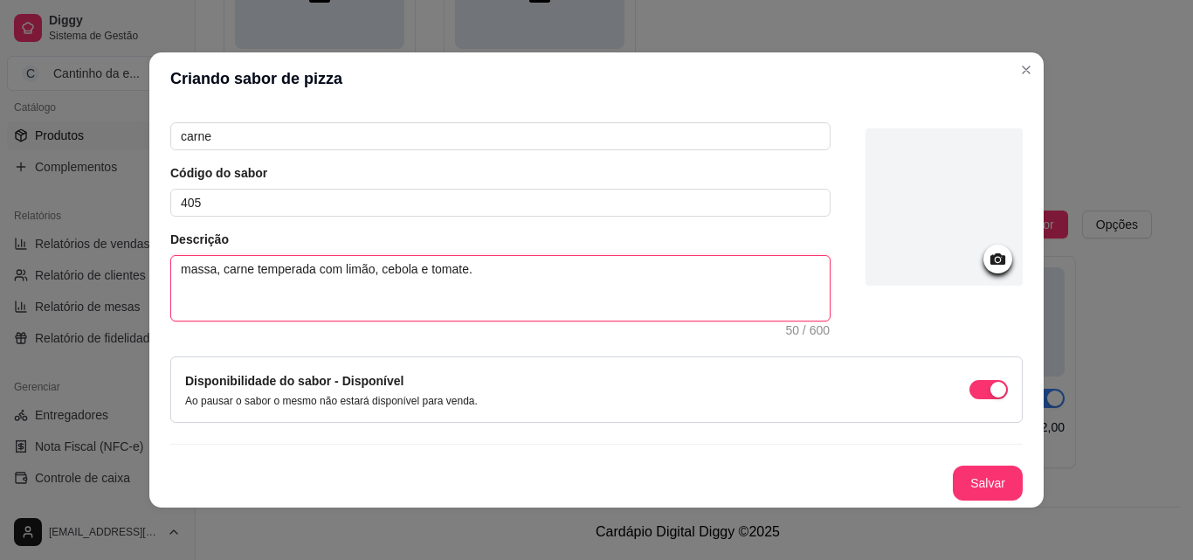
scroll to position [3, 0]
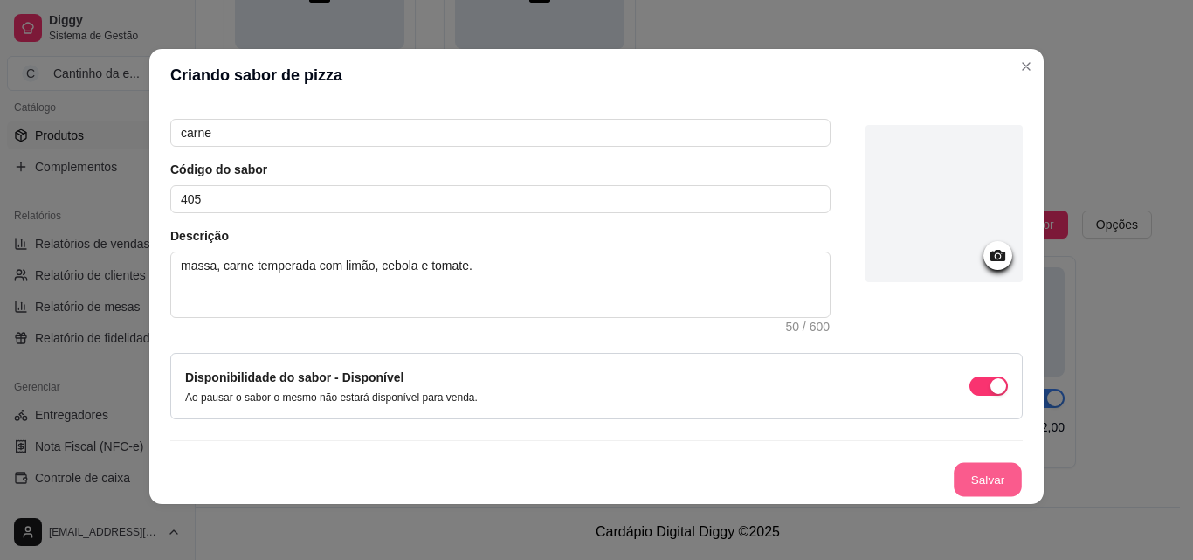
click at [963, 481] on button "Salvar" at bounding box center [988, 480] width 68 height 34
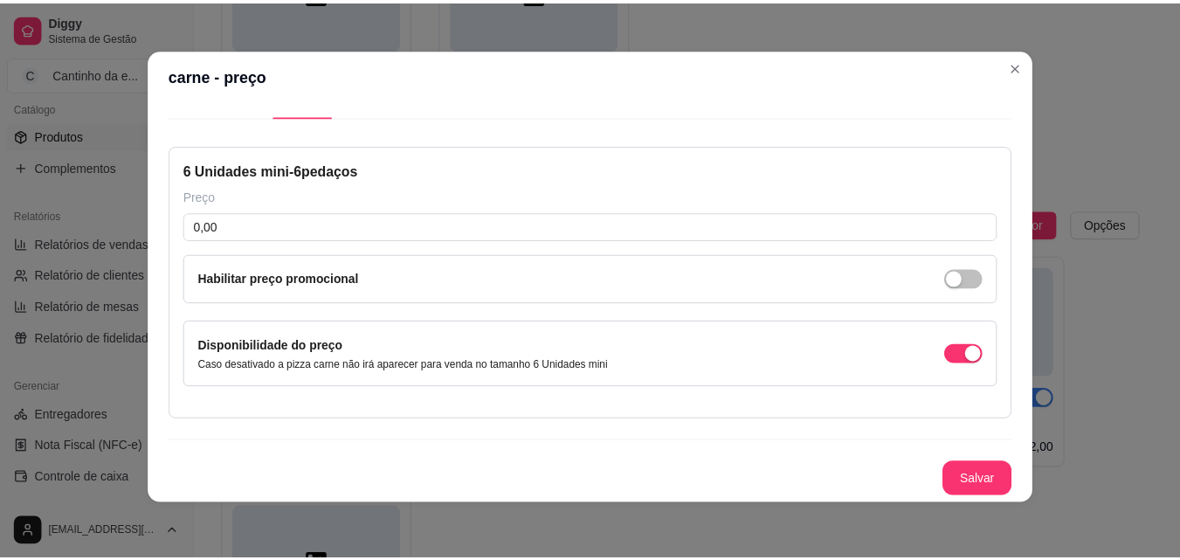
scroll to position [41, 0]
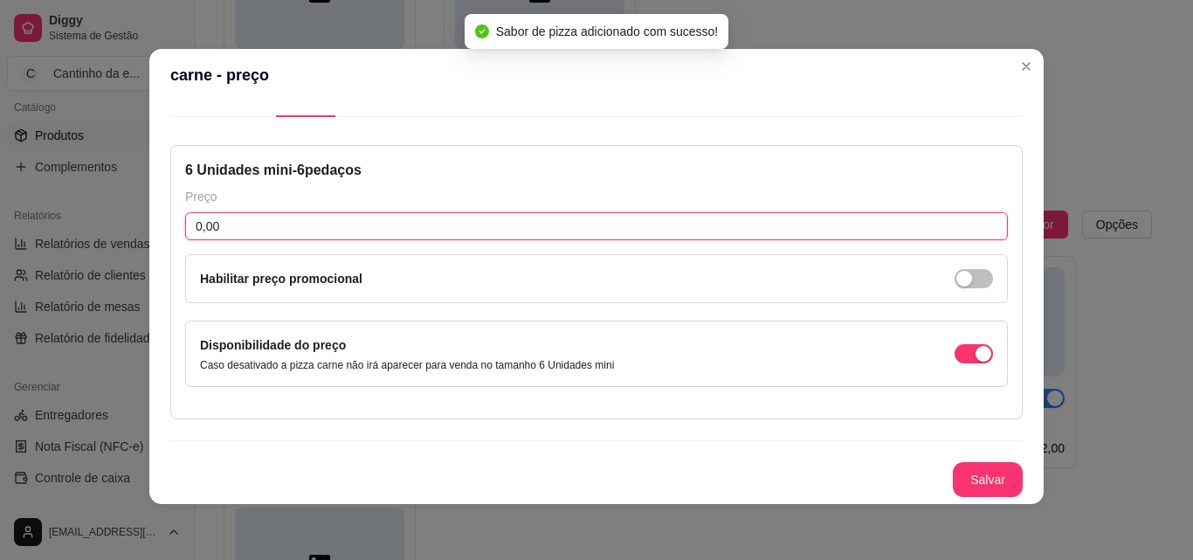
click at [389, 215] on input "0,00" at bounding box center [596, 226] width 823 height 28
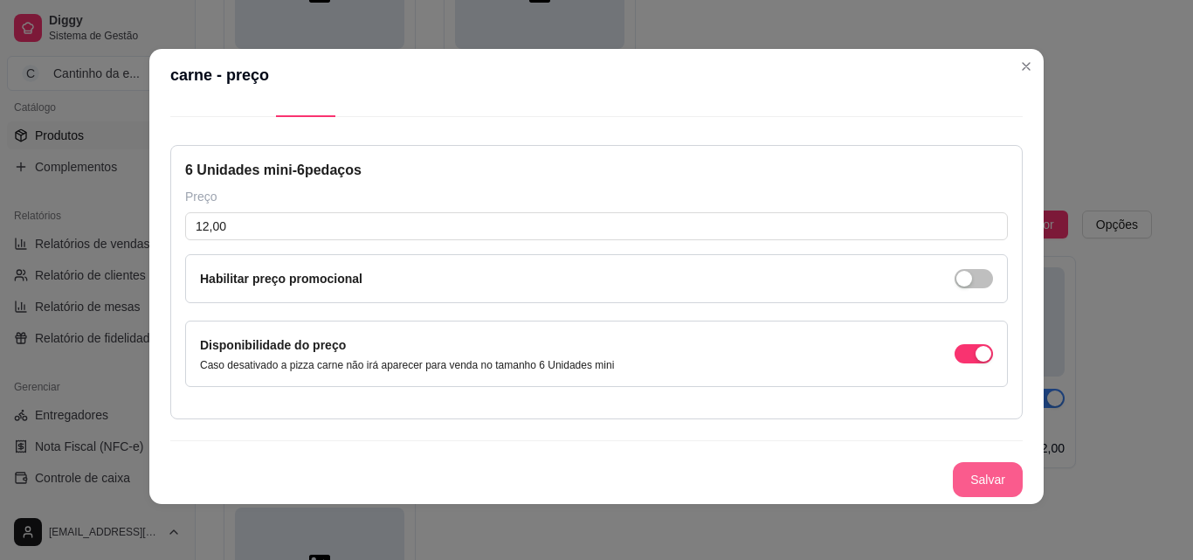
click at [973, 488] on button "Salvar" at bounding box center [988, 479] width 70 height 35
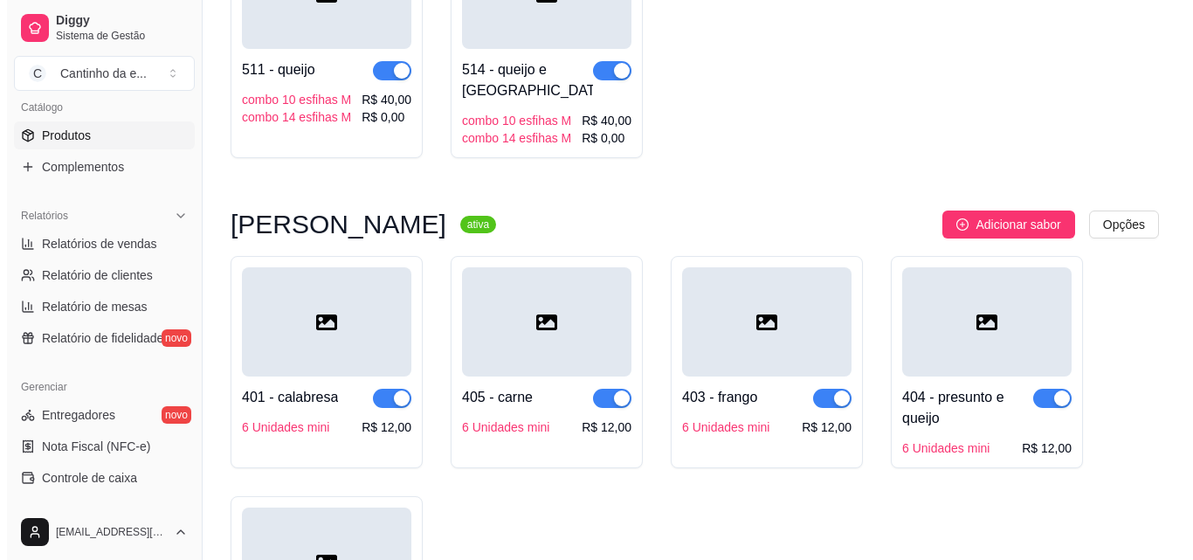
scroll to position [2826, 0]
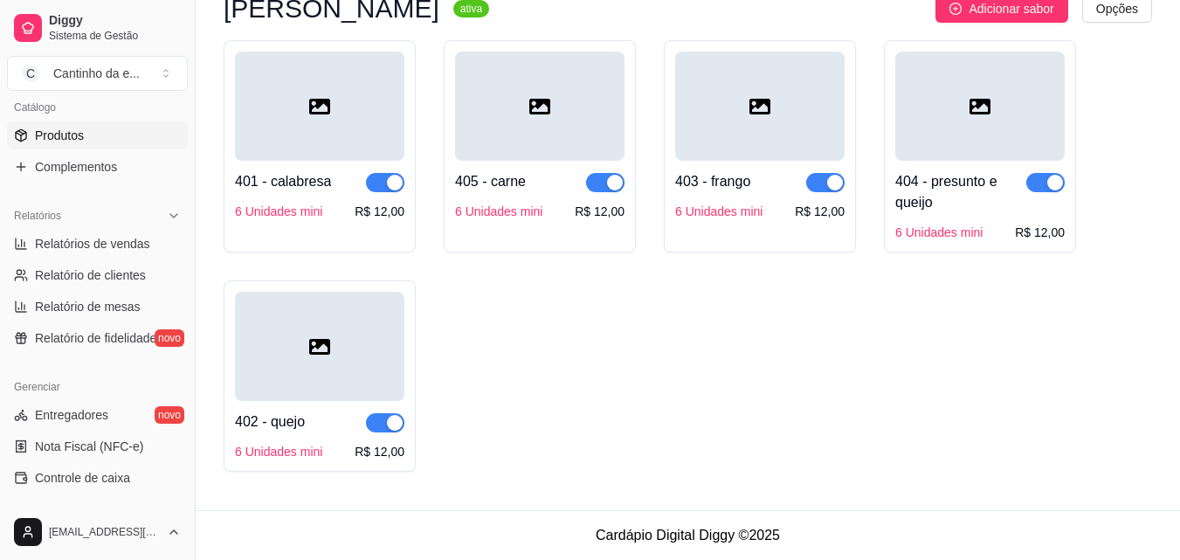
click at [314, 432] on div "402 - quejo 6 Unidades mini R$ 12,00" at bounding box center [319, 430] width 169 height 59
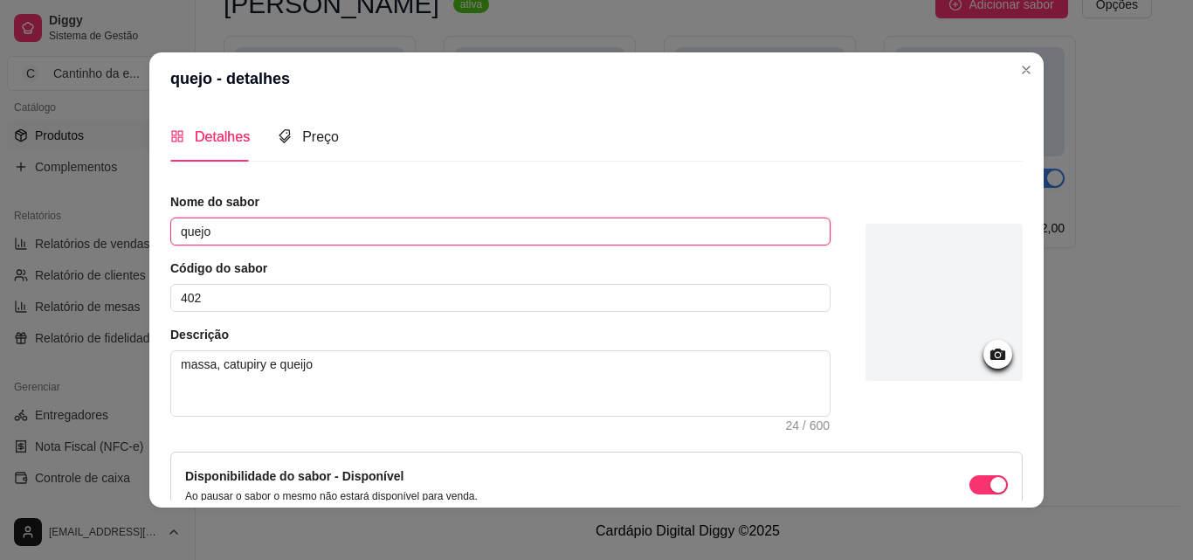
click at [195, 232] on input "quejo" at bounding box center [500, 232] width 661 height 28
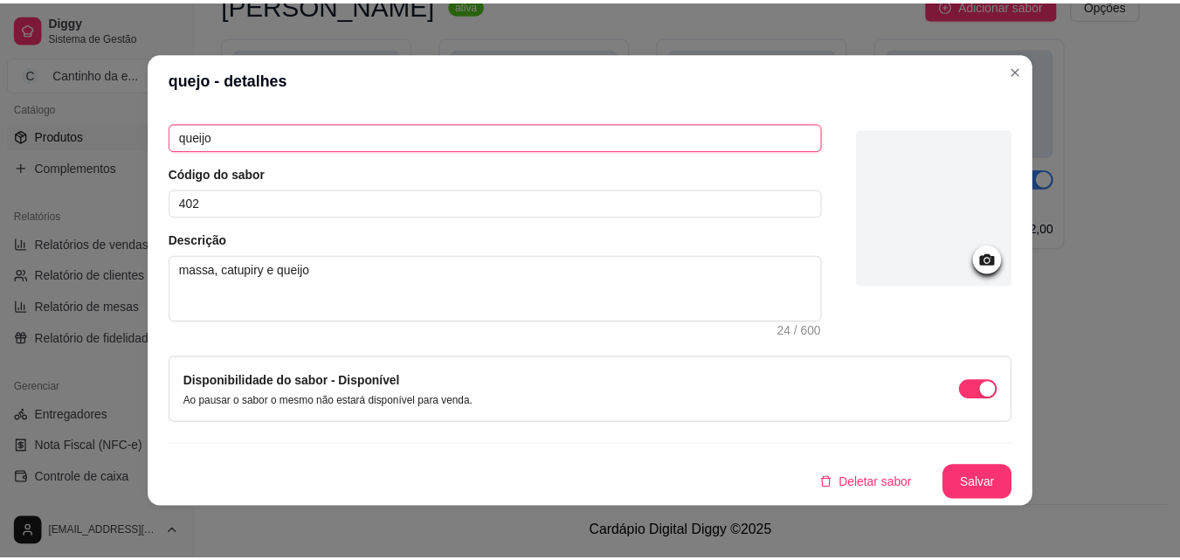
scroll to position [3, 0]
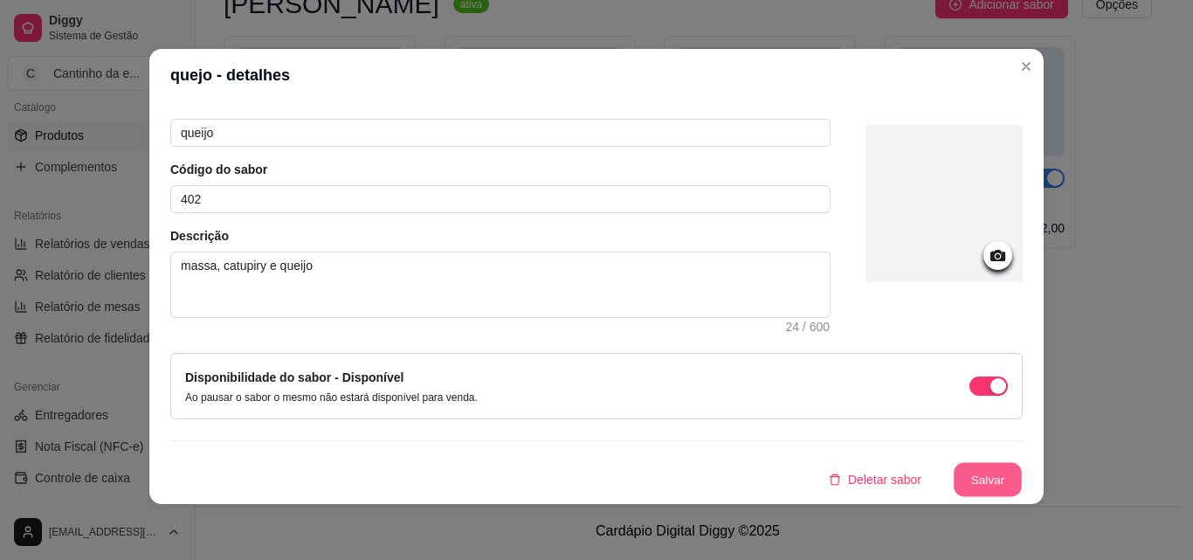
click at [974, 479] on button "Salvar" at bounding box center [988, 480] width 68 height 34
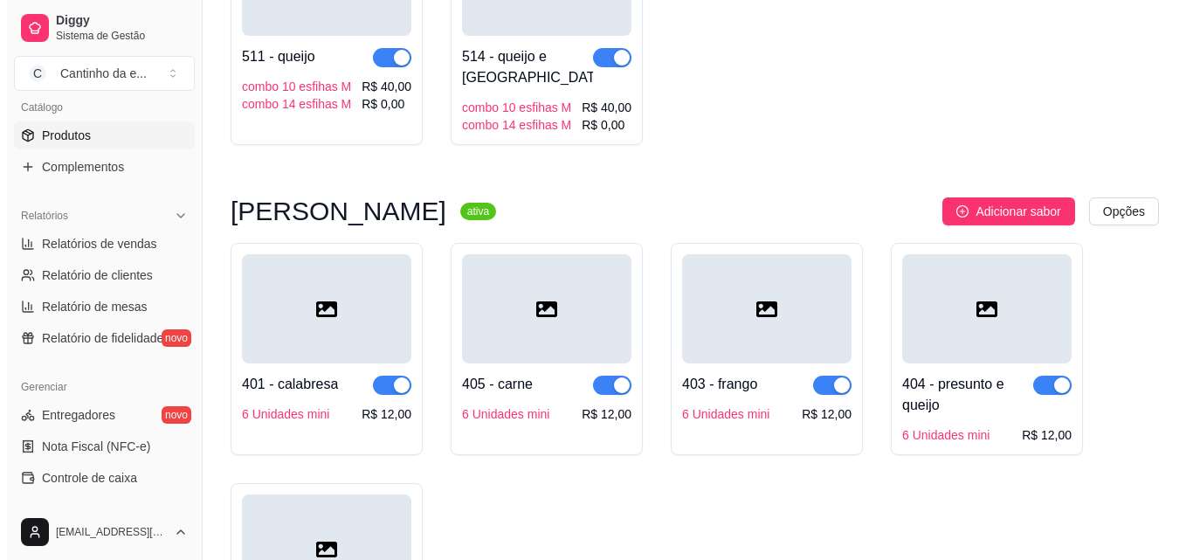
scroll to position [2563, 0]
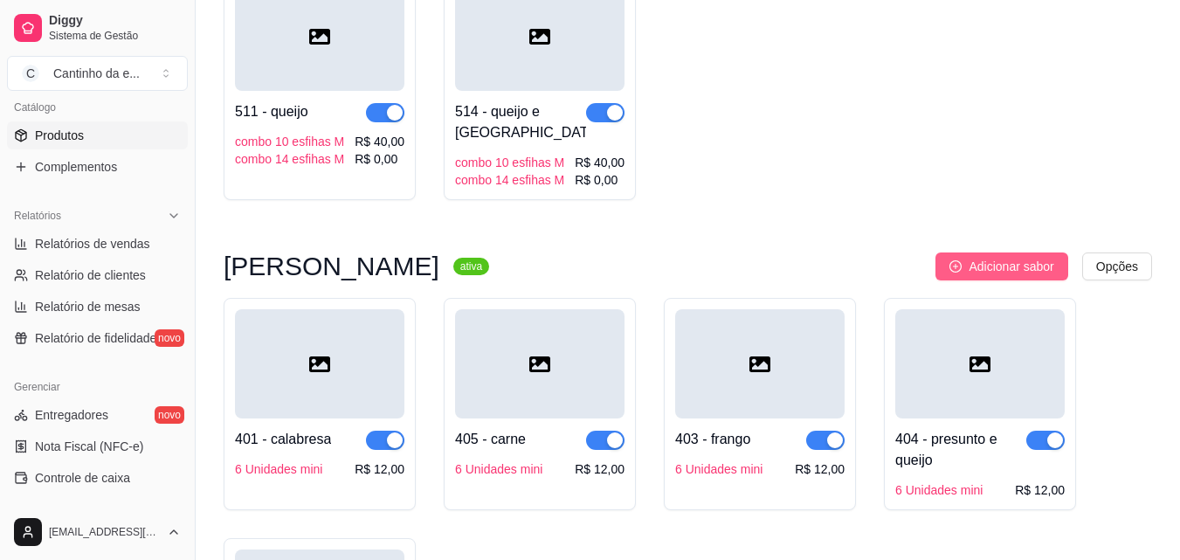
click at [969, 266] on button "Adicionar sabor" at bounding box center [1002, 266] width 132 height 28
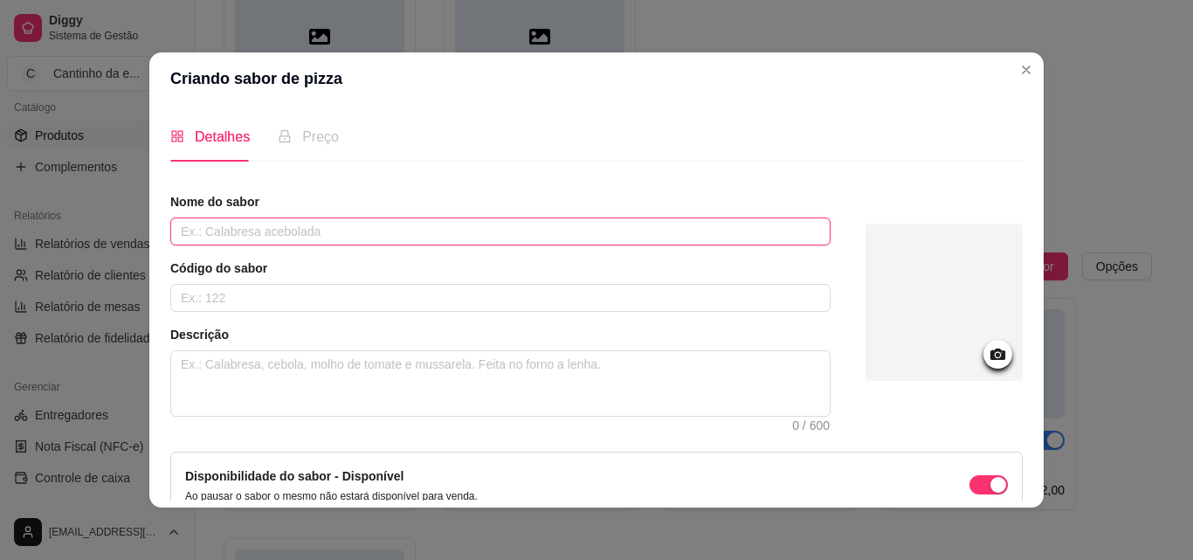
click at [344, 232] on input "text" at bounding box center [500, 232] width 661 height 28
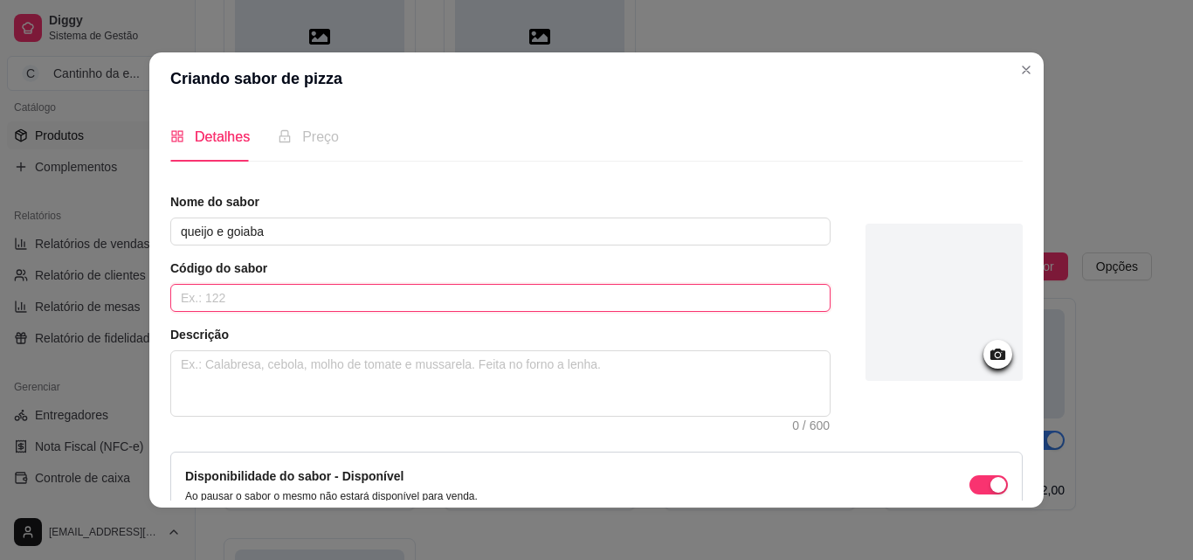
drag, startPoint x: 350, startPoint y: 297, endPoint x: 405, endPoint y: 250, distance: 71.8
click at [356, 296] on input "text" at bounding box center [500, 298] width 661 height 28
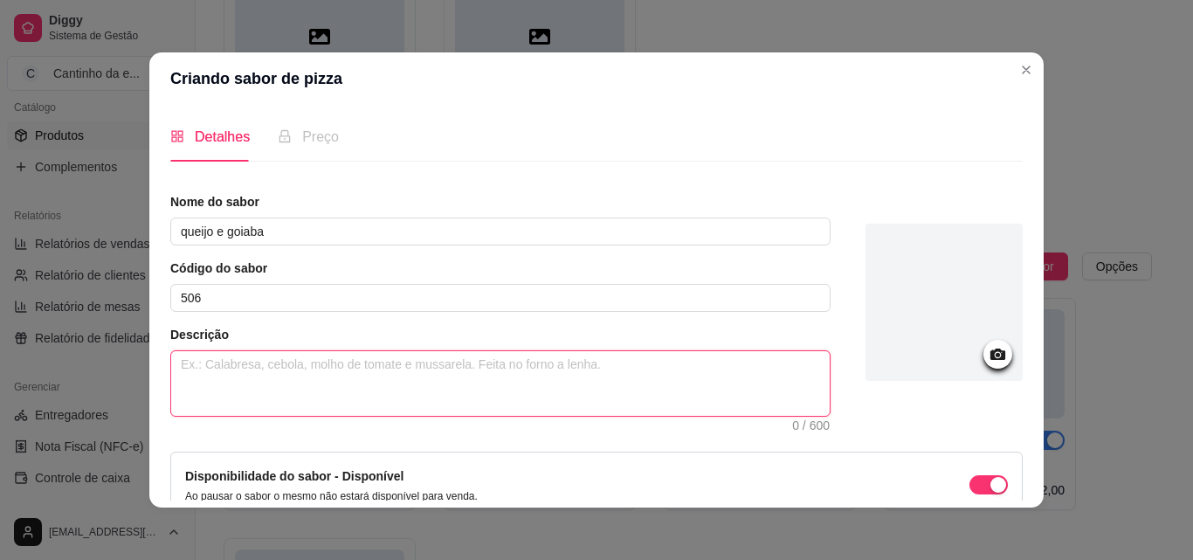
click at [506, 385] on textarea at bounding box center [500, 383] width 659 height 65
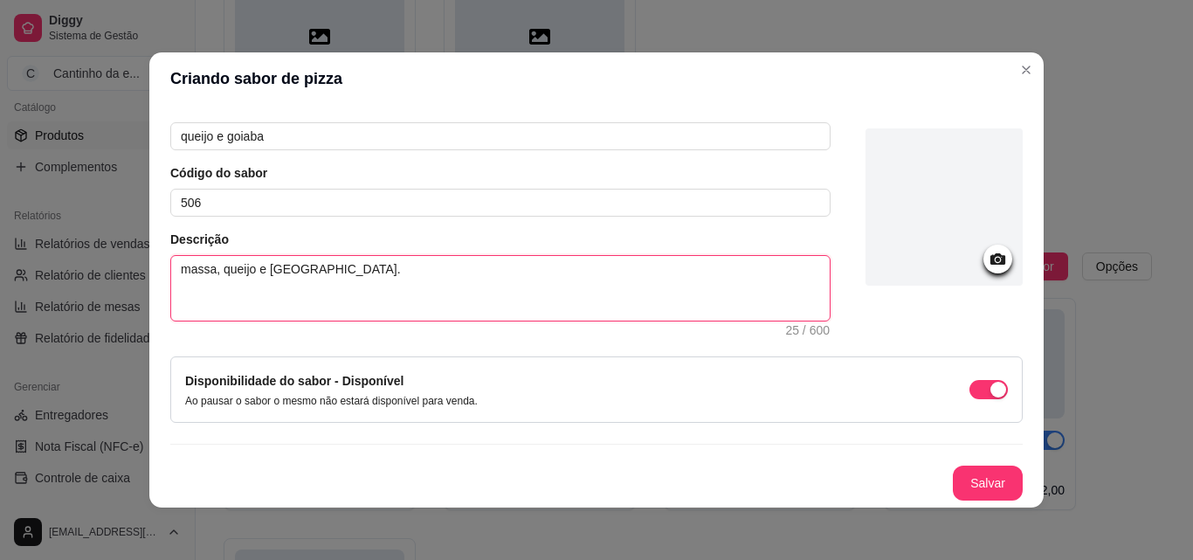
scroll to position [3, 0]
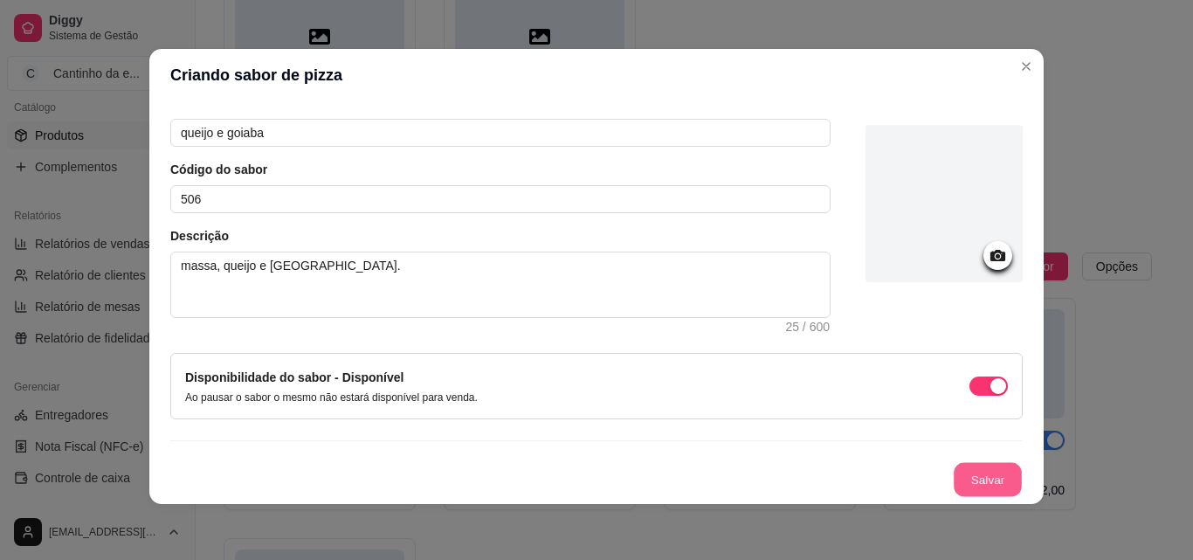
click at [987, 485] on button "Salvar" at bounding box center [988, 480] width 68 height 34
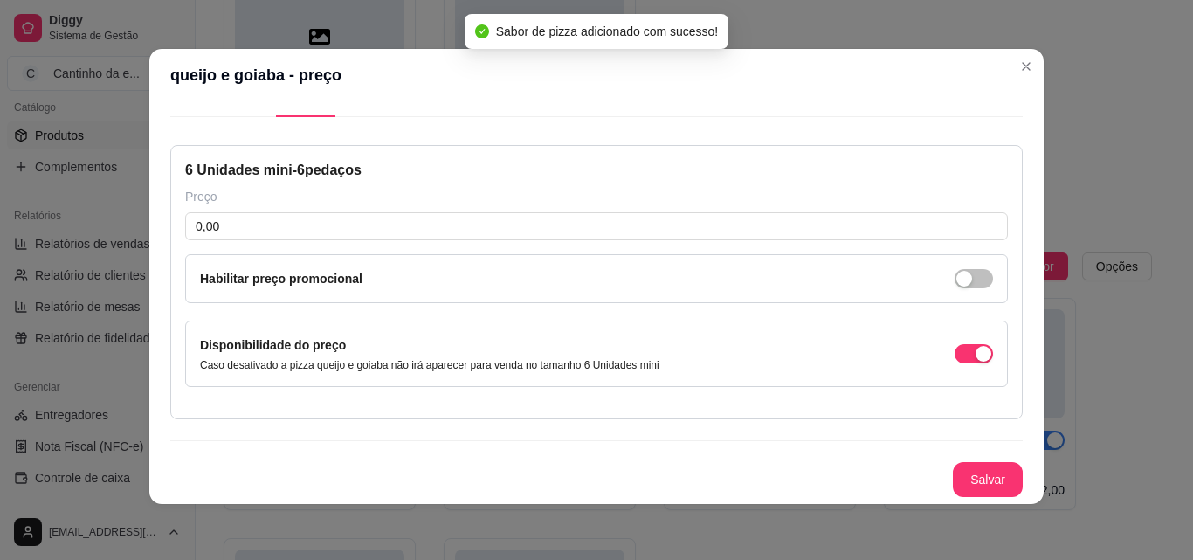
scroll to position [41, 0]
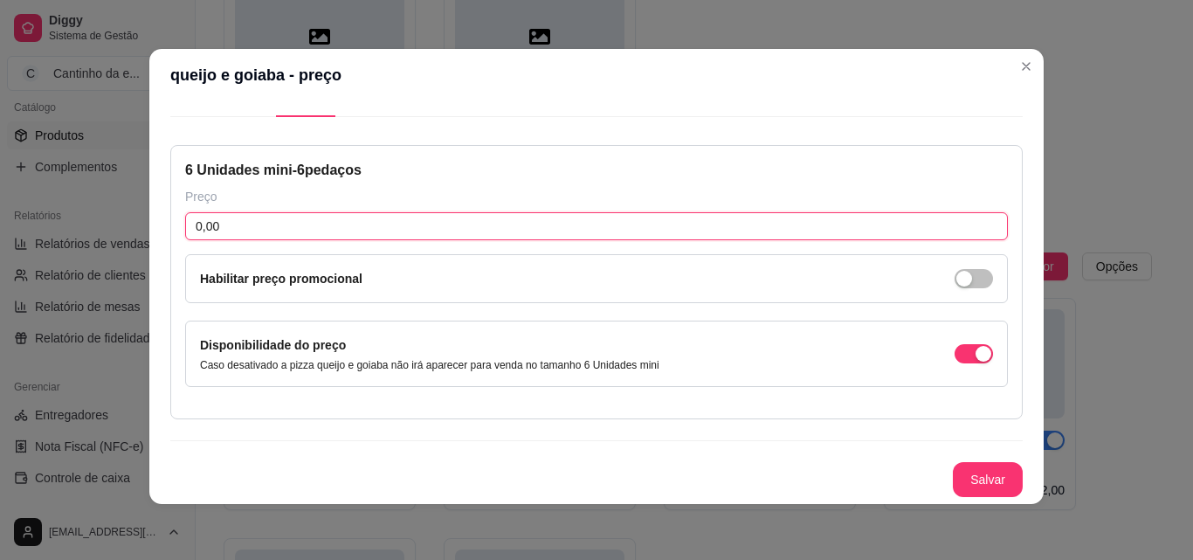
click at [234, 239] on input "0,00" at bounding box center [596, 226] width 823 height 28
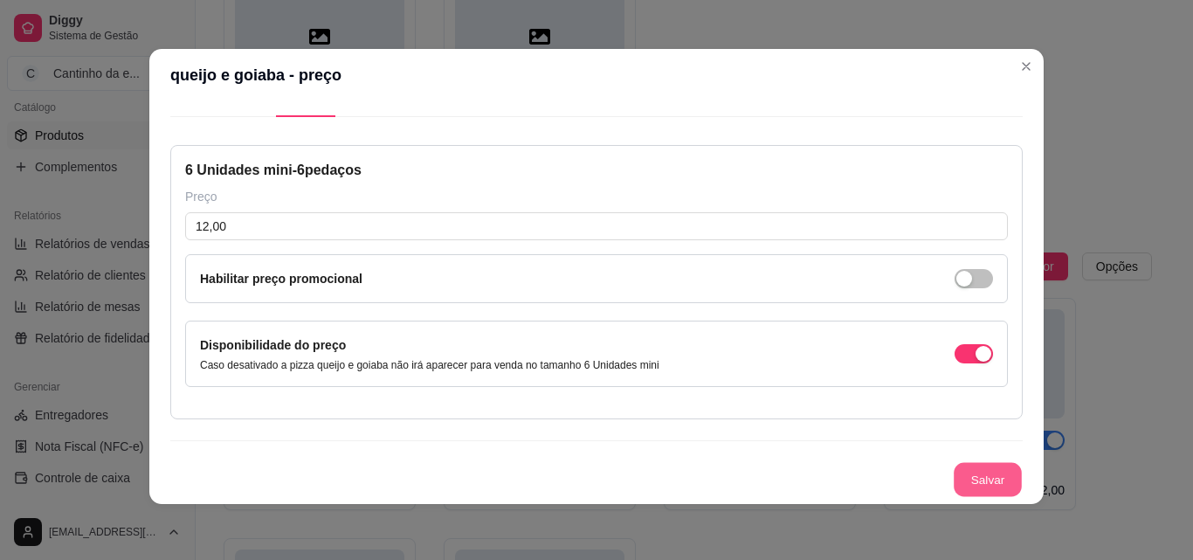
click at [954, 480] on button "Salvar" at bounding box center [988, 480] width 68 height 34
click at [973, 474] on button "Salvar" at bounding box center [988, 480] width 68 height 34
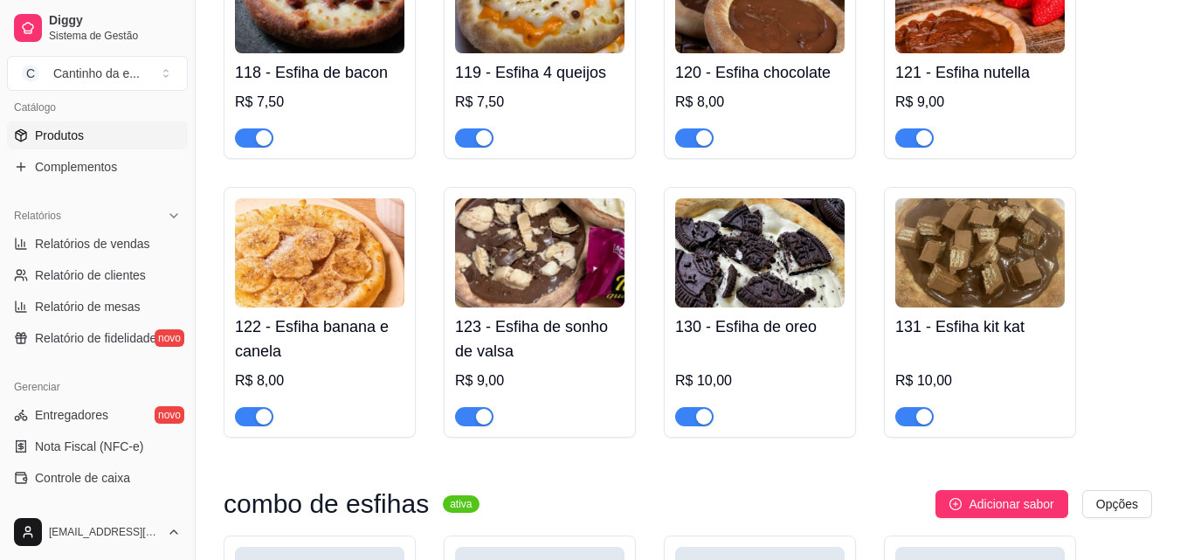
scroll to position [1747, 0]
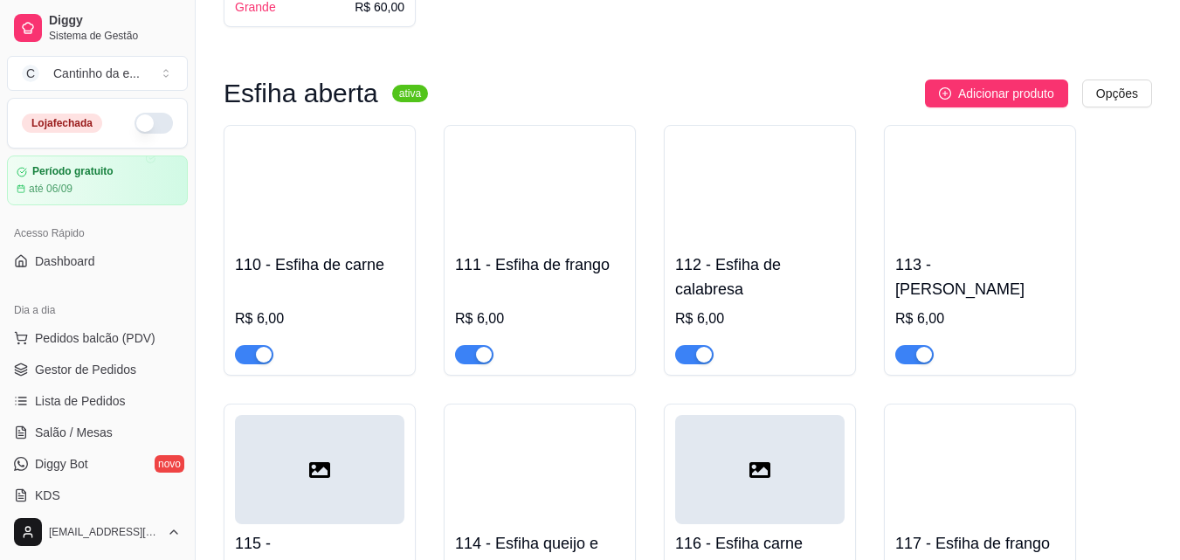
scroll to position [487, 0]
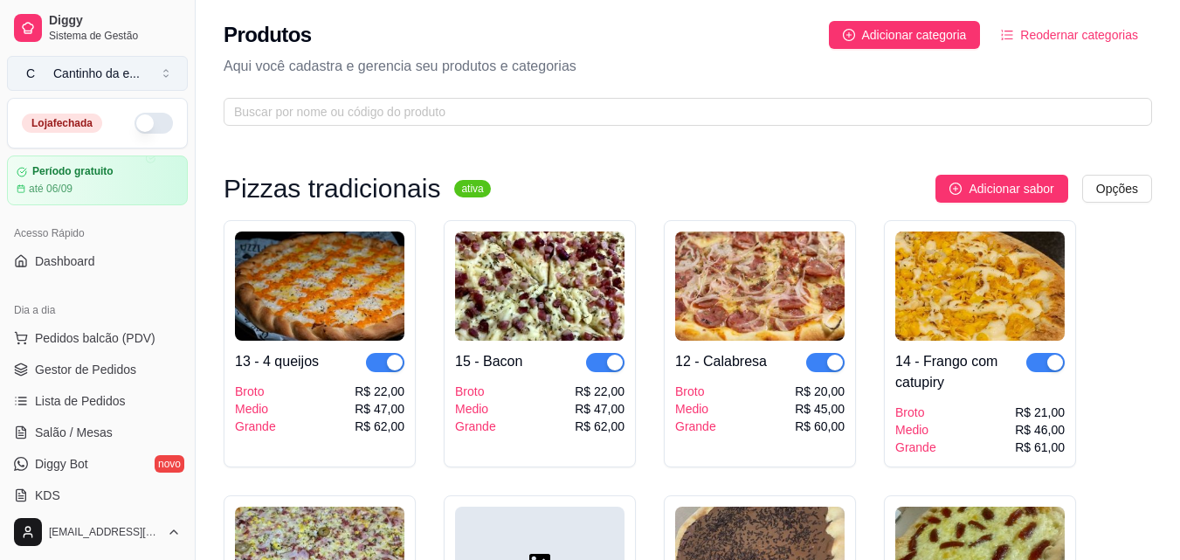
click at [161, 68] on button "C Cantinho da e ..." at bounding box center [97, 73] width 181 height 35
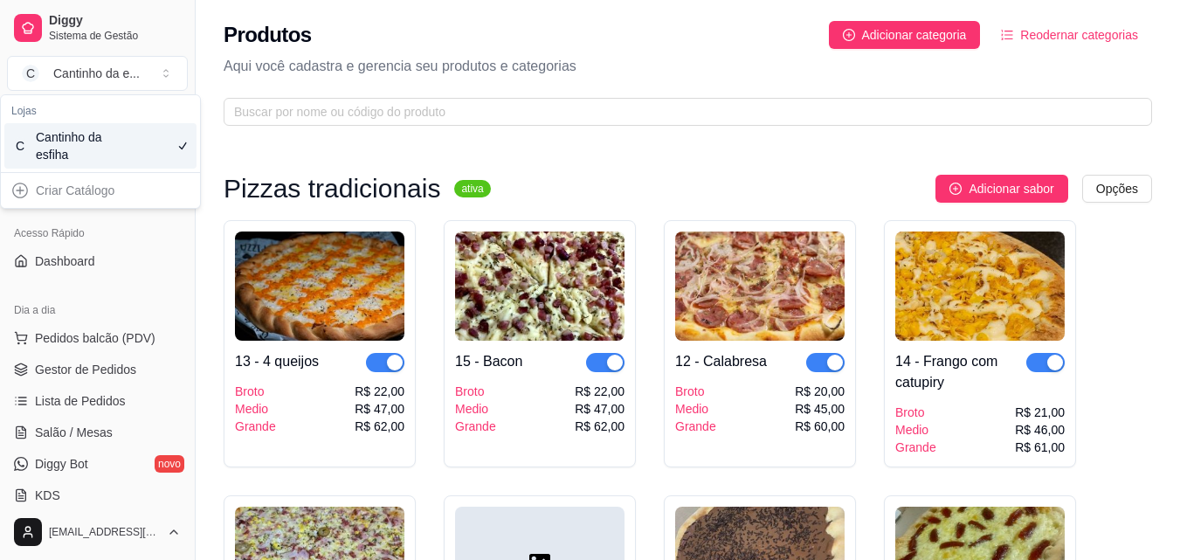
click at [149, 148] on div "C Cantinho da esfiha" at bounding box center [100, 145] width 192 height 45
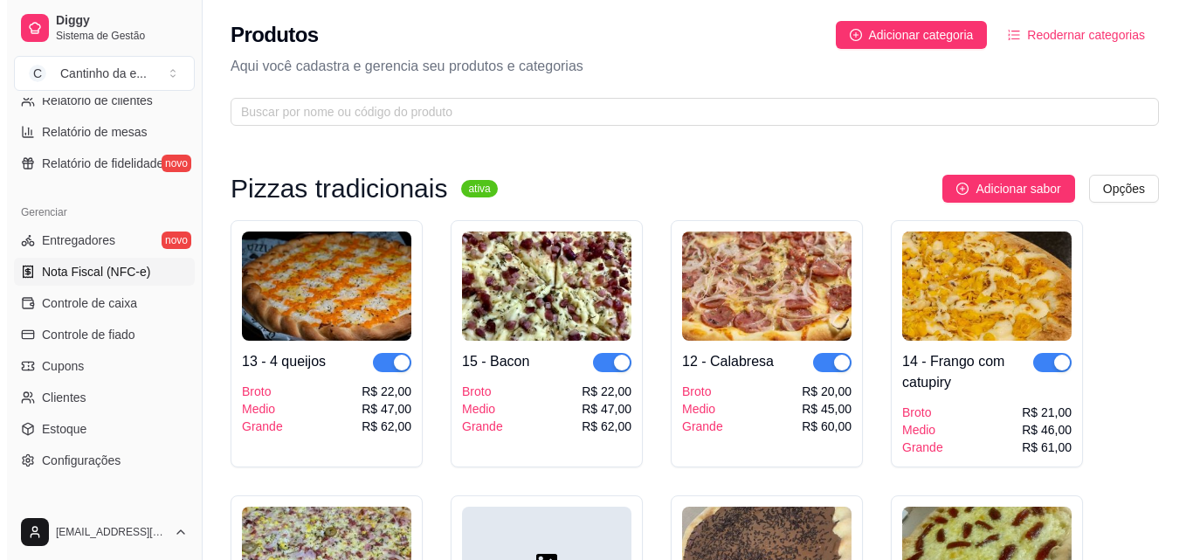
scroll to position [697, 0]
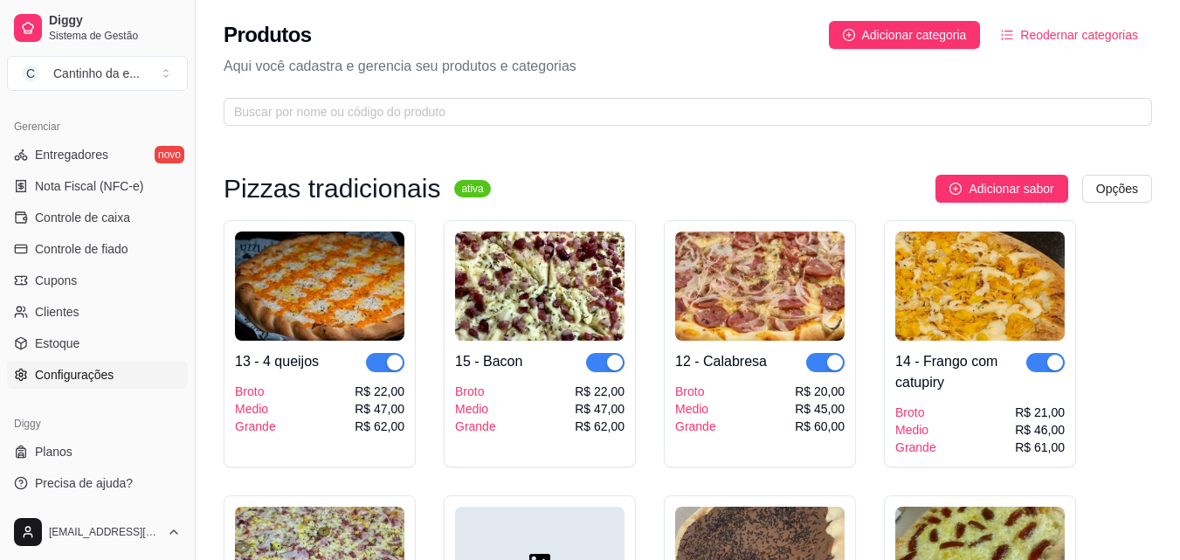
click at [81, 375] on span "Configurações" at bounding box center [74, 374] width 79 height 17
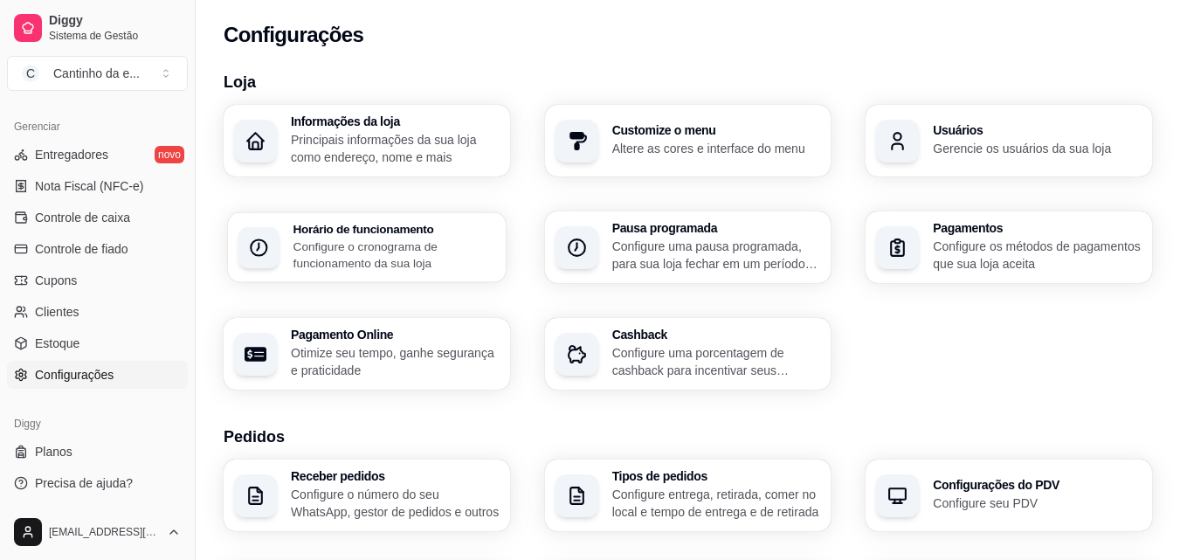
click at [416, 227] on h3 "Horário de funcionamento" at bounding box center [395, 229] width 202 height 12
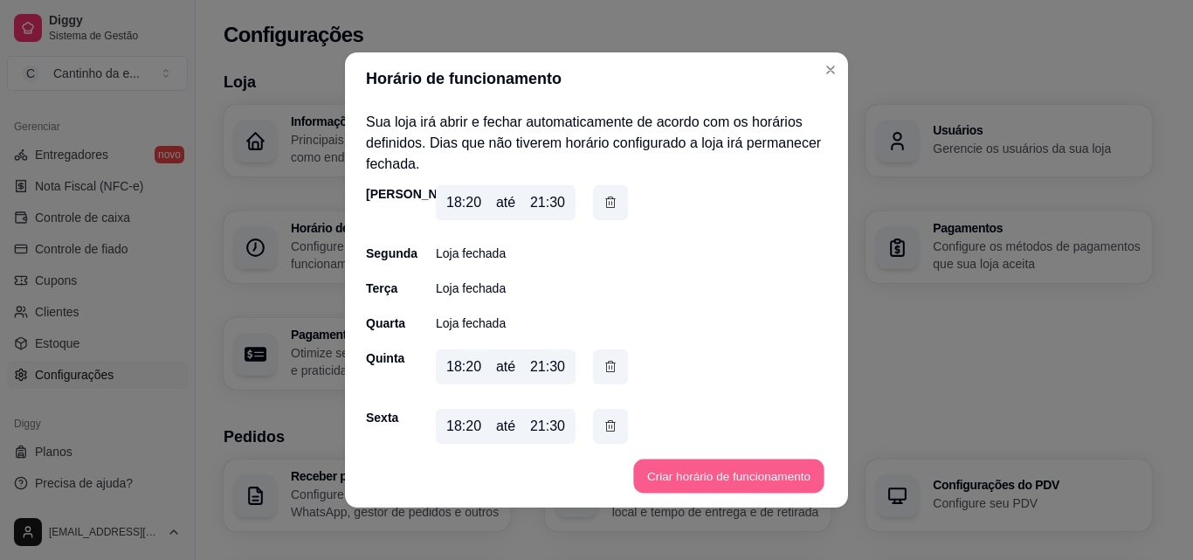
click at [682, 481] on button "Criar horário de funcionamento" at bounding box center [728, 477] width 190 height 34
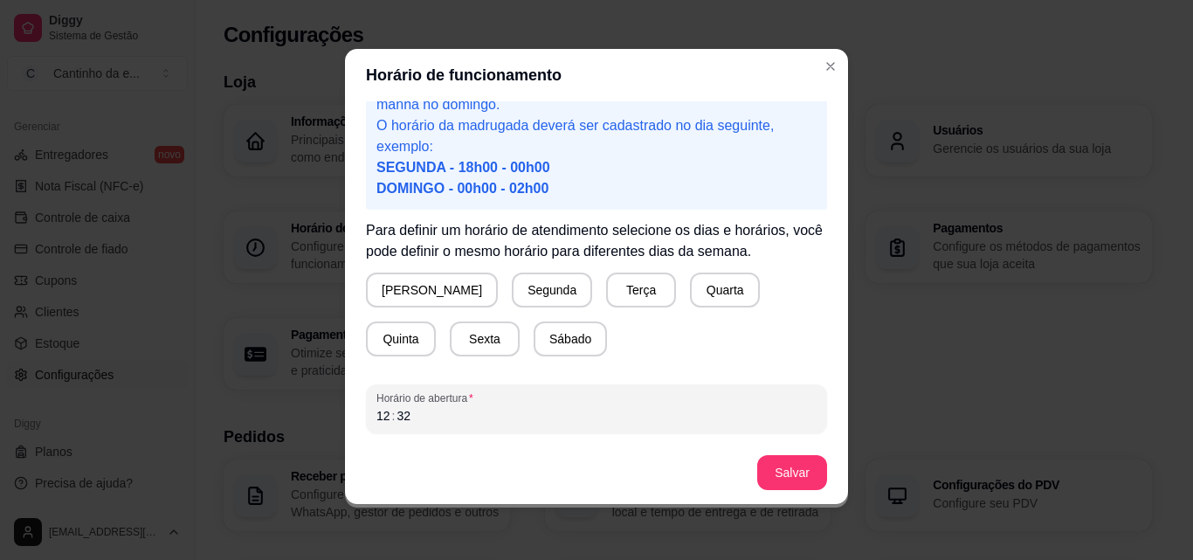
scroll to position [163, 0]
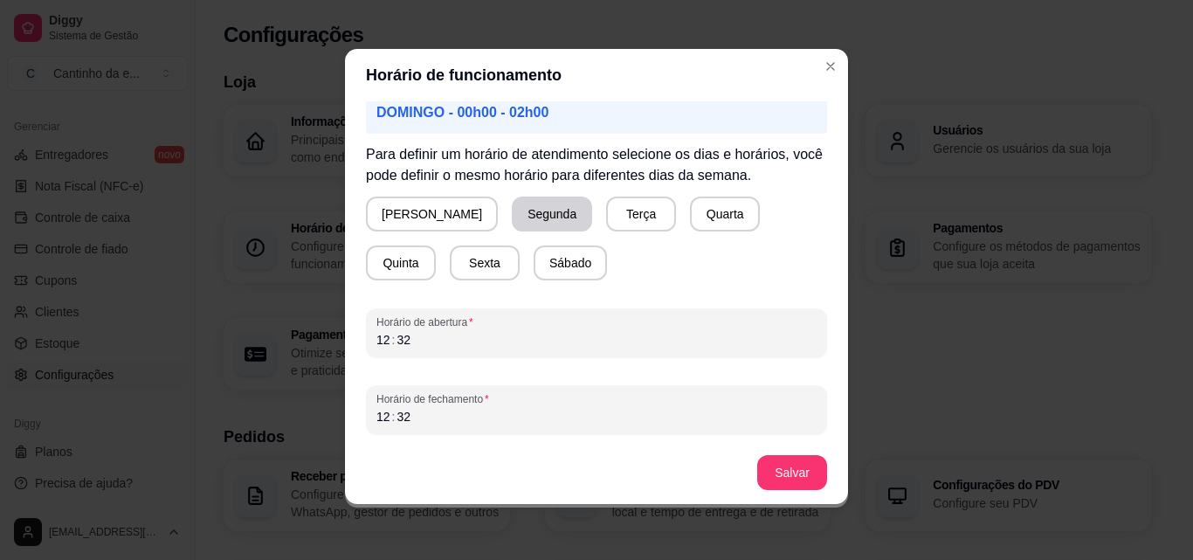
click at [512, 204] on button "Segunda" at bounding box center [552, 214] width 80 height 35
click at [417, 213] on button "Domingo" at bounding box center [432, 214] width 128 height 34
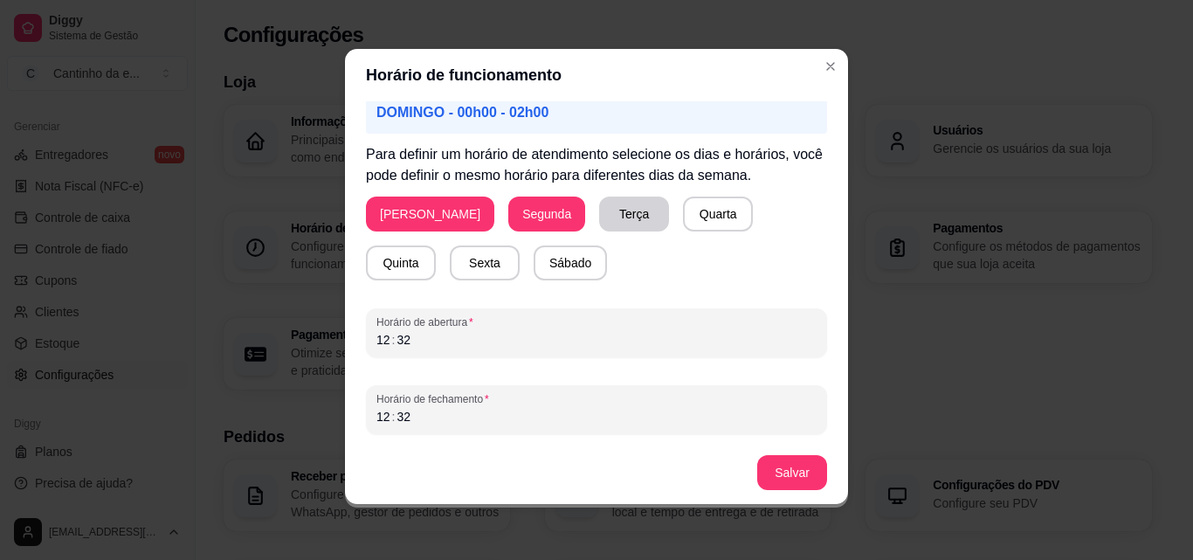
click at [599, 209] on button "Terça" at bounding box center [634, 214] width 70 height 35
click at [683, 204] on button "Quarta" at bounding box center [718, 214] width 70 height 35
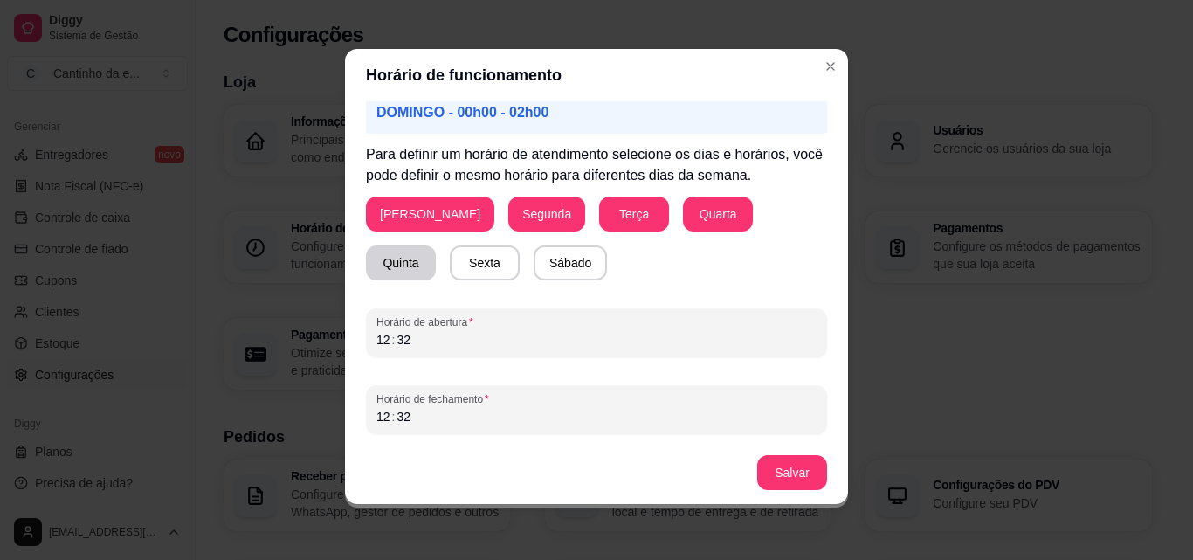
click at [436, 246] on button "Quinta" at bounding box center [401, 263] width 70 height 35
click at [451, 262] on button "Sexta" at bounding box center [485, 263] width 68 height 34
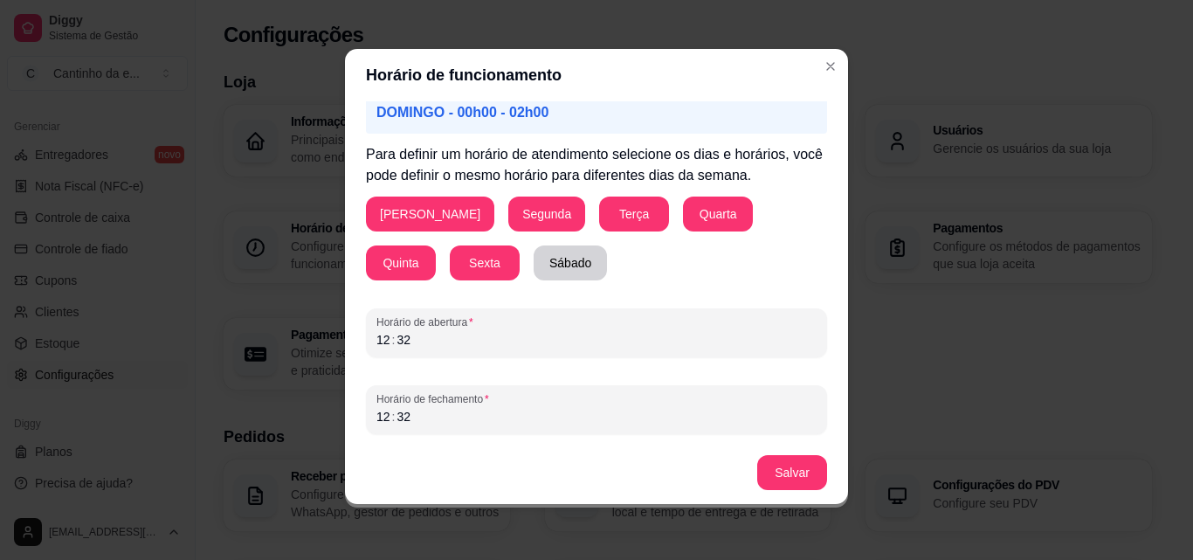
click at [534, 254] on button "Sábado" at bounding box center [570, 263] width 73 height 35
click at [461, 333] on div "12 : 32" at bounding box center [597, 339] width 440 height 21
click at [391, 337] on div ":" at bounding box center [394, 339] width 7 height 17
click at [391, 338] on div ":" at bounding box center [394, 339] width 7 height 17
click at [380, 349] on div "16 : ––" at bounding box center [597, 339] width 440 height 21
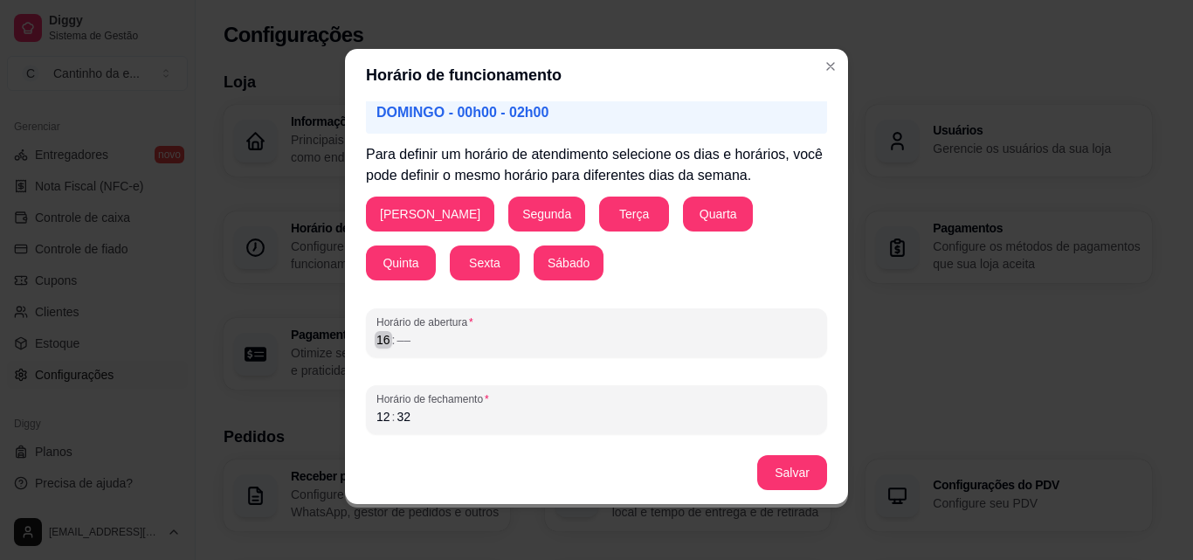
click at [391, 340] on div ":" at bounding box center [394, 339] width 7 height 17
click at [401, 422] on div "32" at bounding box center [403, 416] width 17 height 17
click at [381, 414] on div "12" at bounding box center [383, 416] width 17 height 17
click at [391, 337] on div ":" at bounding box center [394, 339] width 7 height 17
click at [797, 479] on button "Salvar" at bounding box center [792, 472] width 70 height 35
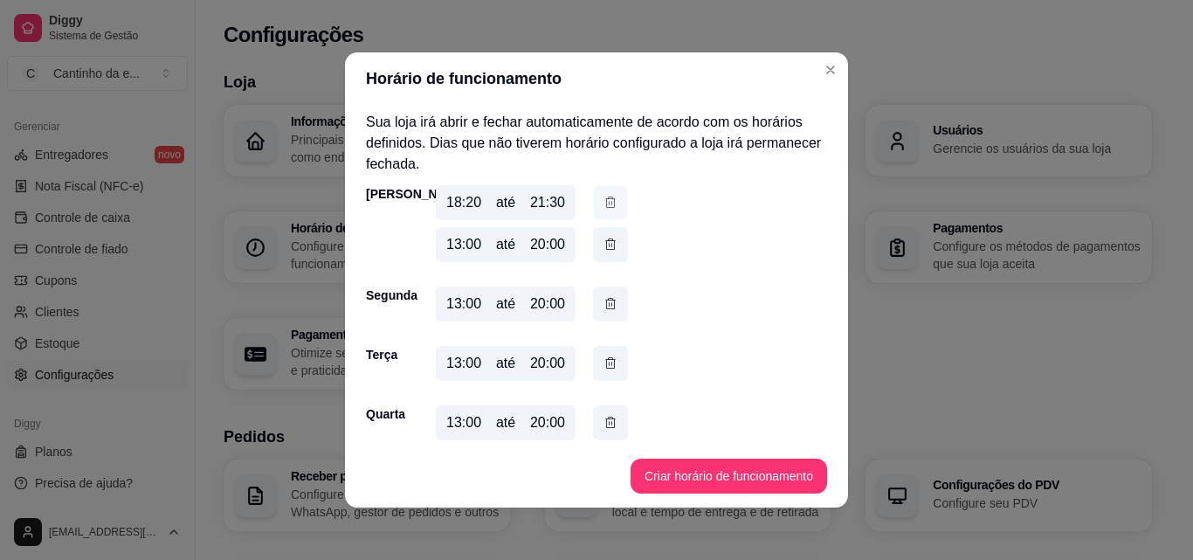
click at [615, 200] on button "button" at bounding box center [611, 203] width 34 height 34
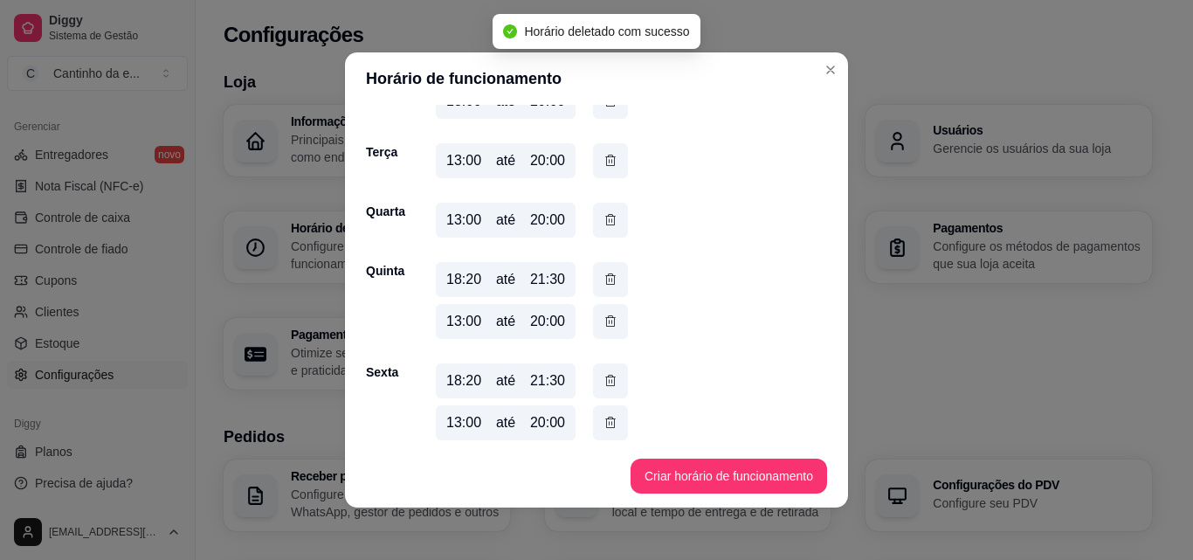
scroll to position [175, 0]
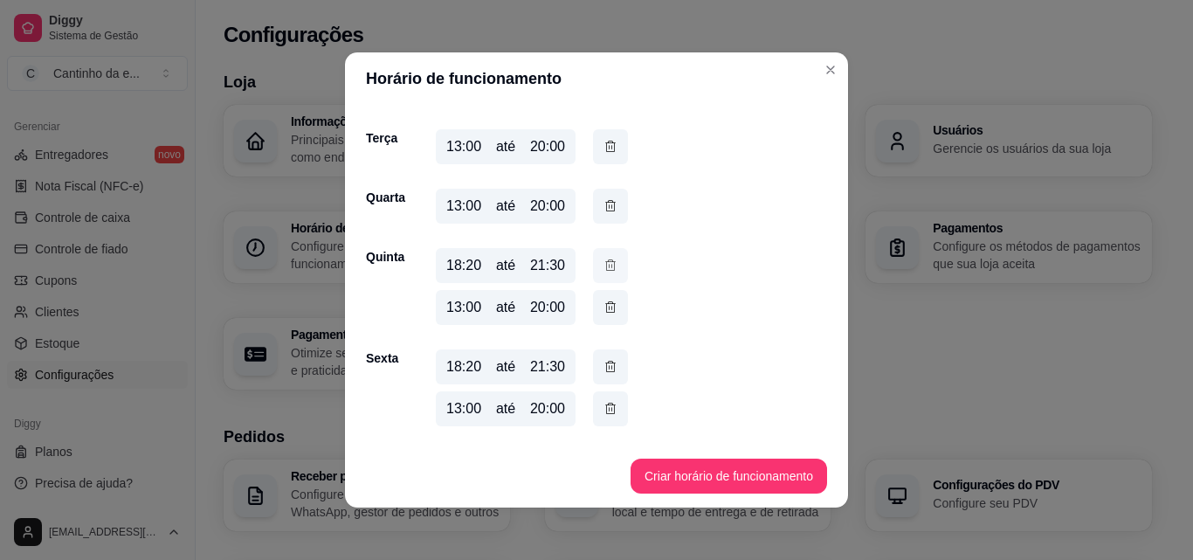
click at [604, 264] on icon "button" at bounding box center [611, 265] width 14 height 19
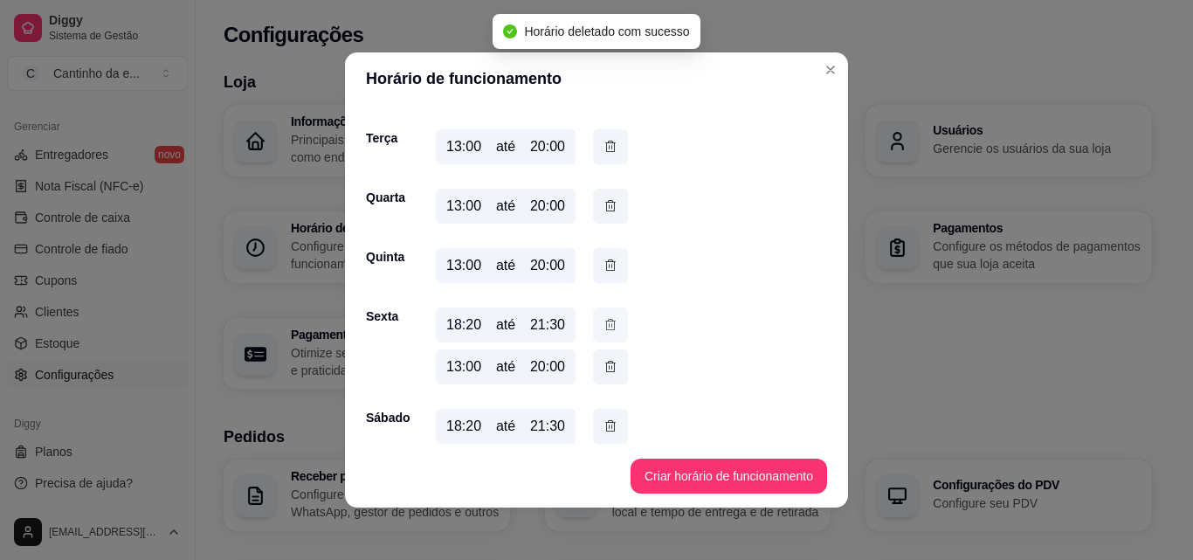
click at [593, 321] on button "button" at bounding box center [610, 325] width 35 height 35
click at [604, 384] on icon "button" at bounding box center [611, 384] width 14 height 19
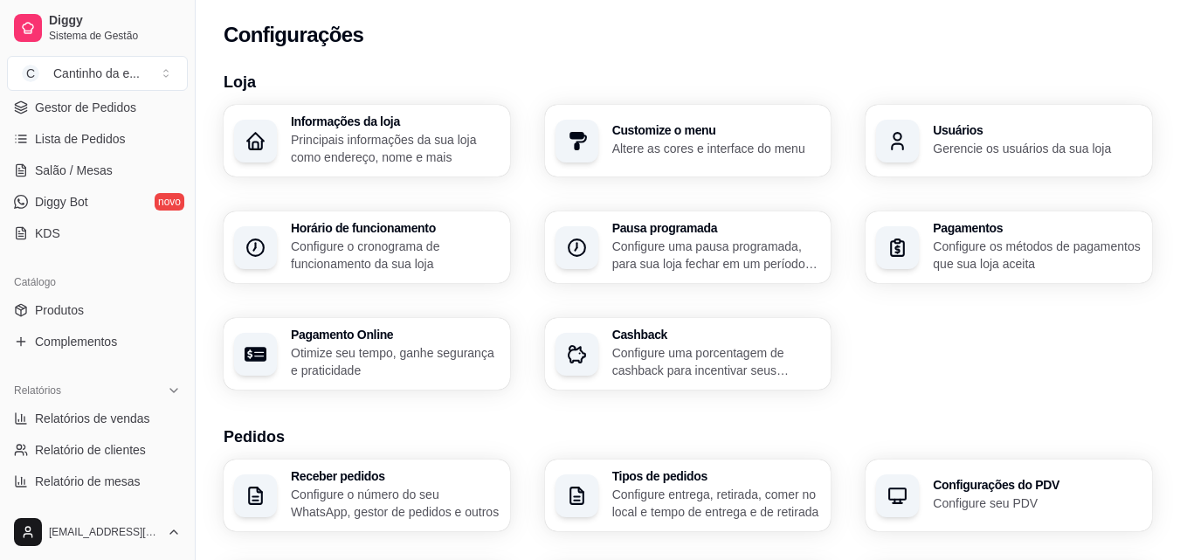
scroll to position [0, 0]
